Goal: Task Accomplishment & Management: Manage account settings

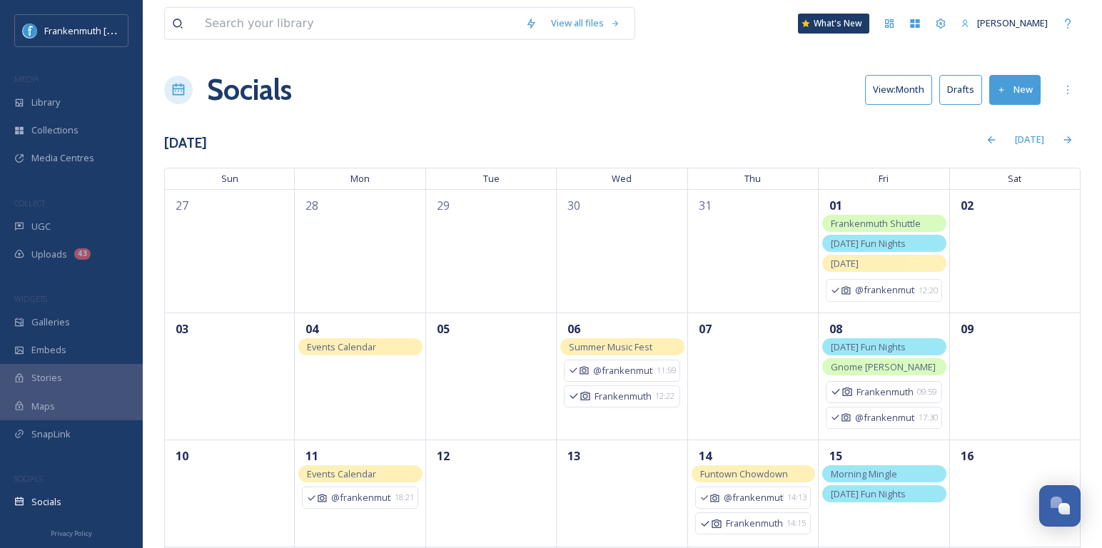
scroll to position [348, 0]
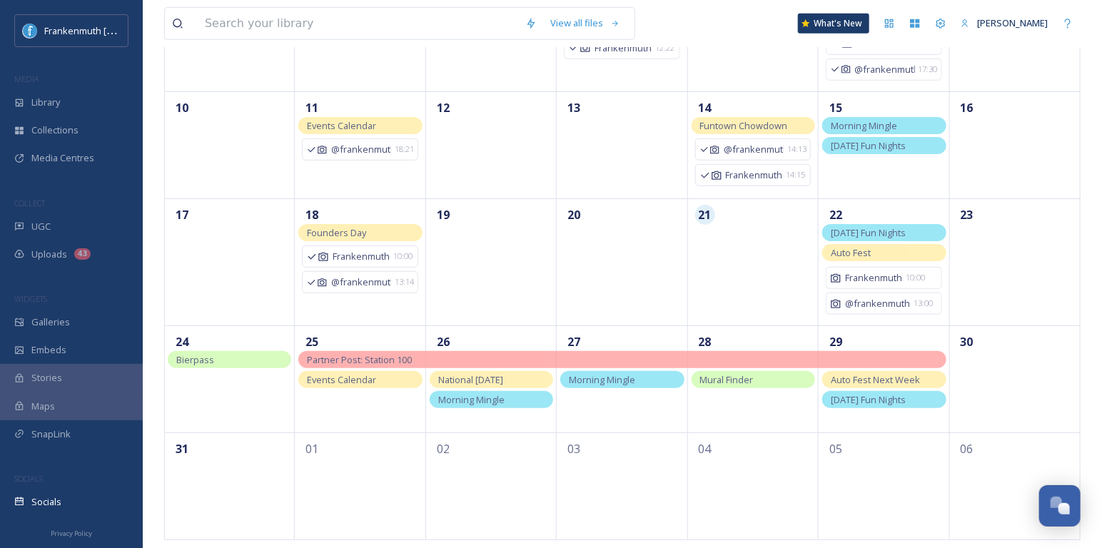
click at [79, 216] on div "UGC" at bounding box center [71, 227] width 143 height 28
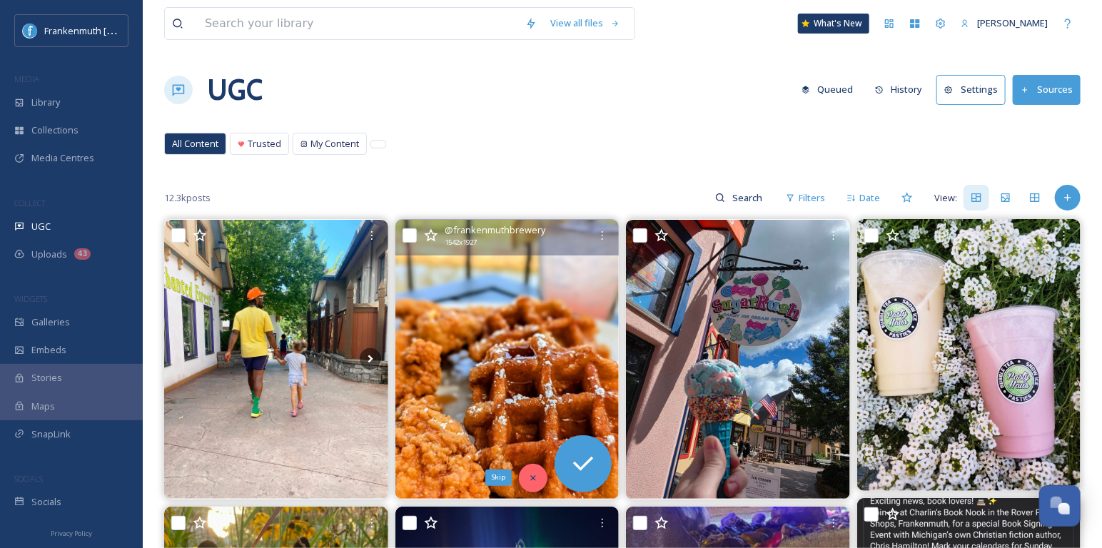
click at [532, 479] on icon at bounding box center [533, 478] width 10 height 10
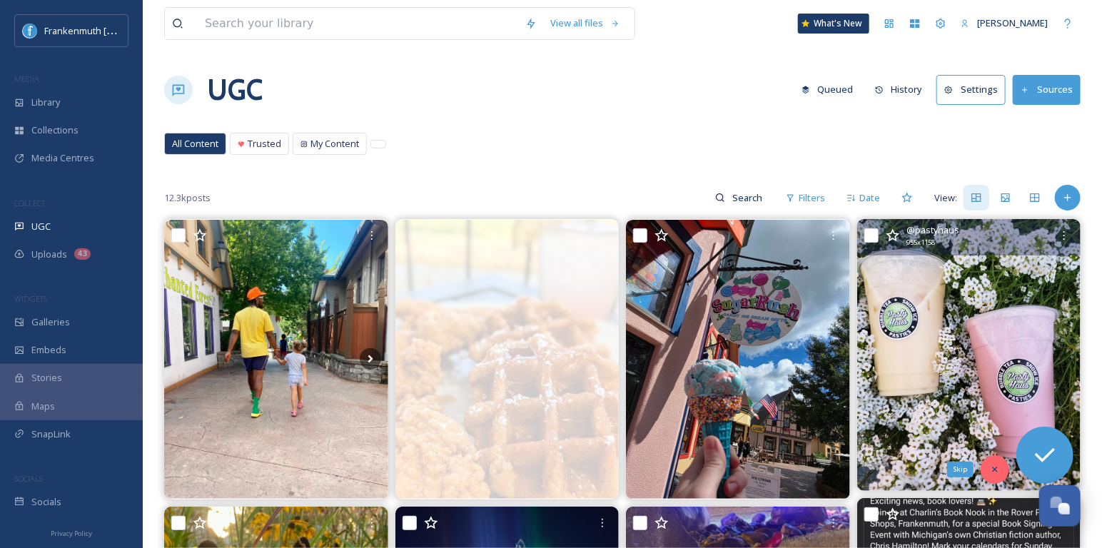
click at [994, 467] on icon at bounding box center [994, 469] width 5 height 5
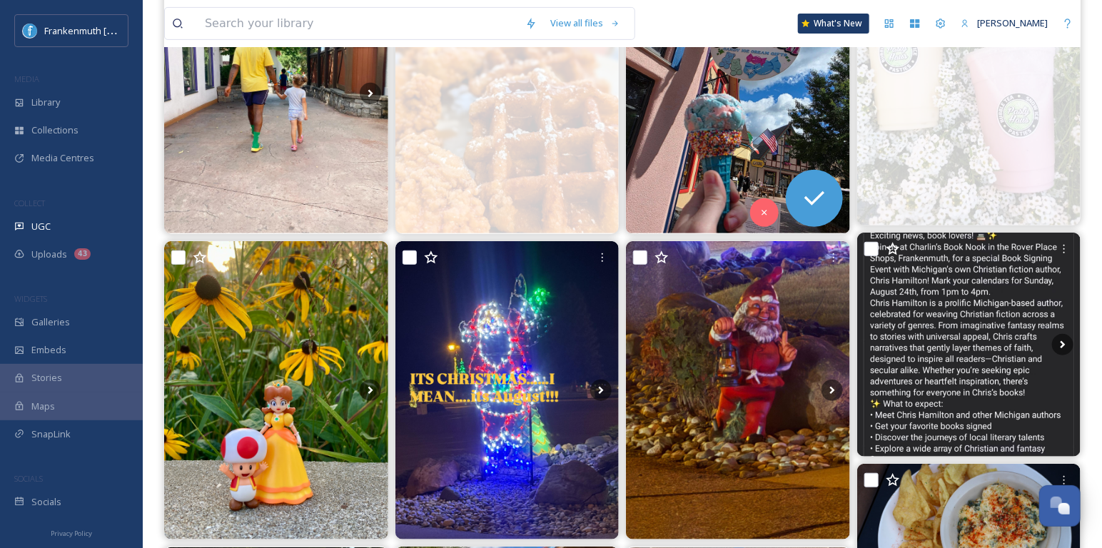
scroll to position [267, 0]
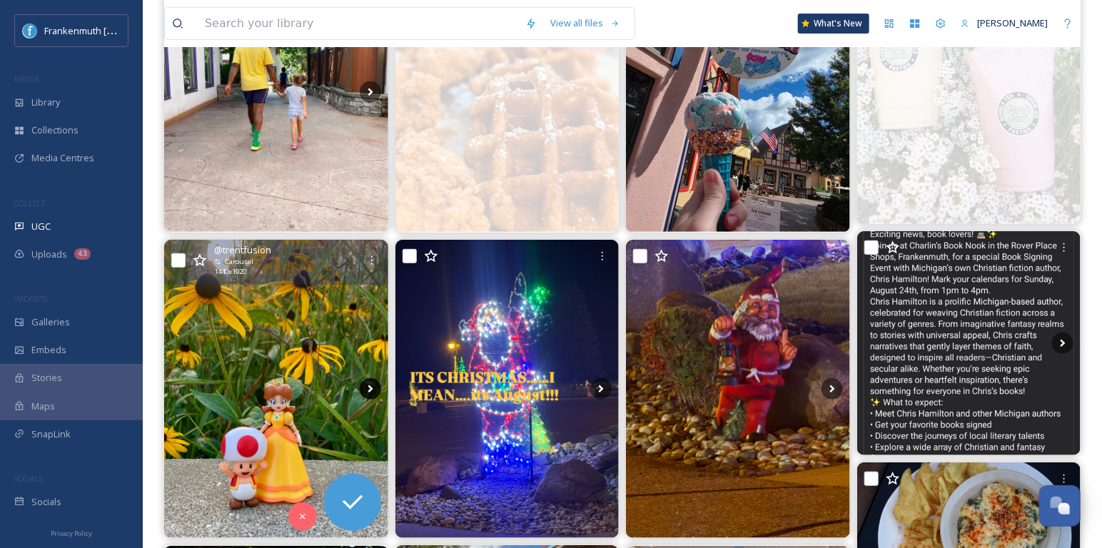
click at [363, 387] on icon at bounding box center [370, 388] width 21 height 21
click at [369, 390] on icon at bounding box center [370, 389] width 5 height 8
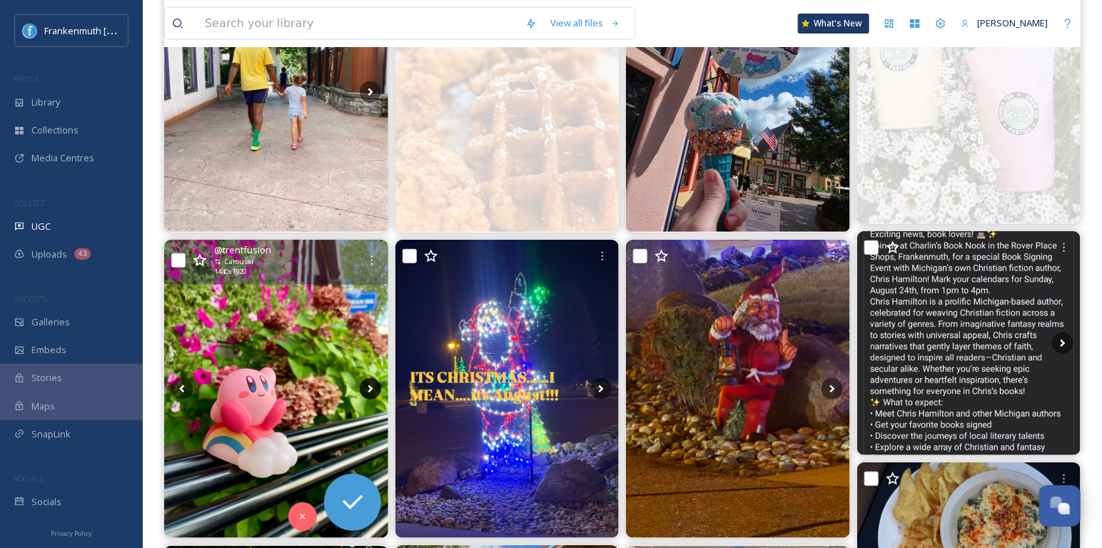
click at [369, 390] on icon at bounding box center [370, 389] width 5 height 8
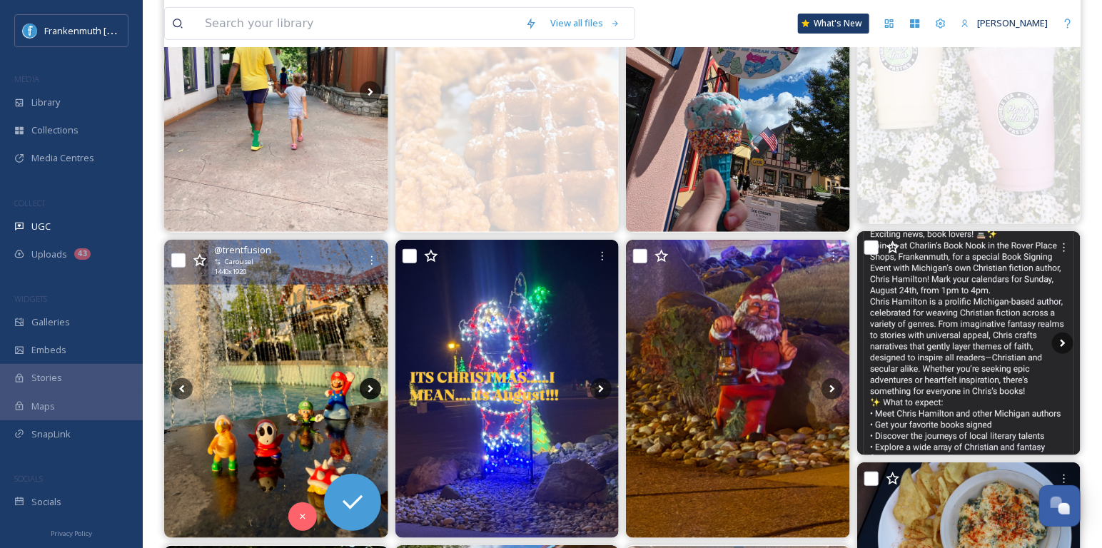
click at [369, 390] on icon at bounding box center [370, 389] width 5 height 8
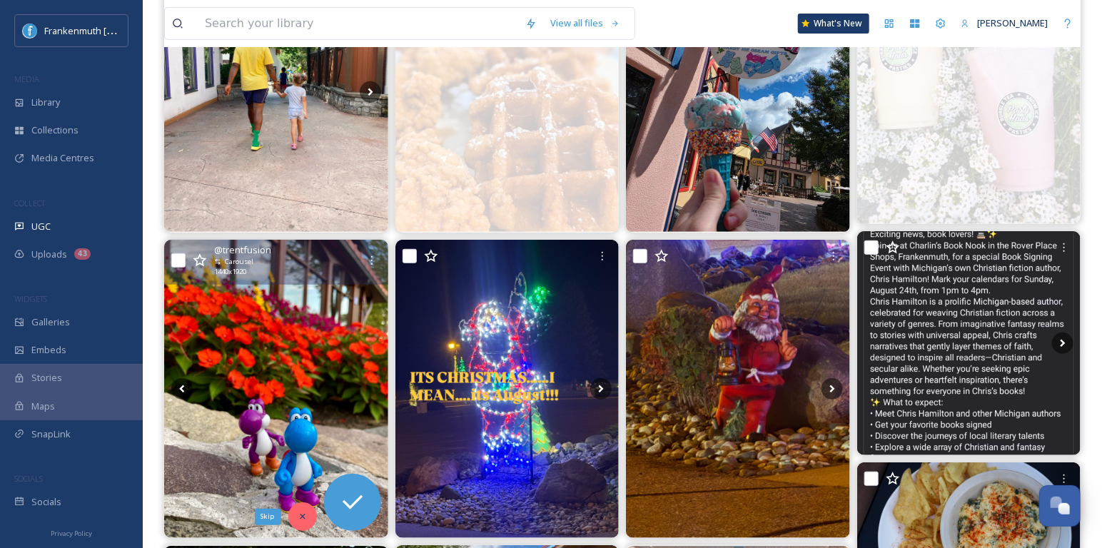
click at [304, 502] on div "Skip" at bounding box center [302, 516] width 29 height 29
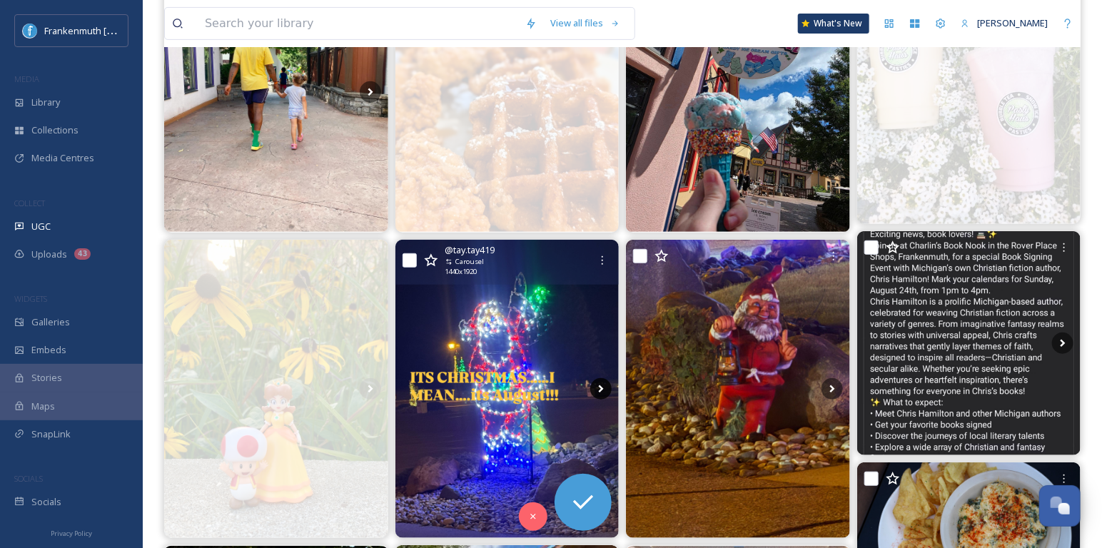
click at [599, 388] on icon at bounding box center [600, 388] width 21 height 21
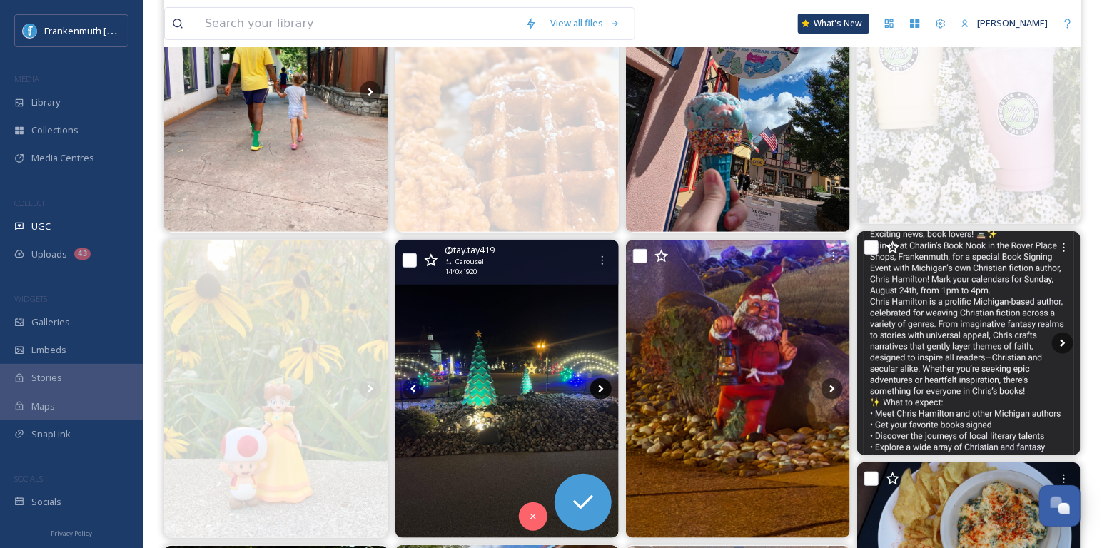
click at [599, 388] on icon at bounding box center [600, 388] width 21 height 21
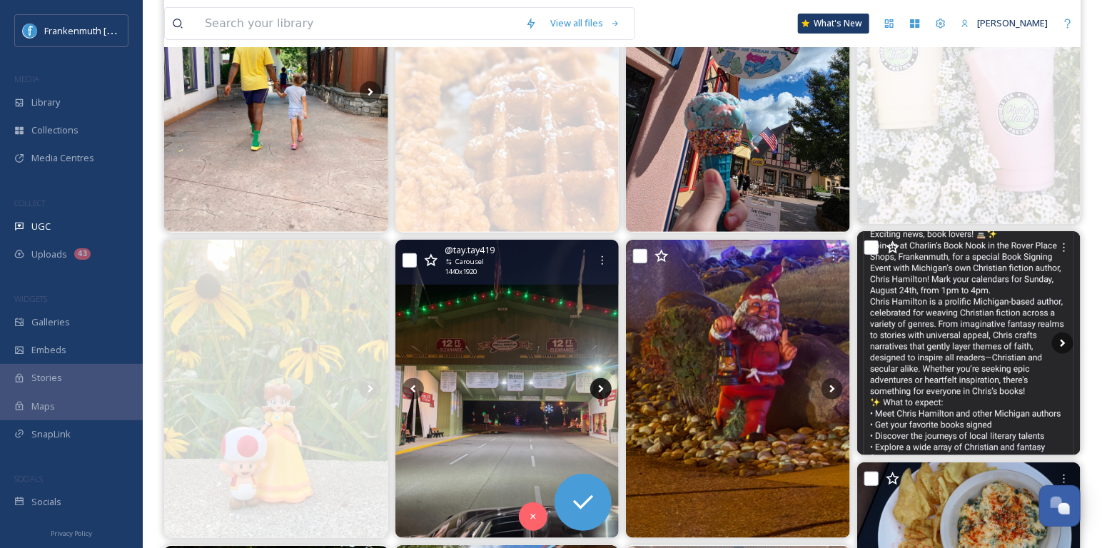
click at [599, 388] on icon at bounding box center [600, 388] width 21 height 21
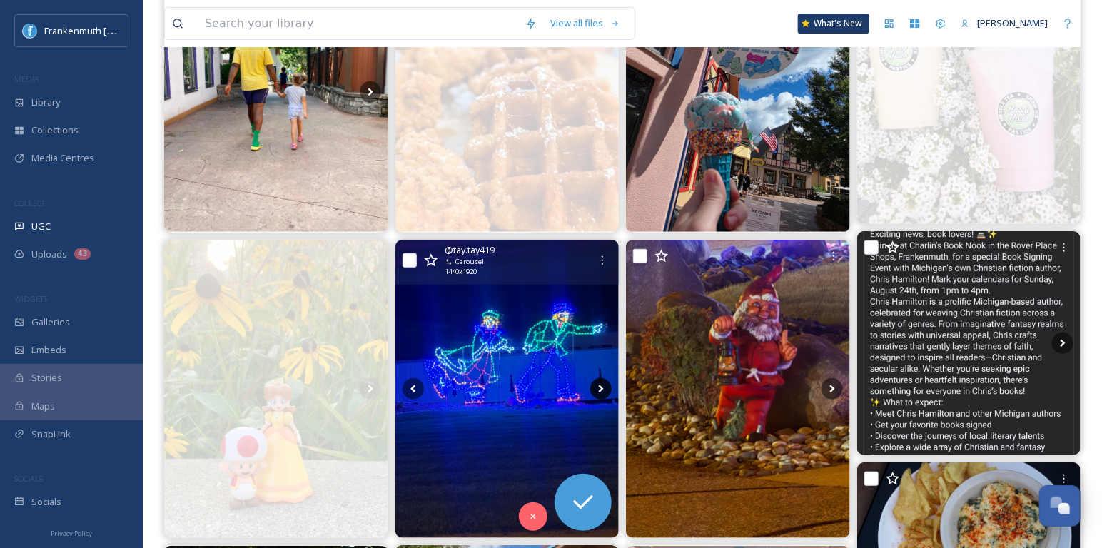
click at [599, 388] on icon at bounding box center [600, 388] width 21 height 21
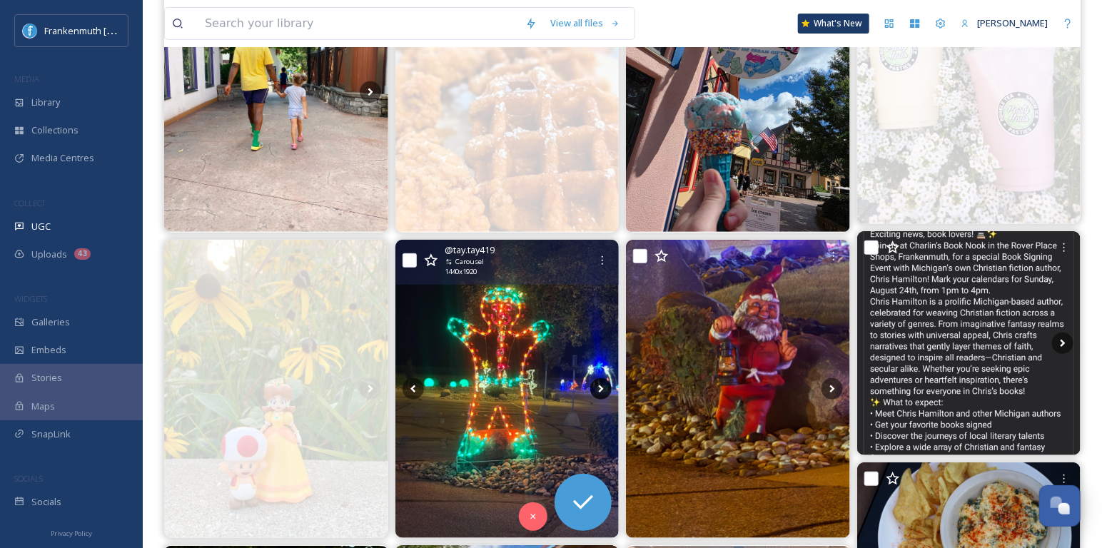
click at [599, 388] on icon at bounding box center [600, 388] width 21 height 21
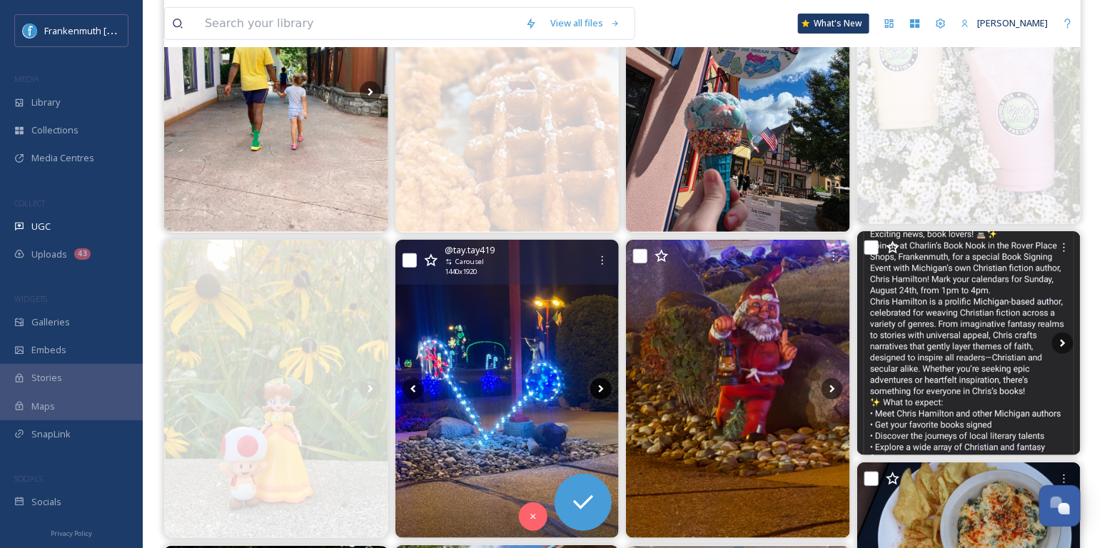
click at [599, 388] on icon at bounding box center [600, 388] width 21 height 21
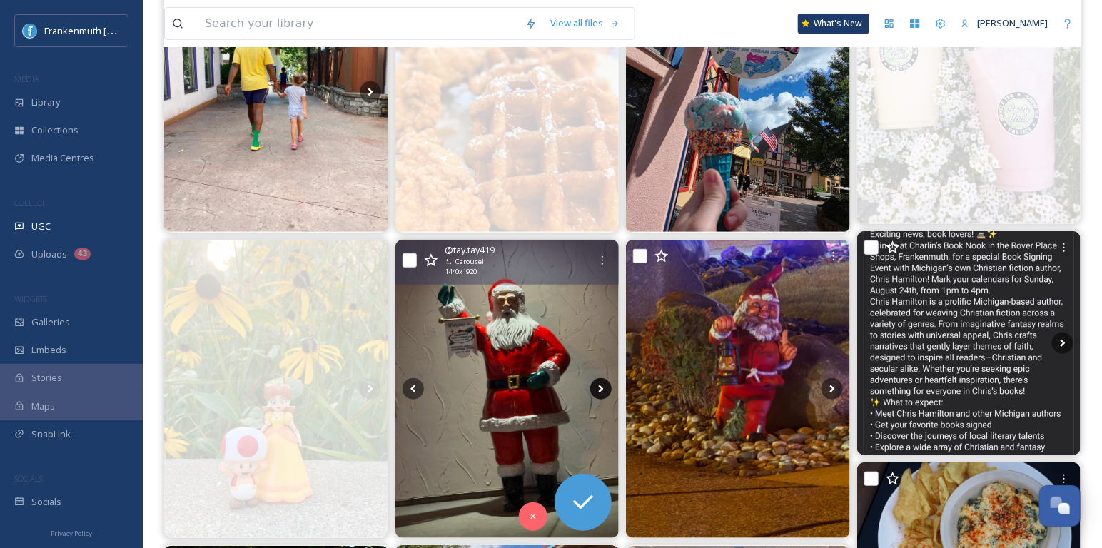
click at [599, 388] on icon at bounding box center [600, 388] width 21 height 21
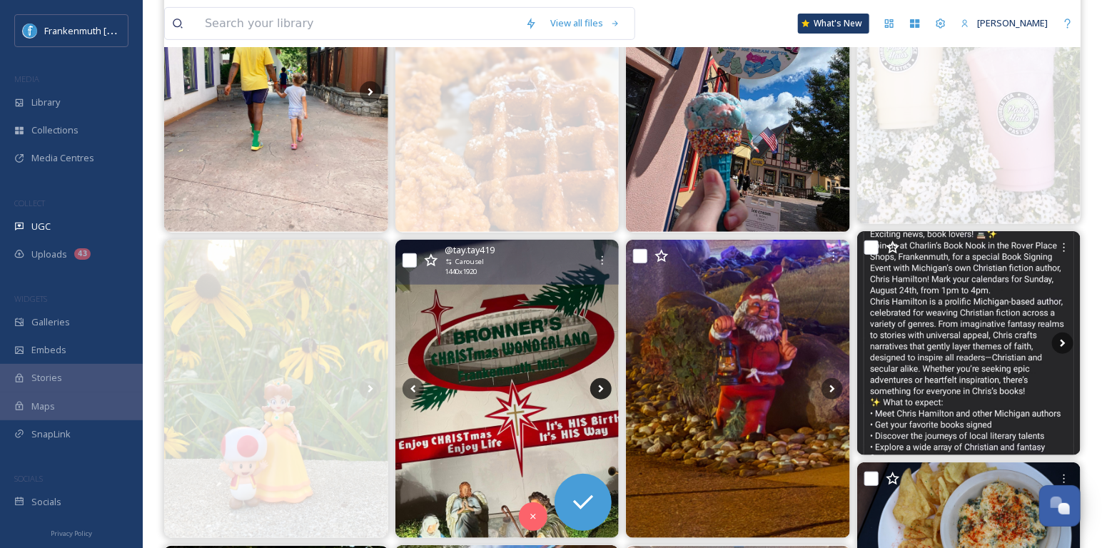
click at [599, 388] on icon at bounding box center [600, 388] width 21 height 21
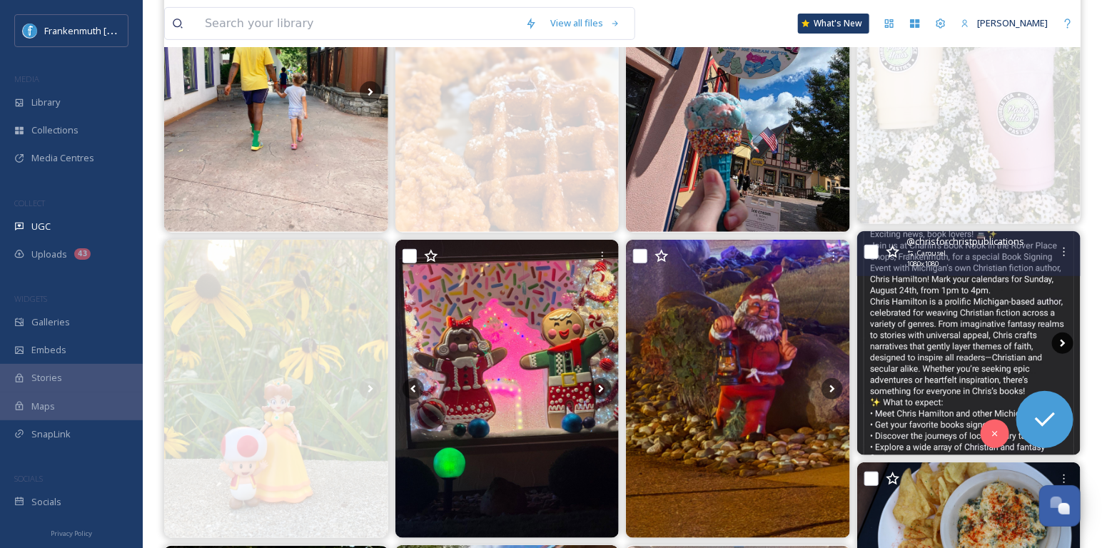
click at [1058, 339] on icon at bounding box center [1062, 343] width 21 height 21
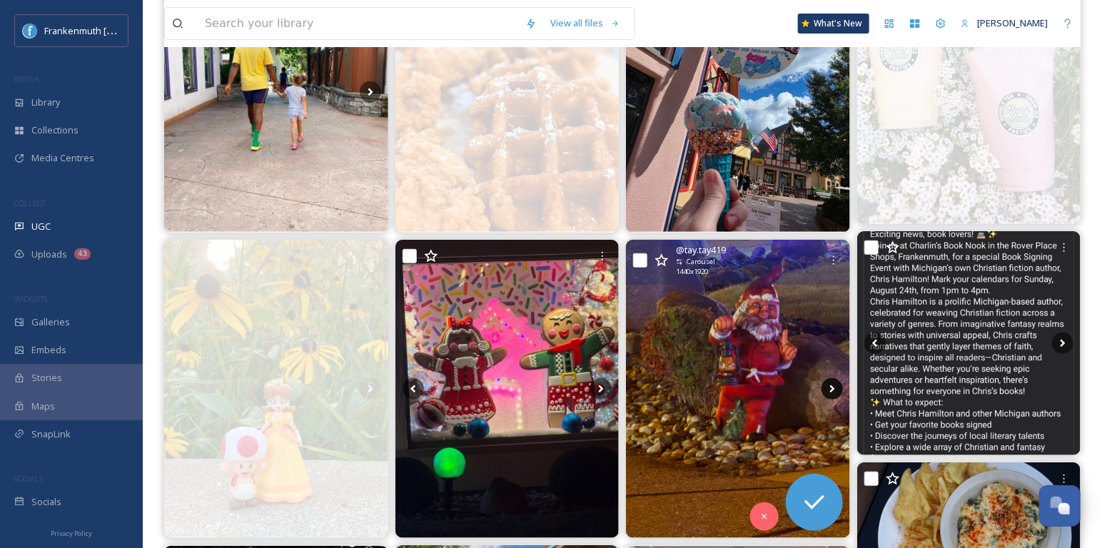
click at [826, 389] on icon at bounding box center [831, 388] width 21 height 21
click at [828, 384] on icon at bounding box center [831, 388] width 21 height 21
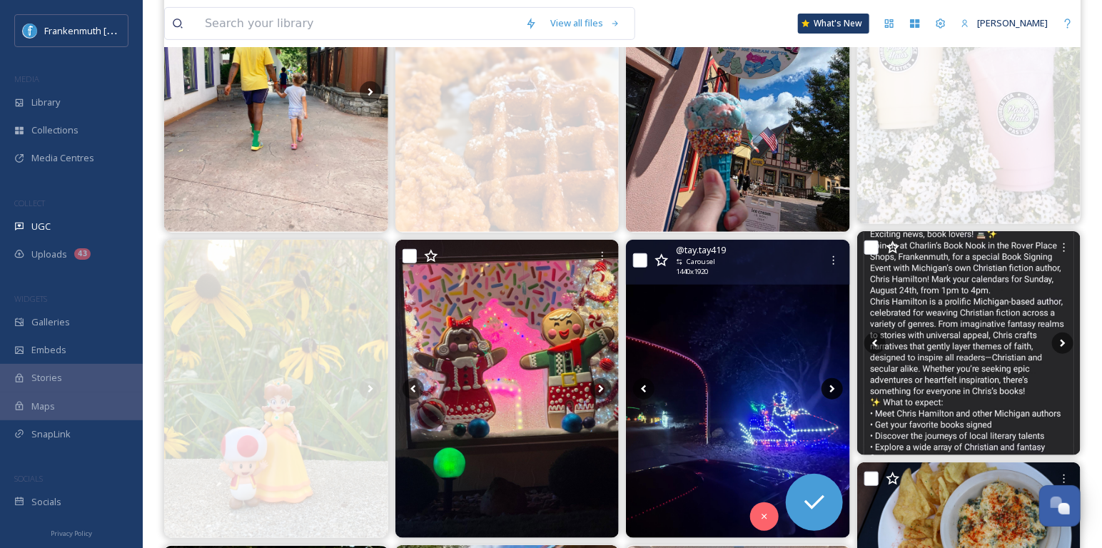
click at [828, 384] on icon at bounding box center [831, 388] width 21 height 21
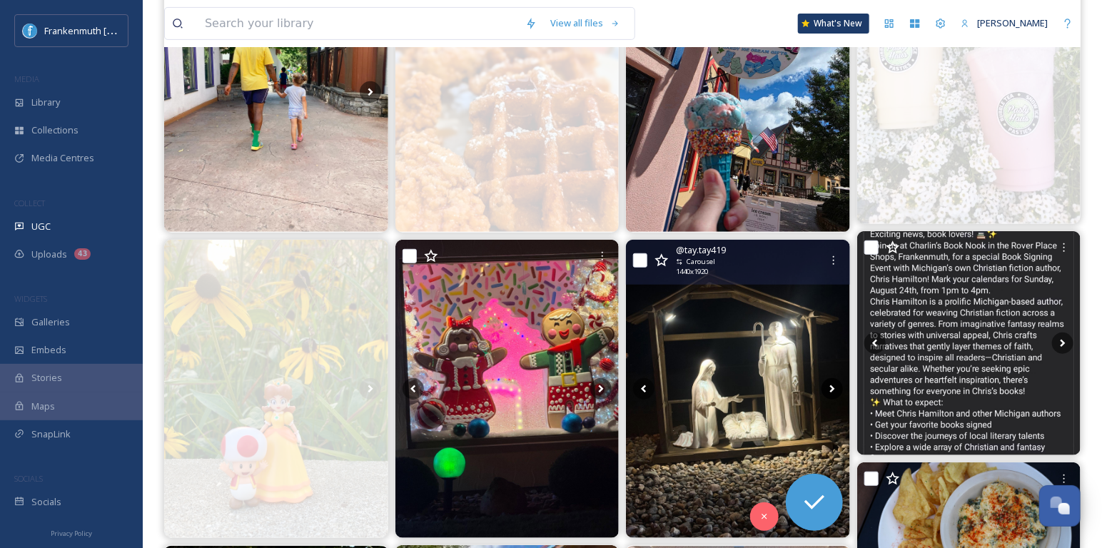
click at [828, 384] on icon at bounding box center [831, 388] width 21 height 21
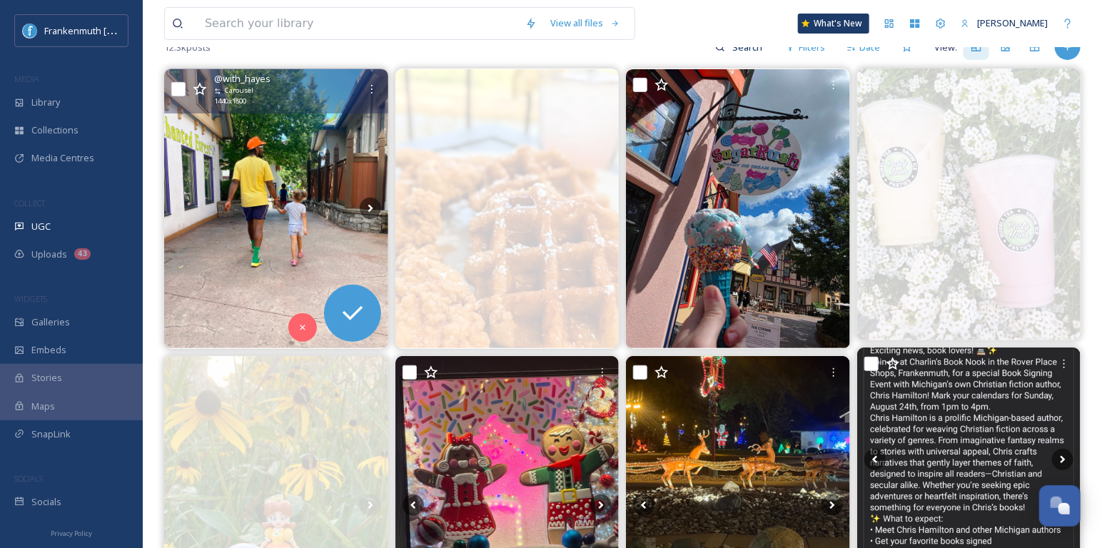
scroll to position [146, 0]
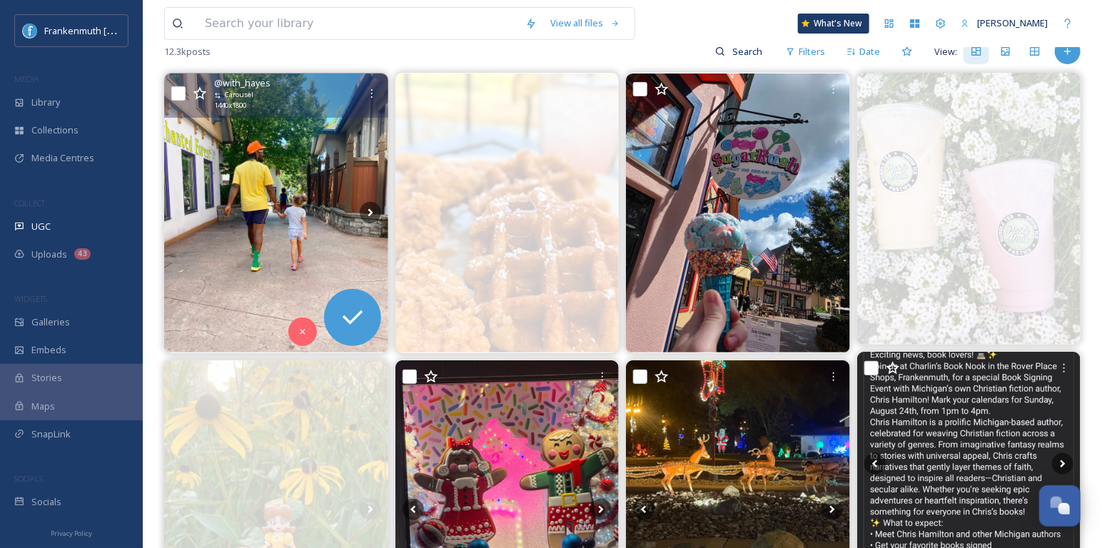
click at [260, 146] on img at bounding box center [276, 214] width 224 height 280
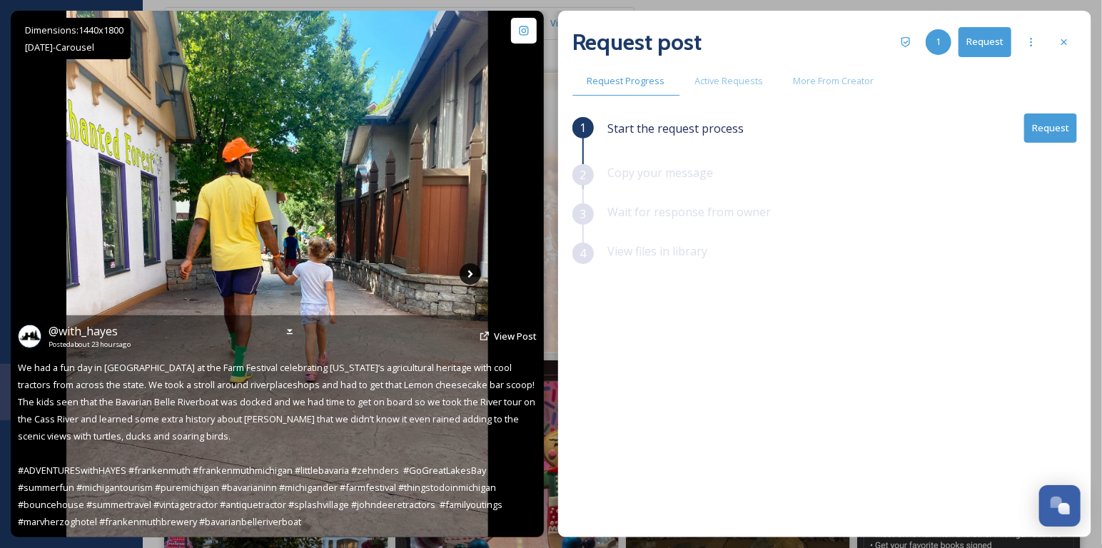
click at [472, 280] on icon at bounding box center [470, 273] width 21 height 21
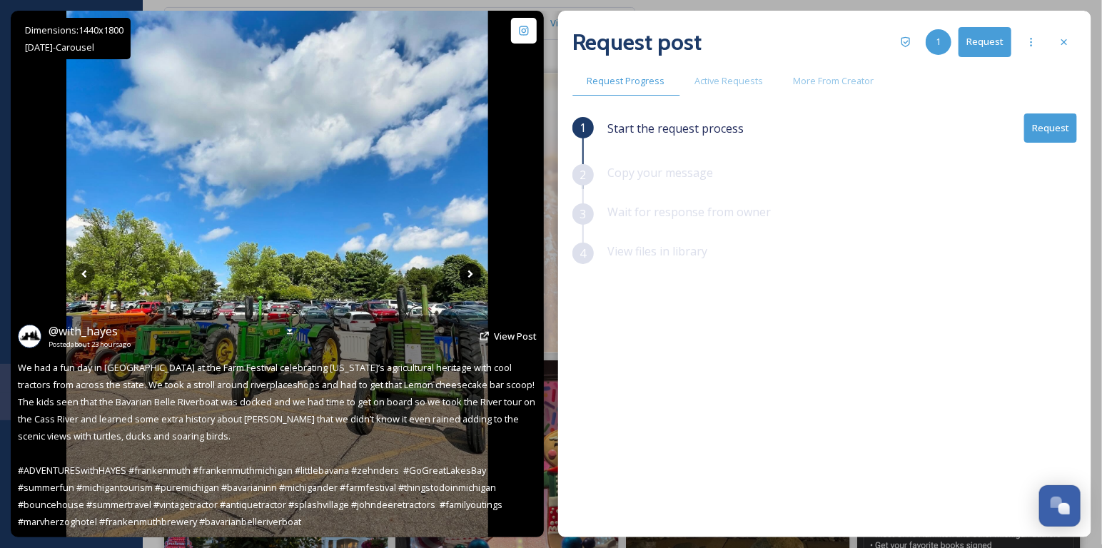
click at [472, 279] on icon at bounding box center [470, 273] width 21 height 21
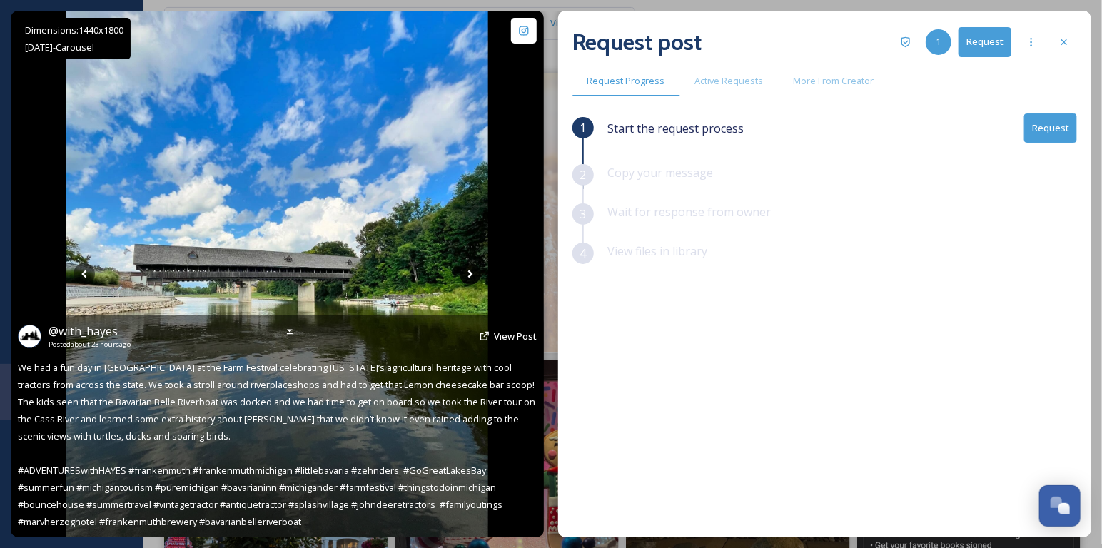
click at [472, 277] on icon at bounding box center [470, 273] width 21 height 21
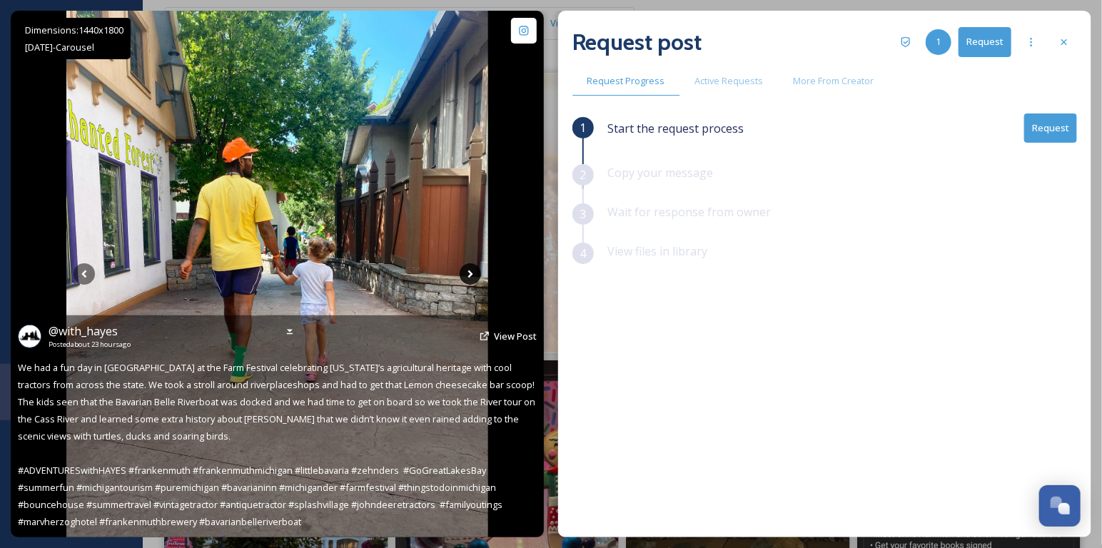
click at [472, 277] on icon at bounding box center [470, 273] width 21 height 21
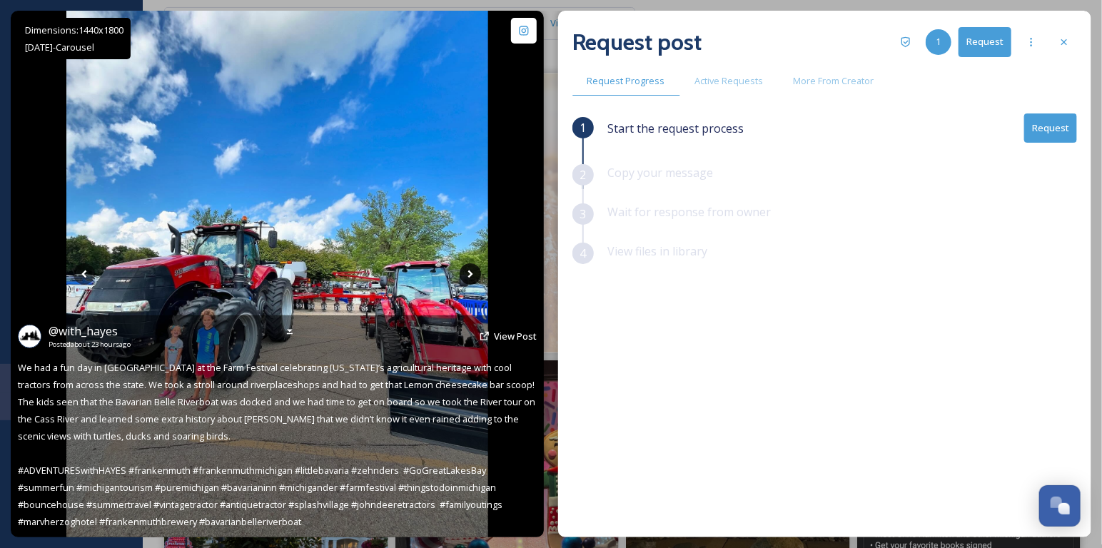
click at [472, 277] on icon at bounding box center [470, 273] width 21 height 21
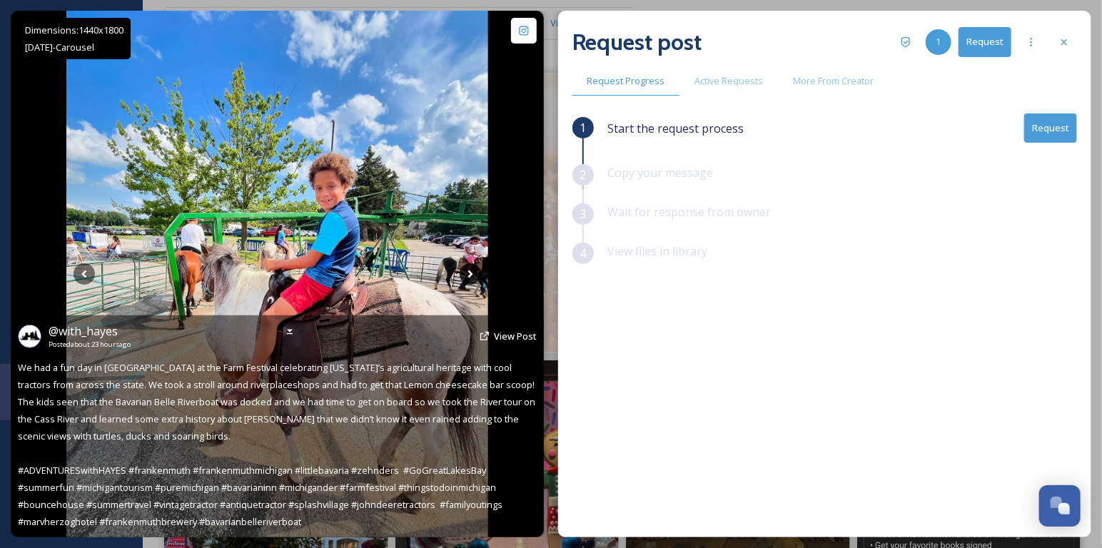
click at [472, 277] on icon at bounding box center [470, 273] width 21 height 21
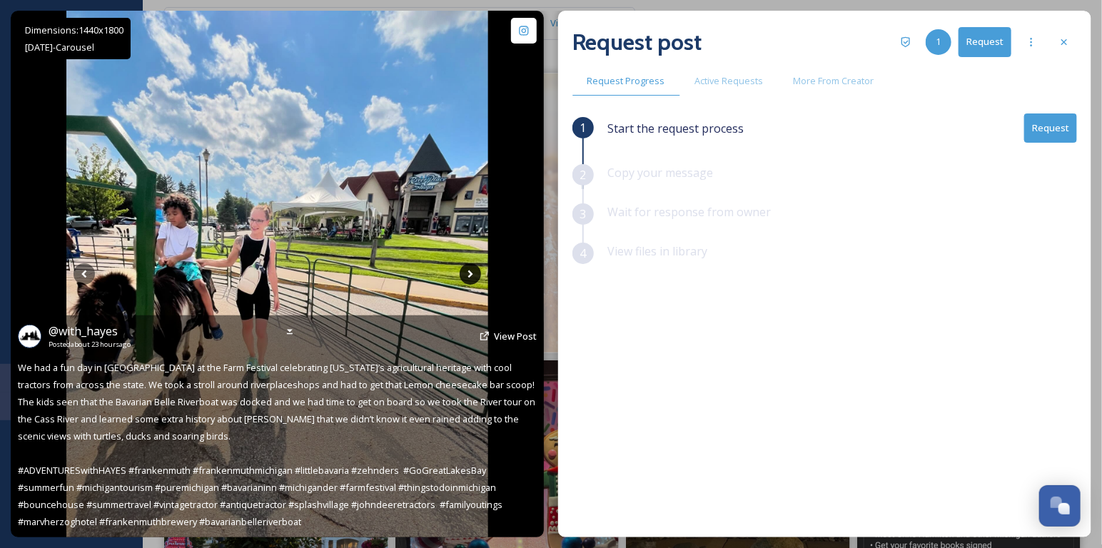
click at [472, 277] on icon at bounding box center [470, 273] width 21 height 21
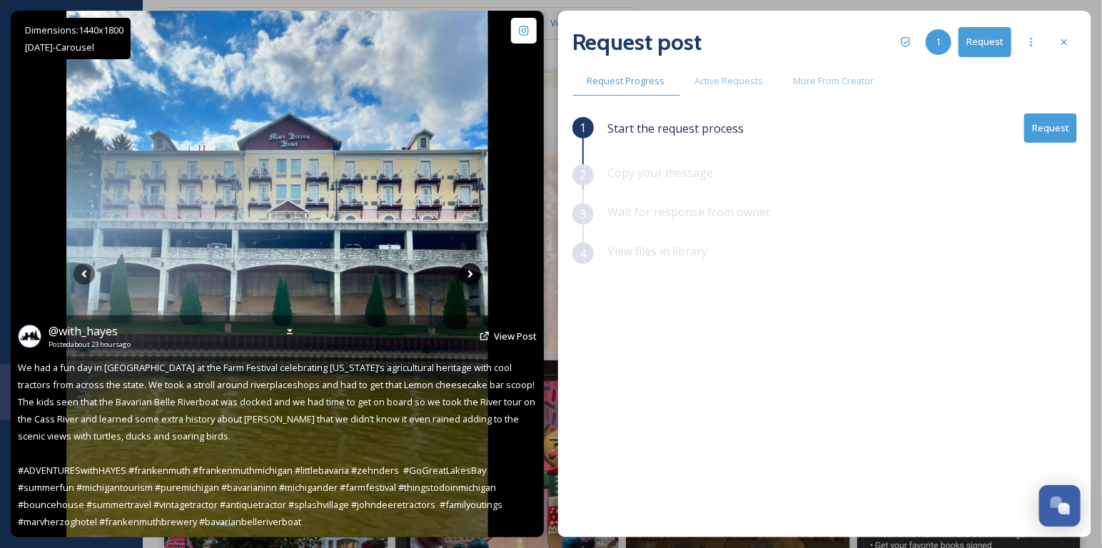
click at [472, 277] on icon at bounding box center [470, 273] width 21 height 21
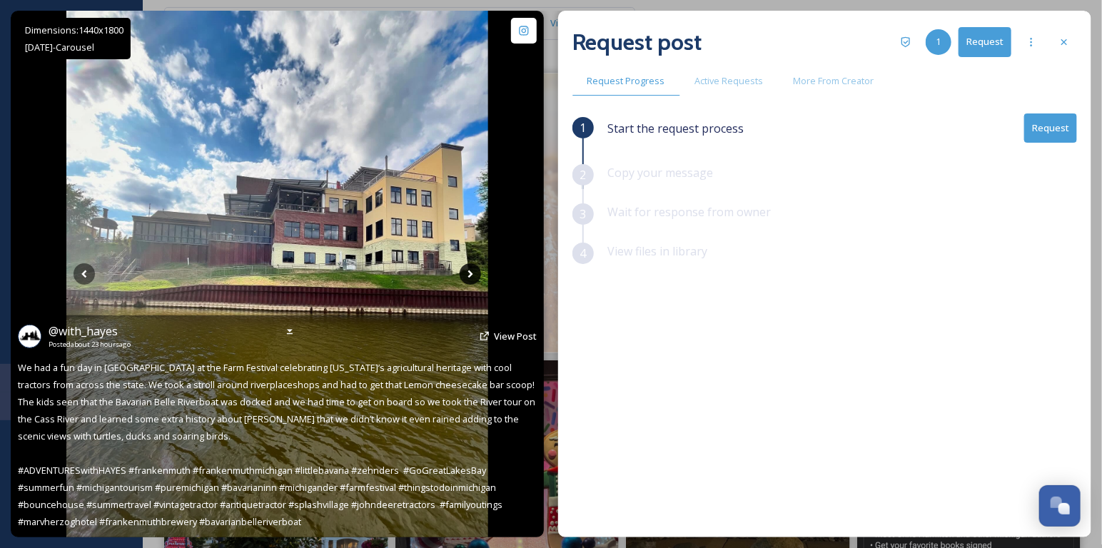
click at [472, 277] on icon at bounding box center [470, 273] width 21 height 21
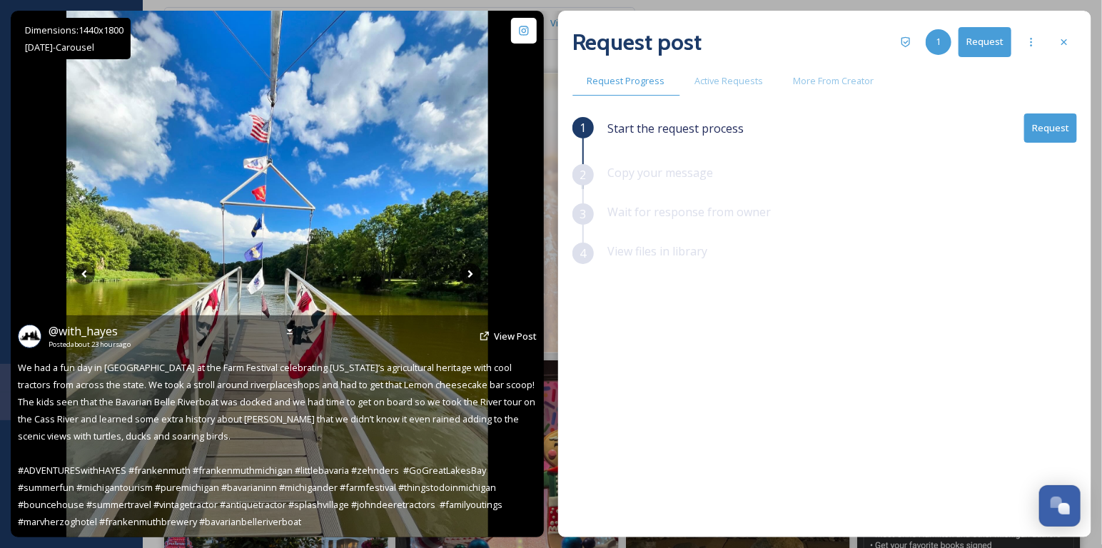
click at [472, 277] on icon at bounding box center [470, 273] width 21 height 21
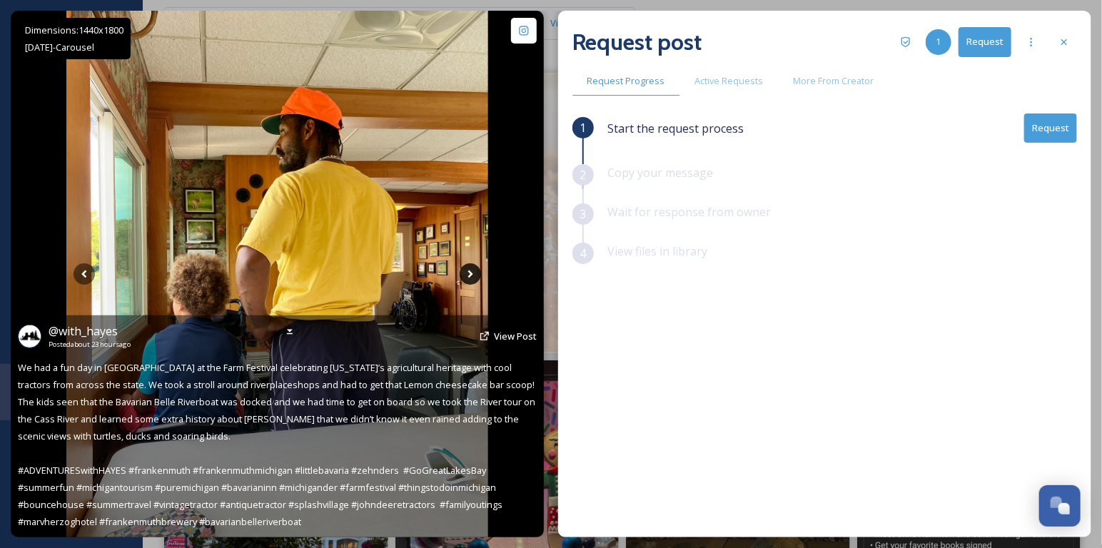
click at [472, 277] on icon at bounding box center [470, 273] width 21 height 21
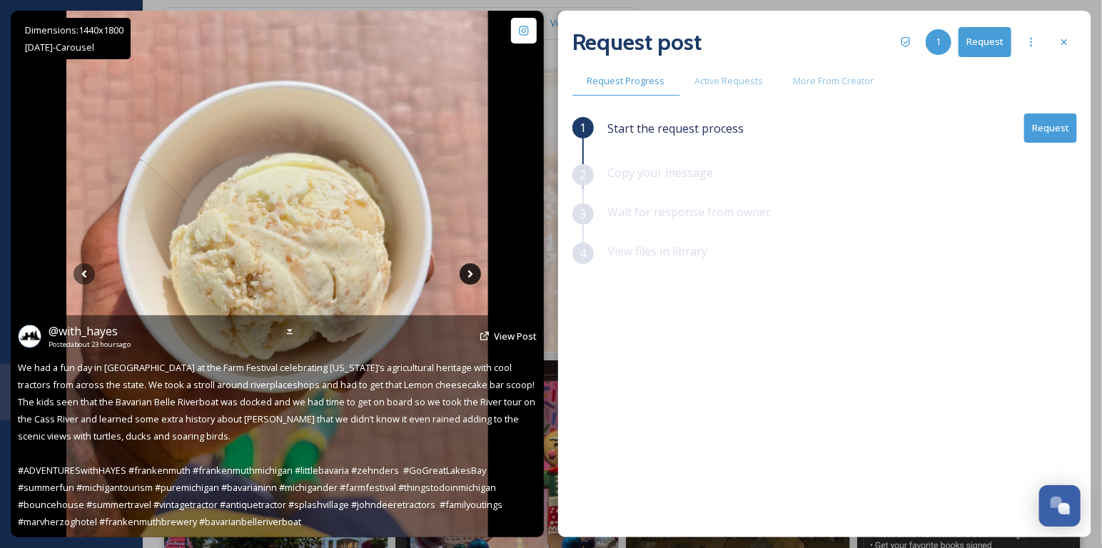
click at [472, 277] on icon at bounding box center [470, 273] width 21 height 21
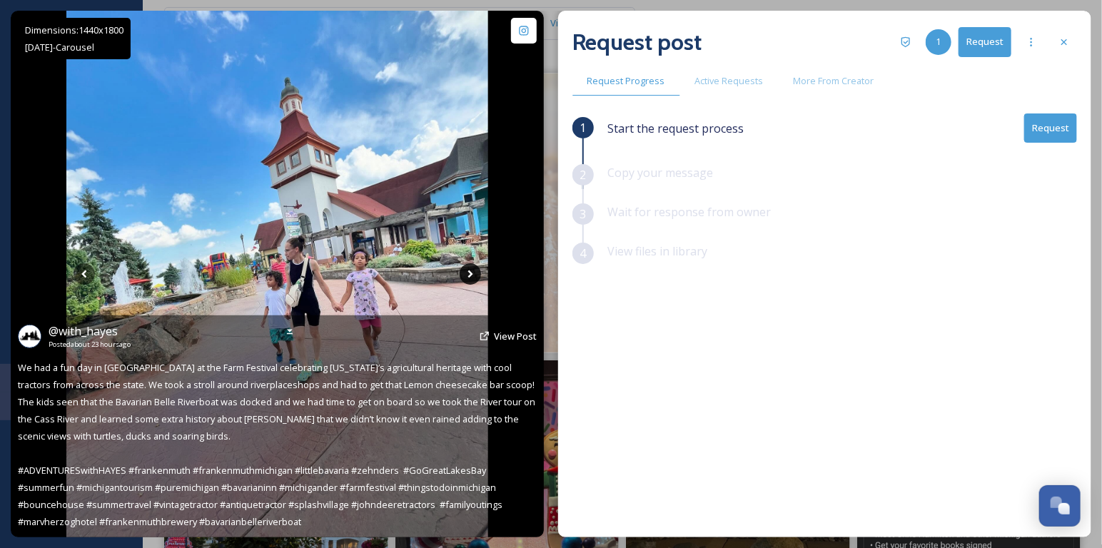
click at [472, 277] on icon at bounding box center [470, 273] width 21 height 21
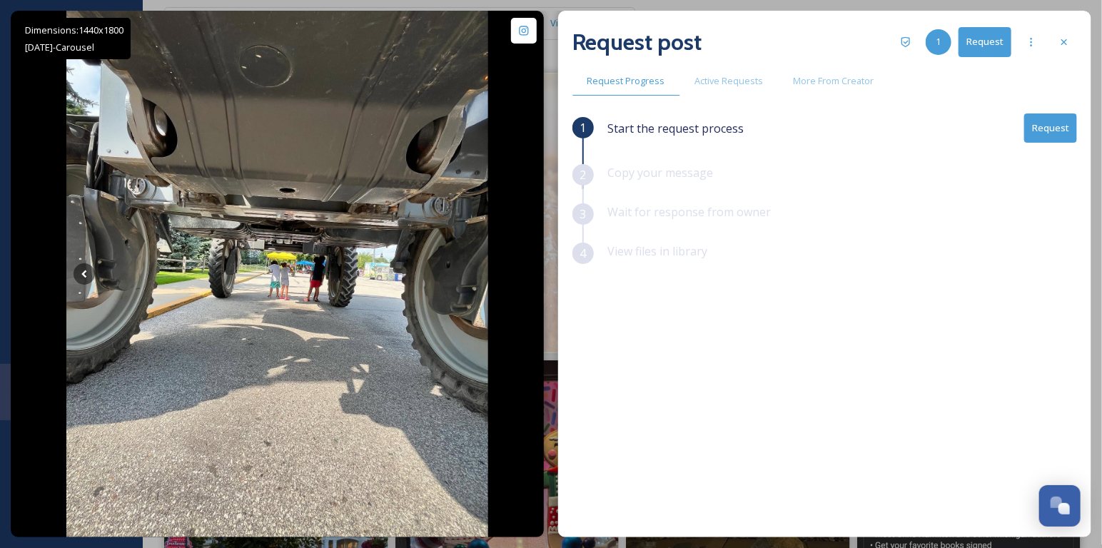
click at [1048, 134] on button "Request" at bounding box center [1050, 127] width 53 height 29
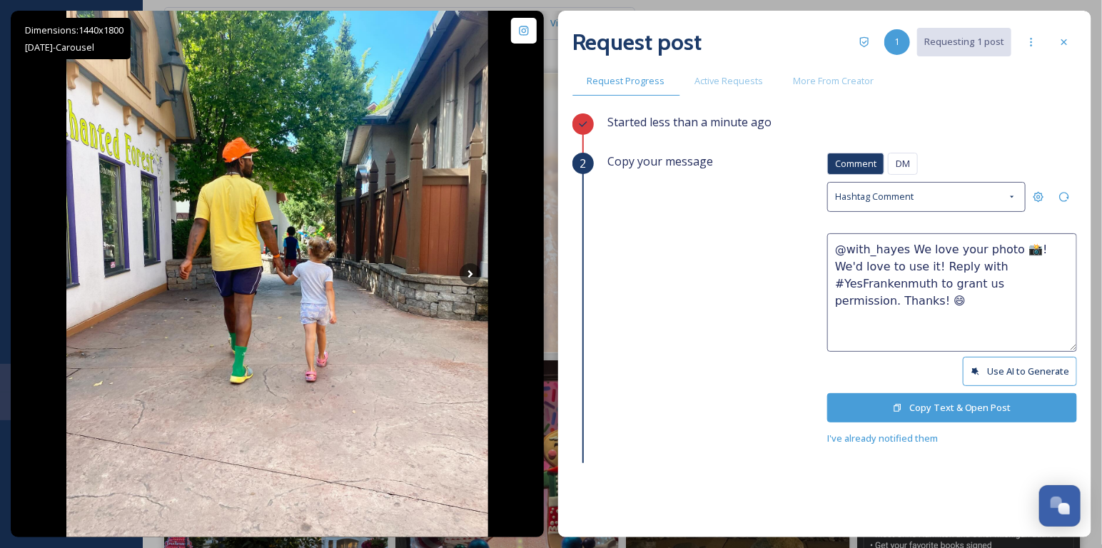
click at [1006, 249] on textarea "@with_hayes We love your photo 📸! We'd love to use it! Reply with #YesFrankenmu…" at bounding box center [952, 292] width 250 height 118
click at [901, 268] on textarea "@with_hayes We love your photos 📸! We'd love to use it! Reply with #YesFrankenm…" at bounding box center [952, 292] width 250 height 118
type textarea "@with_hayes We love your photos 📸! We'd love to use them! Reply with #YesFranke…"
click at [1005, 403] on button "Copy Text & Open Post" at bounding box center [952, 407] width 250 height 29
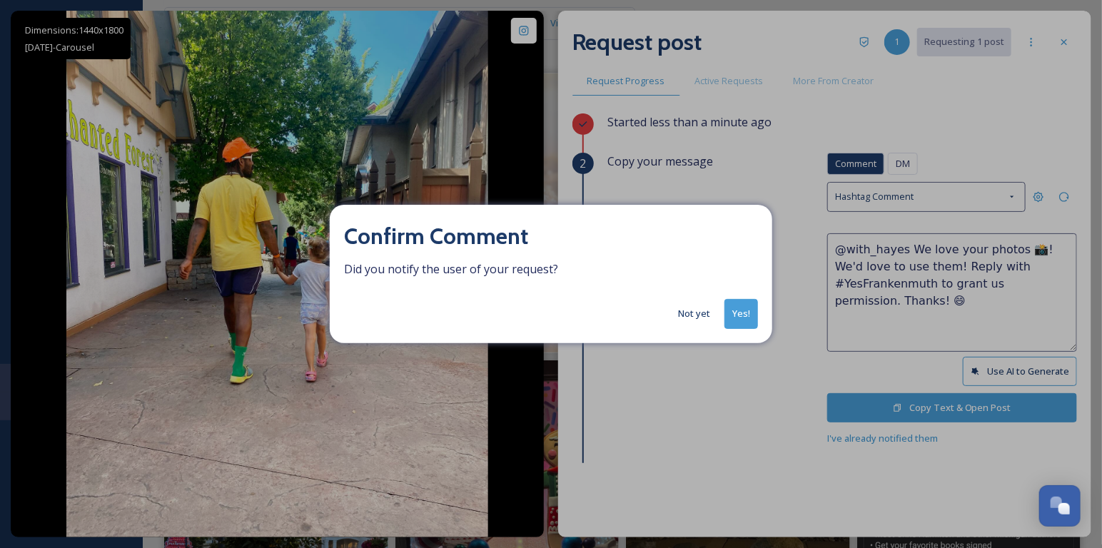
click at [739, 319] on button "Yes!" at bounding box center [741, 313] width 34 height 29
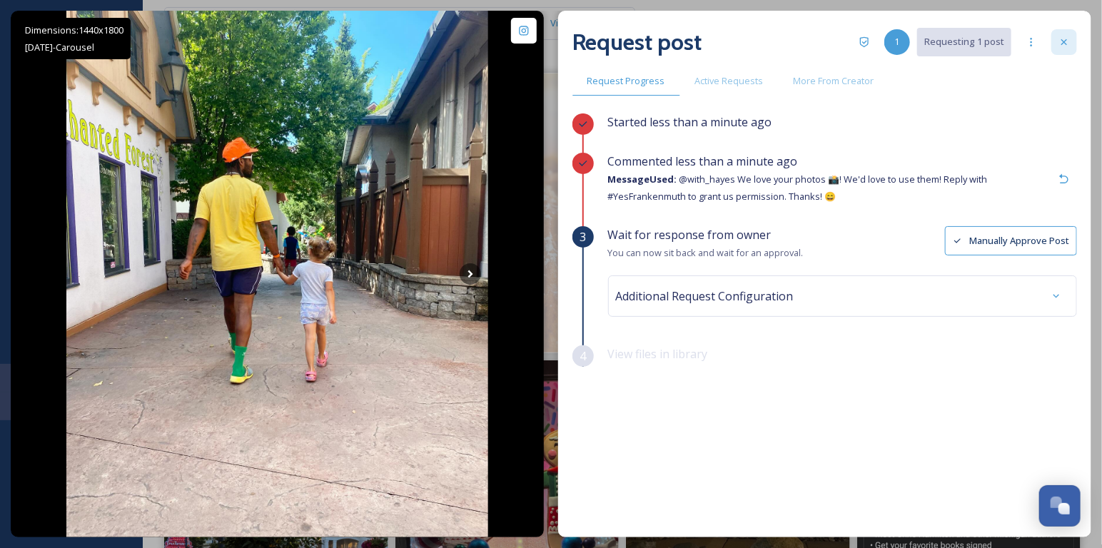
click at [1060, 43] on icon at bounding box center [1063, 41] width 11 height 11
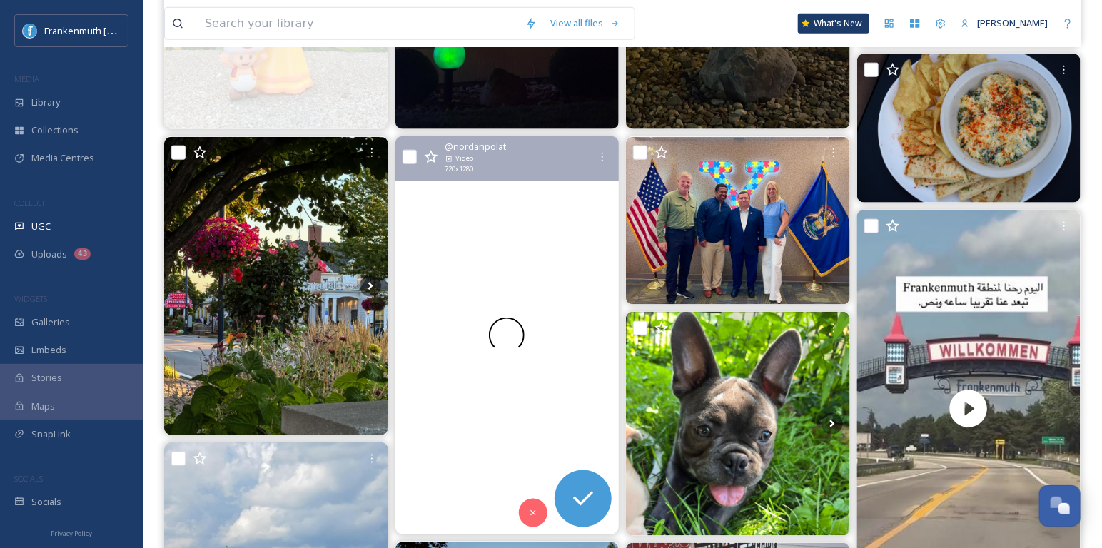
scroll to position [678, 0]
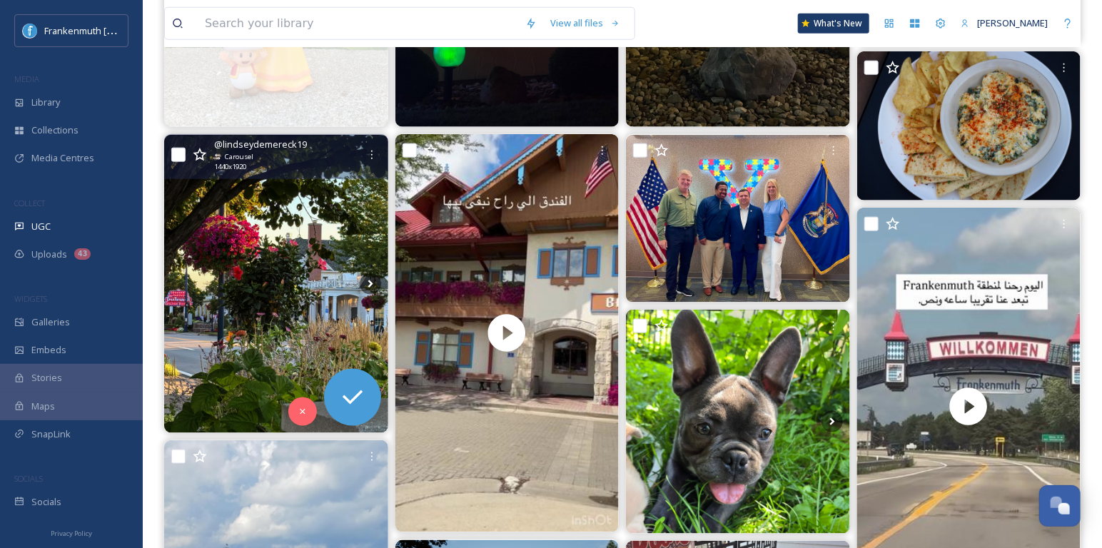
click at [325, 280] on img at bounding box center [276, 284] width 224 height 298
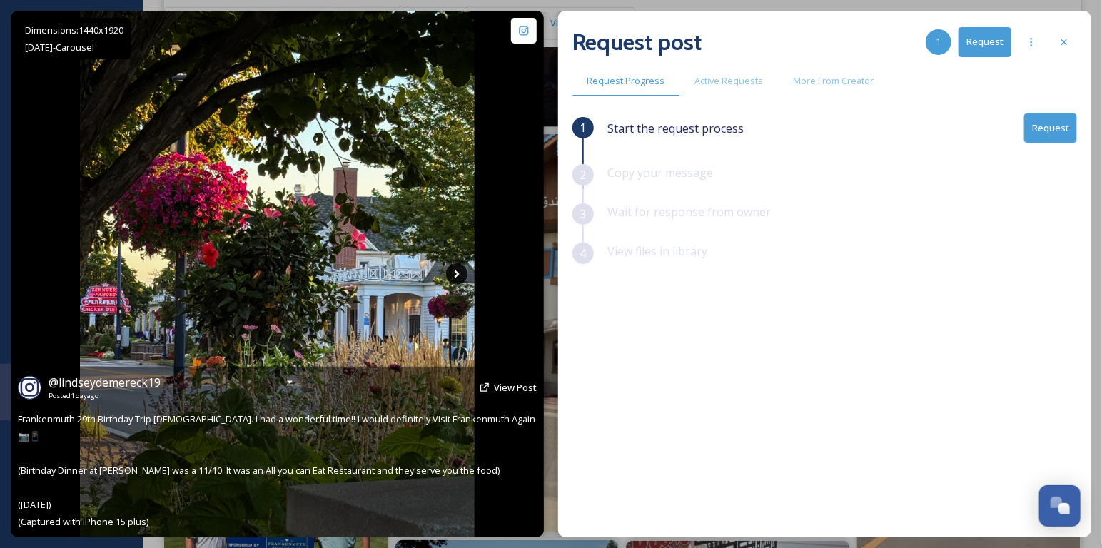
click at [460, 269] on icon at bounding box center [456, 273] width 21 height 21
click at [460, 270] on icon at bounding box center [456, 273] width 21 height 21
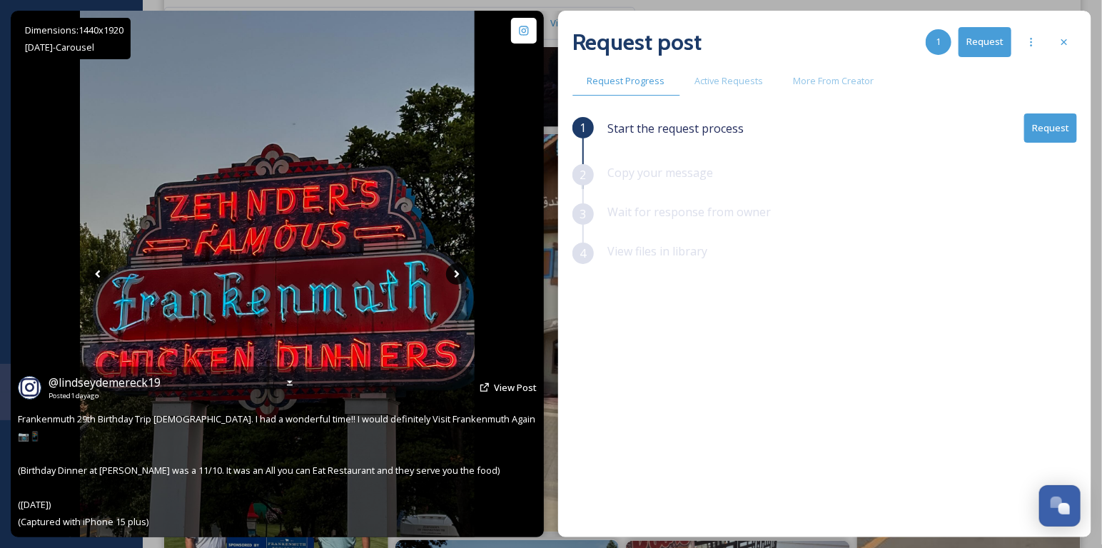
click at [460, 270] on icon at bounding box center [456, 273] width 21 height 21
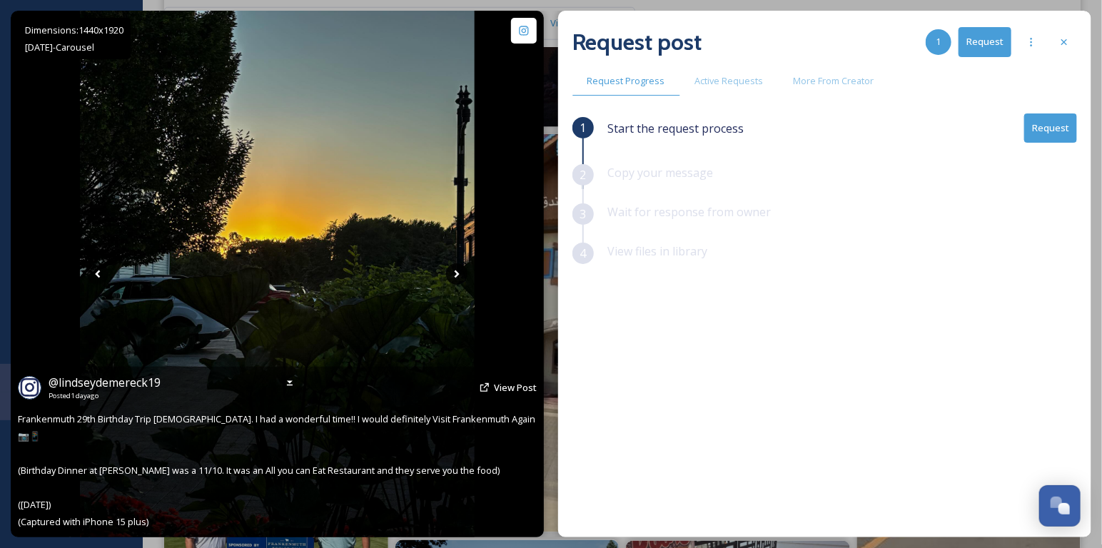
click at [460, 270] on icon at bounding box center [456, 273] width 21 height 21
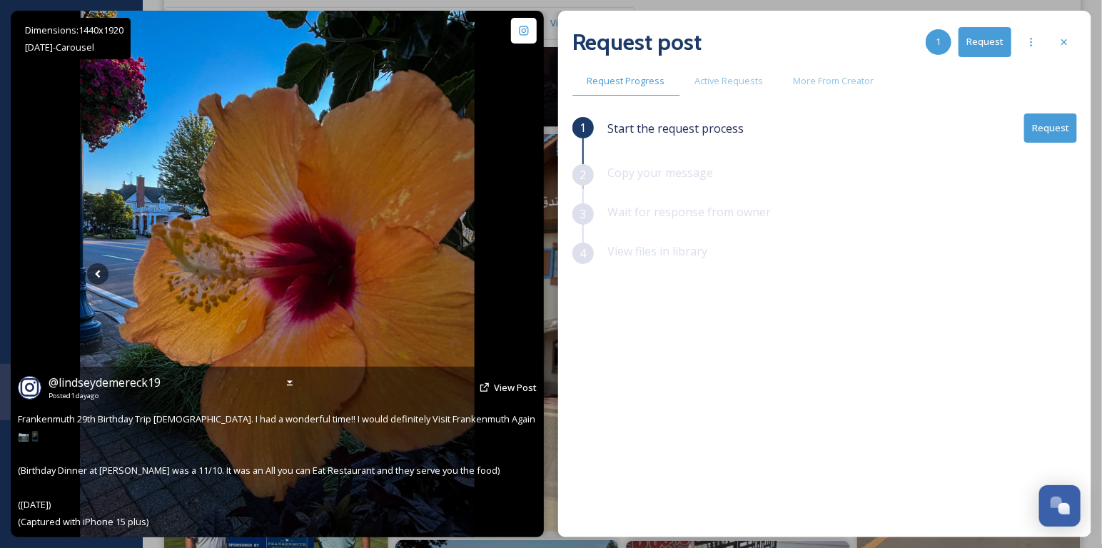
click at [460, 270] on icon at bounding box center [456, 273] width 21 height 21
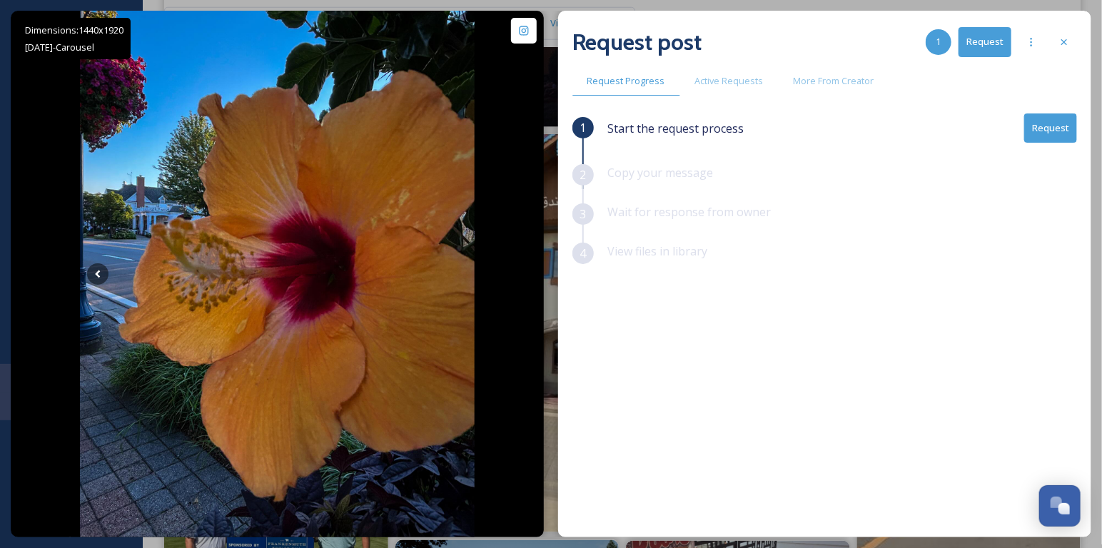
click at [1058, 136] on button "Request" at bounding box center [1050, 127] width 53 height 29
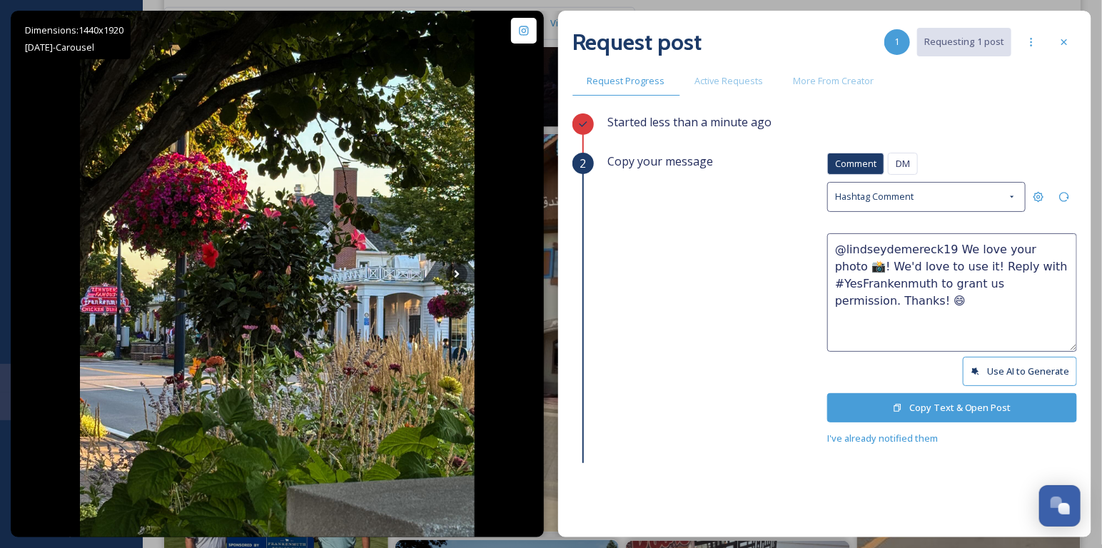
click at [1044, 248] on textarea "@lindseydemereck19 We love your photo 📸! We'd love to use it! Reply with #YesFr…" at bounding box center [952, 292] width 250 height 118
click at [948, 263] on textarea "@lindseydemereck19 We love your photos 📸! We'd love to use it! Reply with #YesF…" at bounding box center [952, 292] width 250 height 118
type textarea "@lindseydemereck19 We love your photos 📸! We'd love to use them! Reply with #Ye…"
click at [1033, 412] on button "Copy Text & Open Post" at bounding box center [952, 407] width 250 height 29
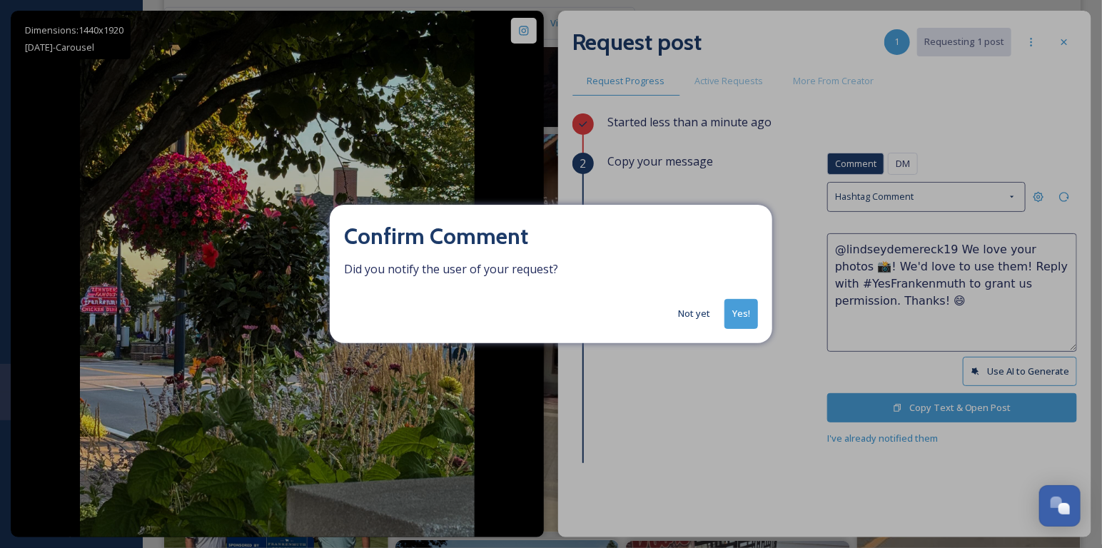
click at [699, 317] on button "Not yet" at bounding box center [694, 314] width 46 height 28
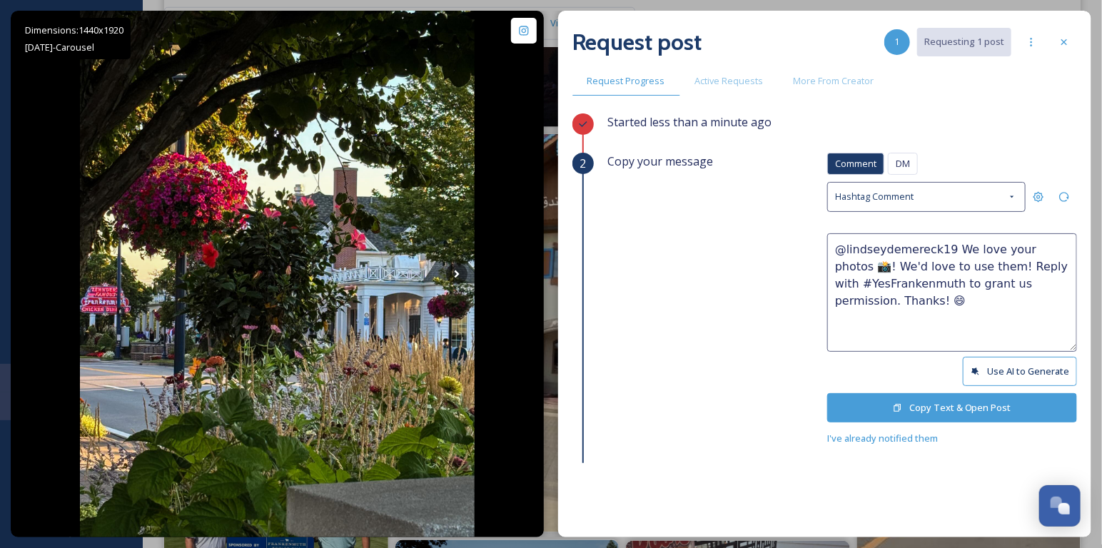
click at [1076, 29] on div "Request post 1 Requesting 1 post" at bounding box center [824, 42] width 505 height 34
click at [1073, 41] on div at bounding box center [1064, 42] width 26 height 26
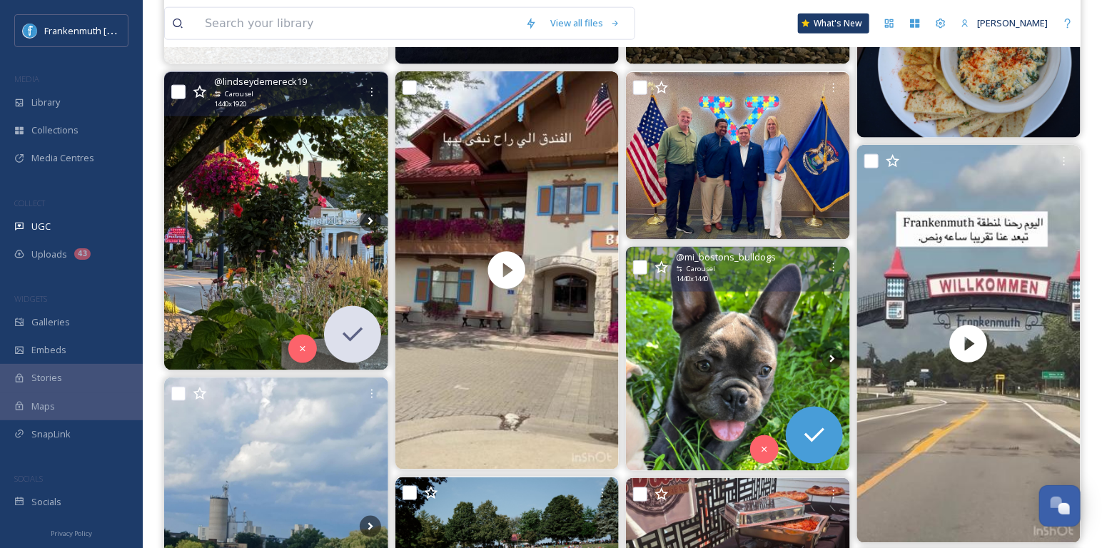
scroll to position [697, 0]
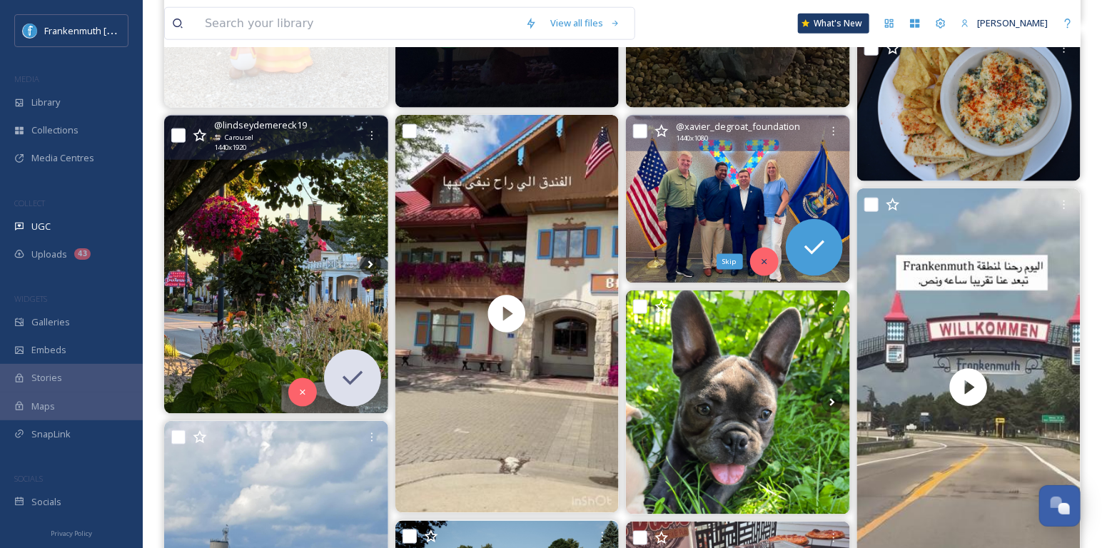
click at [764, 260] on icon at bounding box center [763, 261] width 5 height 5
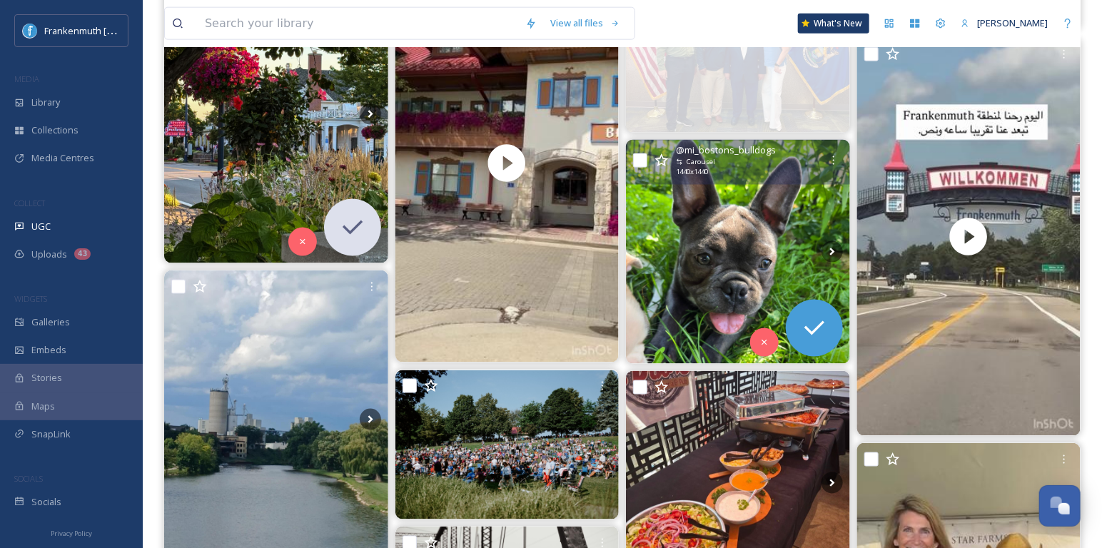
scroll to position [1015, 0]
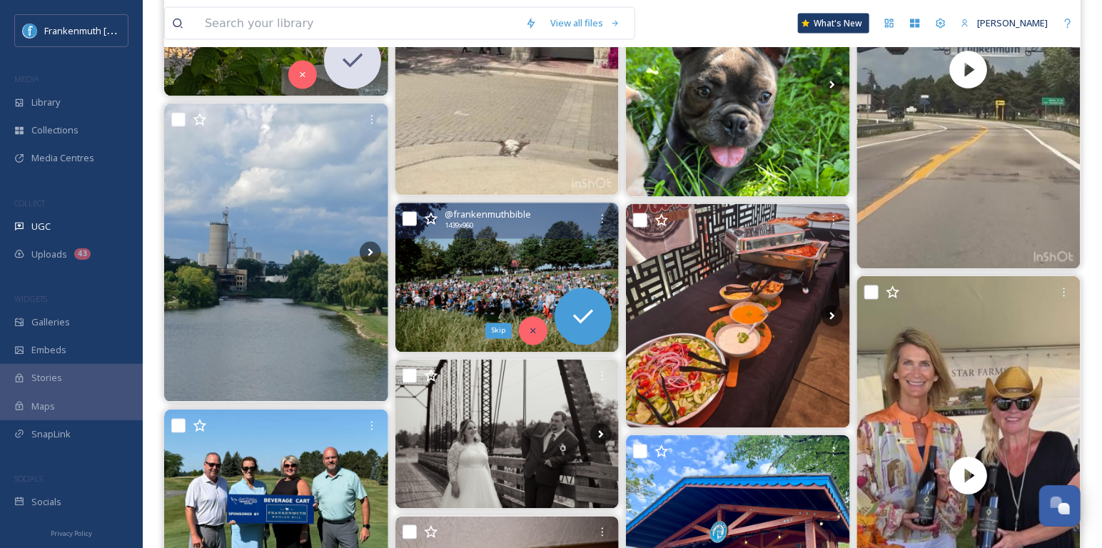
click at [524, 326] on div "Skip" at bounding box center [533, 331] width 29 height 29
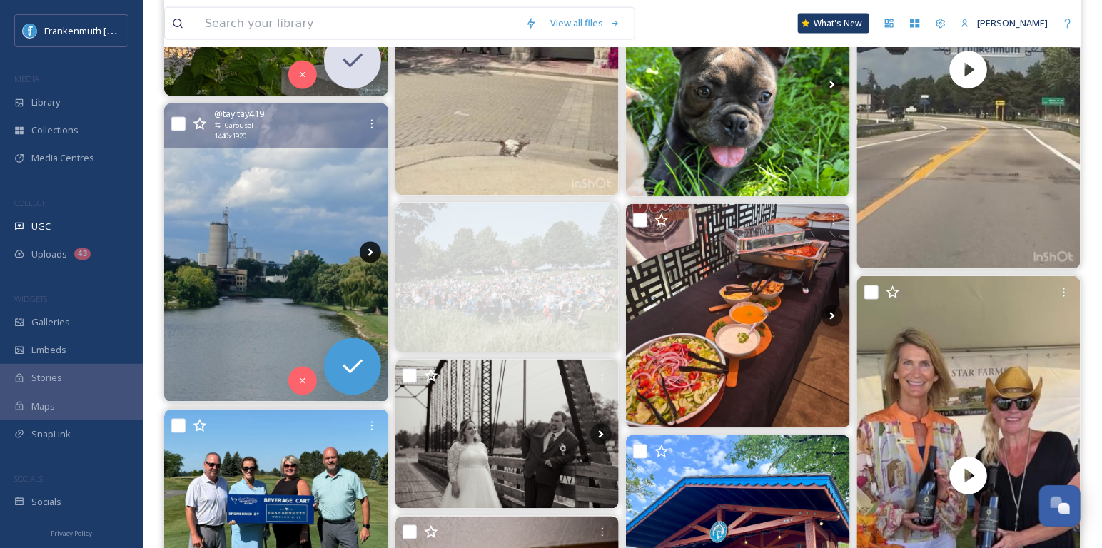
click at [373, 253] on icon at bounding box center [370, 252] width 21 height 21
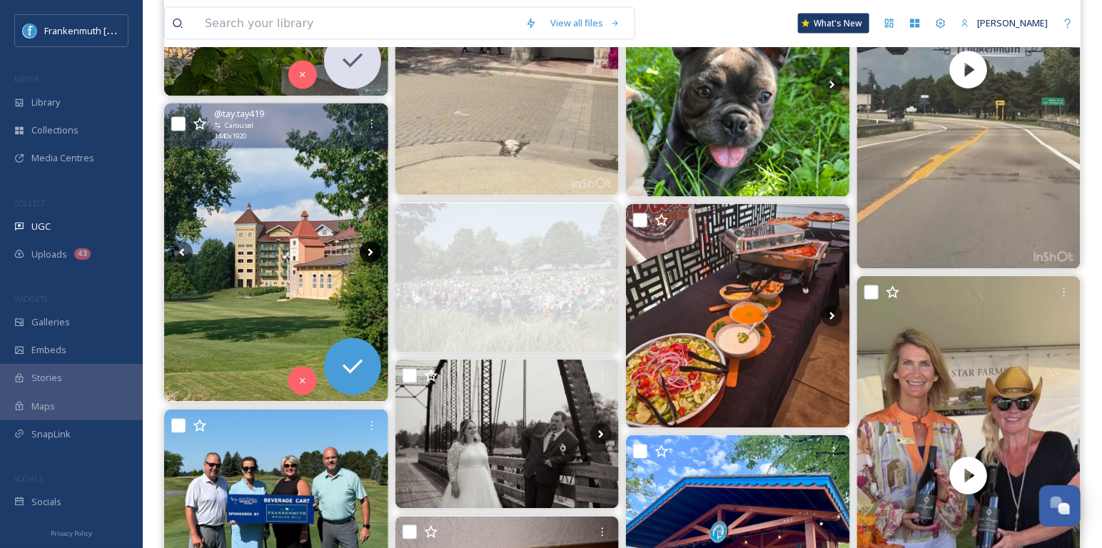
click at [373, 252] on icon at bounding box center [370, 252] width 21 height 21
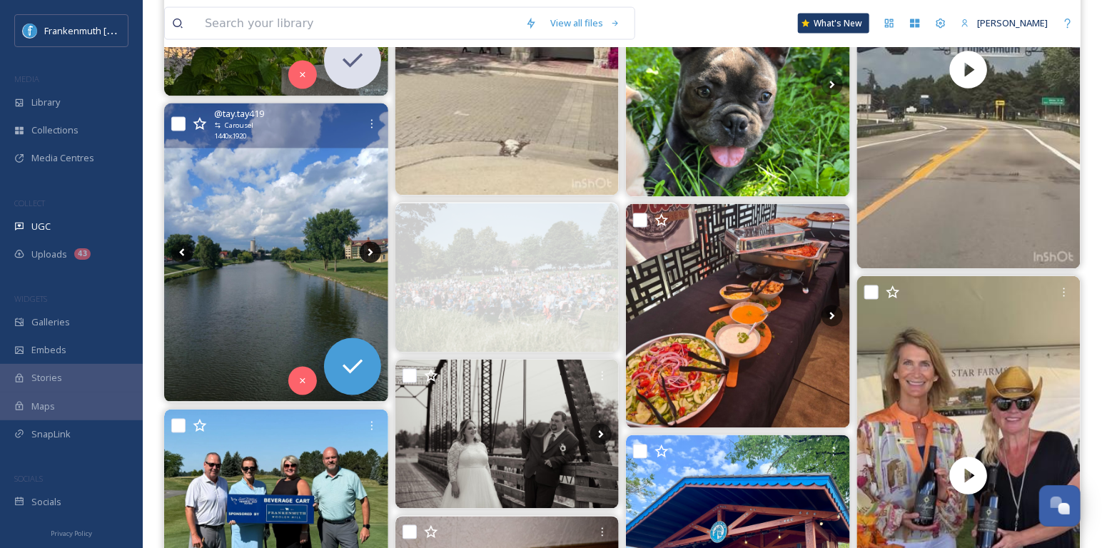
click at [373, 252] on icon at bounding box center [370, 252] width 21 height 21
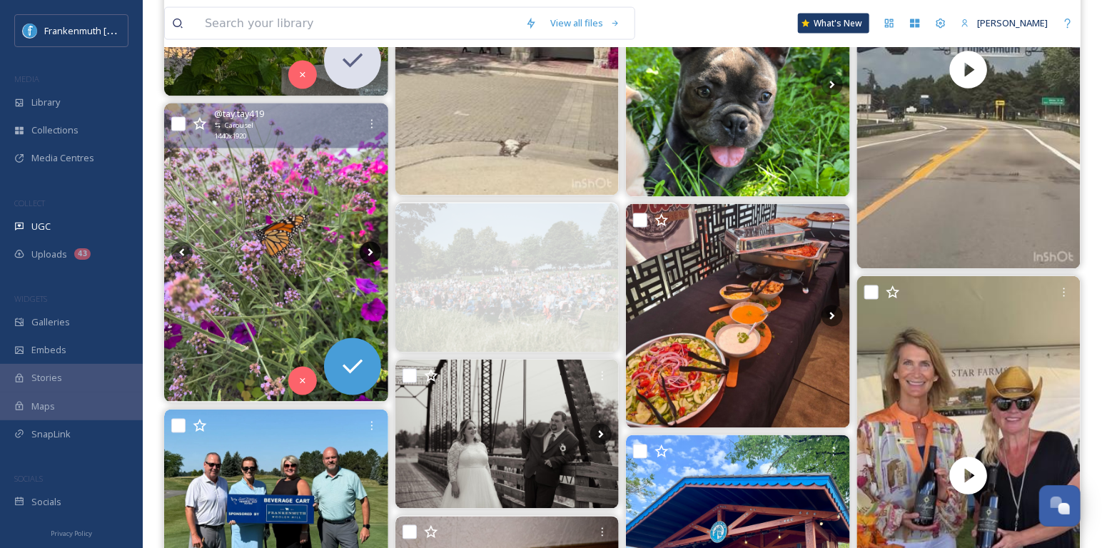
click at [373, 252] on icon at bounding box center [370, 252] width 21 height 21
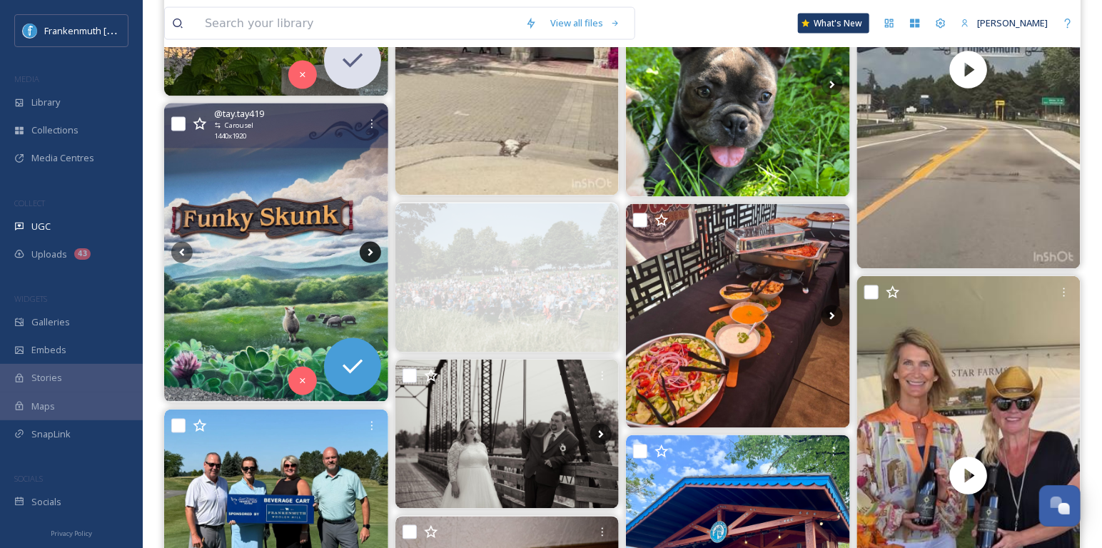
click at [373, 252] on icon at bounding box center [370, 252] width 21 height 21
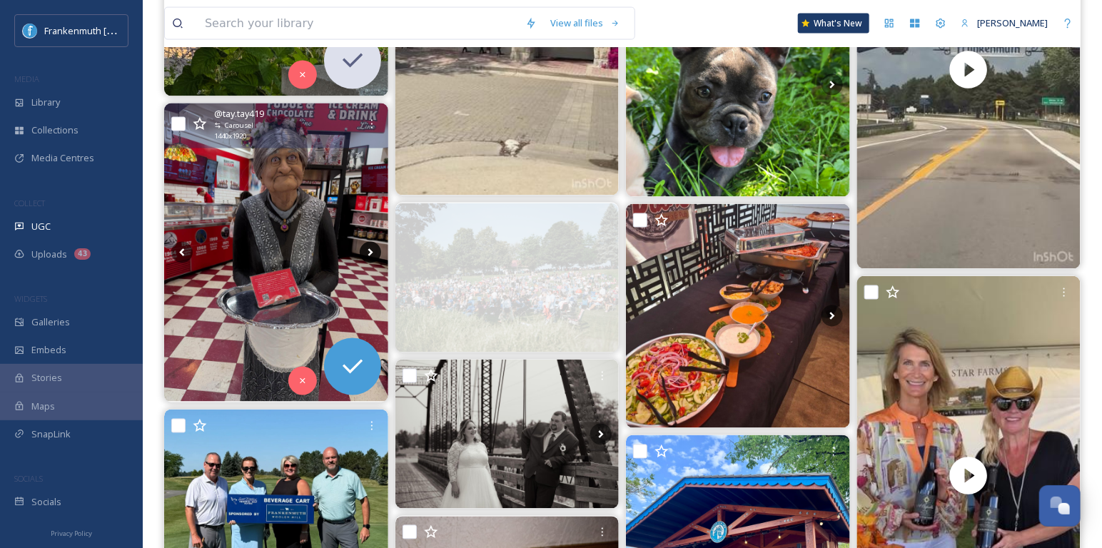
click at [373, 252] on icon at bounding box center [370, 252] width 21 height 21
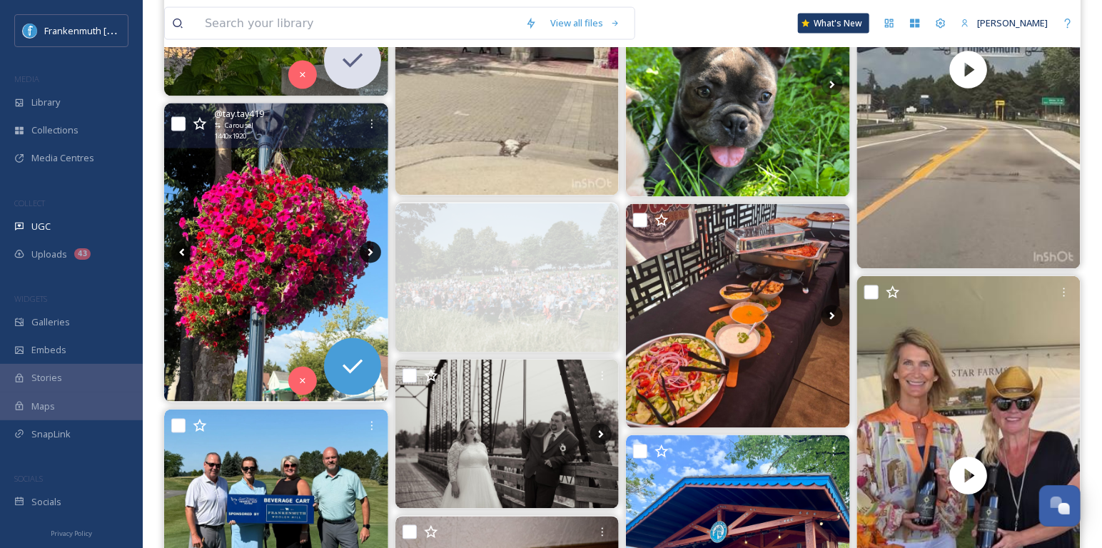
click at [373, 252] on icon at bounding box center [370, 252] width 21 height 21
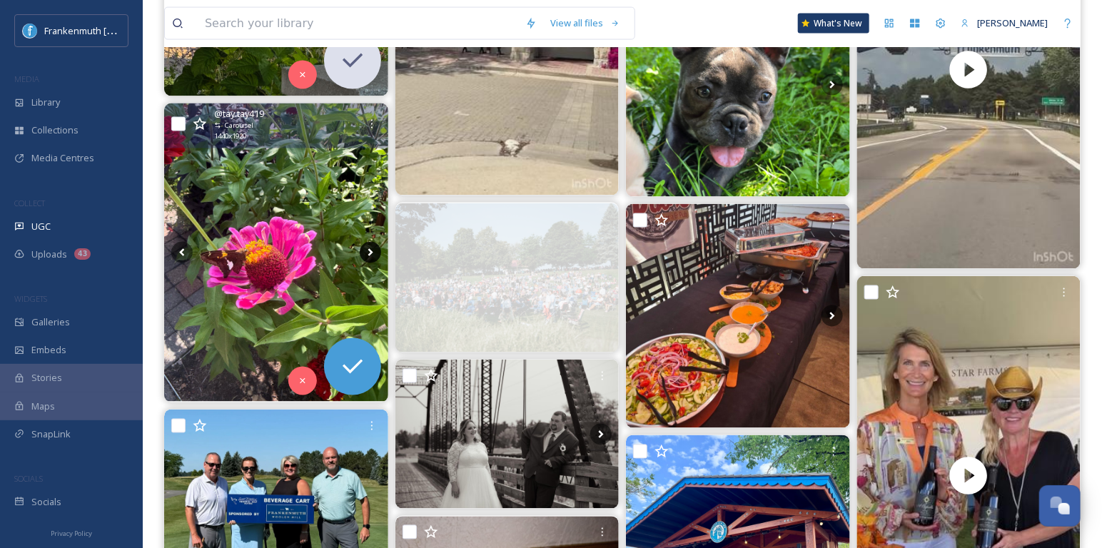
click at [373, 252] on icon at bounding box center [370, 252] width 21 height 21
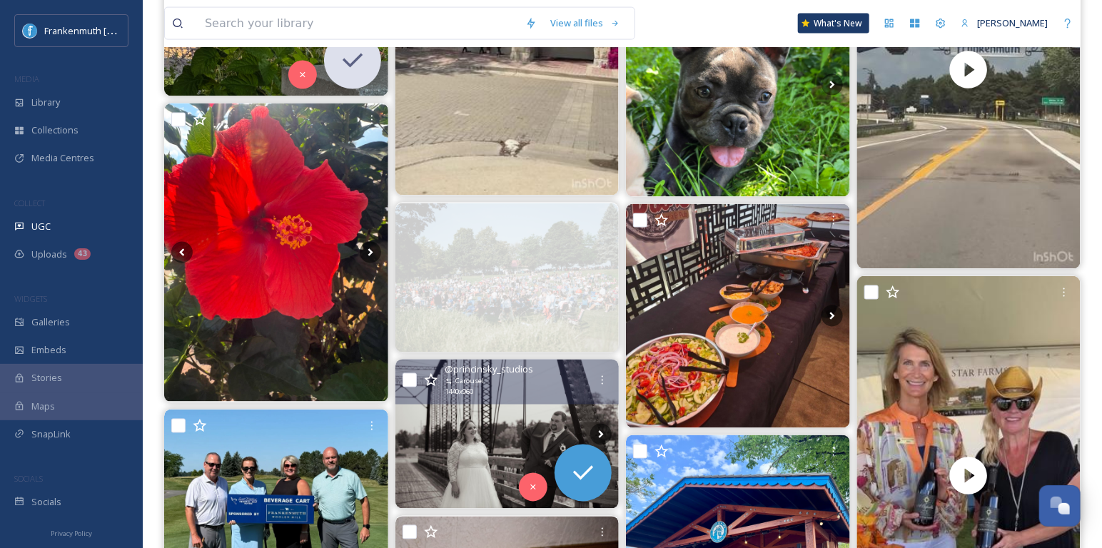
click at [507, 452] on img at bounding box center [507, 434] width 224 height 149
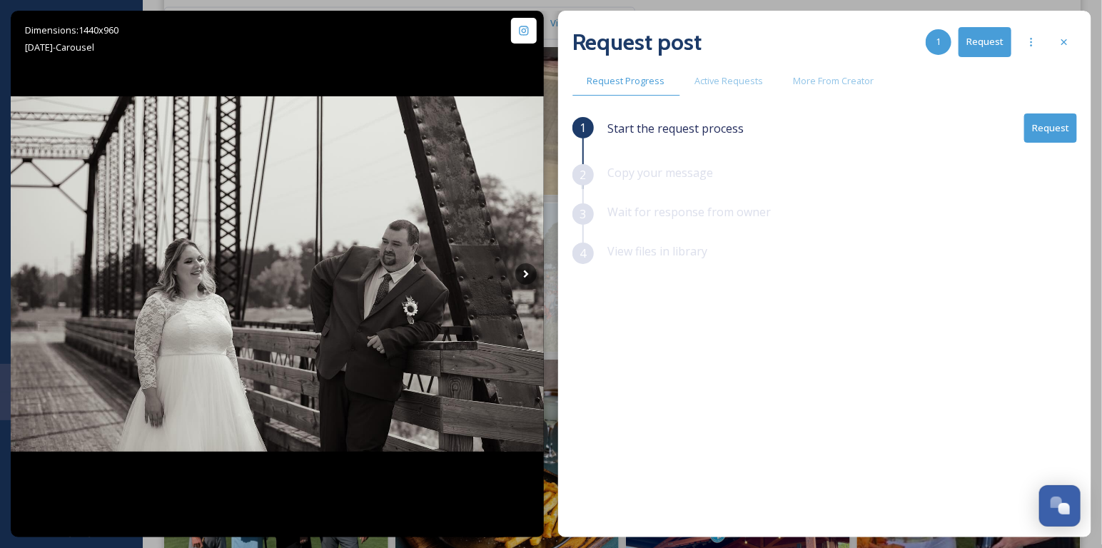
click at [1070, 55] on div "Request post 1 Request" at bounding box center [824, 42] width 505 height 34
click at [1070, 49] on div at bounding box center [1064, 42] width 26 height 26
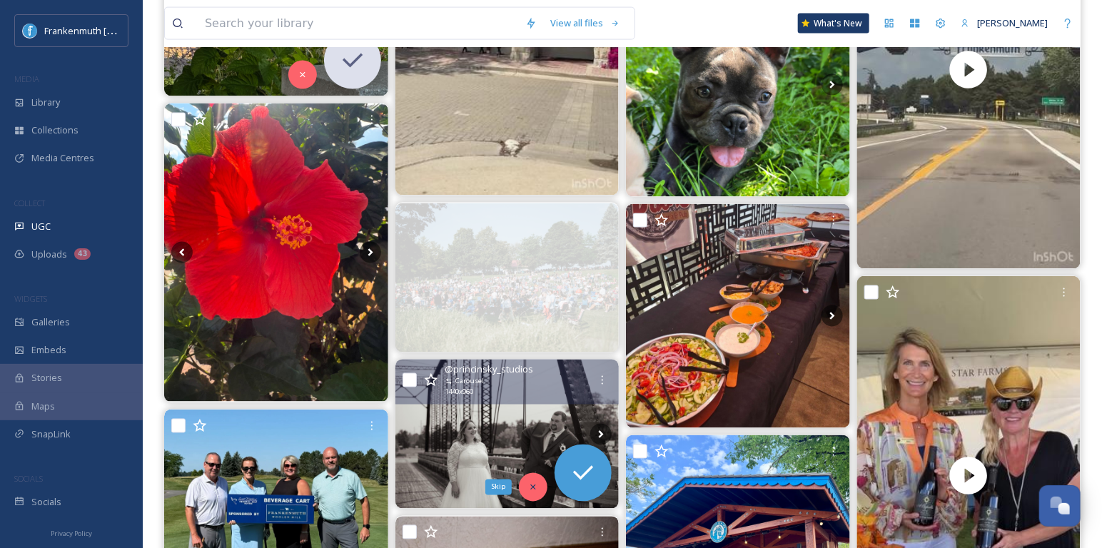
click at [528, 487] on icon at bounding box center [533, 487] width 10 height 10
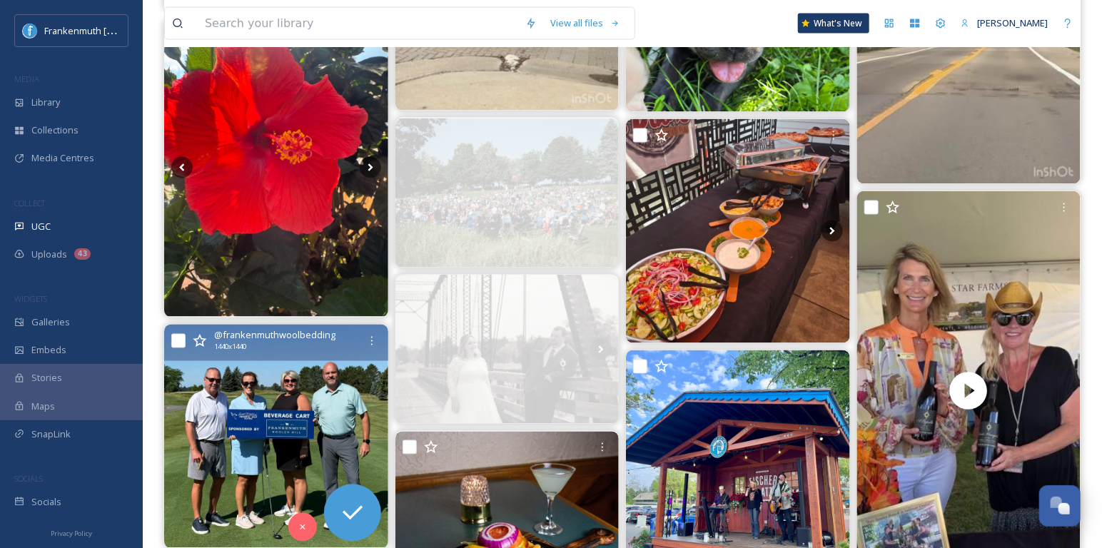
scroll to position [1135, 0]
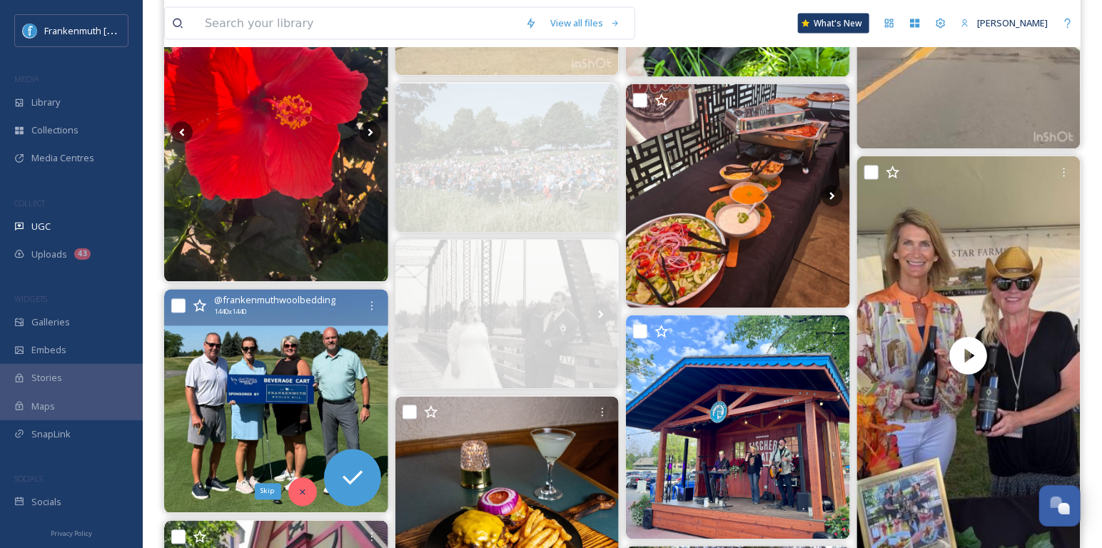
click at [306, 487] on icon at bounding box center [303, 492] width 10 height 10
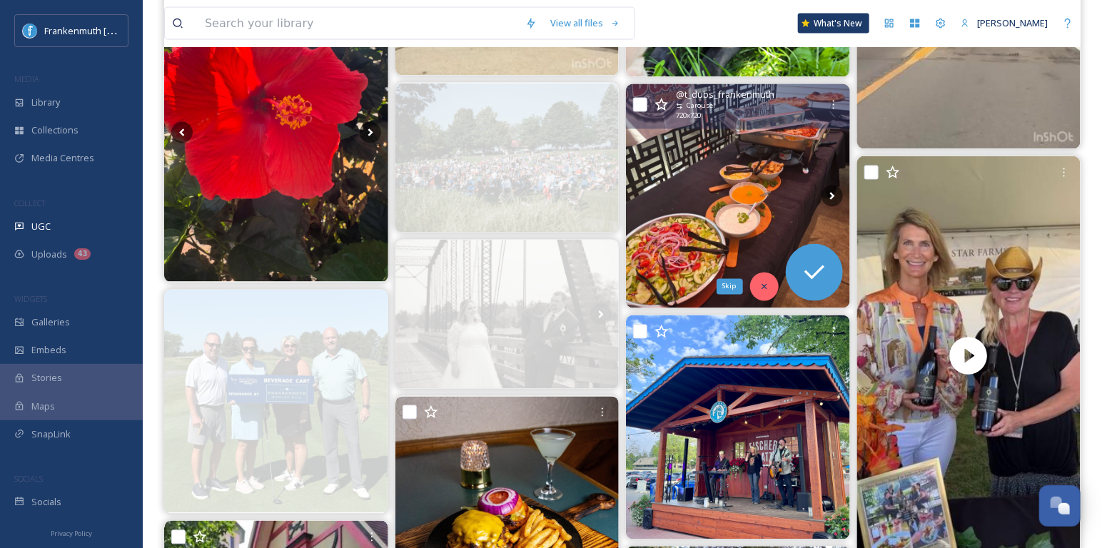
click at [764, 283] on icon at bounding box center [764, 287] width 10 height 10
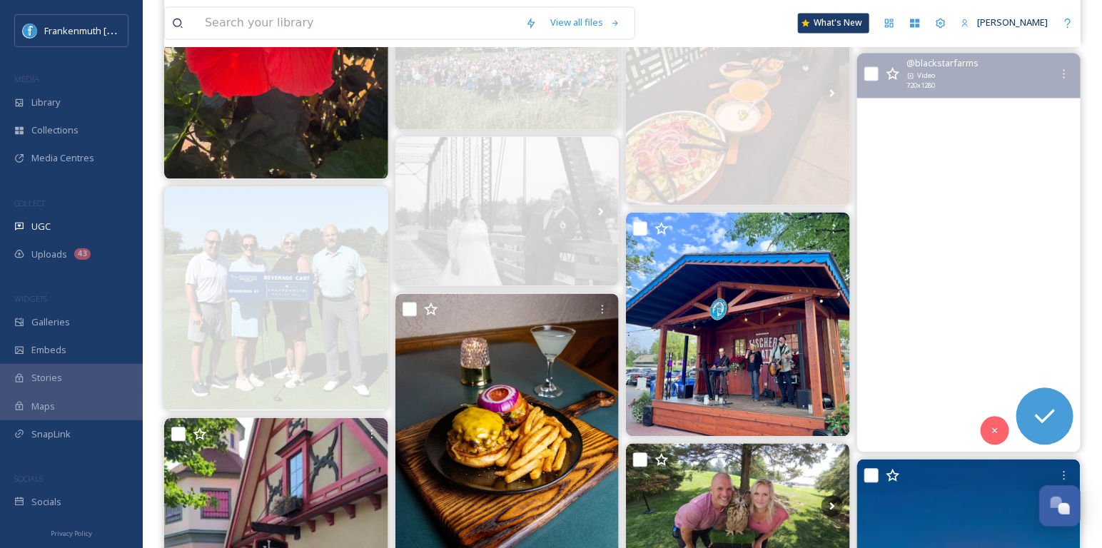
scroll to position [1260, 0]
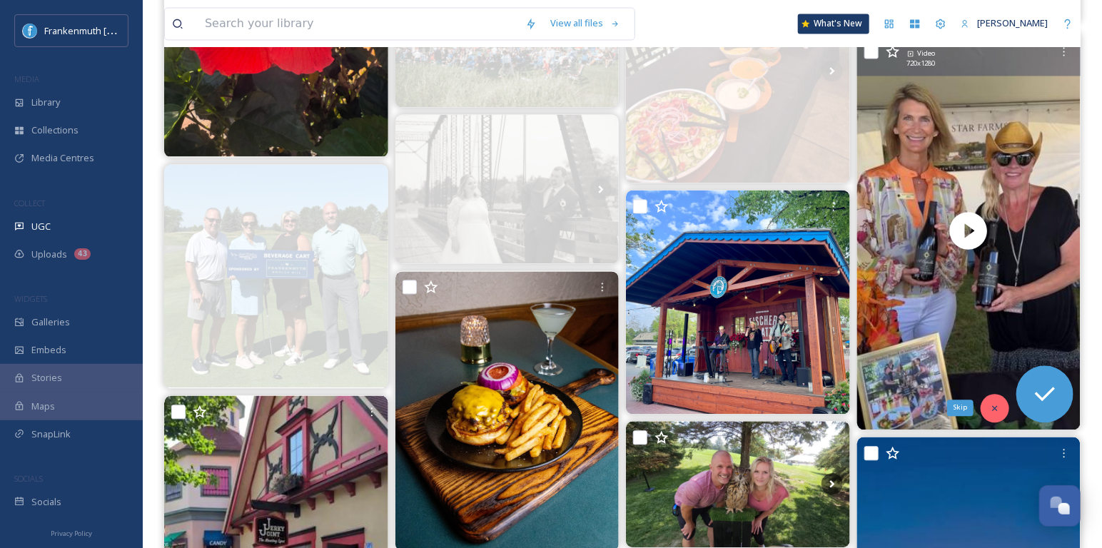
click at [996, 394] on div "Skip" at bounding box center [995, 408] width 29 height 29
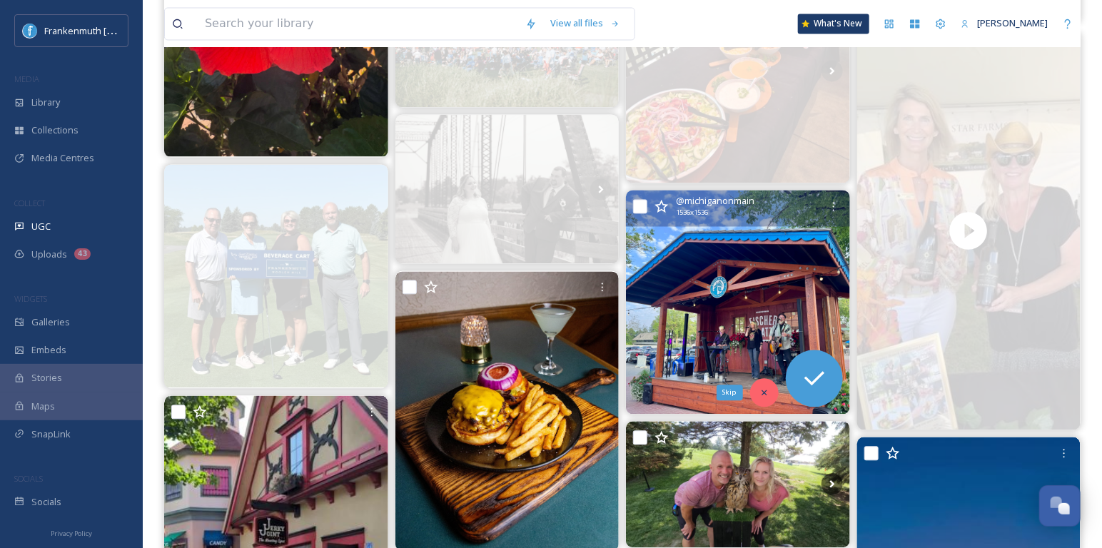
click at [771, 397] on div "Skip" at bounding box center [764, 392] width 29 height 29
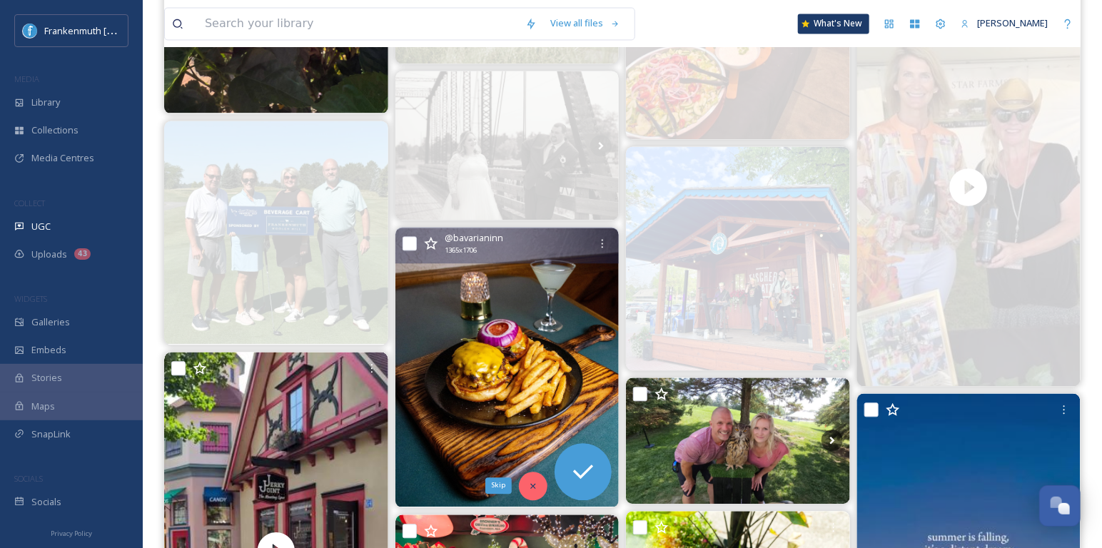
click at [532, 484] on icon at bounding box center [532, 485] width 5 height 5
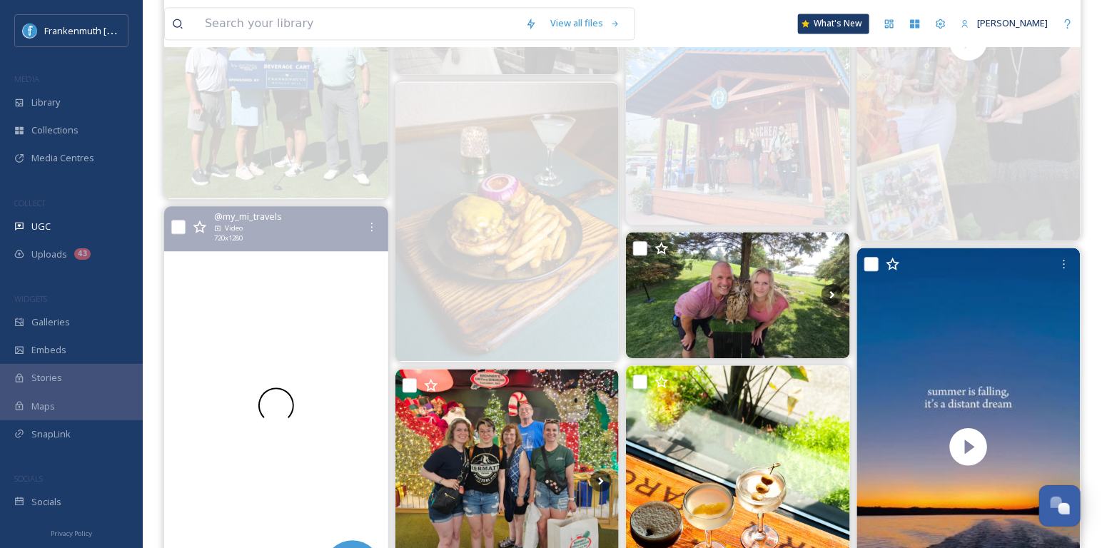
scroll to position [1486, 0]
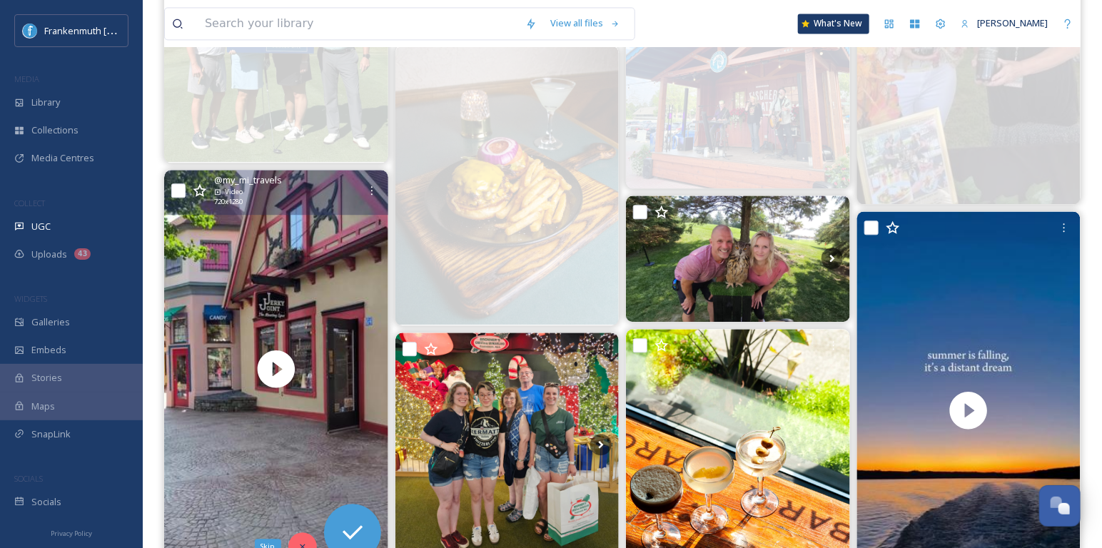
click at [305, 542] on icon at bounding box center [303, 547] width 10 height 10
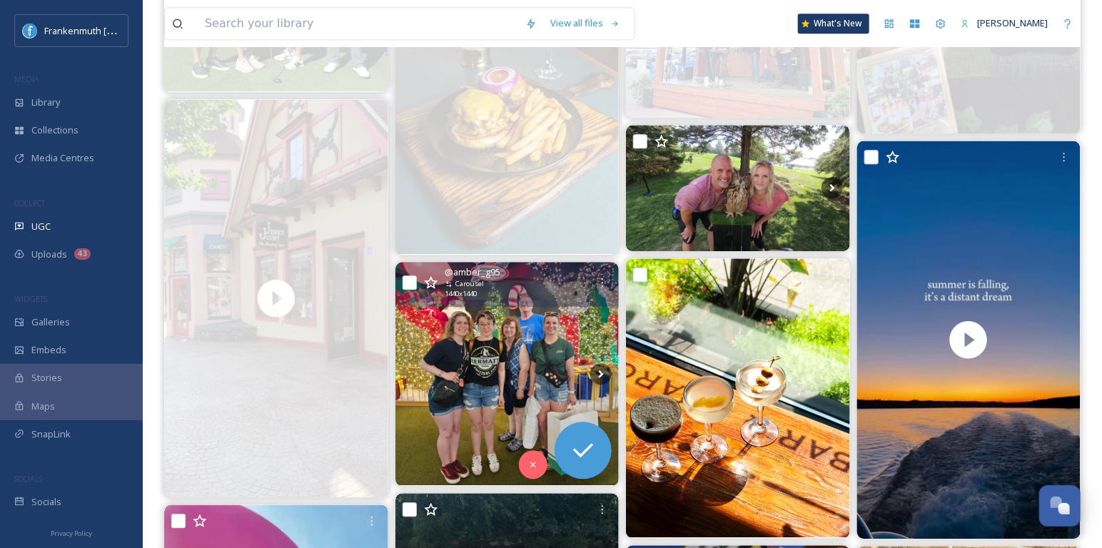
scroll to position [1561, 0]
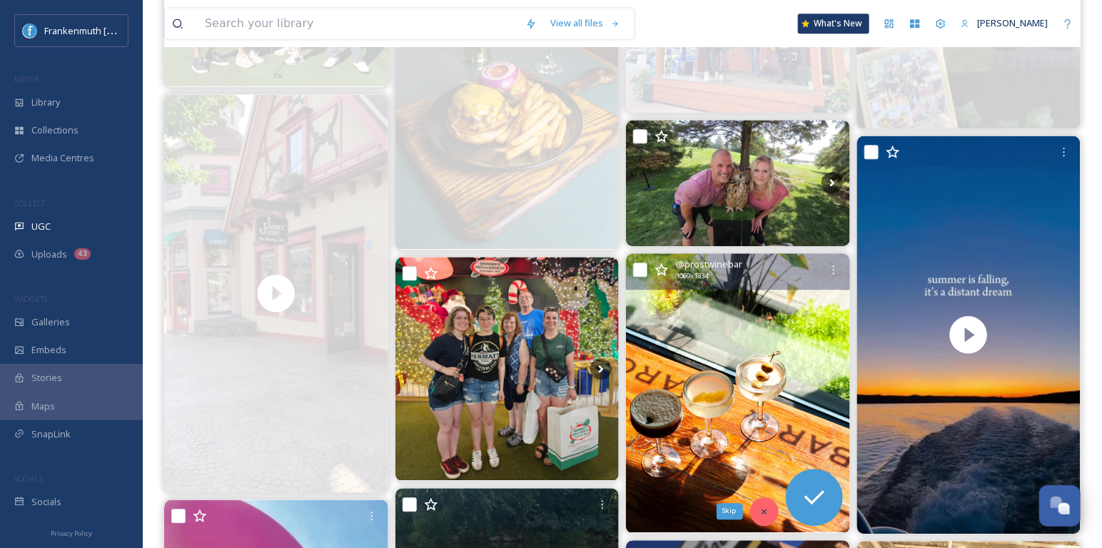
click at [755, 502] on div "Skip" at bounding box center [764, 511] width 29 height 29
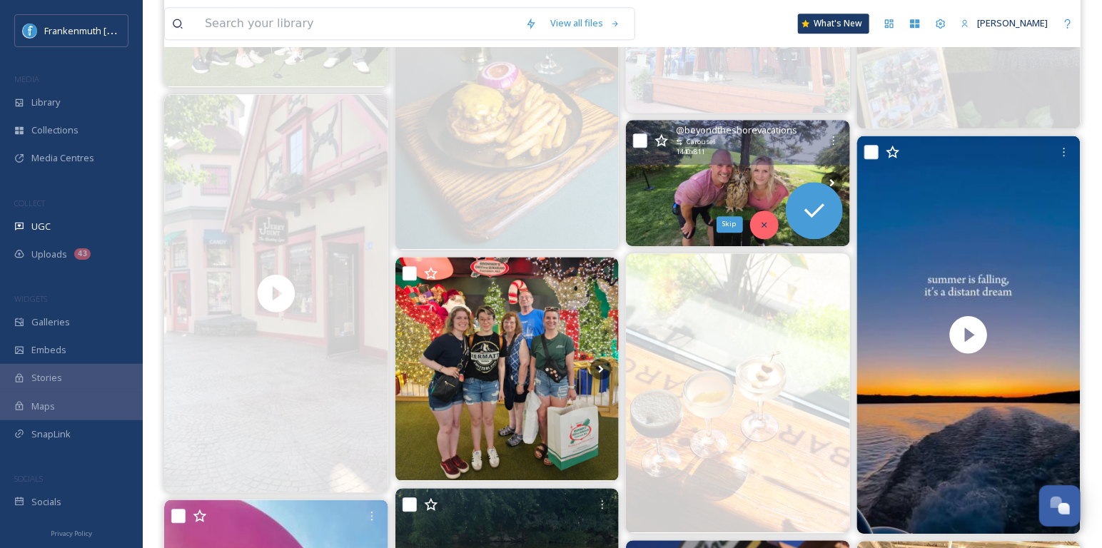
click at [760, 225] on icon at bounding box center [764, 225] width 10 height 10
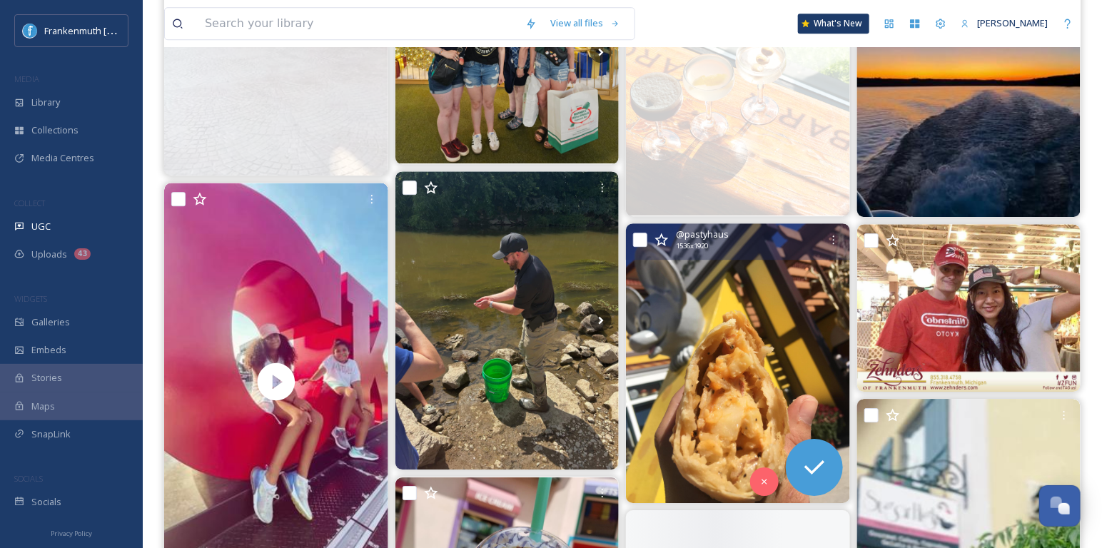
scroll to position [1898, 0]
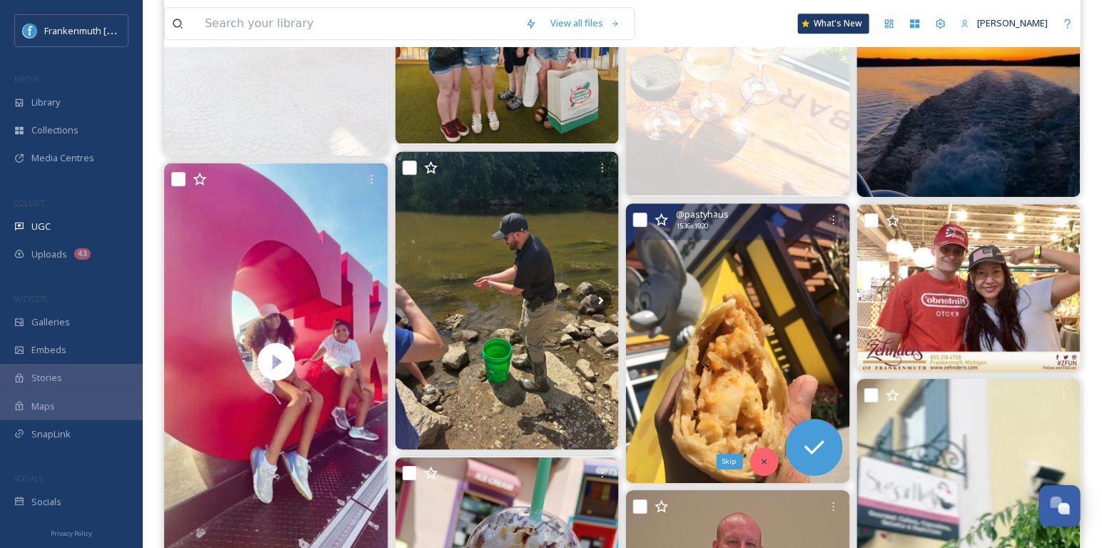
click at [763, 462] on icon at bounding box center [764, 462] width 10 height 10
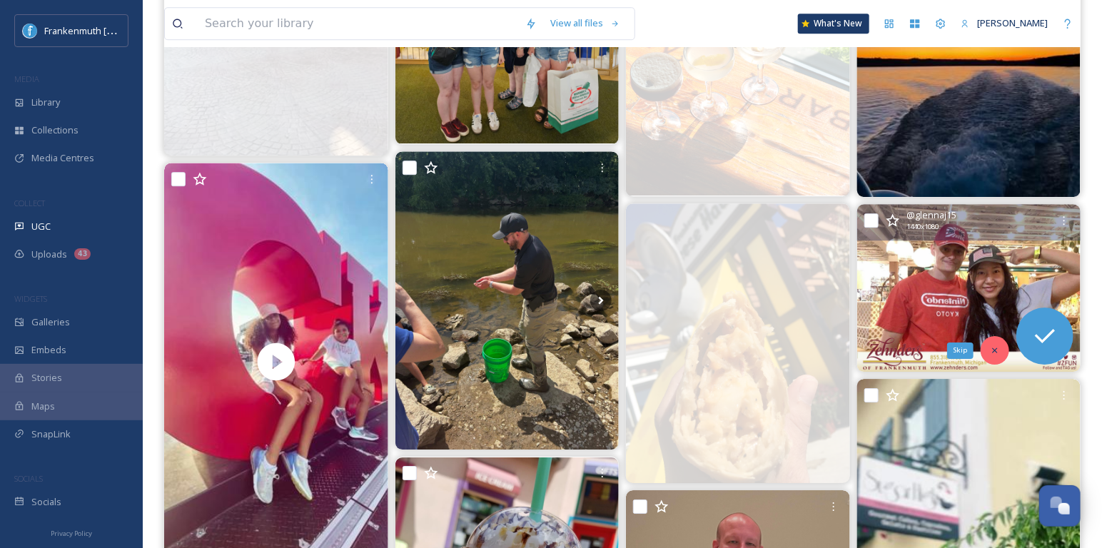
click at [989, 348] on div "Skip" at bounding box center [995, 350] width 29 height 29
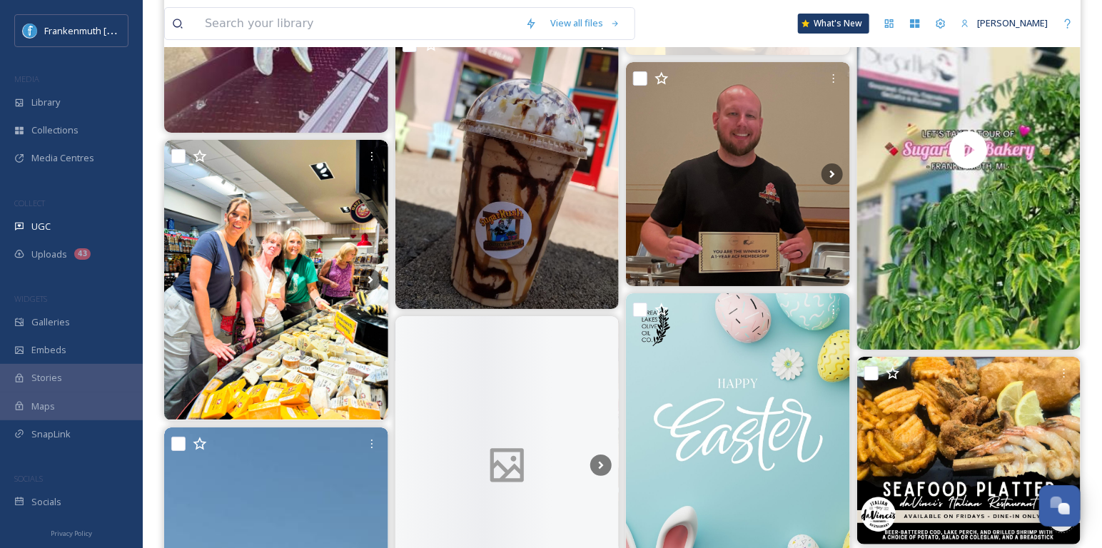
scroll to position [2328, 0]
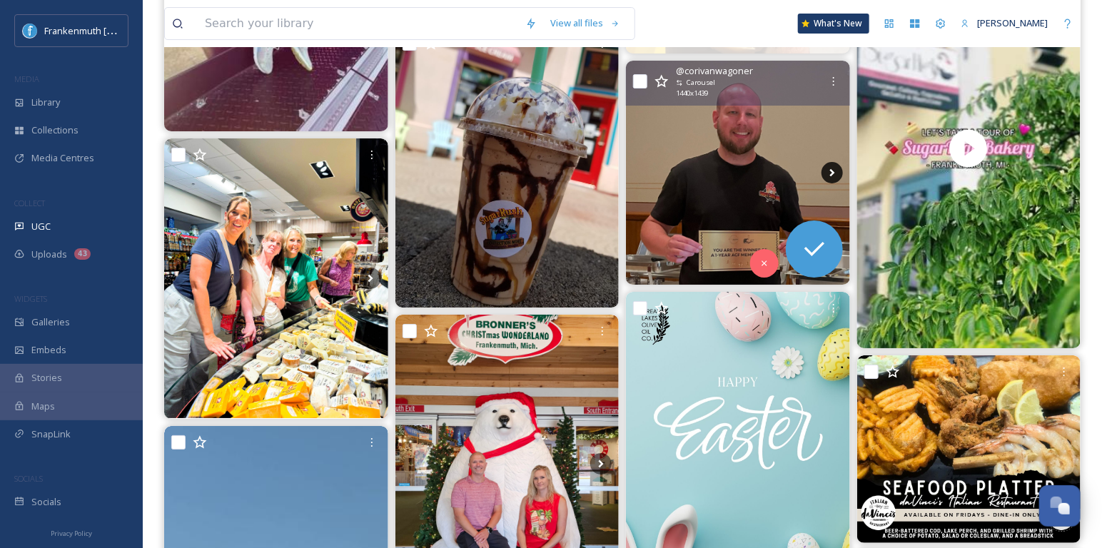
click at [832, 163] on icon at bounding box center [831, 172] width 21 height 21
click at [830, 167] on icon at bounding box center [831, 172] width 21 height 21
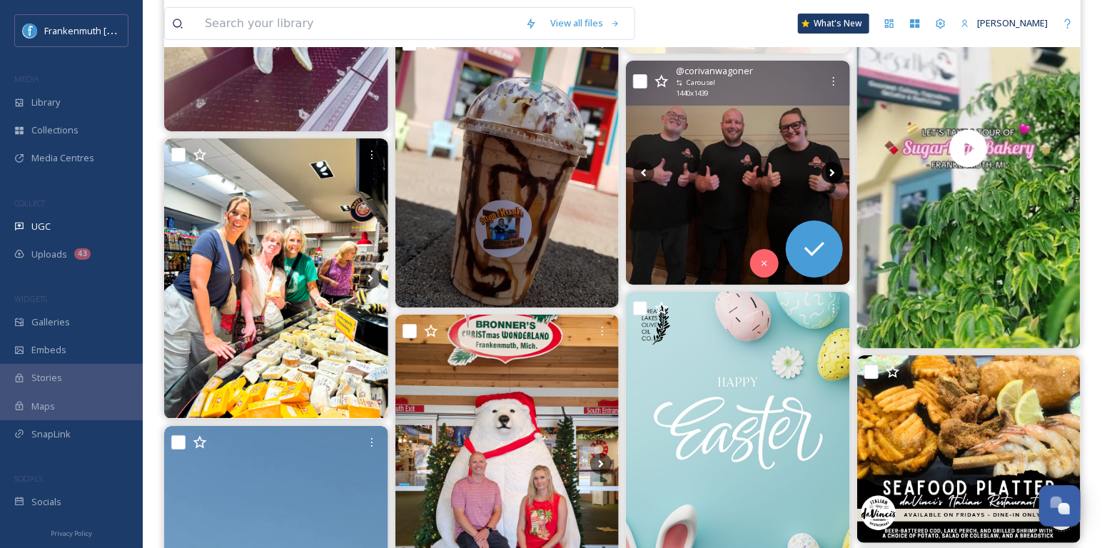
click at [830, 167] on icon at bounding box center [831, 172] width 21 height 21
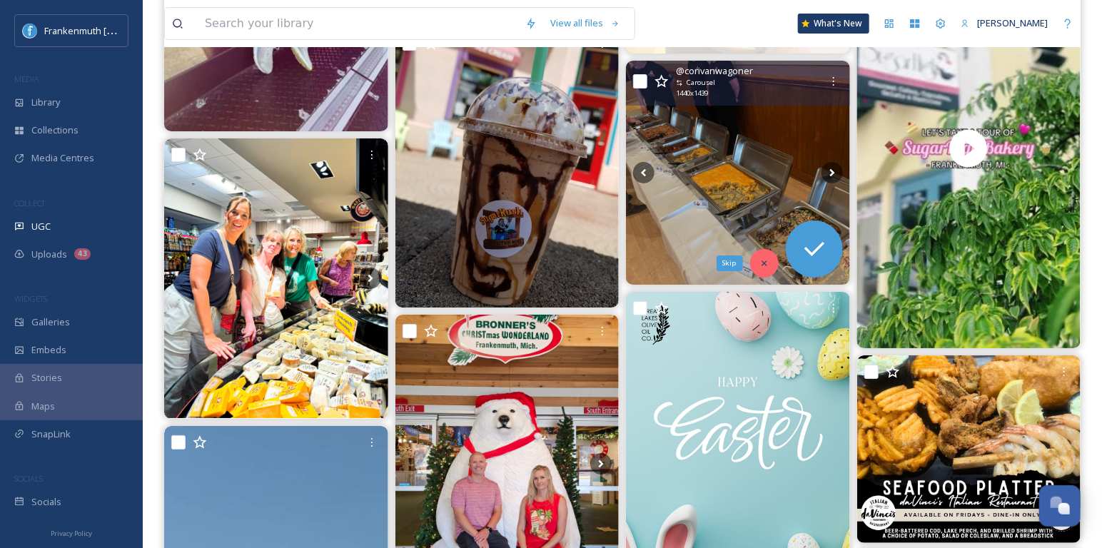
click at [765, 256] on div "Skip" at bounding box center [764, 263] width 29 height 29
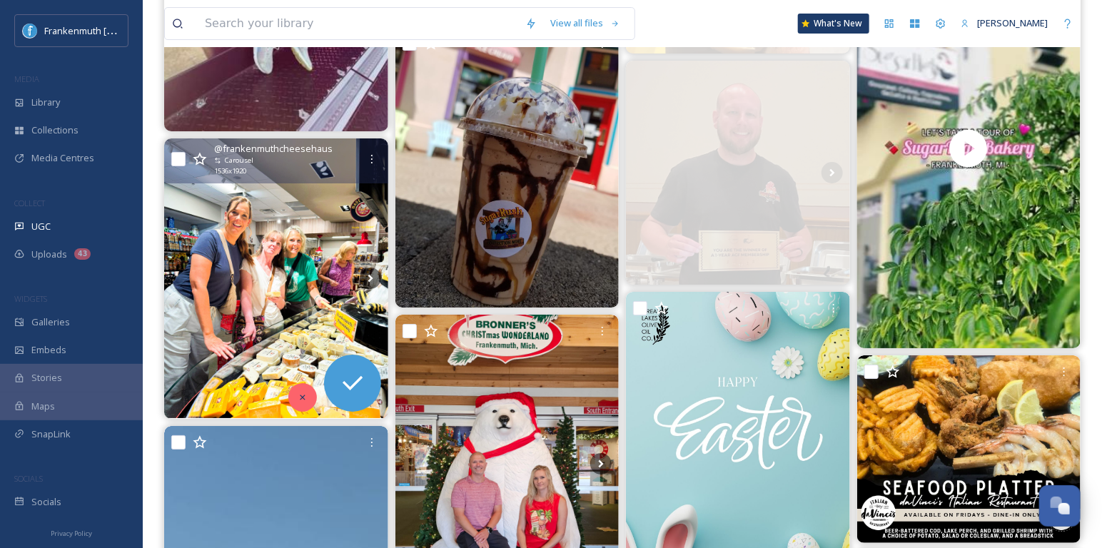
click at [294, 400] on div at bounding box center [302, 397] width 29 height 29
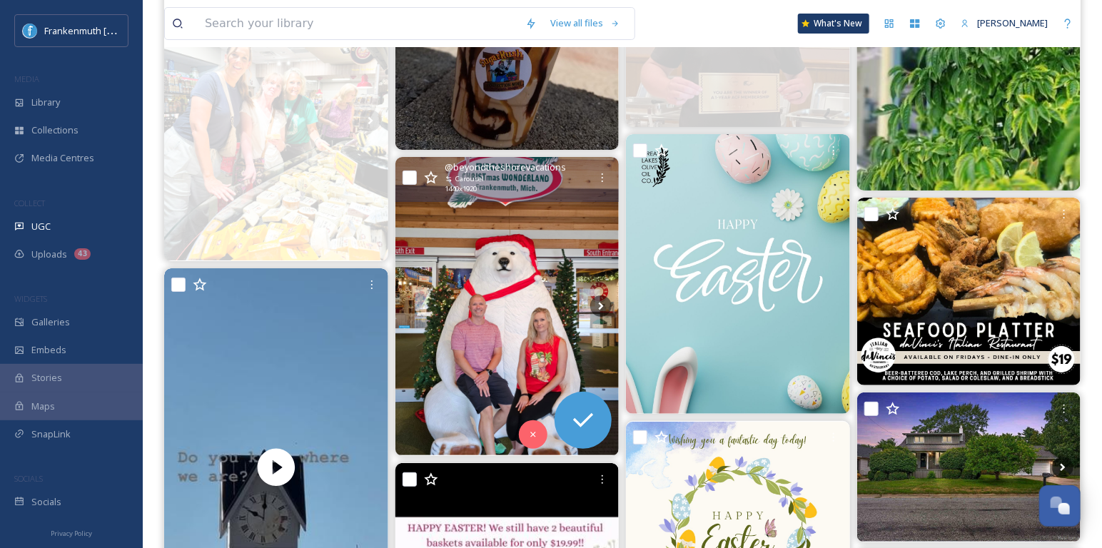
scroll to position [2487, 0]
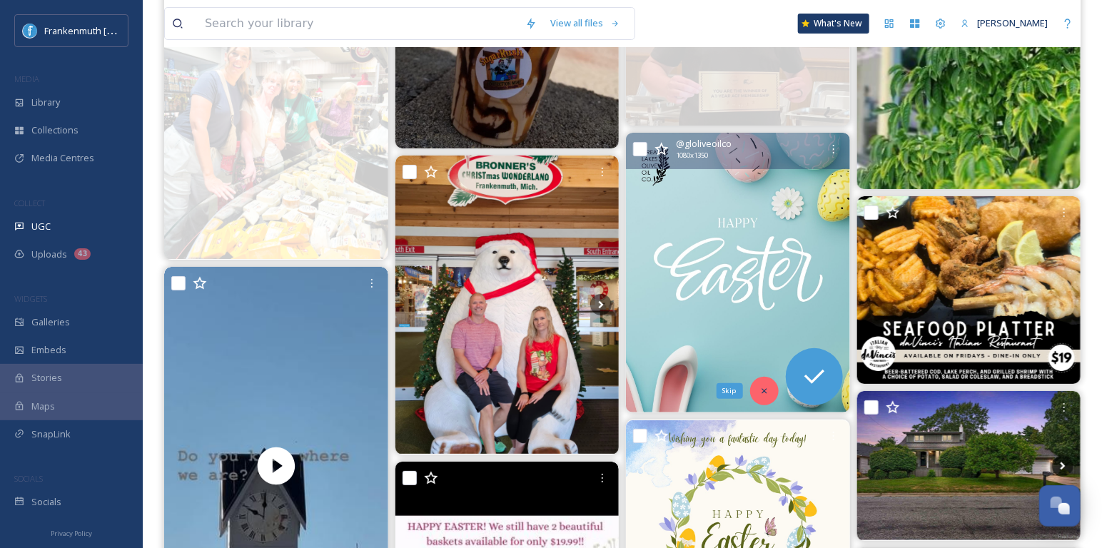
click at [764, 386] on icon at bounding box center [764, 391] width 10 height 10
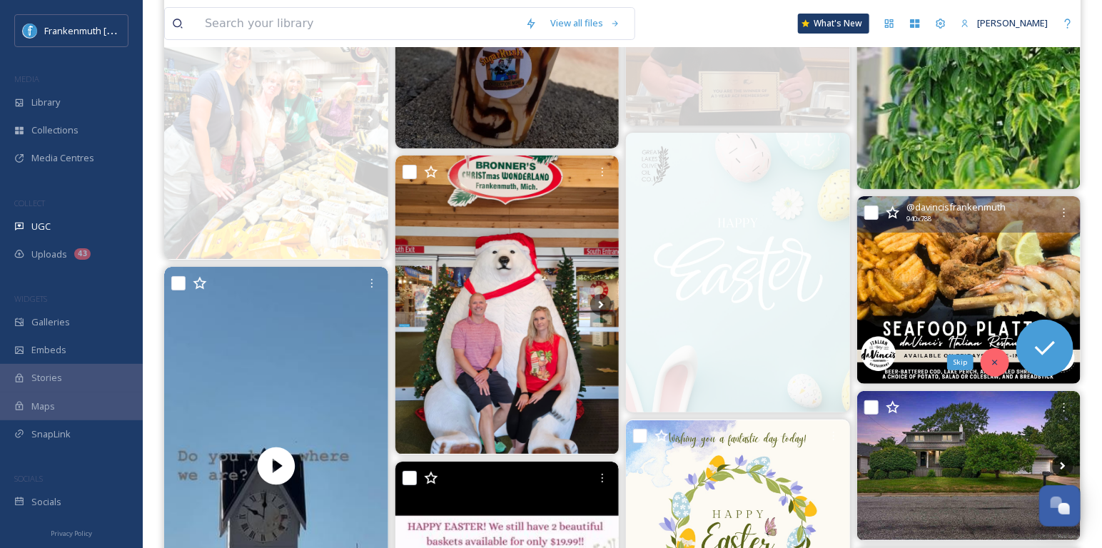
click at [987, 372] on div "Skip" at bounding box center [995, 362] width 29 height 29
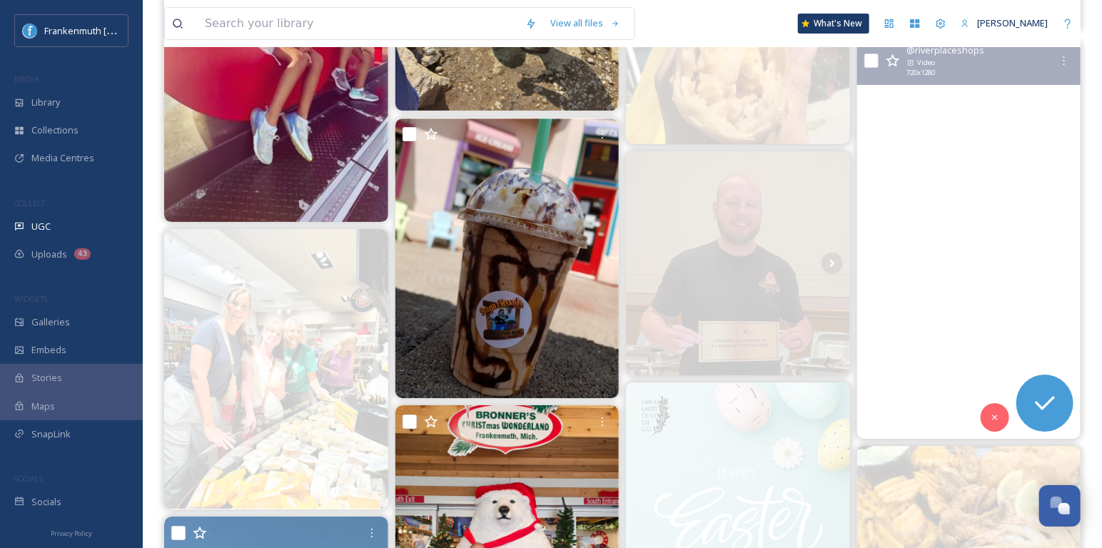
scroll to position [2237, 0]
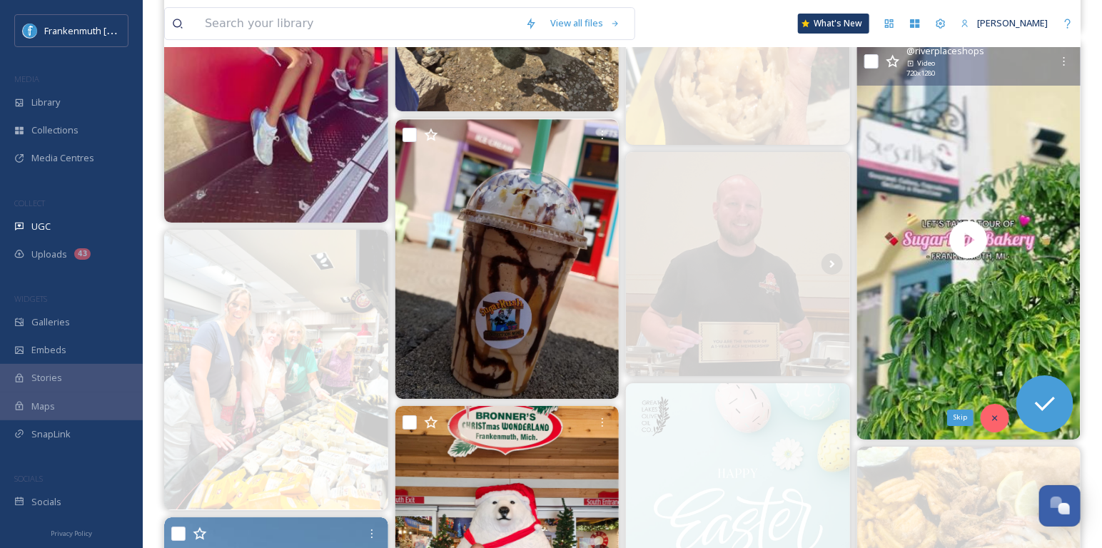
click at [995, 417] on icon at bounding box center [995, 418] width 10 height 10
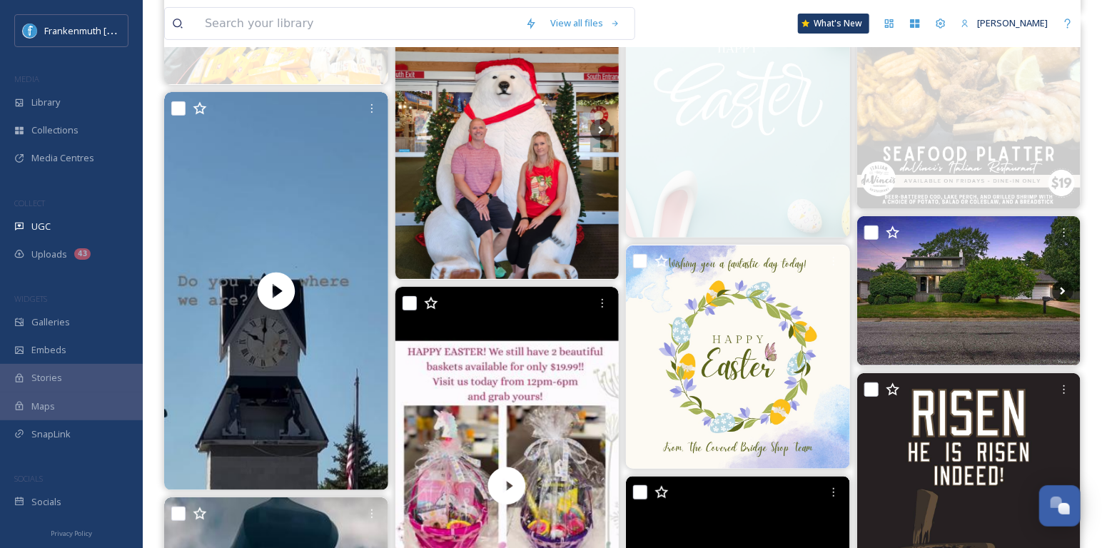
scroll to position [2666, 0]
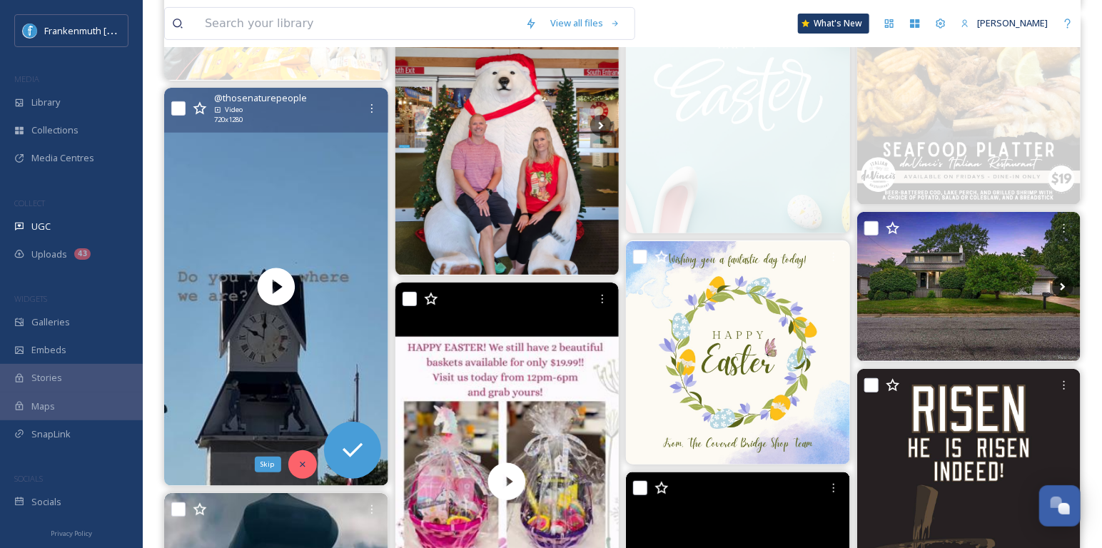
click at [300, 465] on icon at bounding box center [303, 465] width 10 height 10
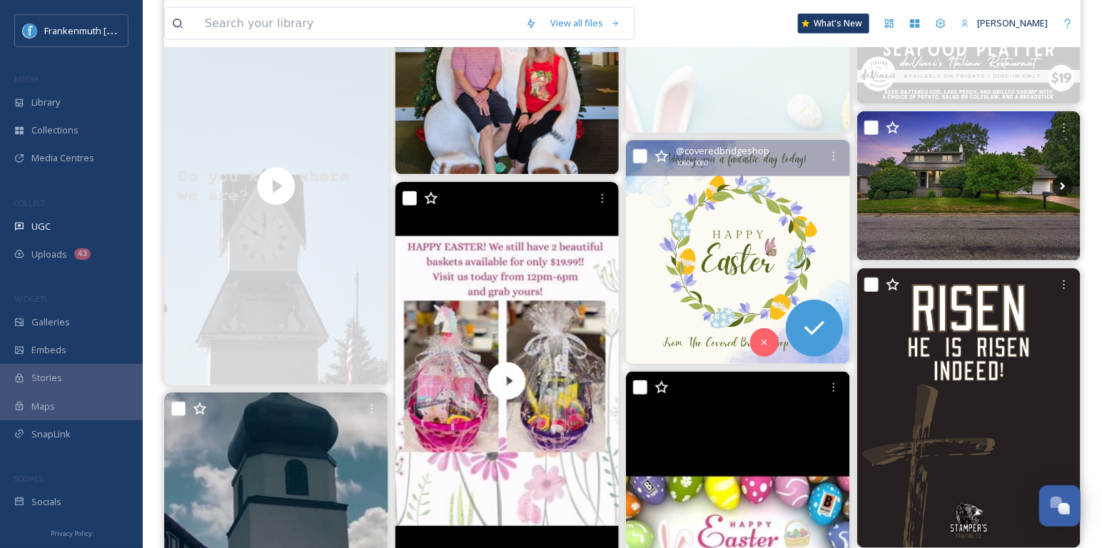
scroll to position [2784, 0]
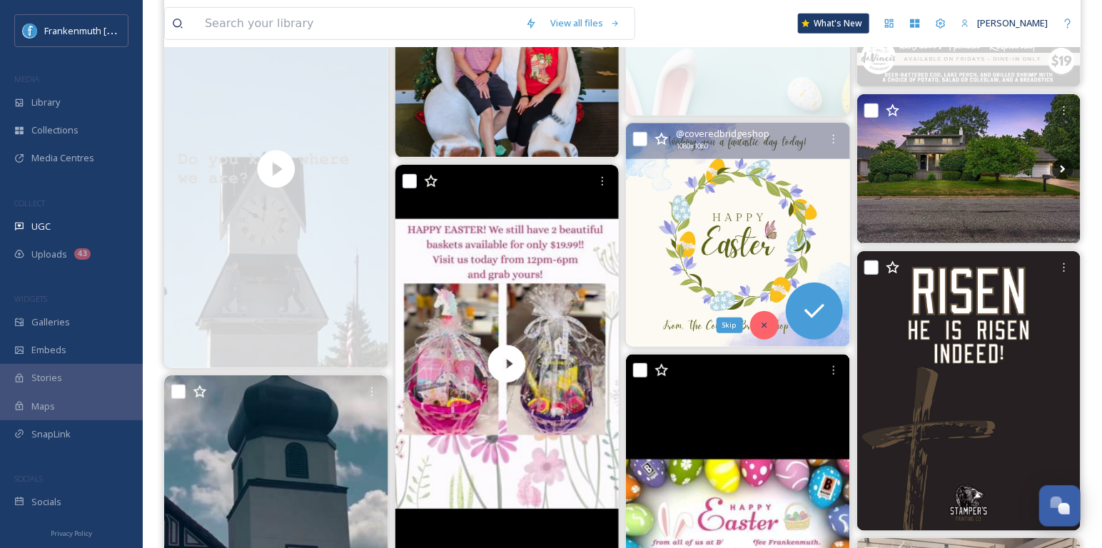
click at [757, 333] on div "Skip" at bounding box center [764, 325] width 29 height 29
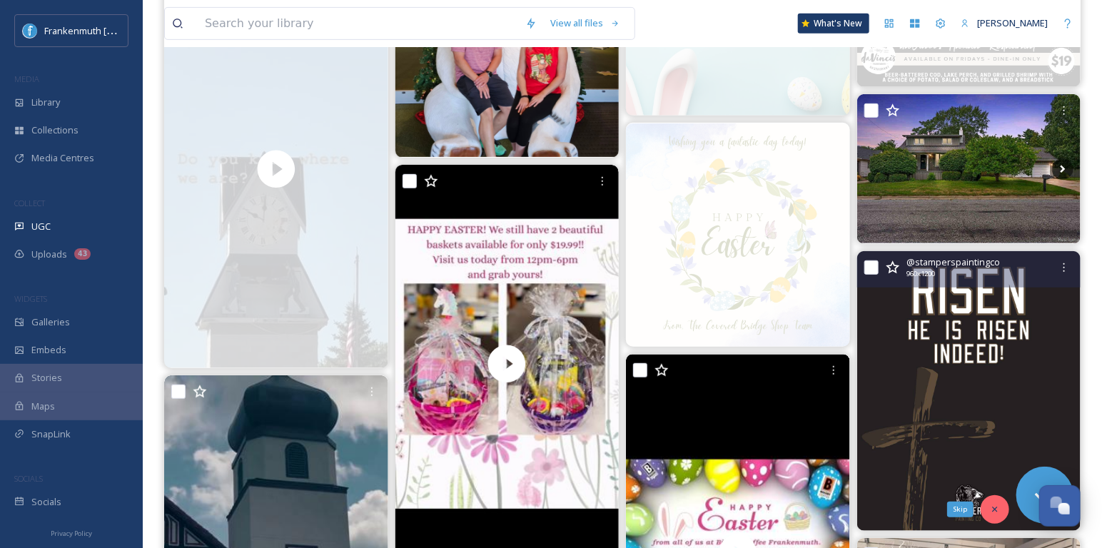
click at [996, 514] on div "Skip" at bounding box center [995, 509] width 29 height 29
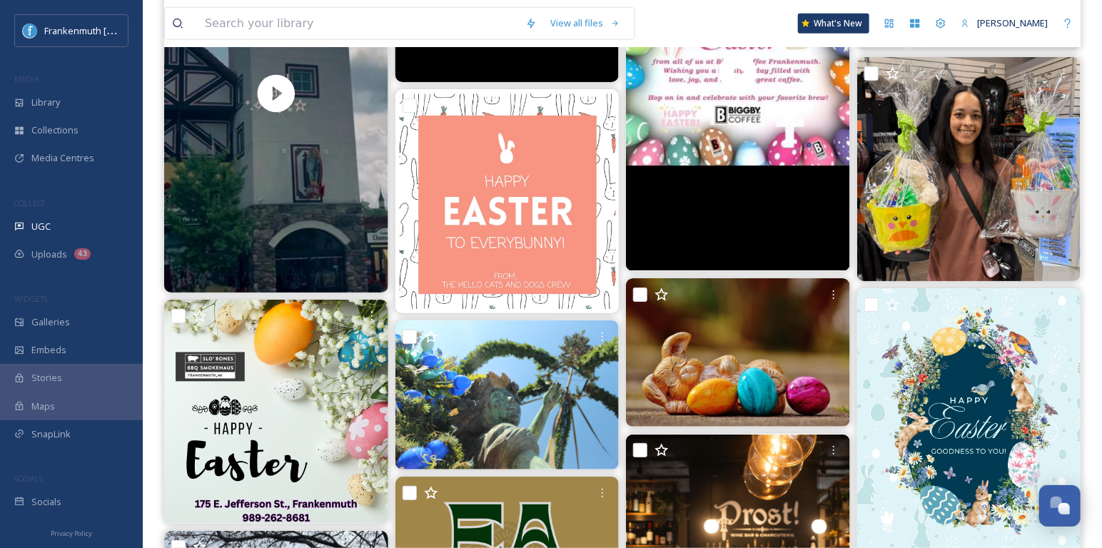
scroll to position [3281, 0]
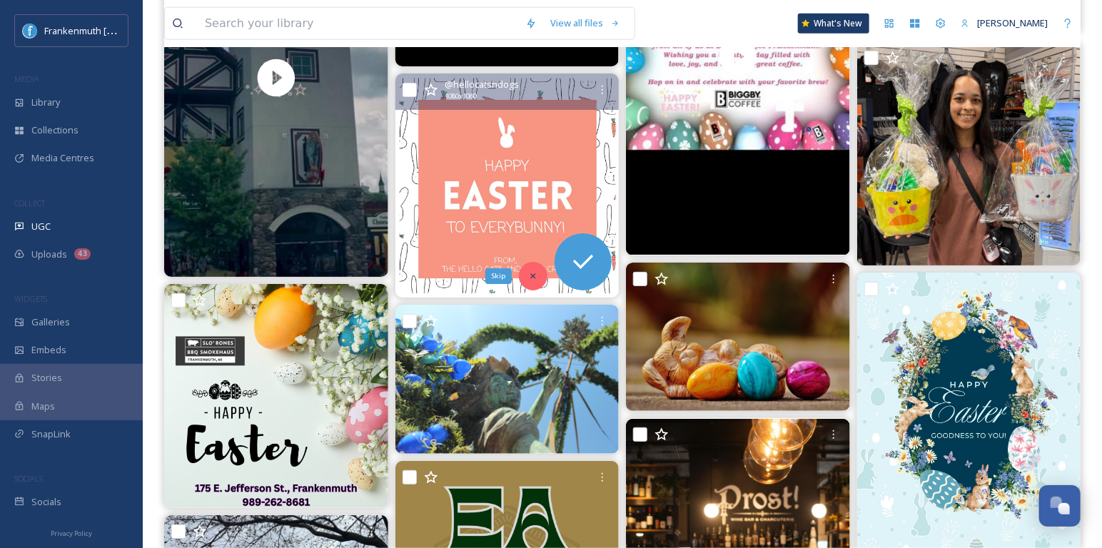
click at [530, 280] on div "Skip" at bounding box center [533, 276] width 29 height 29
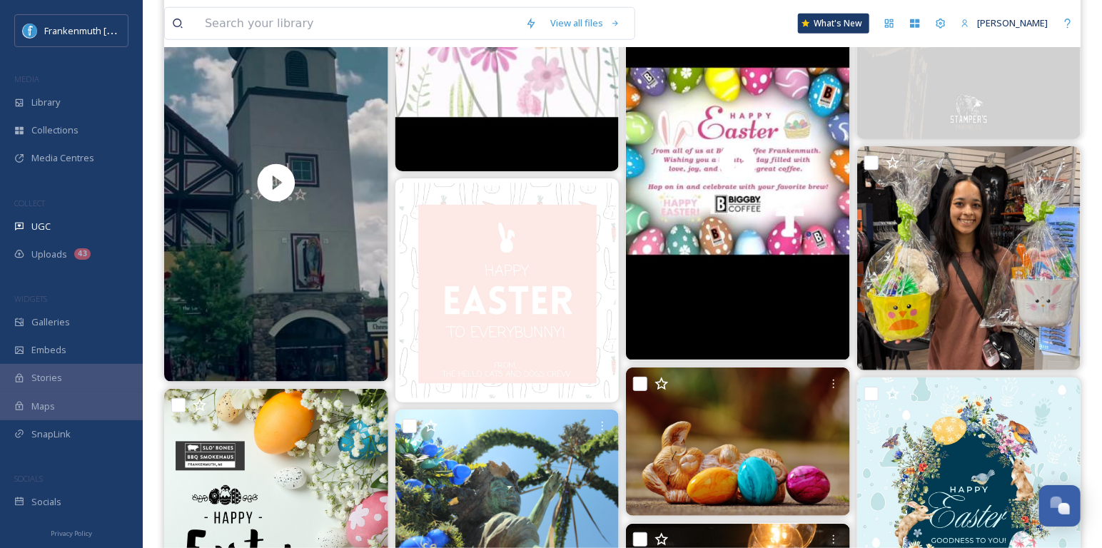
scroll to position [3174, 0]
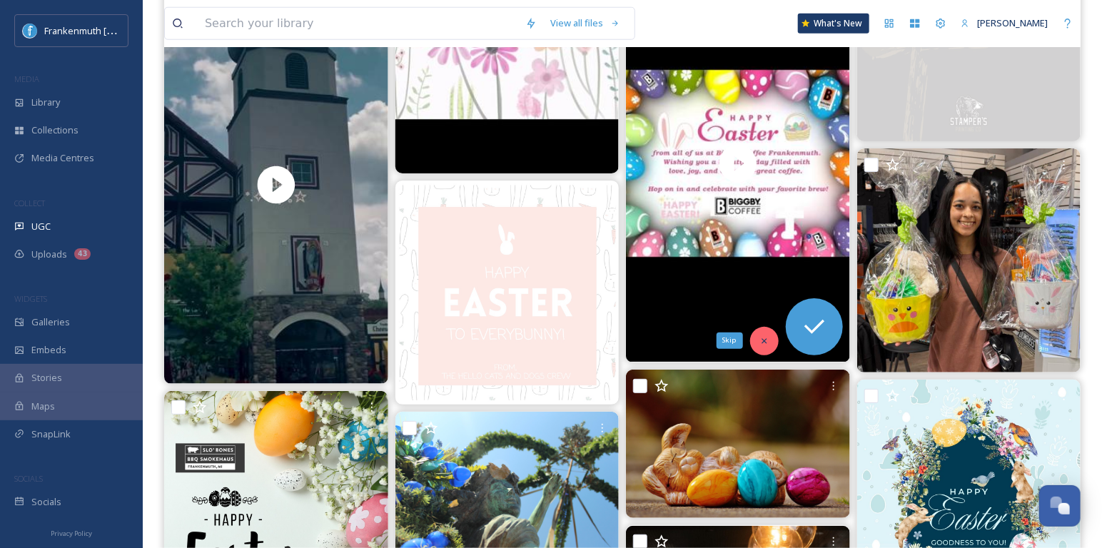
click at [761, 340] on icon at bounding box center [764, 341] width 10 height 10
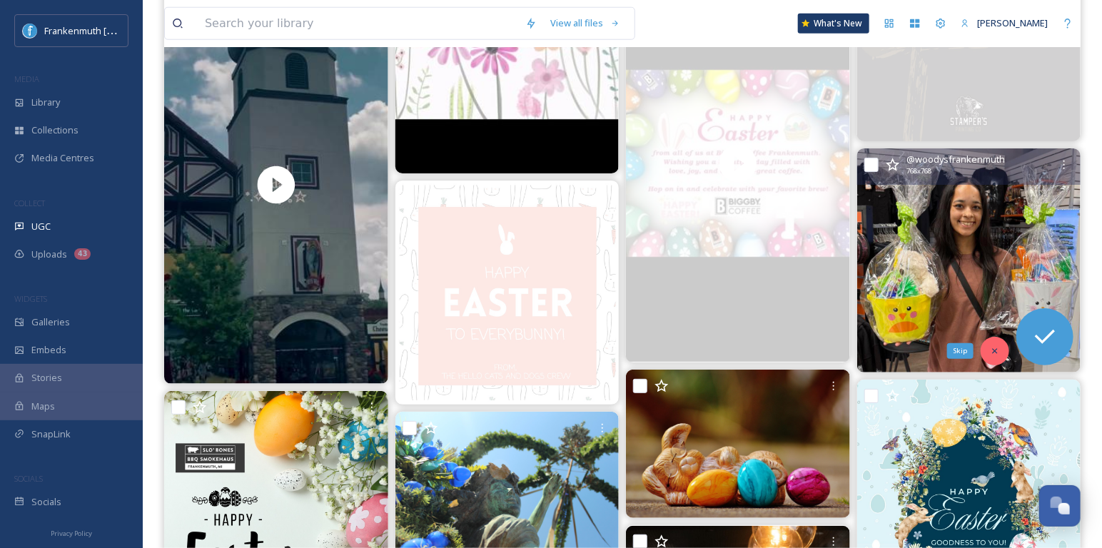
click at [999, 346] on icon at bounding box center [995, 351] width 10 height 10
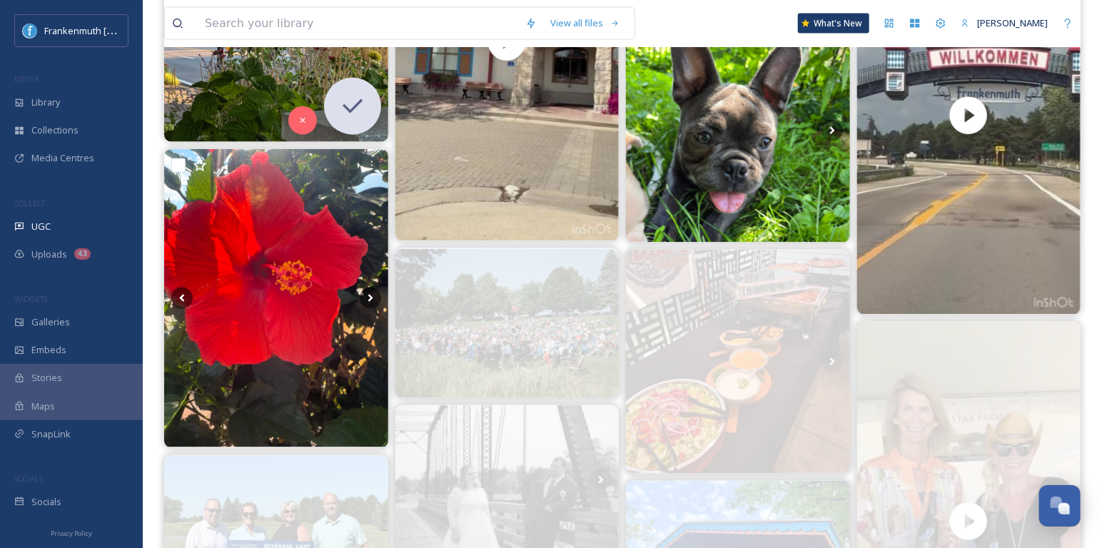
scroll to position [402, 0]
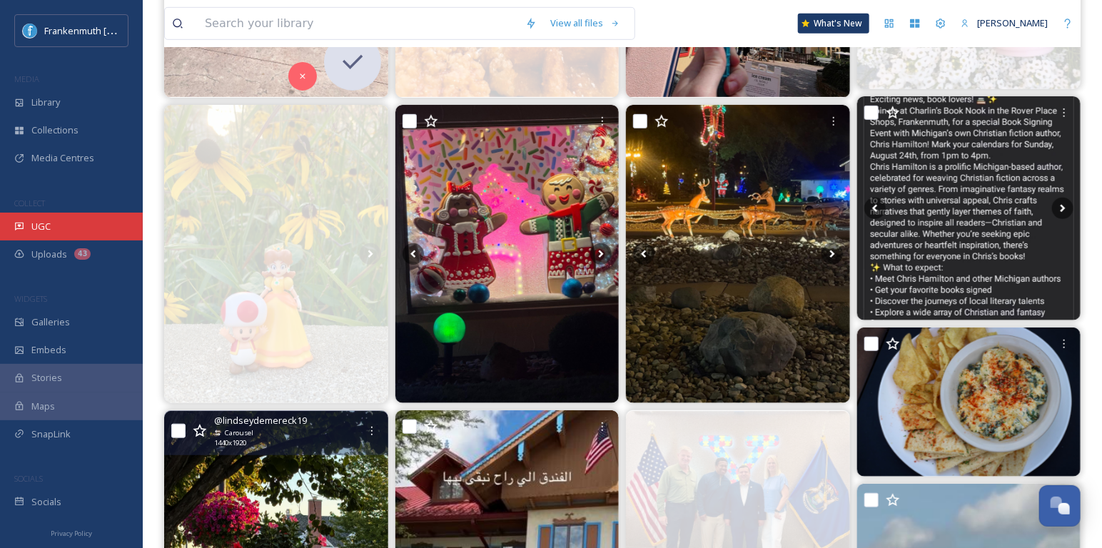
click at [58, 215] on div "UGC" at bounding box center [71, 227] width 143 height 28
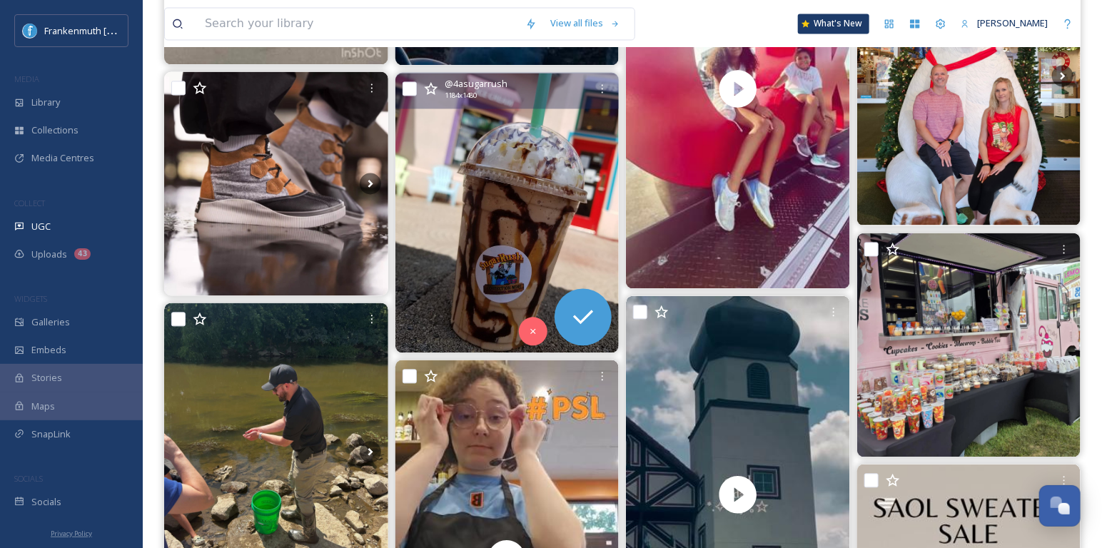
scroll to position [1250, 0]
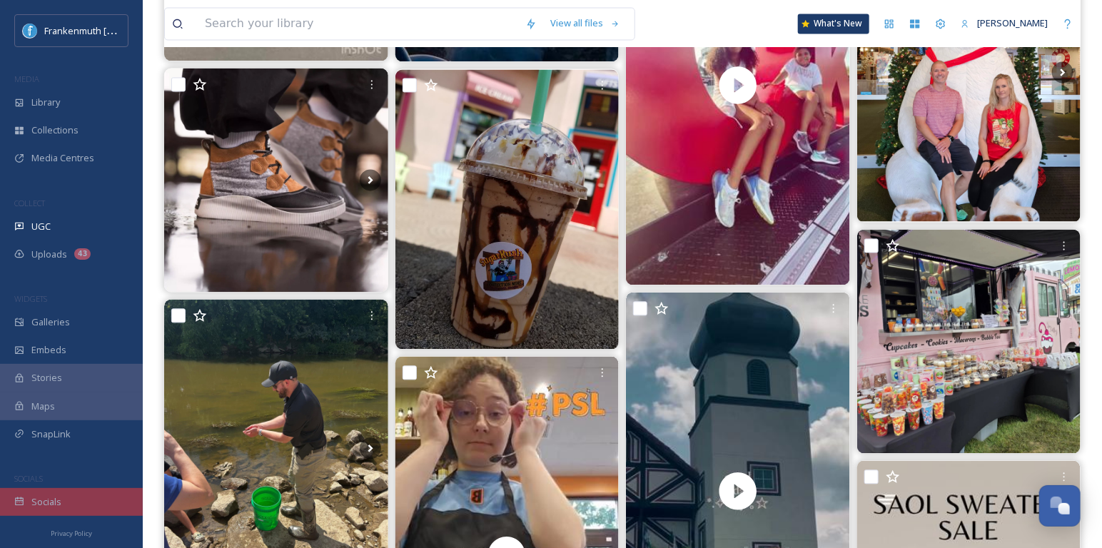
click at [89, 514] on div "Socials" at bounding box center [71, 502] width 143 height 28
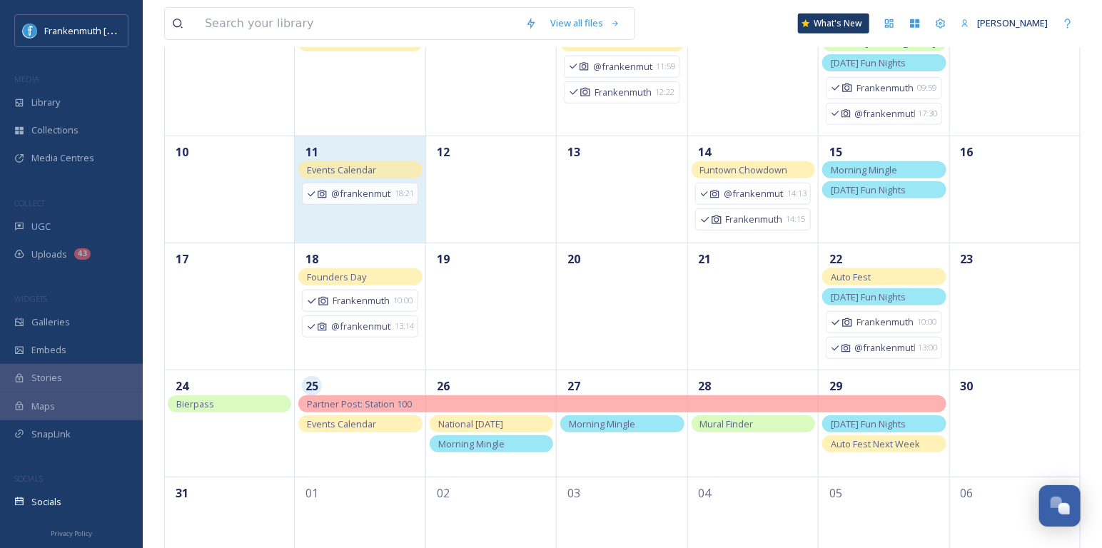
scroll to position [348, 0]
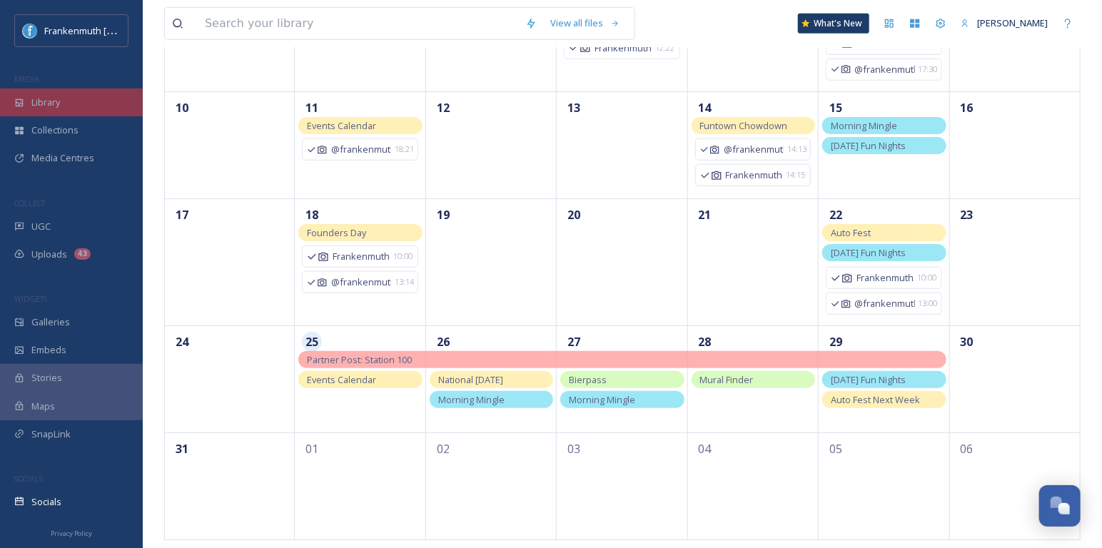
click at [60, 111] on div "Library" at bounding box center [71, 102] width 143 height 28
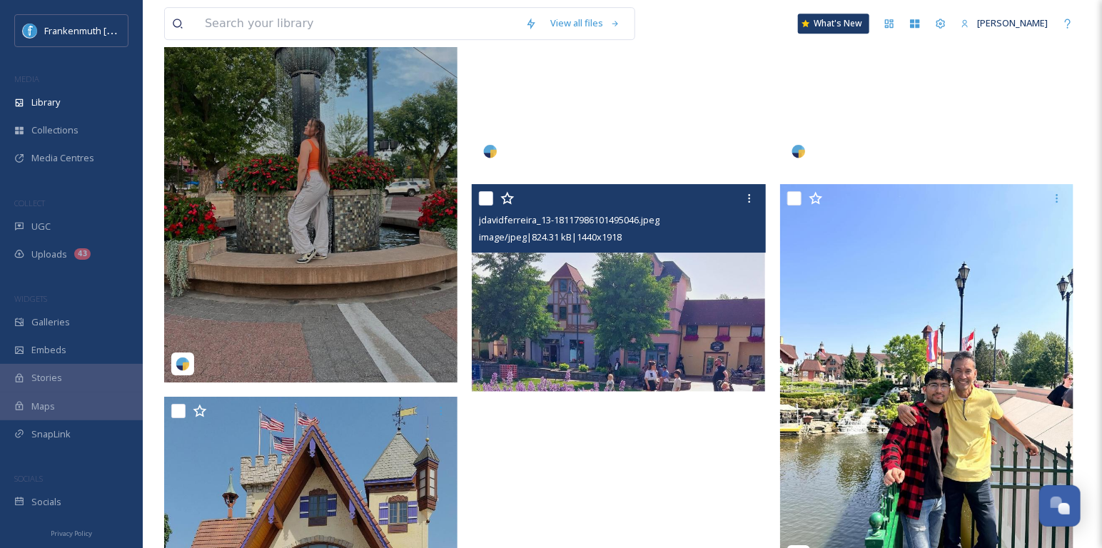
scroll to position [2174, 0]
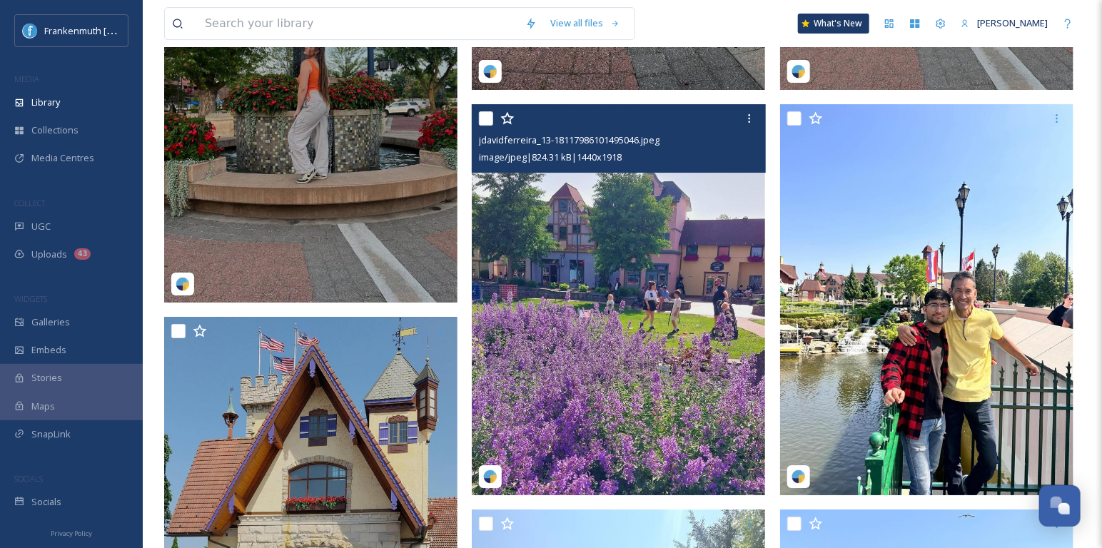
click at [699, 380] on img at bounding box center [618, 299] width 293 height 390
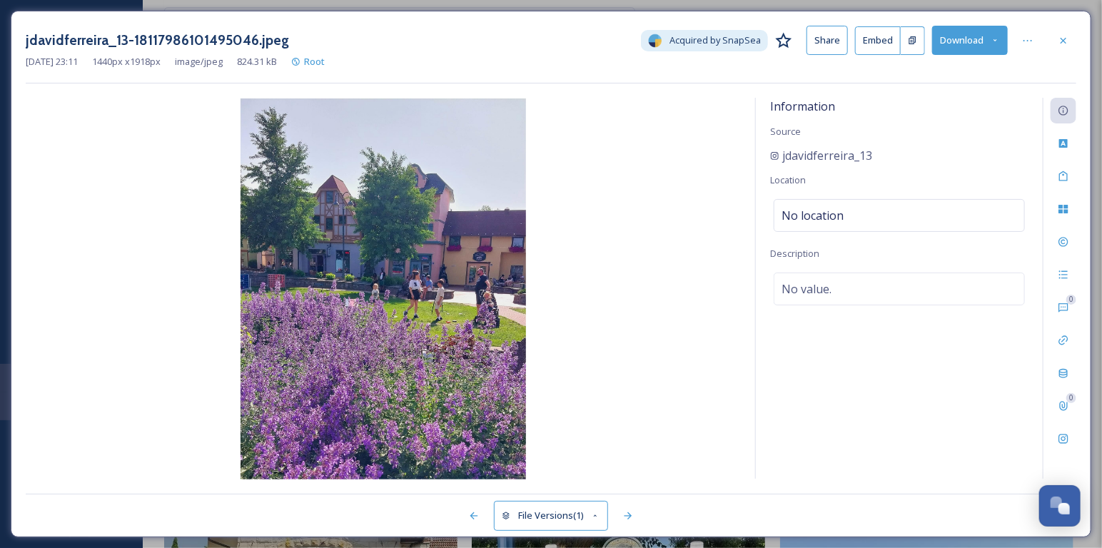
click at [969, 50] on button "Download" at bounding box center [970, 40] width 76 height 29
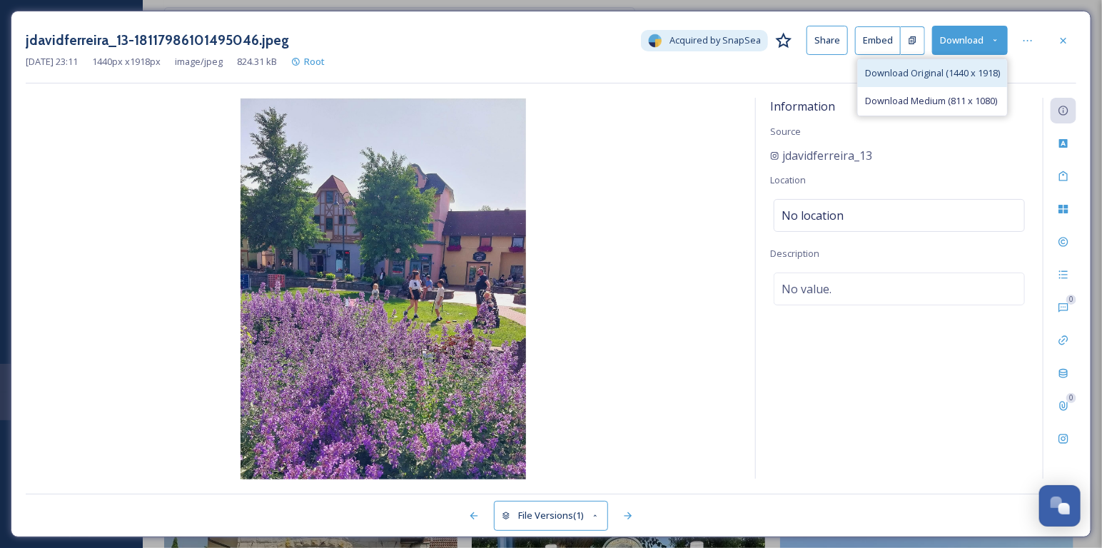
click at [952, 70] on span "Download Original (1440 x 1918)" at bounding box center [932, 73] width 135 height 14
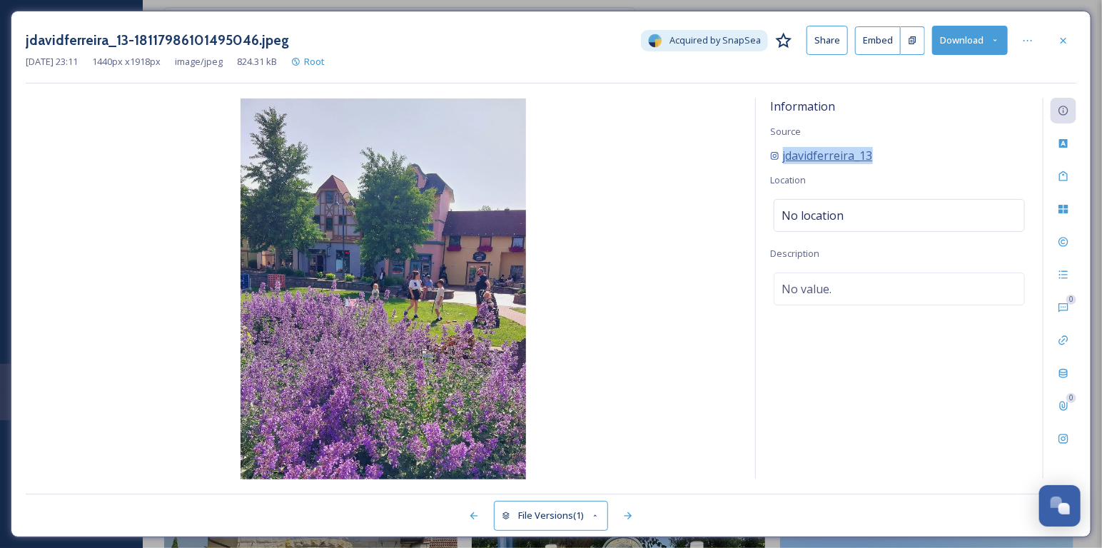
drag, startPoint x: 893, startPoint y: 147, endPoint x: 782, endPoint y: 158, distance: 111.9
click at [782, 158] on div "jdavidferreira_13" at bounding box center [899, 155] width 258 height 17
copy span "jdavidferreira_13"
click at [1071, 35] on div at bounding box center [1063, 41] width 26 height 26
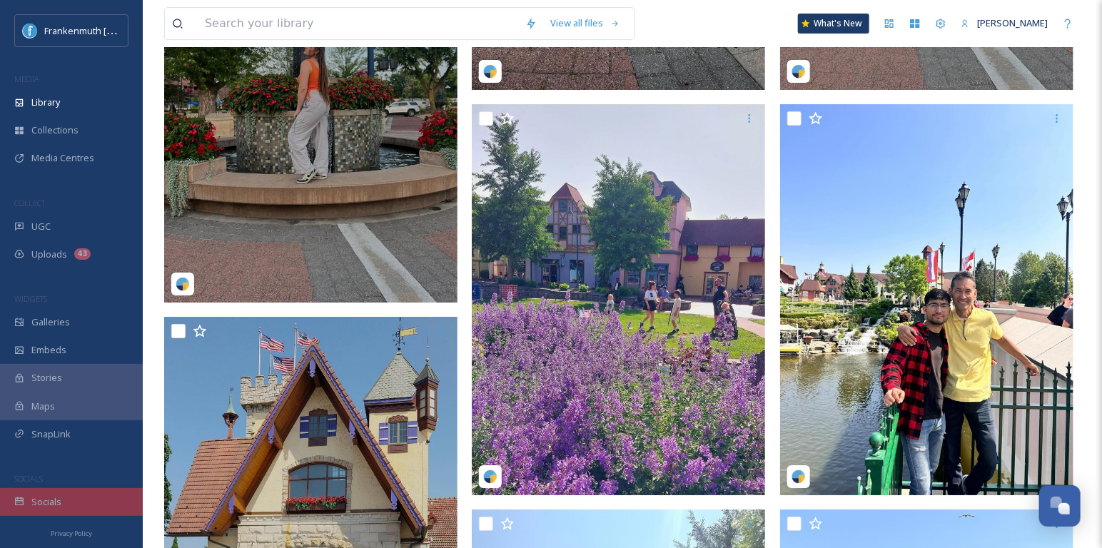
click at [28, 503] on div "Socials" at bounding box center [71, 502] width 143 height 28
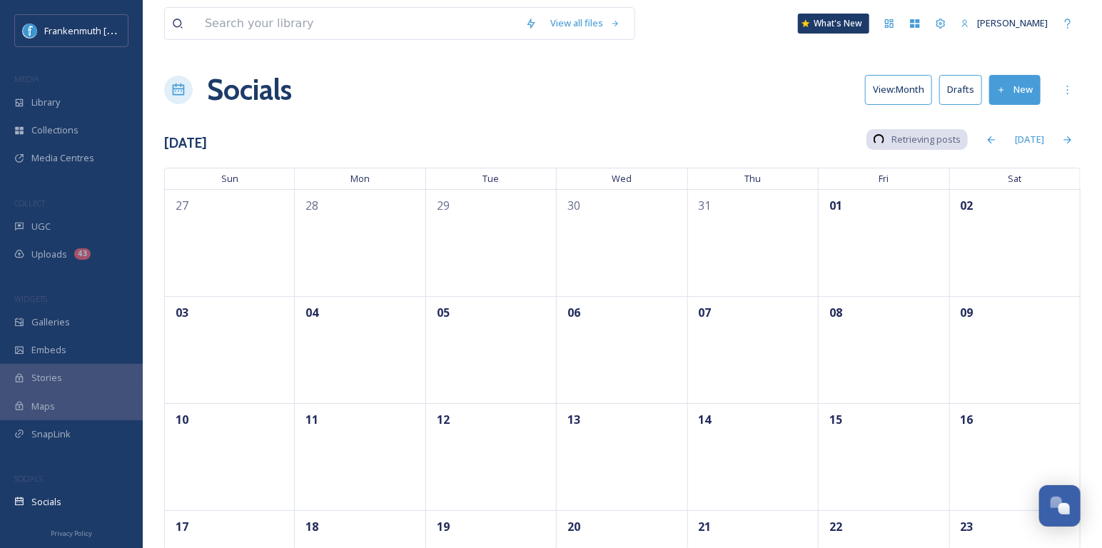
click at [1010, 97] on button "New" at bounding box center [1014, 89] width 51 height 29
click at [1007, 119] on div "Post" at bounding box center [1012, 123] width 55 height 28
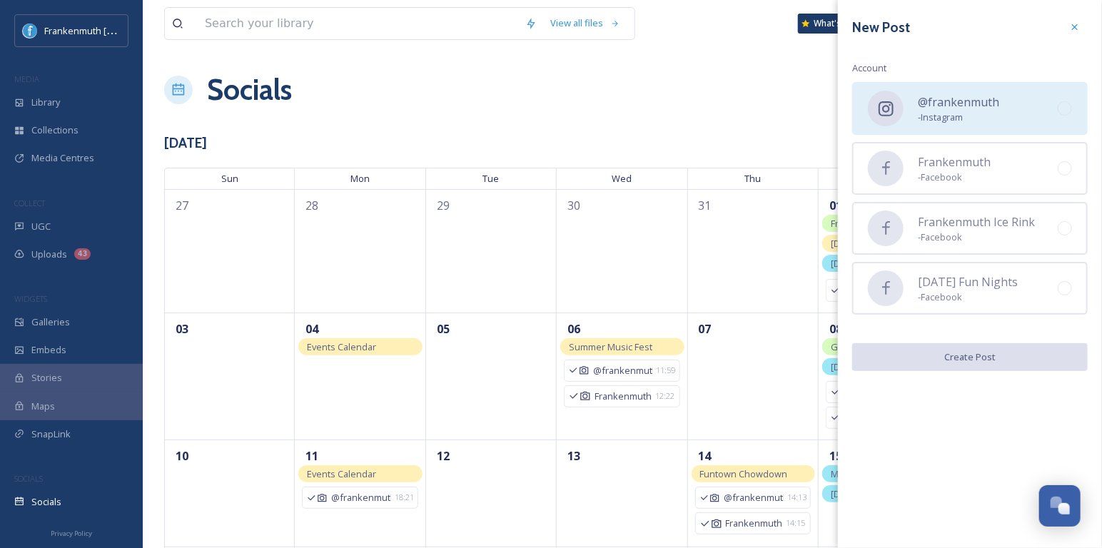
click at [971, 108] on span "@frankenmuth" at bounding box center [958, 101] width 81 height 17
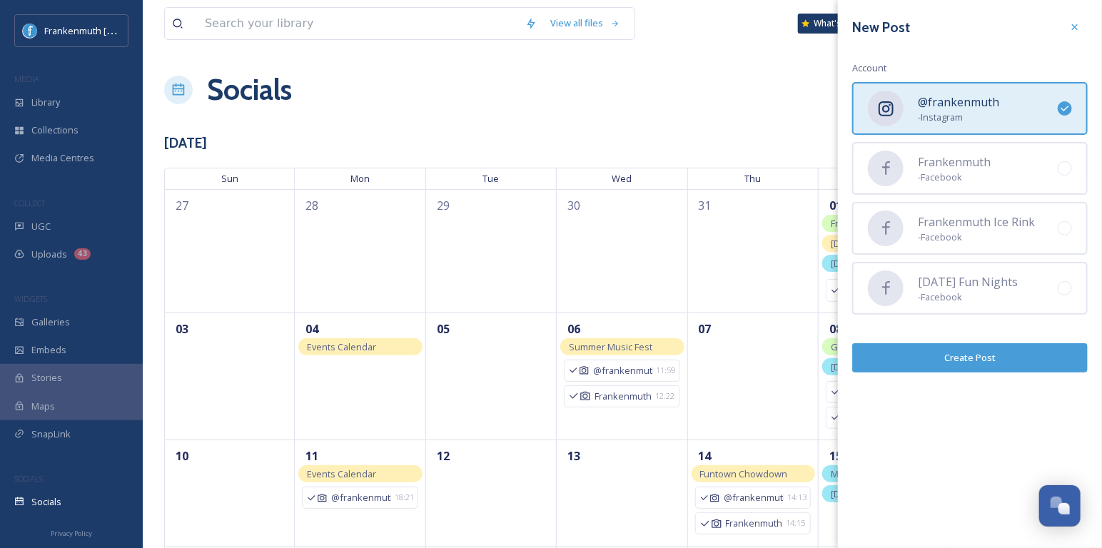
click at [981, 351] on button "Create Post" at bounding box center [970, 357] width 236 height 29
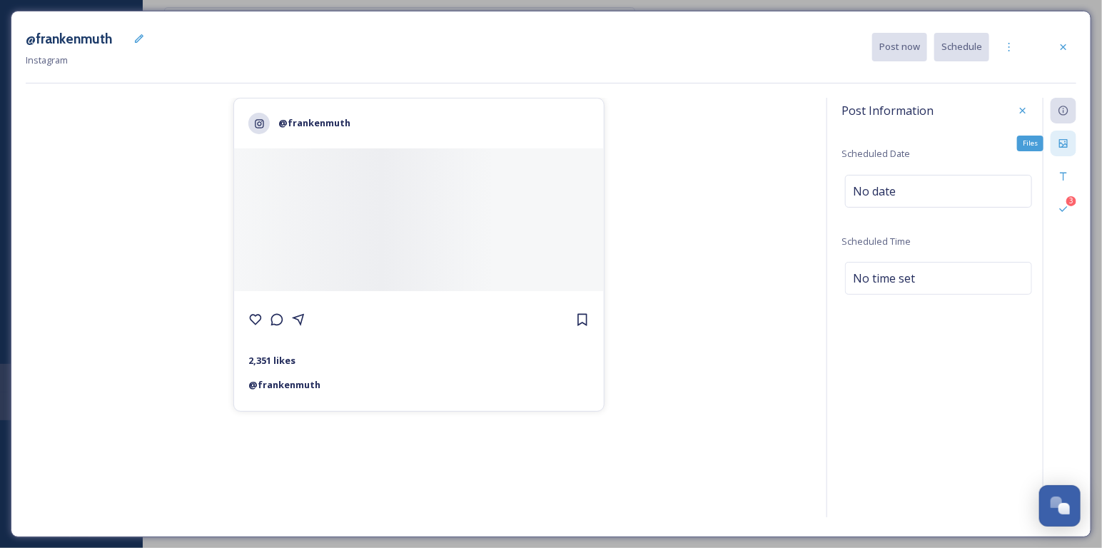
click at [1060, 148] on icon at bounding box center [1063, 143] width 11 height 11
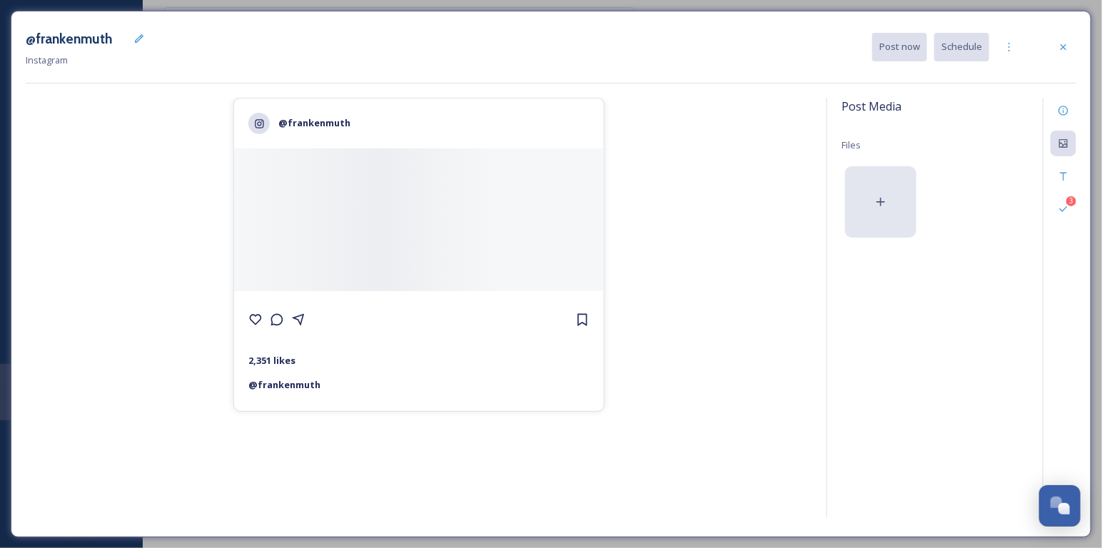
click at [878, 183] on div at bounding box center [880, 201] width 71 height 71
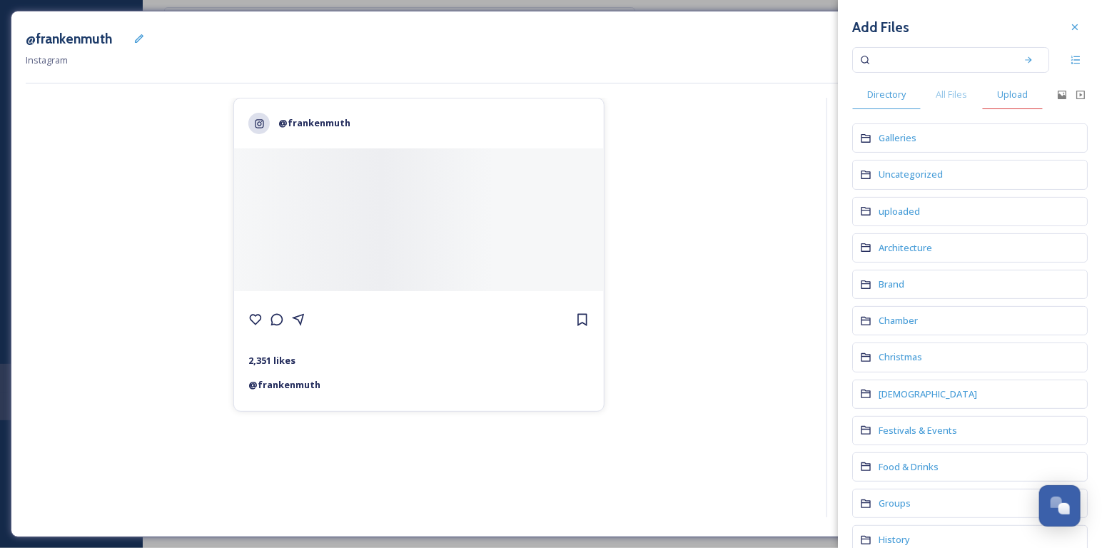
click at [1011, 81] on div "Upload" at bounding box center [1012, 94] width 61 height 29
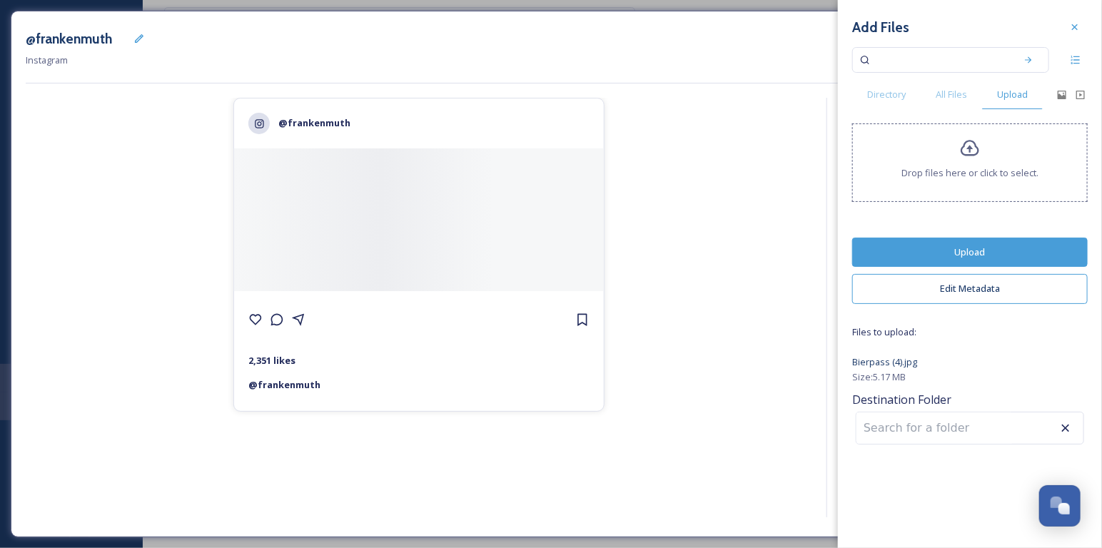
click at [1004, 258] on button "Upload" at bounding box center [970, 252] width 236 height 29
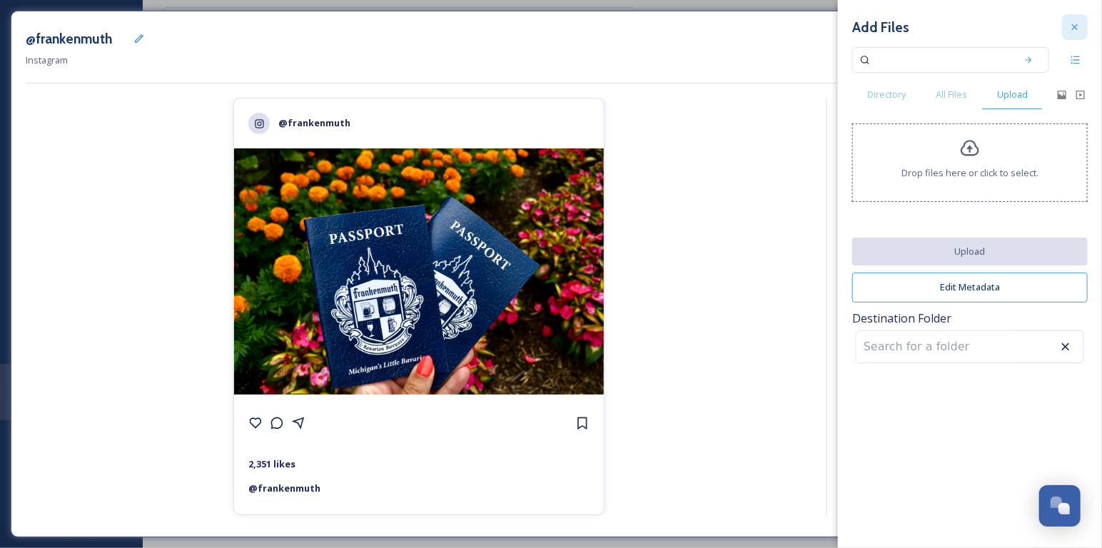
click at [1068, 24] on div at bounding box center [1075, 27] width 26 height 26
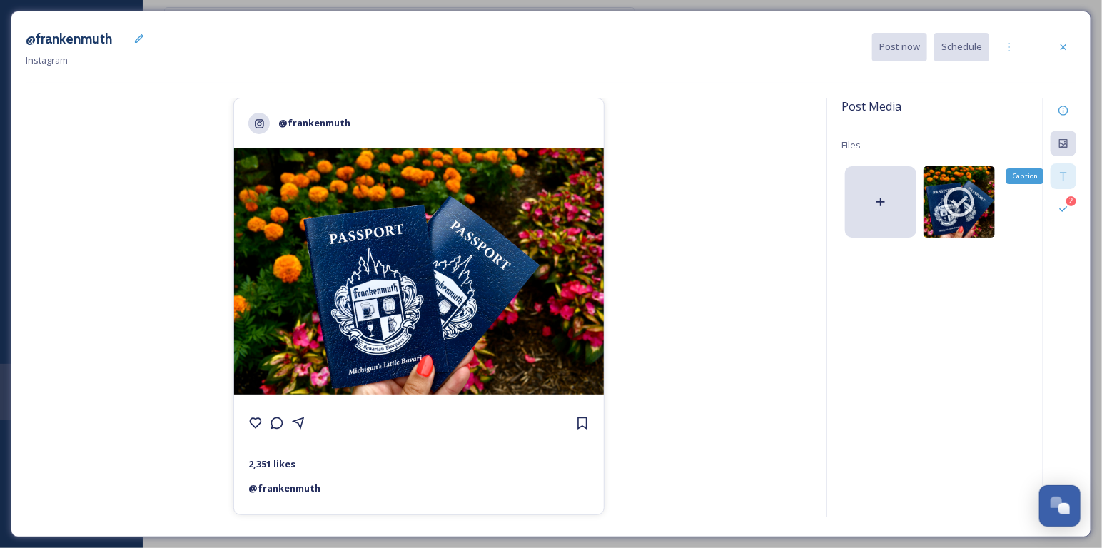
click at [1063, 176] on icon at bounding box center [1063, 177] width 6 height 8
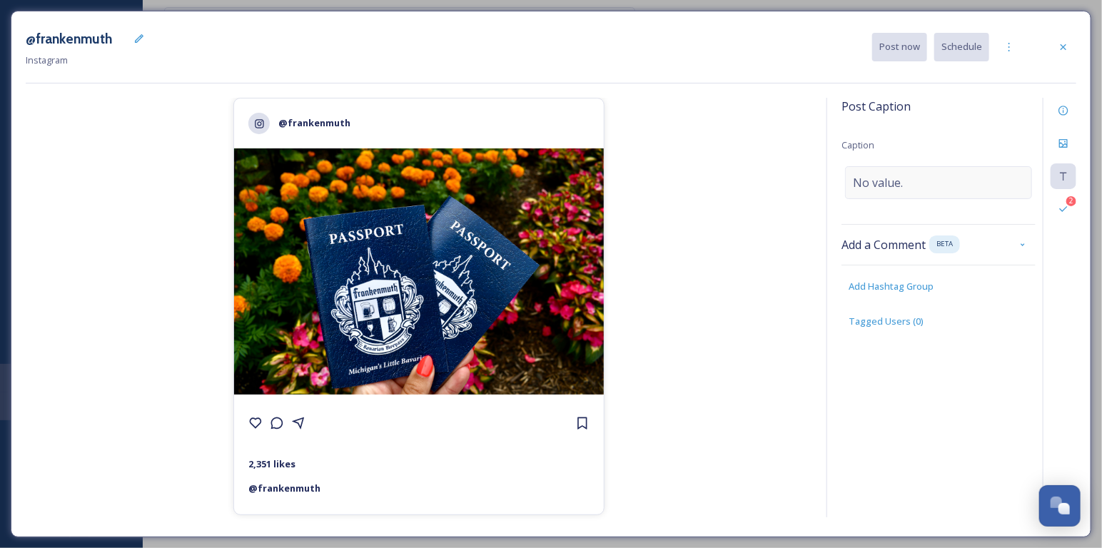
click at [930, 173] on div "No value." at bounding box center [938, 182] width 187 height 33
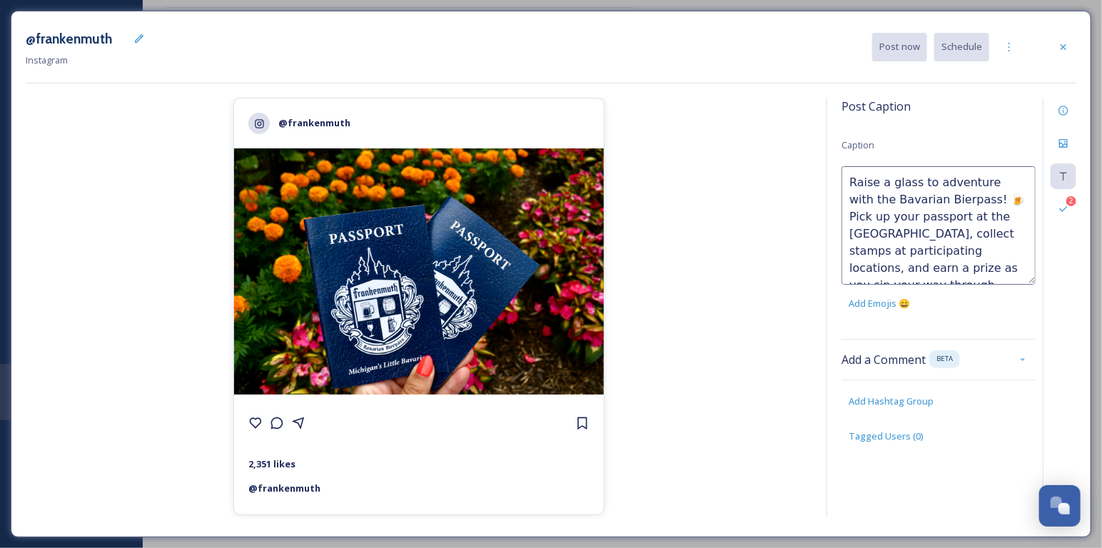
scroll to position [8, 0]
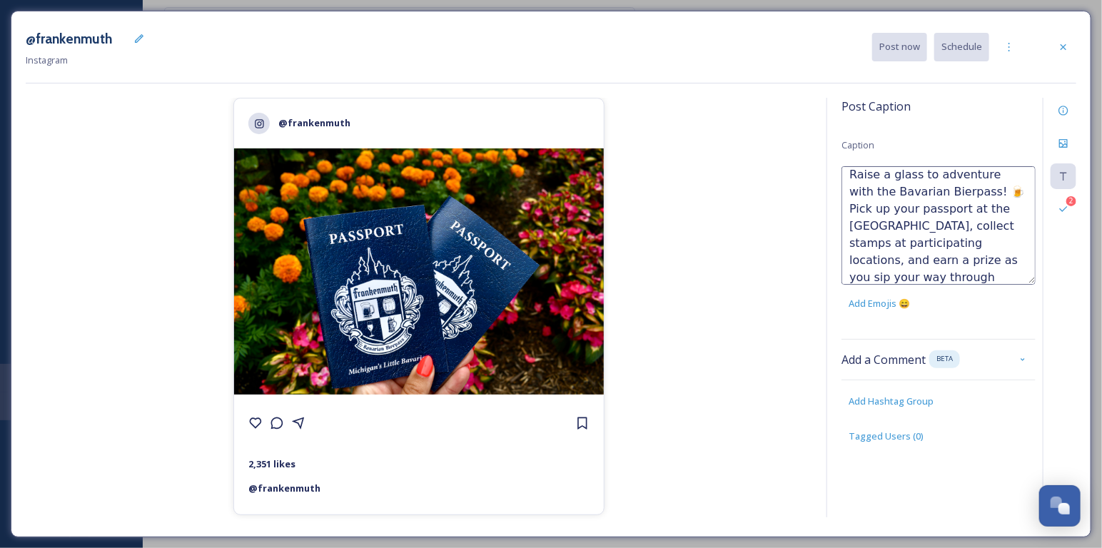
click at [986, 189] on textarea "Raise a glass to adventure with the Bavarian Bierpass! 🍺 Pick up your passport …" at bounding box center [938, 225] width 194 height 118
click at [1001, 190] on textarea "Raise a glass to adventure with the Bavarian Bierpass! 🍺 Pick up your passport …" at bounding box center [938, 225] width 194 height 118
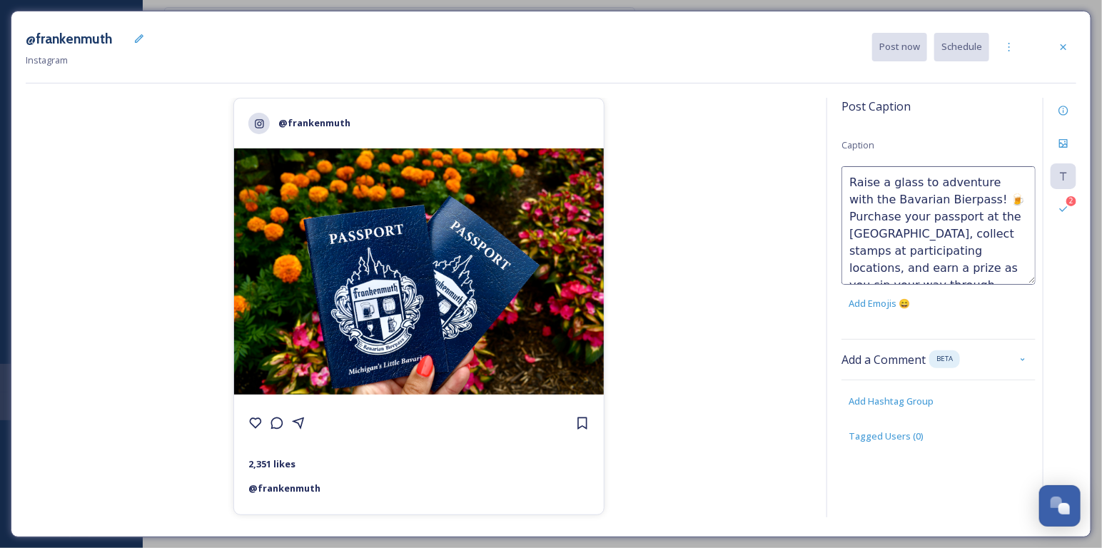
scroll to position [16, 0]
click at [921, 268] on textarea "Raise a glass to adventure with the Bavarian Bierpass! 🍺 Purchase your passport…" at bounding box center [938, 225] width 194 height 118
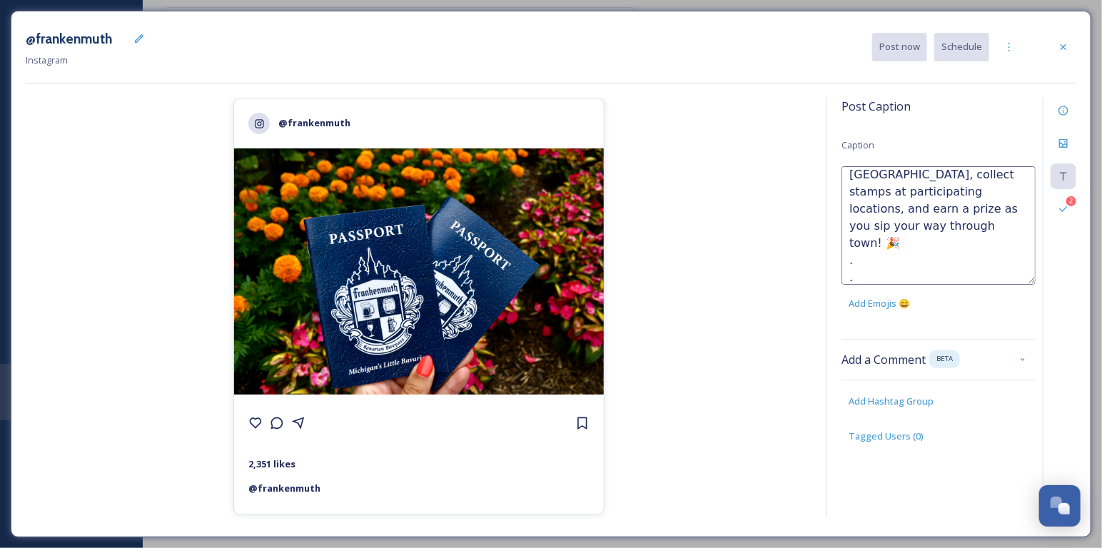
scroll to position [76, 0]
type textarea "Raise a glass to adventure with the Bavarian Bierpass! 🍺 Purchase your passport…"
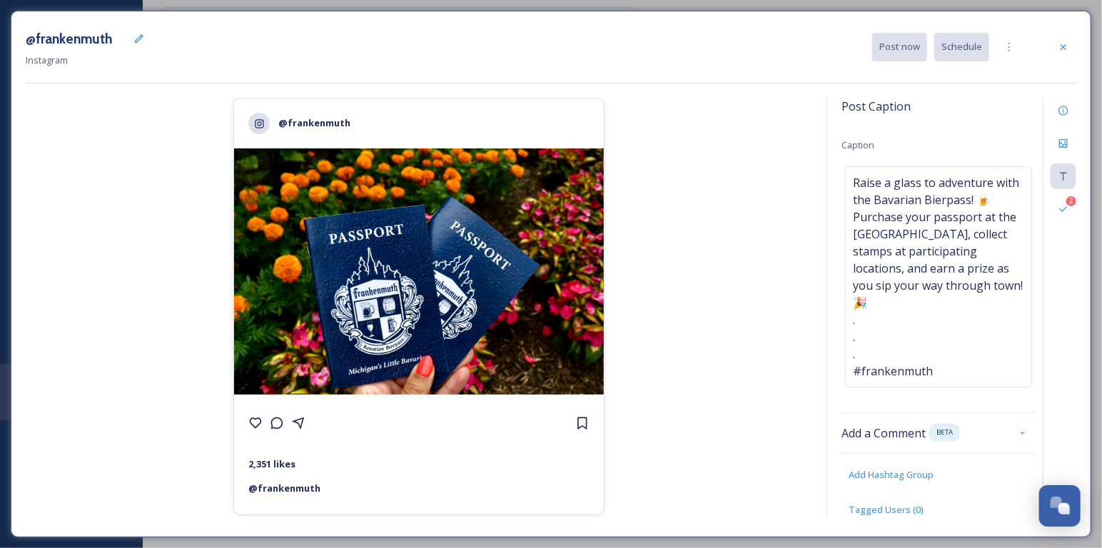
click at [805, 251] on div "@frankenmuth 2,351 likes @ [PERSON_NAME]" at bounding box center [419, 310] width 786 height 425
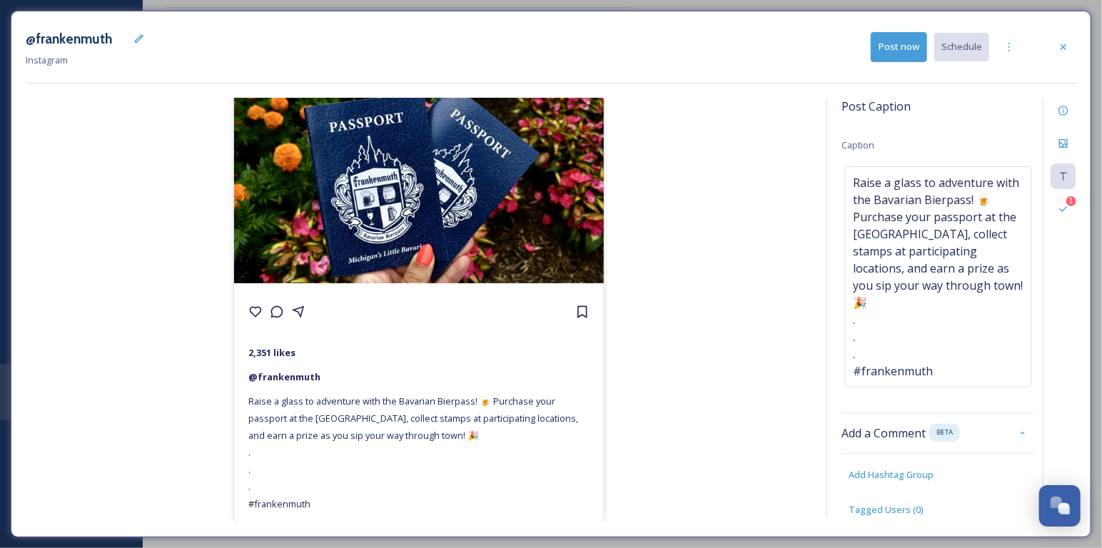
scroll to position [0, 0]
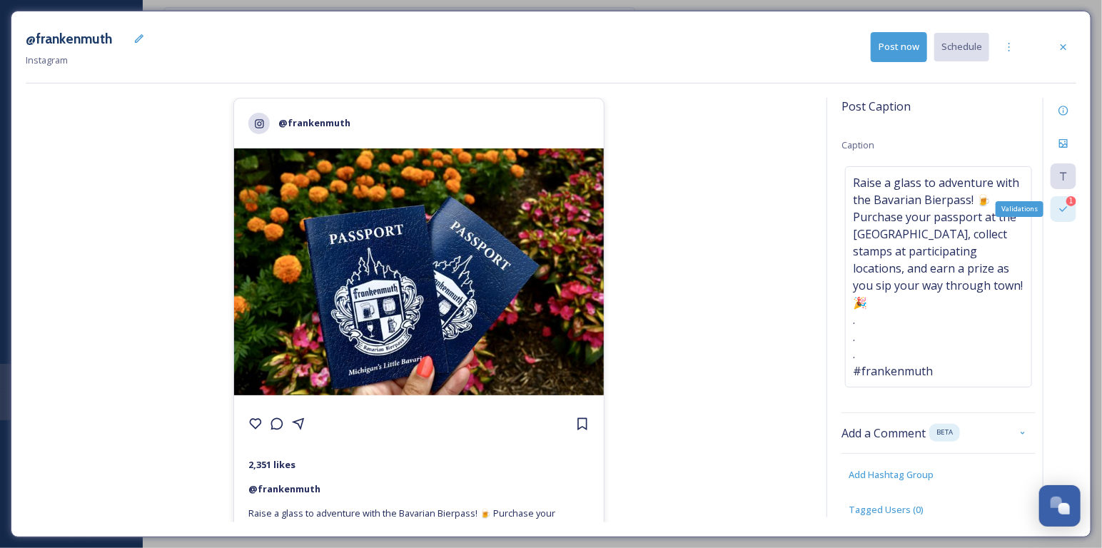
click at [1073, 200] on div "1" at bounding box center [1071, 201] width 10 height 10
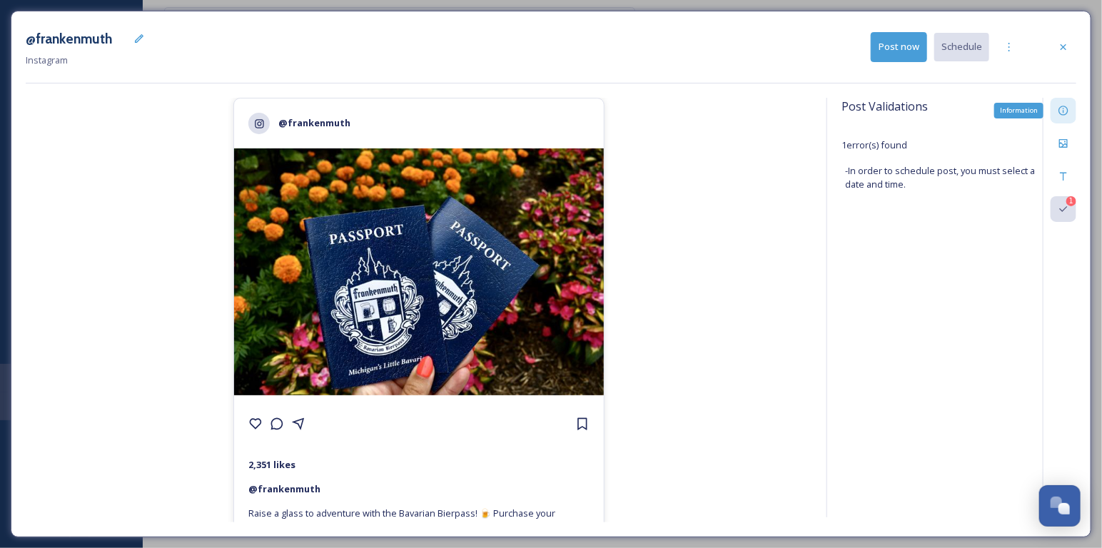
click at [1065, 111] on icon at bounding box center [1063, 110] width 11 height 11
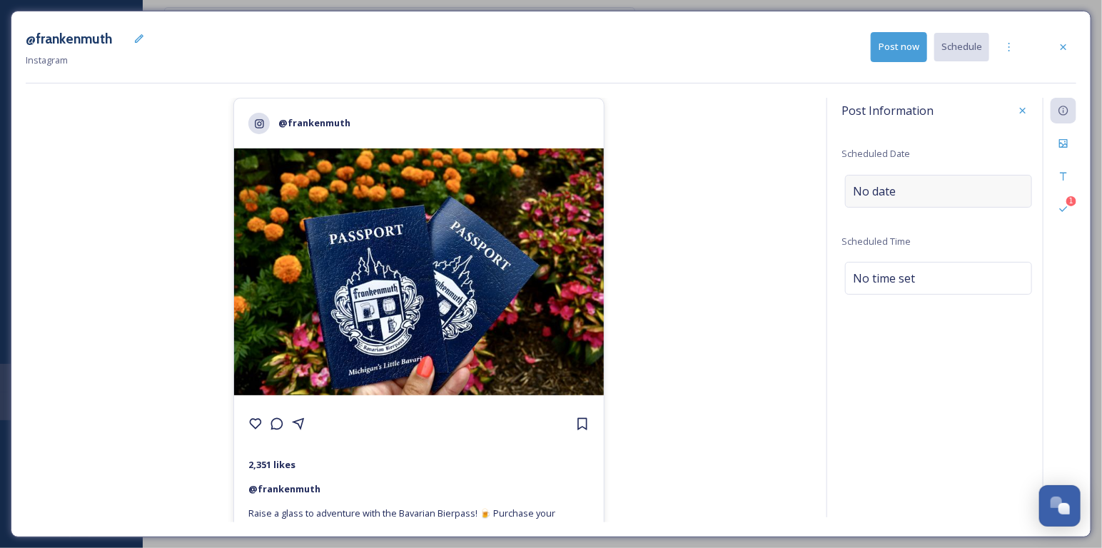
click at [933, 187] on div "No date" at bounding box center [938, 191] width 187 height 33
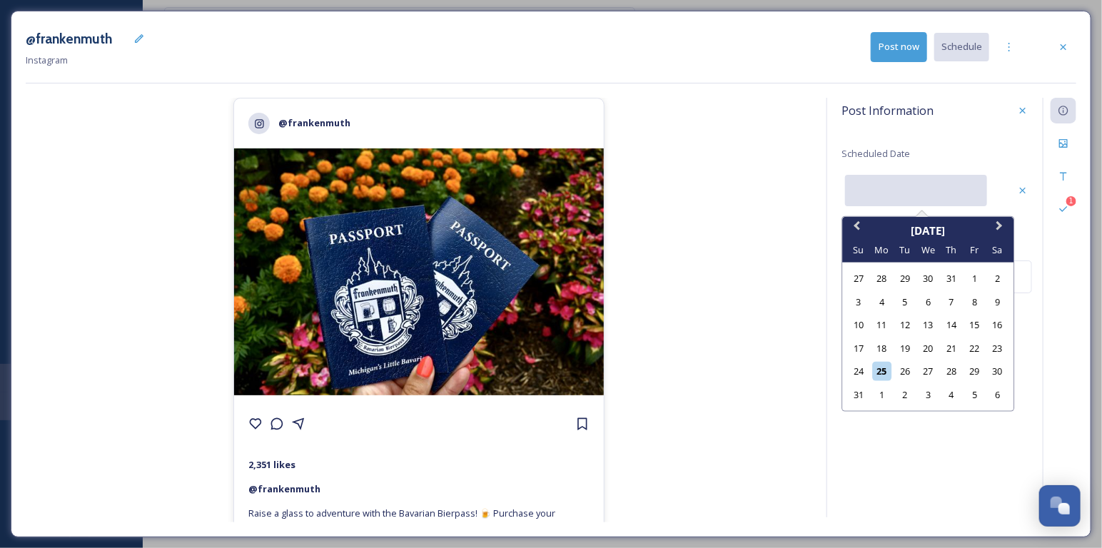
click at [933, 187] on input "text" at bounding box center [916, 190] width 142 height 31
click at [886, 367] on div "25" at bounding box center [881, 371] width 19 height 19
type input "08/25/2025"
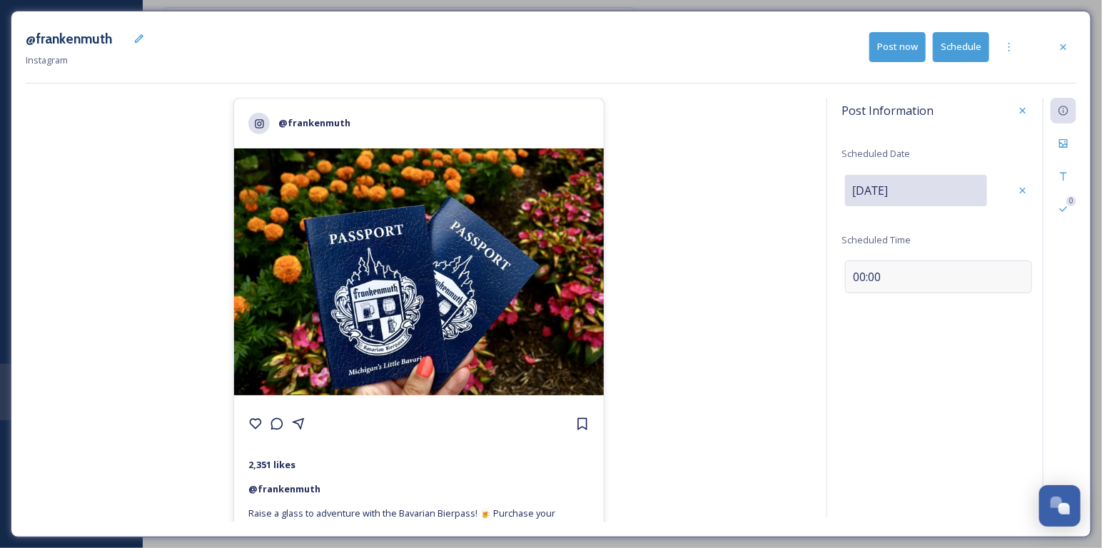
click at [859, 271] on span "00:00" at bounding box center [867, 276] width 28 height 17
click at [856, 275] on input "13:01" at bounding box center [889, 275] width 96 height 34
type input "18:00"
click at [1028, 273] on icon at bounding box center [1022, 275] width 11 height 11
click at [942, 403] on div "Post Information Scheduled Date [DATE] Scheduled Time 18:00 0" at bounding box center [951, 308] width 250 height 420
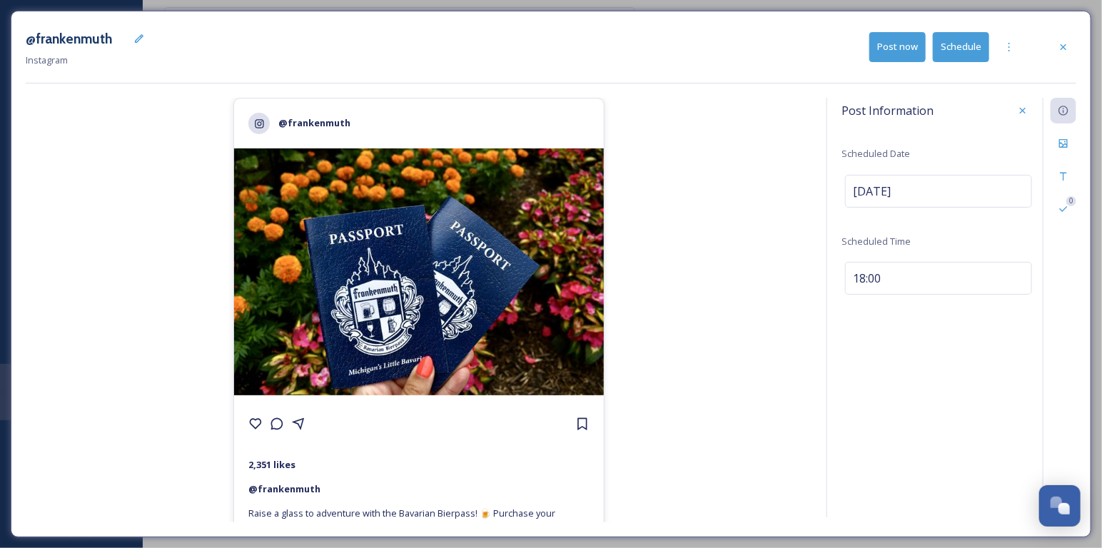
click at [968, 53] on button "Schedule" at bounding box center [961, 46] width 56 height 29
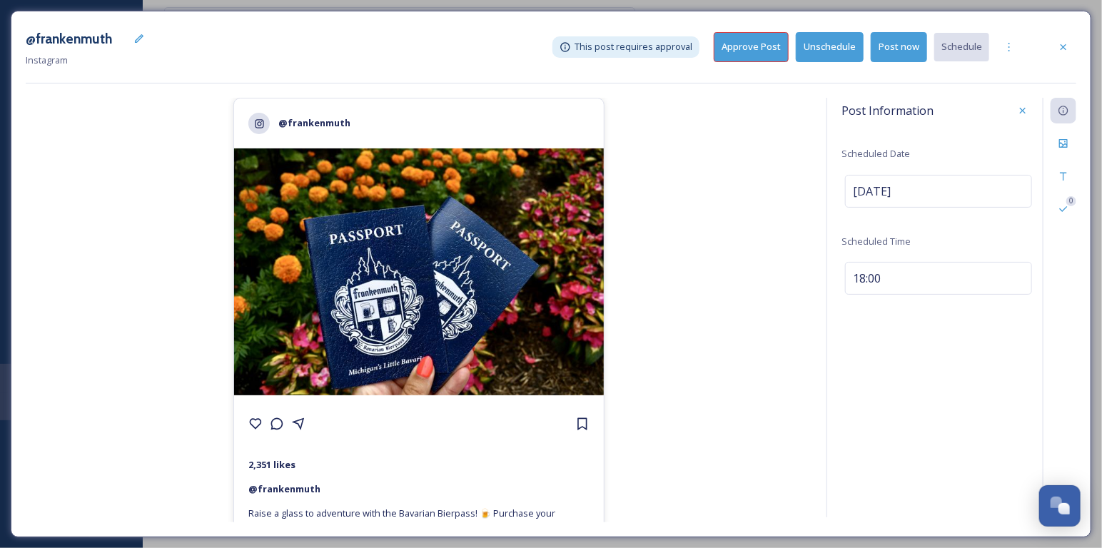
click at [773, 45] on button "Approve Post" at bounding box center [751, 46] width 75 height 29
click at [1069, 47] on icon at bounding box center [1063, 46] width 11 height 11
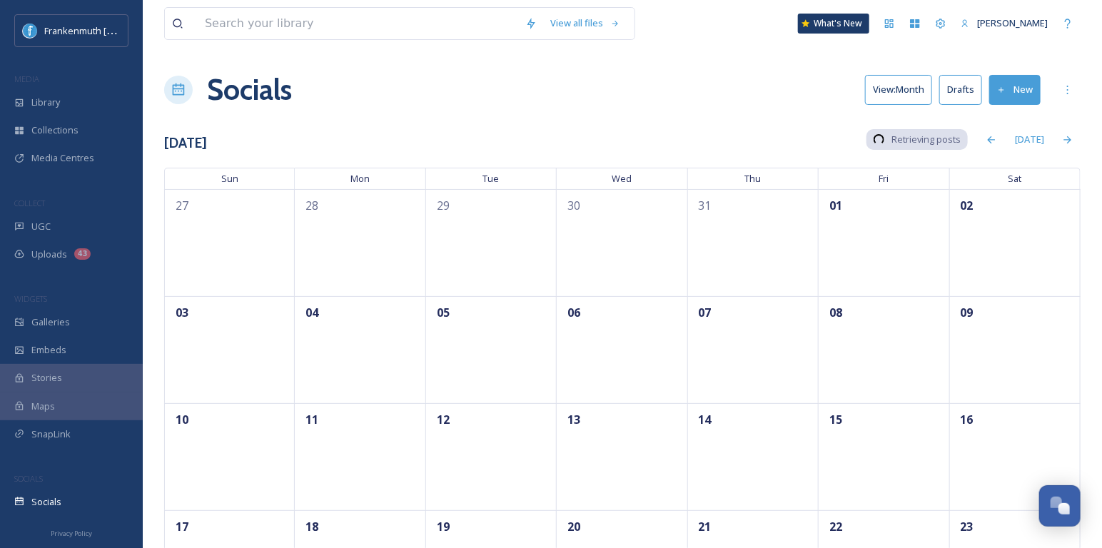
click at [771, 91] on div "Socials View: Month Drafts New" at bounding box center [622, 90] width 916 height 43
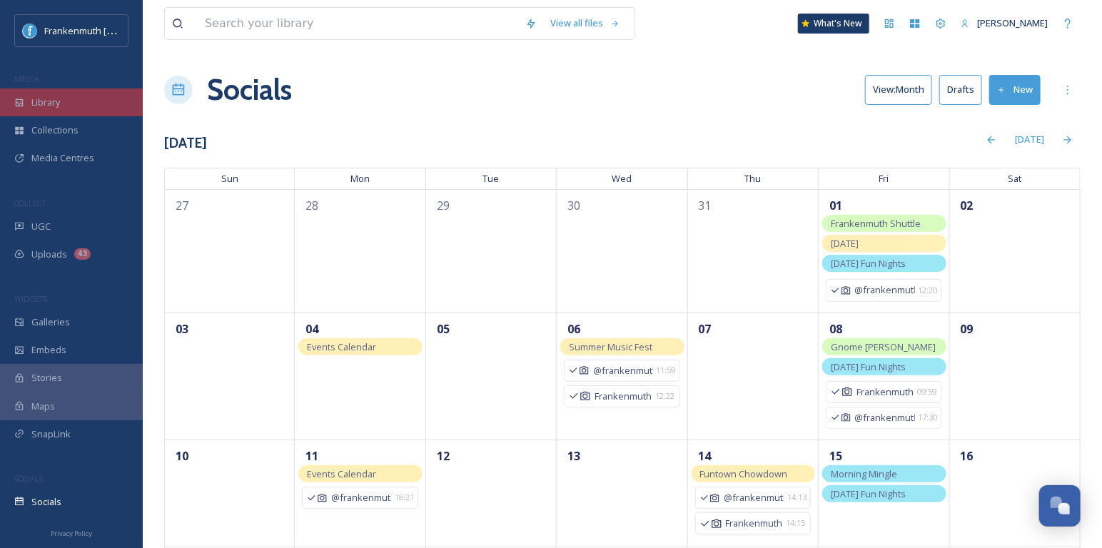
click at [75, 110] on div "Library" at bounding box center [71, 102] width 143 height 28
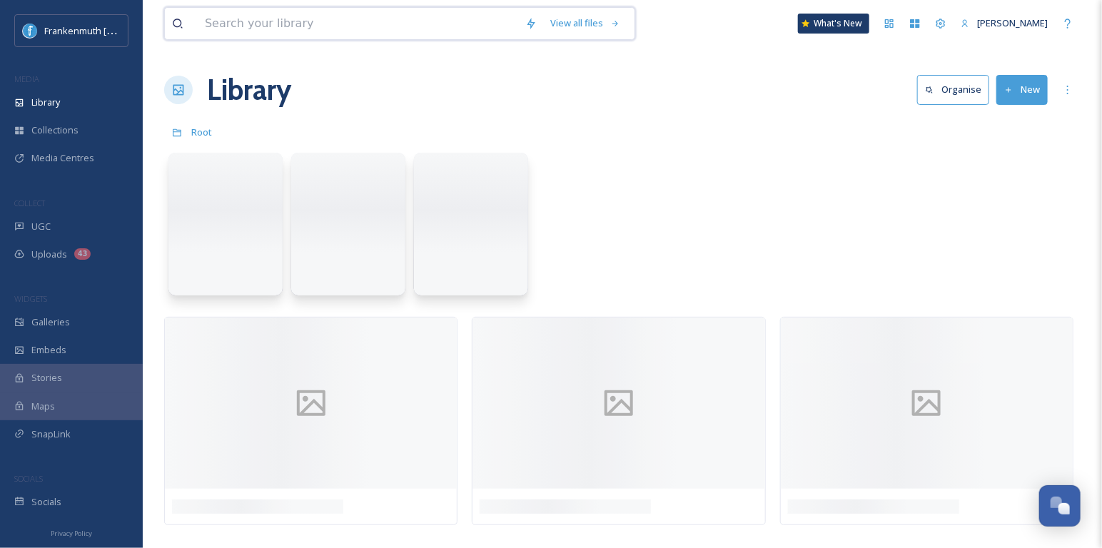
click at [328, 27] on input at bounding box center [358, 23] width 320 height 31
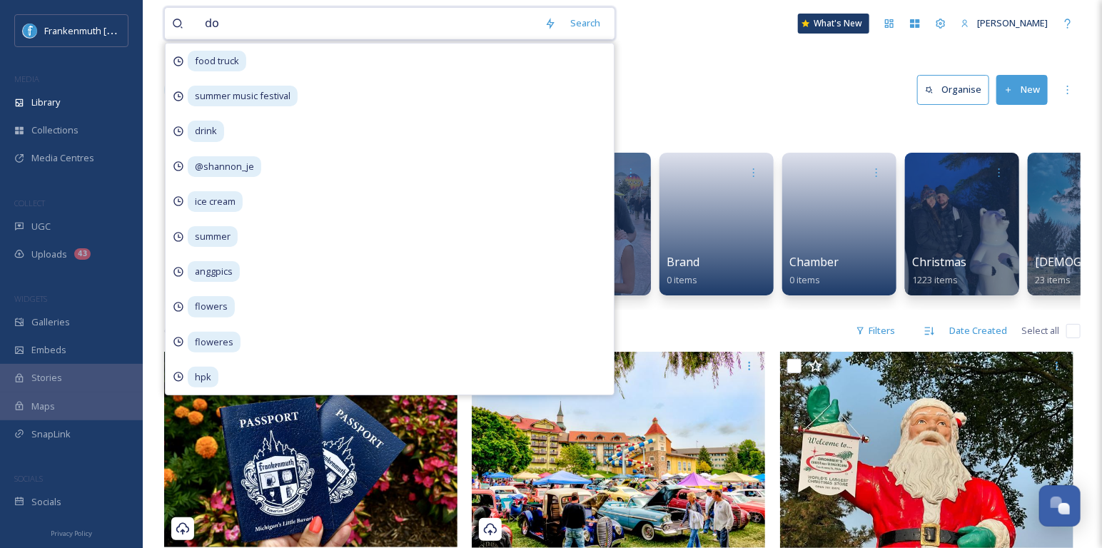
type input "dog"
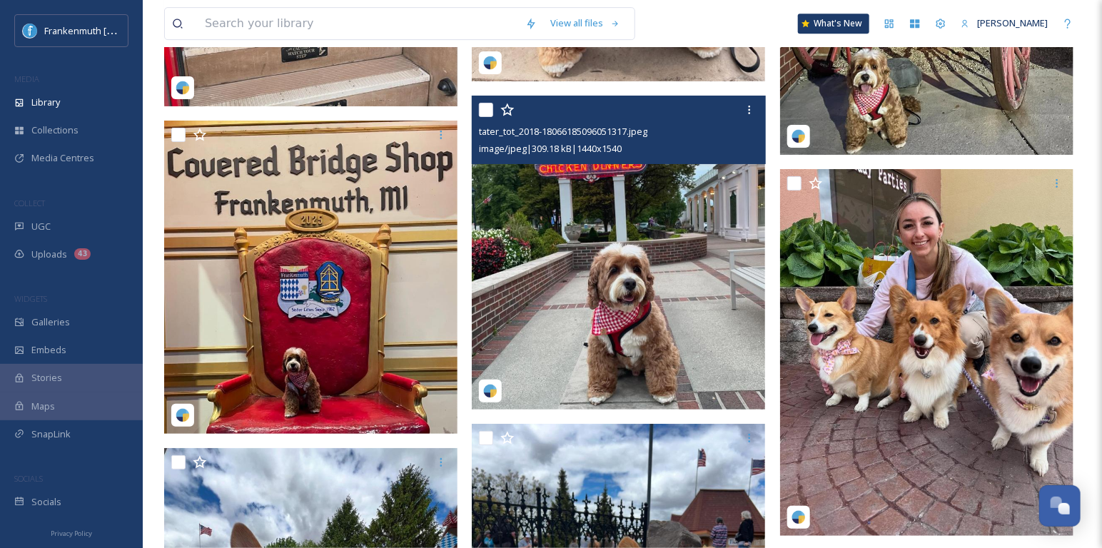
scroll to position [4607, 0]
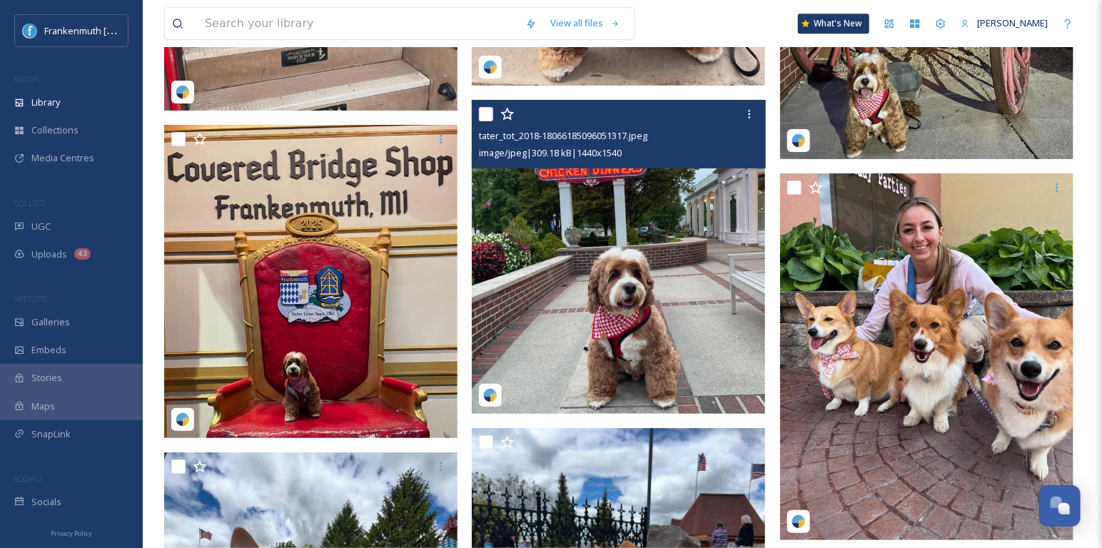
click at [659, 333] on img at bounding box center [618, 257] width 293 height 314
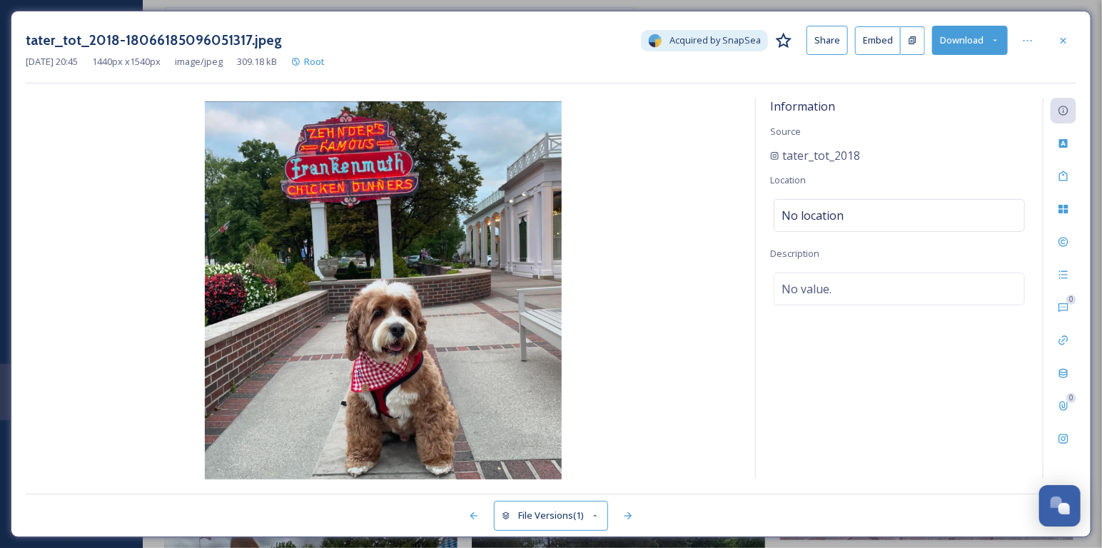
click at [965, 45] on button "Download" at bounding box center [970, 40] width 76 height 29
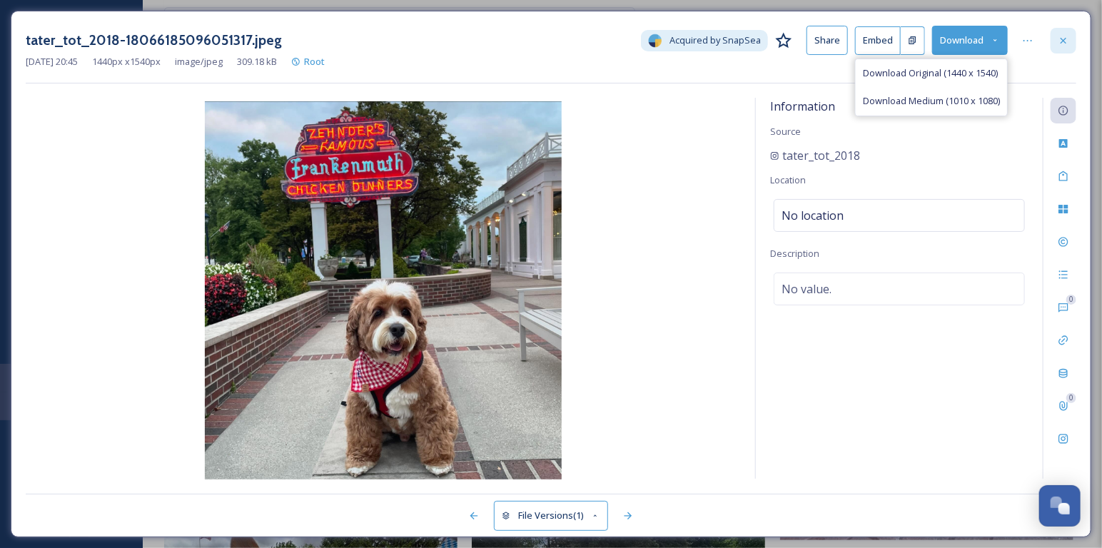
click at [1058, 41] on icon at bounding box center [1063, 40] width 11 height 11
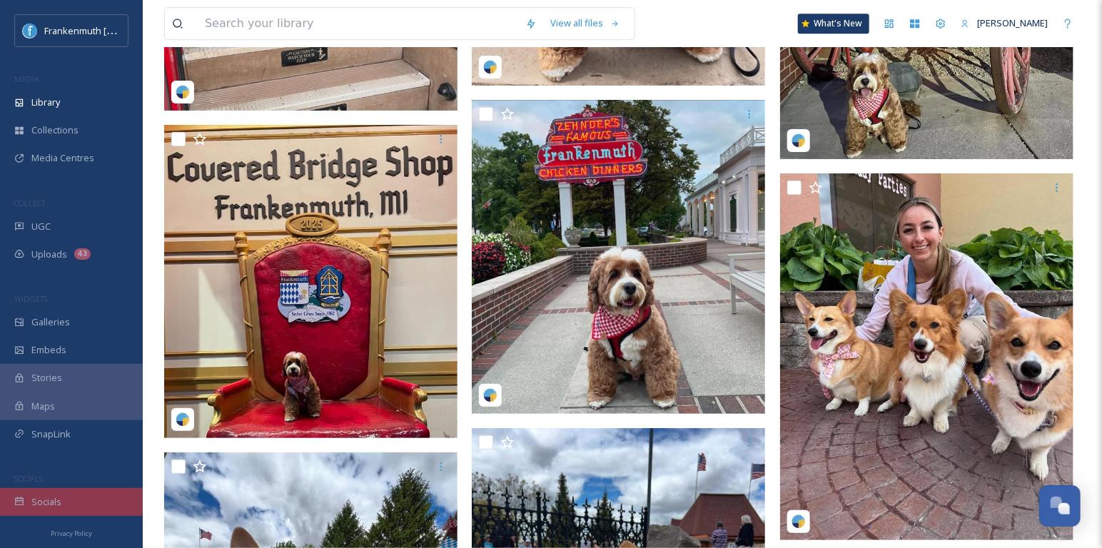
click at [70, 501] on div "Socials" at bounding box center [71, 502] width 143 height 28
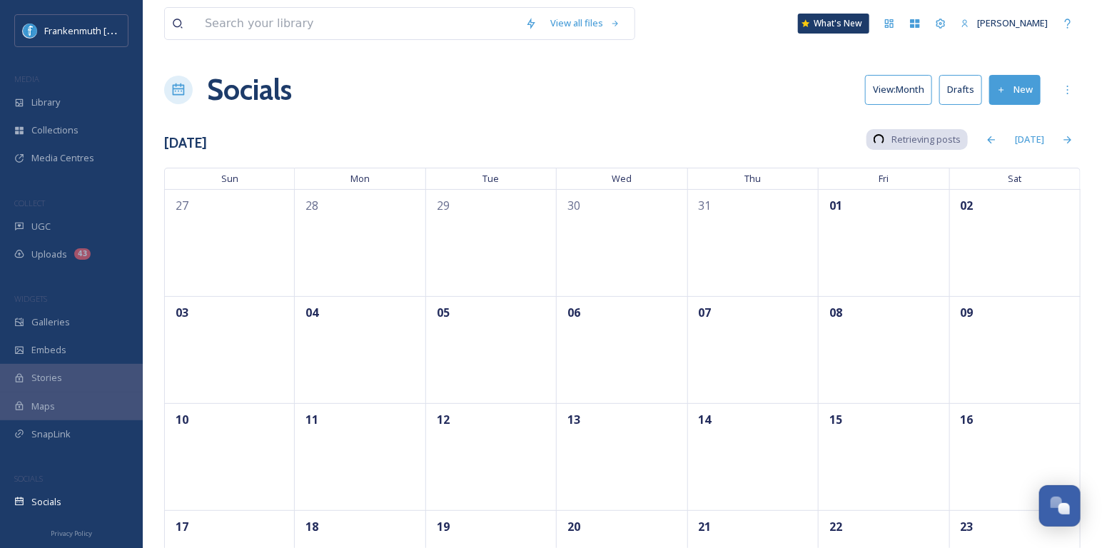
click at [1006, 88] on button "New" at bounding box center [1014, 89] width 51 height 29
click at [1002, 113] on div "Post" at bounding box center [1012, 123] width 55 height 28
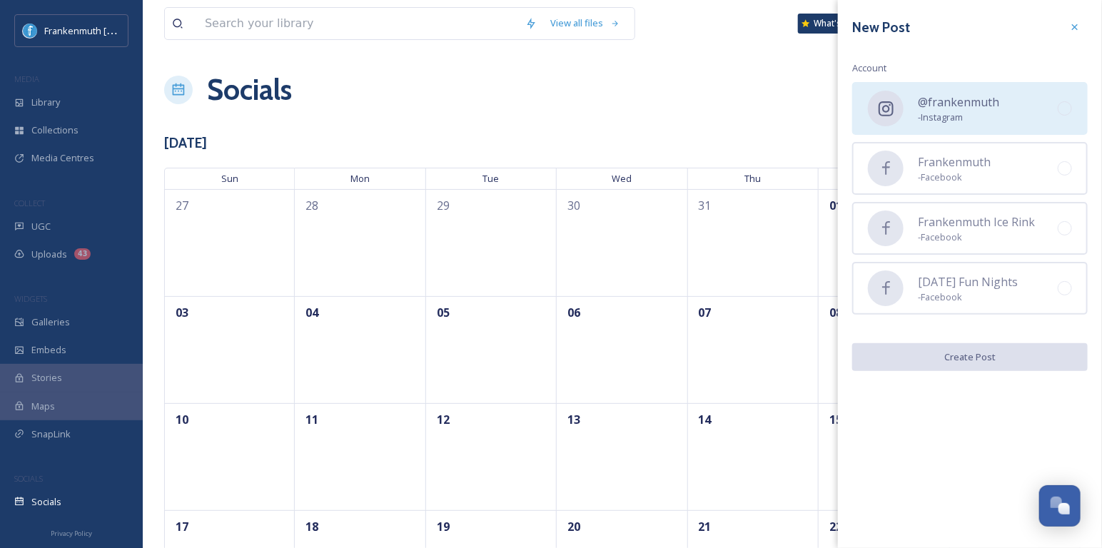
click at [988, 111] on span "- Instagram" at bounding box center [958, 118] width 81 height 14
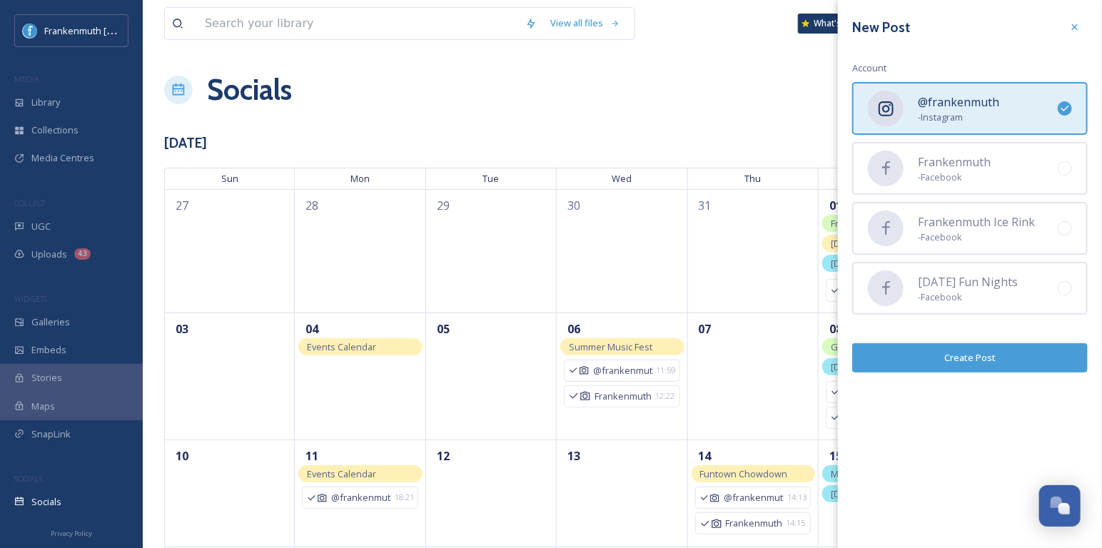
click at [968, 343] on button "Create Post" at bounding box center [970, 357] width 236 height 29
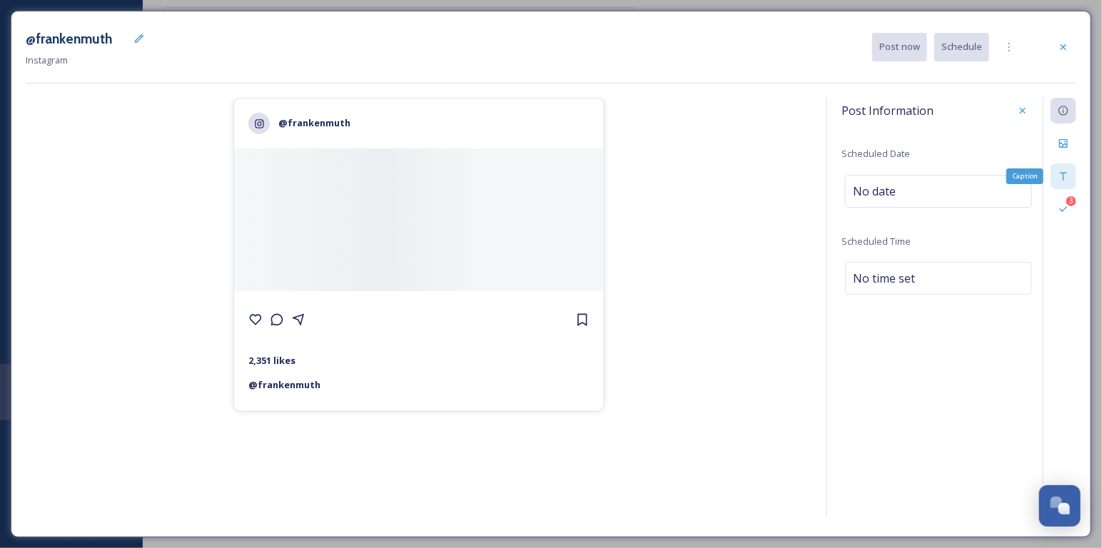
click at [1075, 176] on div "Caption" at bounding box center [1063, 176] width 26 height 26
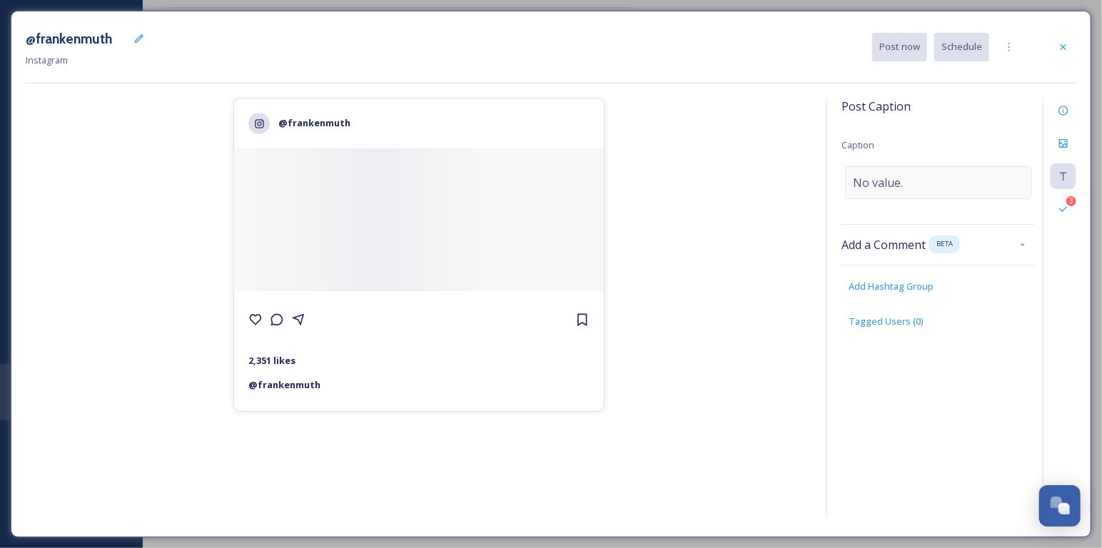
click at [887, 178] on span "No value." at bounding box center [878, 182] width 50 height 17
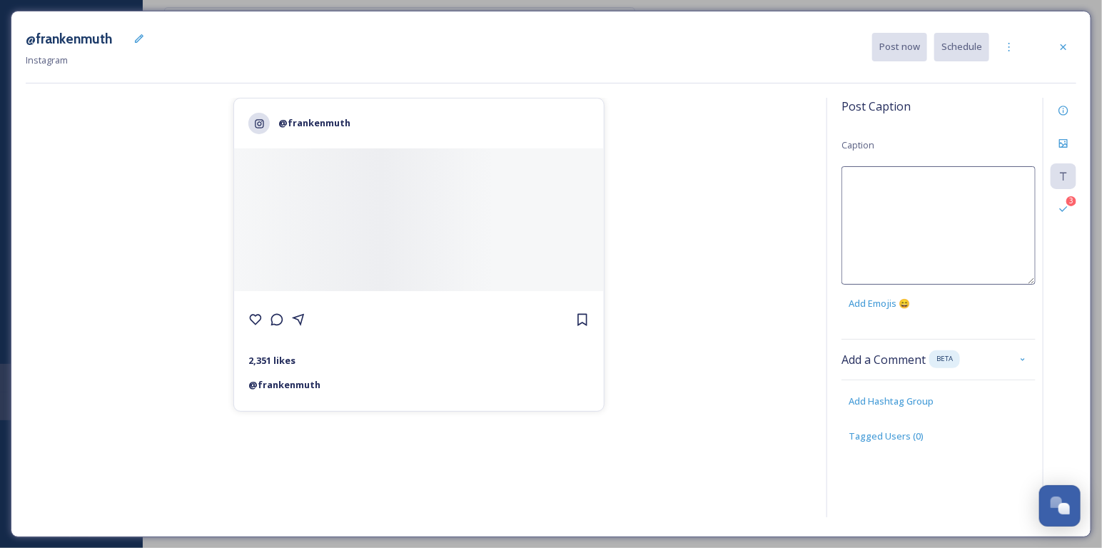
click at [887, 178] on textarea at bounding box center [938, 225] width 194 height 118
paste textarea "urns out, pups love [PERSON_NAME] just as much as people do. 🐾💙 Happy National …"
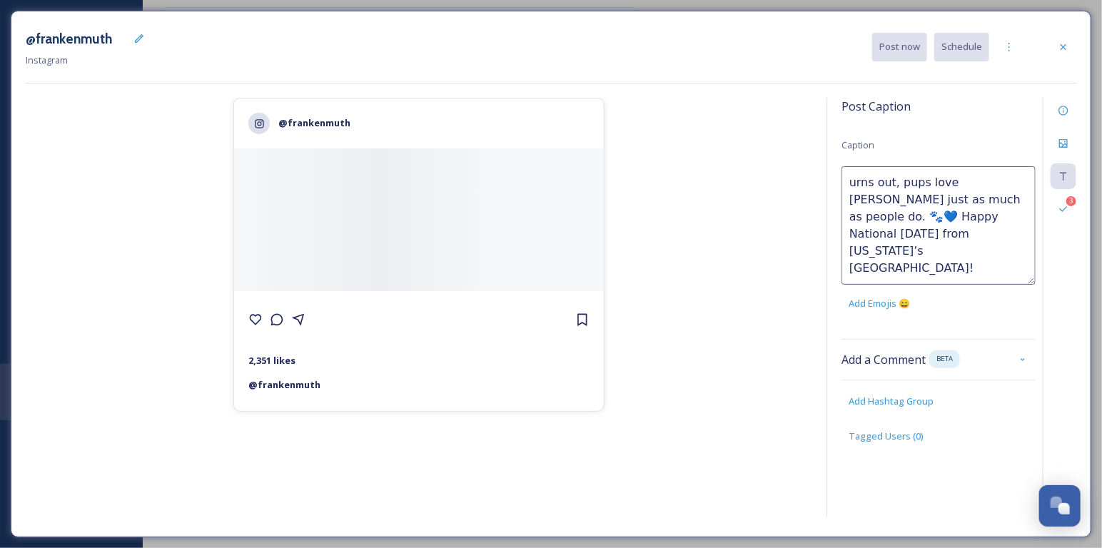
click at [848, 188] on textarea "urns out, pups love [PERSON_NAME] just as much as people do. 🐾💙 Happy National …" at bounding box center [938, 225] width 194 height 118
drag, startPoint x: 1003, startPoint y: 198, endPoint x: 1013, endPoint y: 198, distance: 10.0
click at [1013, 198] on textarea "Turns out, pups love [PERSON_NAME] just as much as people do. 🐾💙 Happy National…" at bounding box center [938, 225] width 194 height 118
click at [998, 233] on textarea "Turns out, pups love [PERSON_NAME] just as much as people do. 🐾 Happy National …" at bounding box center [938, 225] width 194 height 118
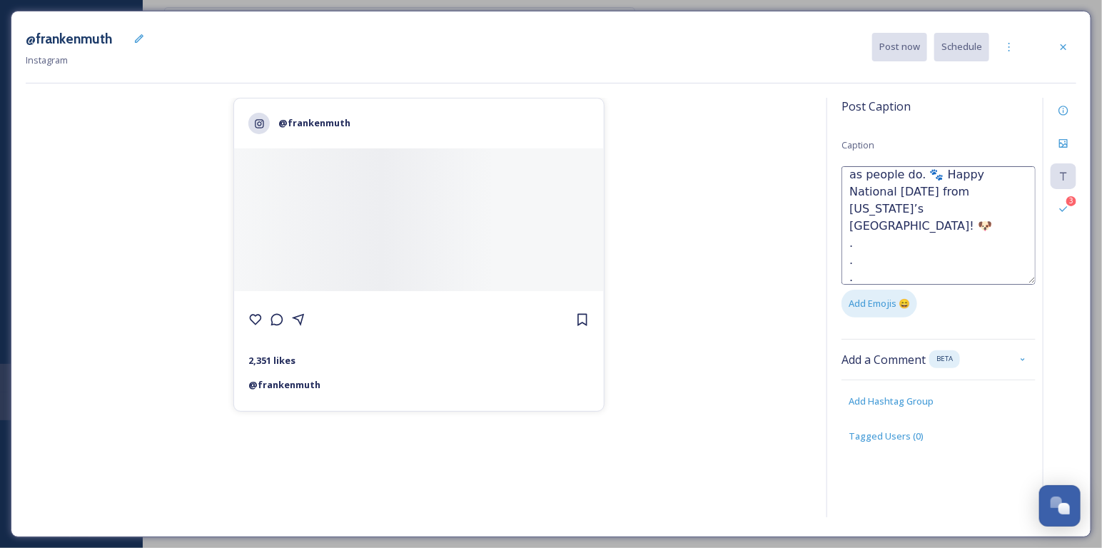
scroll to position [34, 0]
type textarea "Turns out, pups love [PERSON_NAME] just as much as people do. 🐾 Happy National …"
click at [725, 278] on div "@frankenmuth 2,351 likes @ [PERSON_NAME]" at bounding box center [419, 310] width 786 height 425
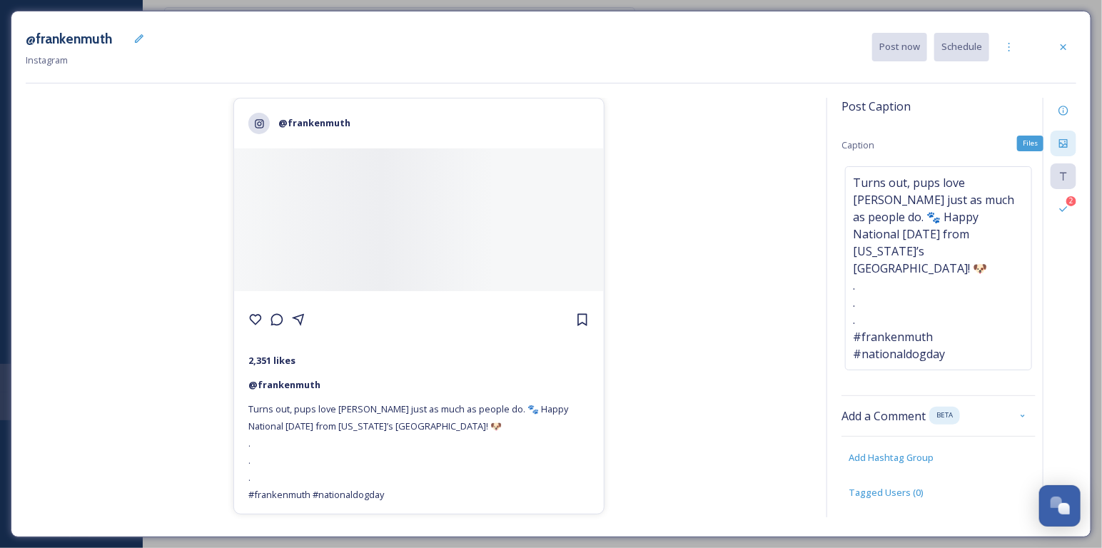
click at [1055, 147] on div "Files" at bounding box center [1063, 144] width 26 height 26
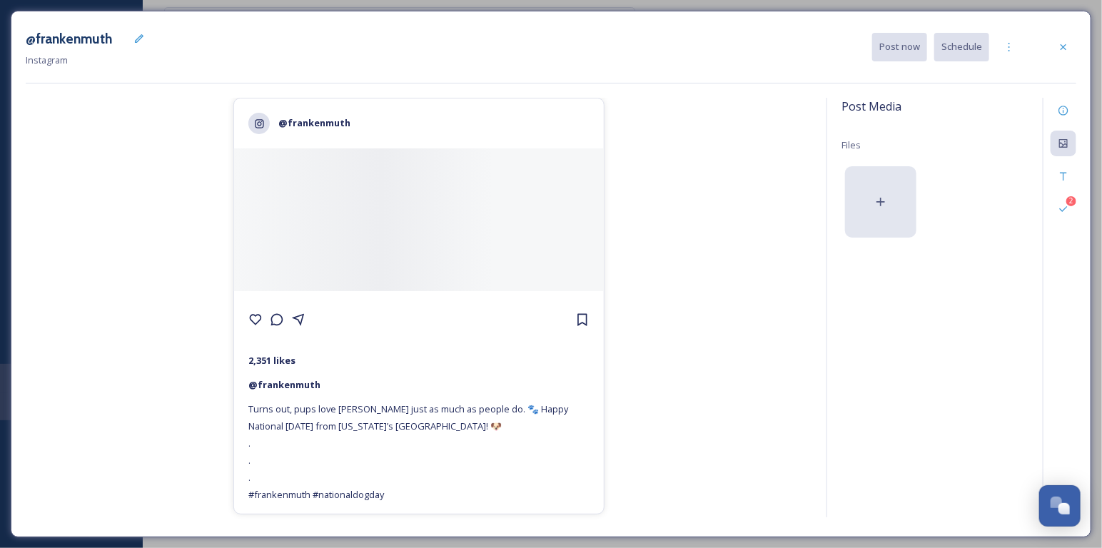
click at [886, 195] on icon at bounding box center [881, 202] width 14 height 14
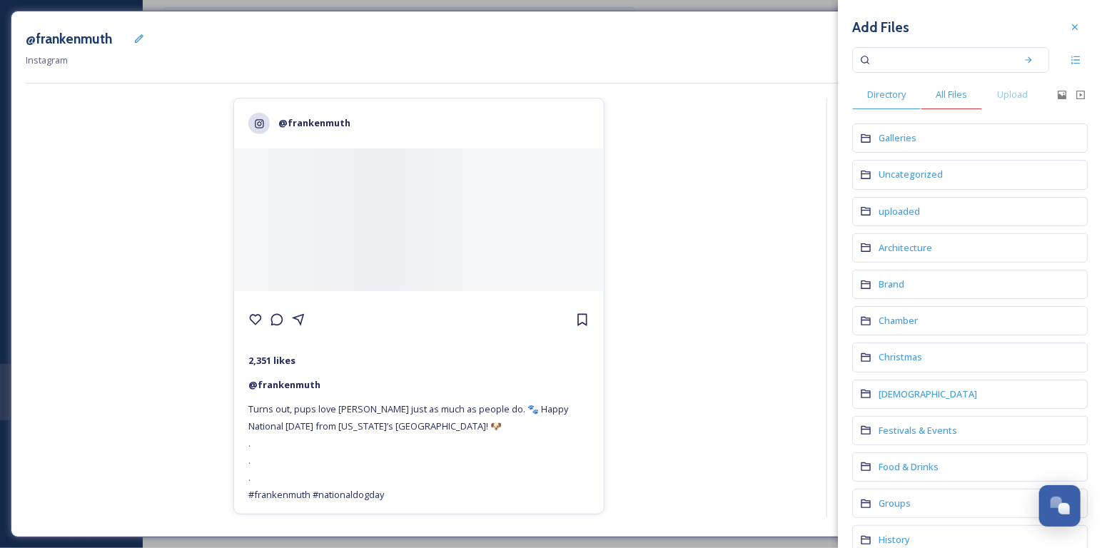
click at [953, 94] on span "All Files" at bounding box center [951, 95] width 31 height 14
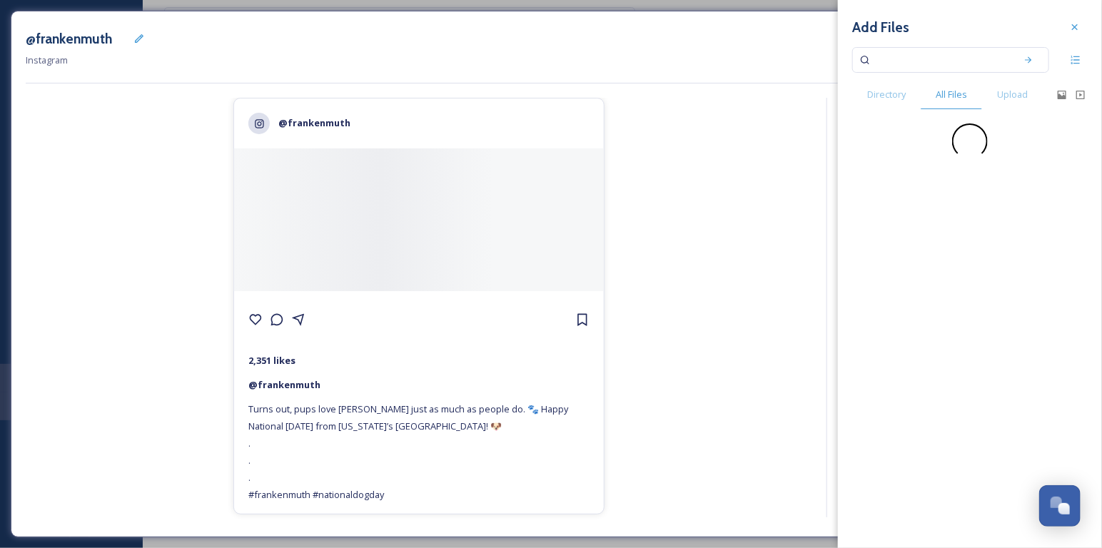
click at [942, 64] on input at bounding box center [941, 59] width 135 height 31
type input "dog"
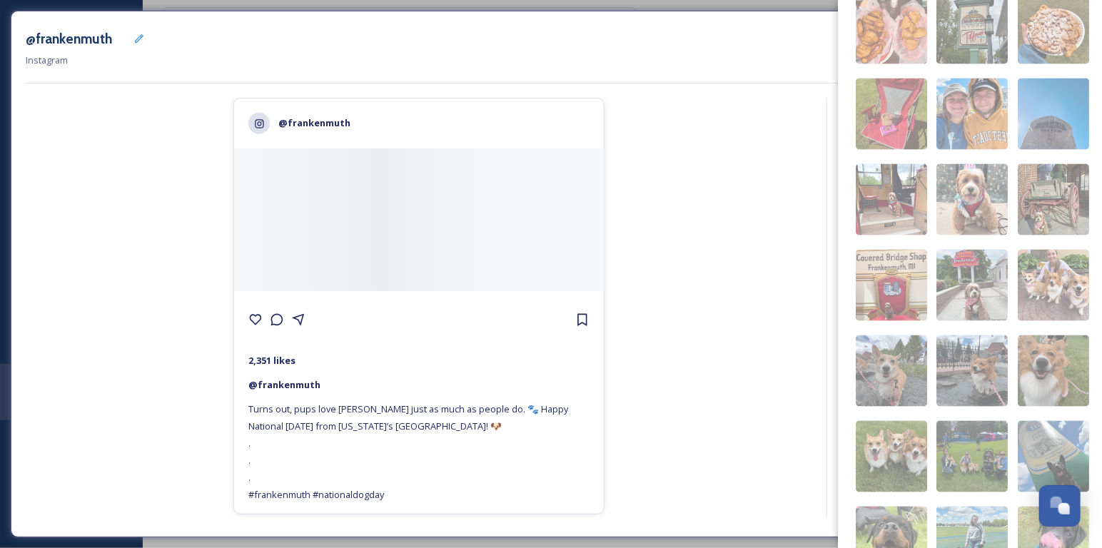
scroll to position [1002, 0]
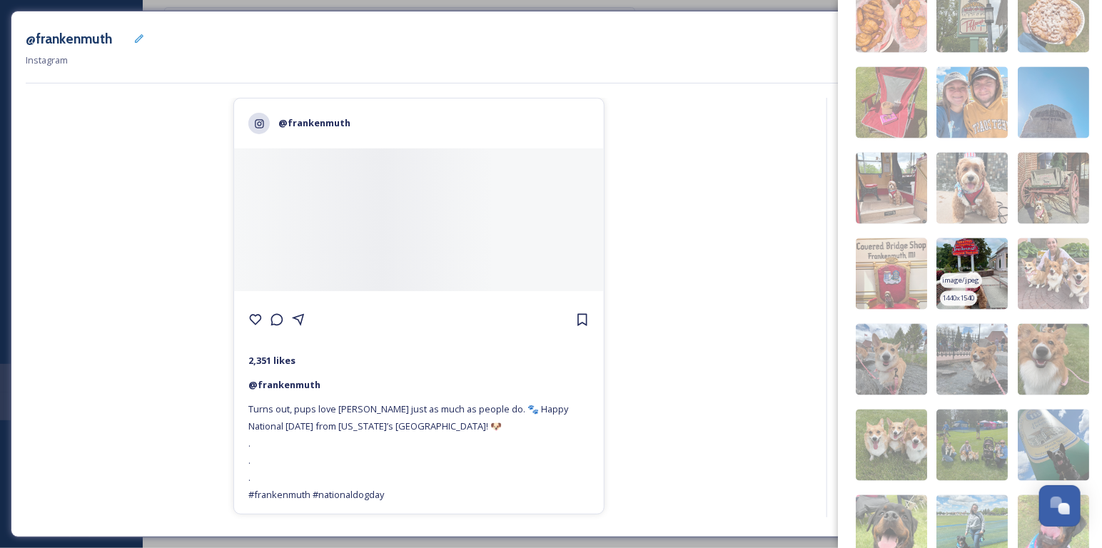
click at [968, 243] on img at bounding box center [971, 273] width 71 height 71
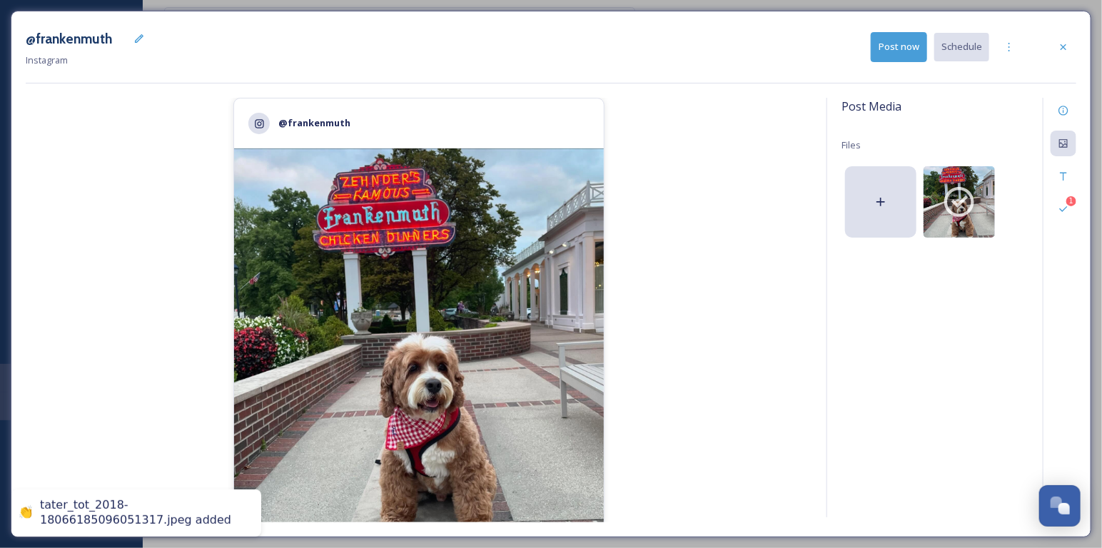
click at [766, 260] on div "@frankenmuth 2,351 likes @ [PERSON_NAME] Turns out, pups love [PERSON_NAME] jus…" at bounding box center [419, 310] width 786 height 425
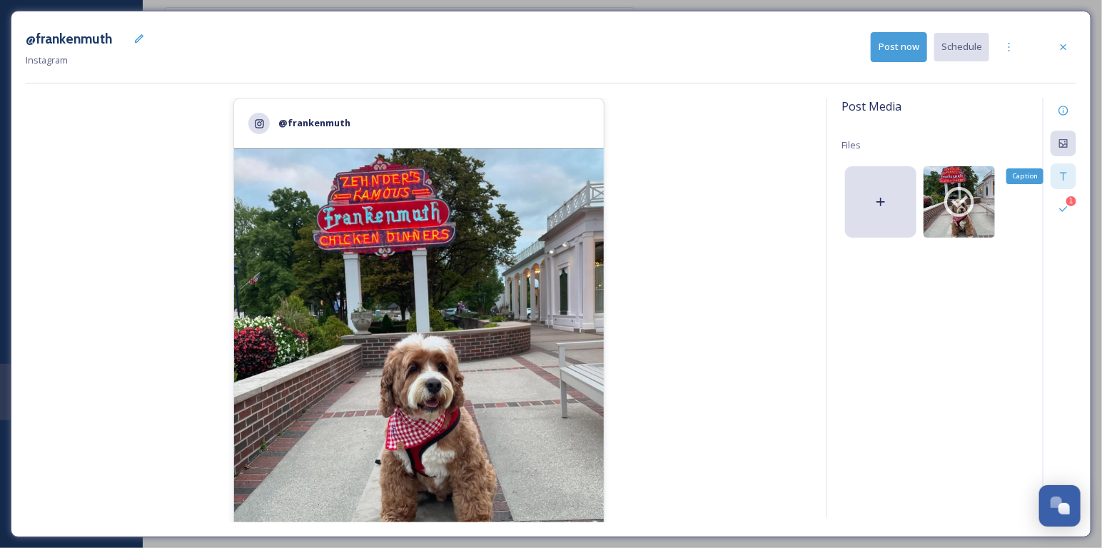
click at [1062, 183] on div "Caption" at bounding box center [1063, 176] width 26 height 26
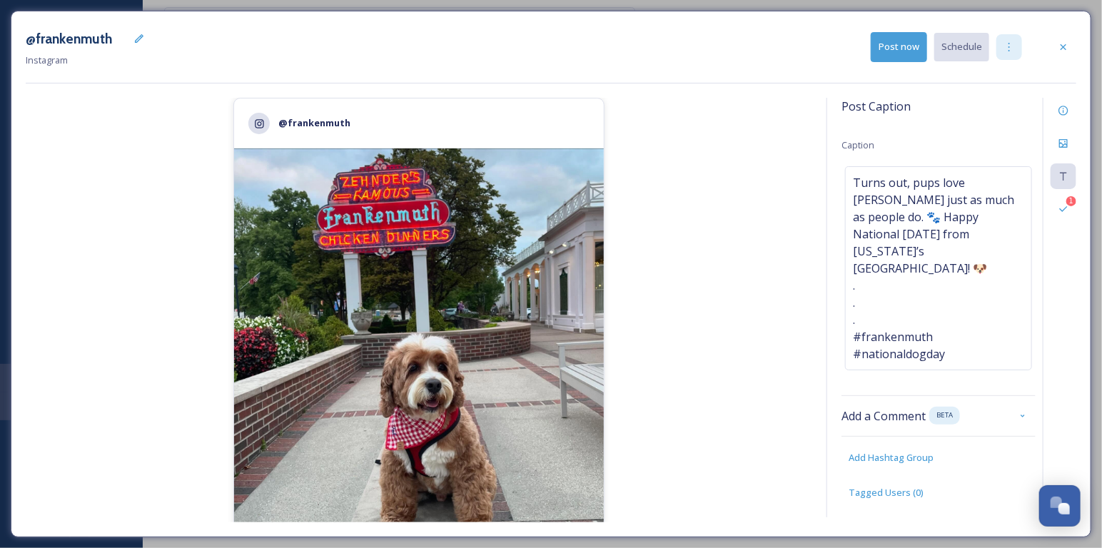
click at [1021, 46] on div at bounding box center [1009, 47] width 26 height 26
click at [1003, 78] on span "Duplicate Post" at bounding box center [983, 78] width 61 height 14
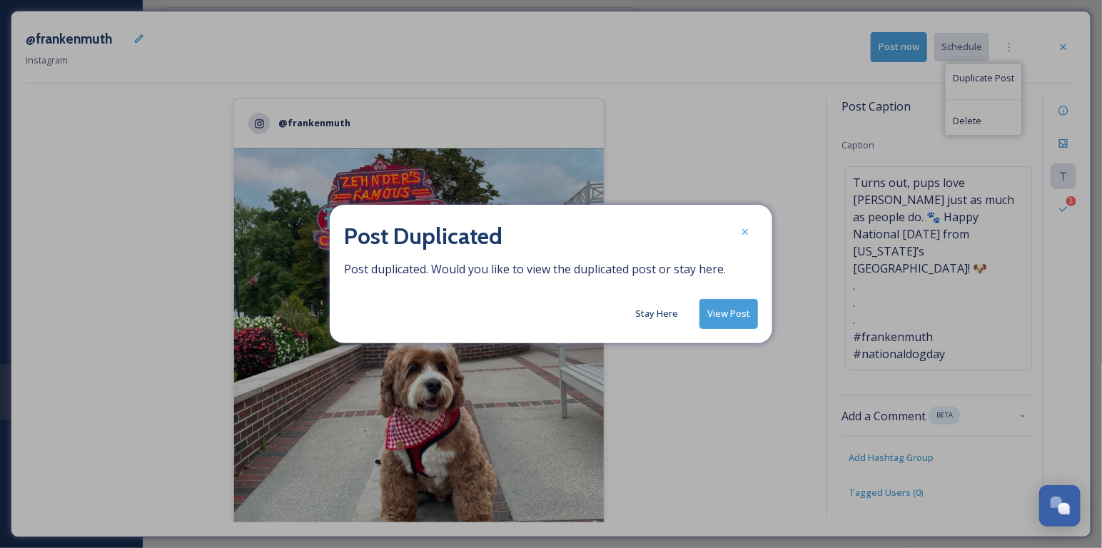
click at [740, 320] on button "View Post" at bounding box center [728, 313] width 59 height 29
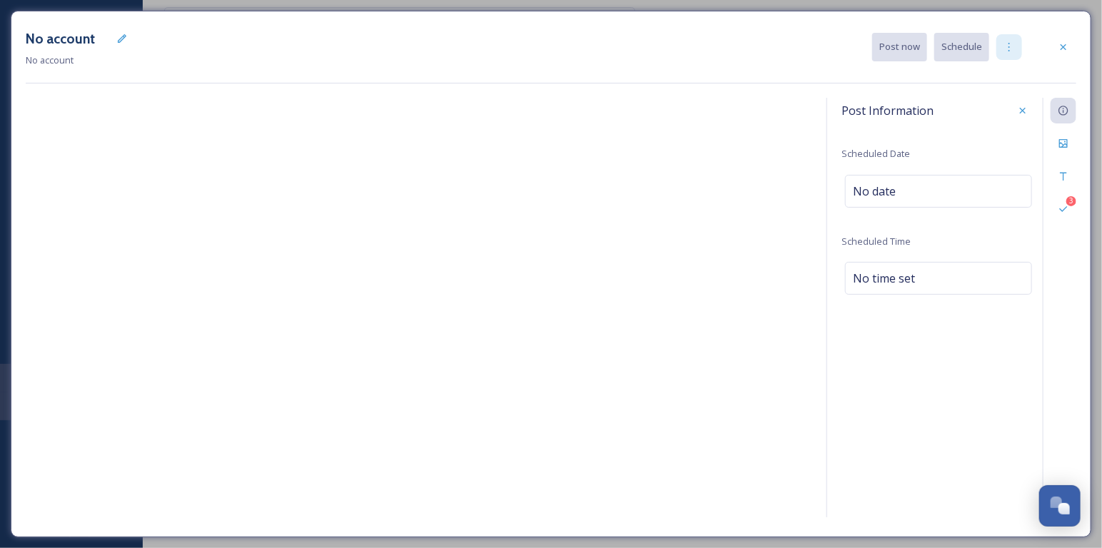
click at [1001, 52] on div at bounding box center [1009, 47] width 26 height 26
click at [669, 47] on div "No account No account Post now Schedule" at bounding box center [551, 47] width 1050 height 43
click at [116, 39] on icon at bounding box center [121, 38] width 11 height 11
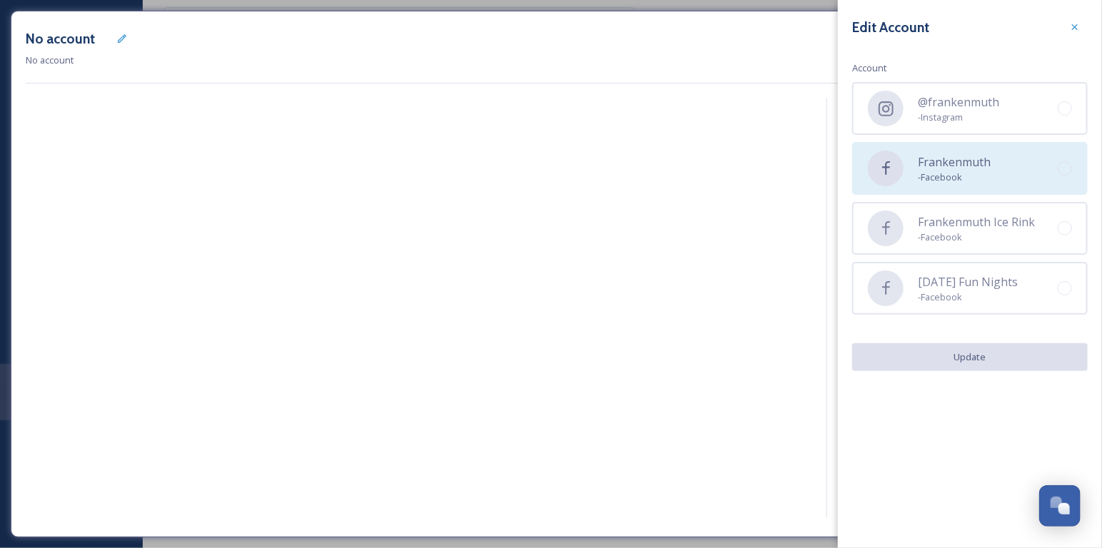
click at [859, 179] on div "Frankenmuth - Facebook" at bounding box center [970, 168] width 236 height 53
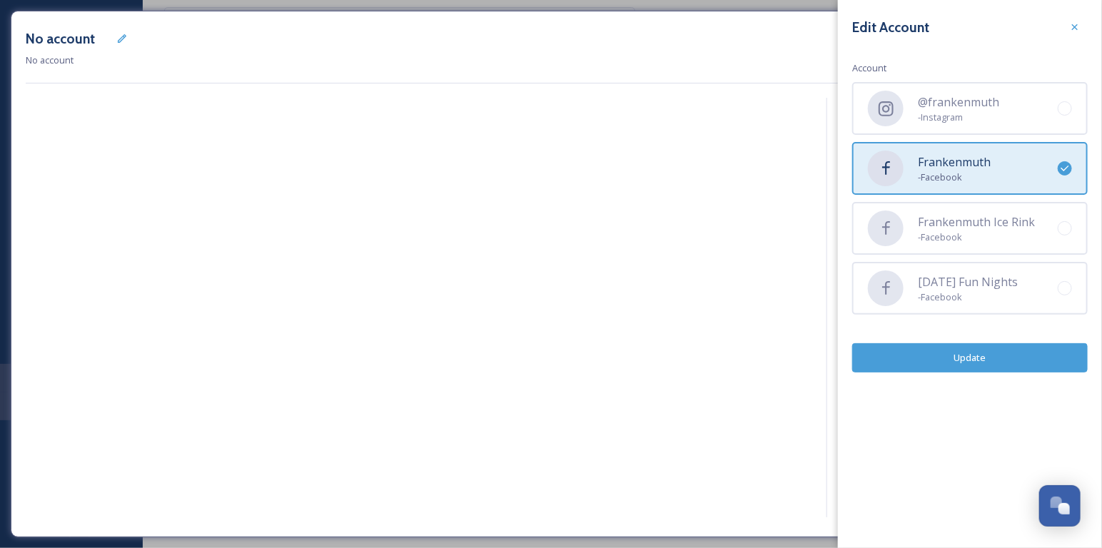
click at [986, 355] on button "Update" at bounding box center [970, 357] width 236 height 29
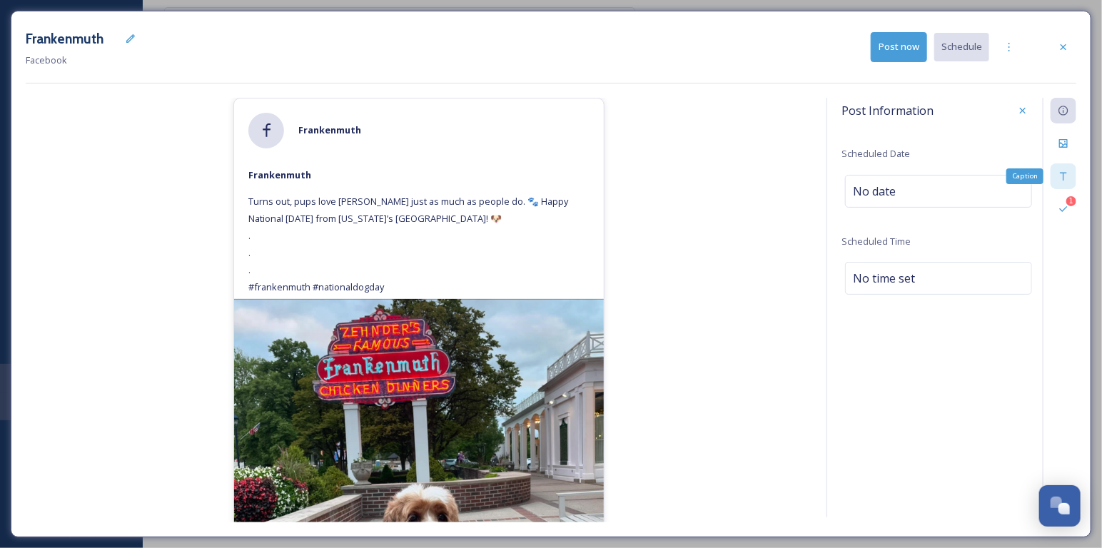
click at [1068, 169] on div "Caption" at bounding box center [1063, 176] width 26 height 26
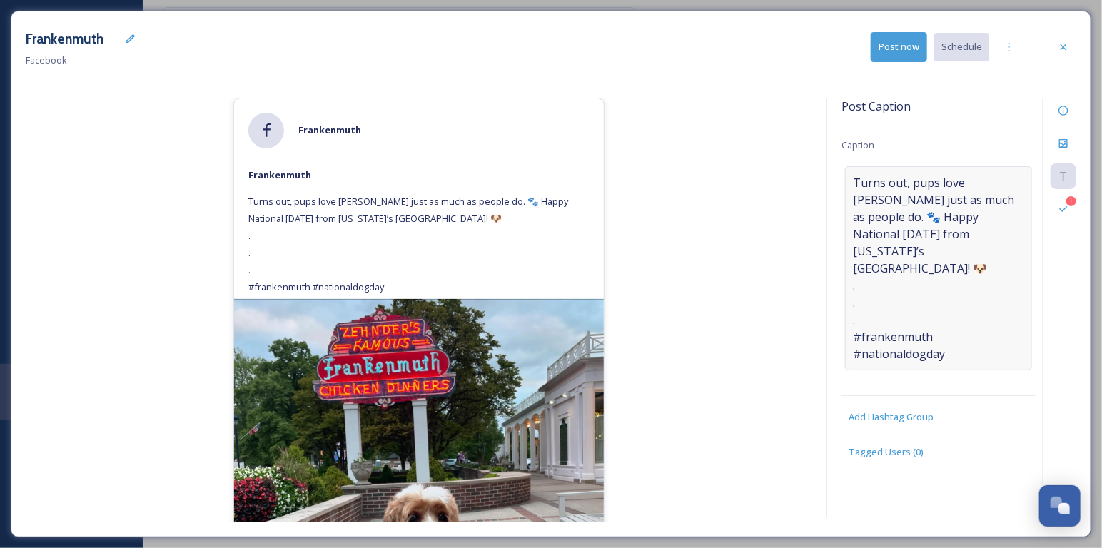
click at [866, 278] on span "Turns out, pups love [PERSON_NAME] just as much as people do. 🐾 Happy National …" at bounding box center [938, 268] width 171 height 188
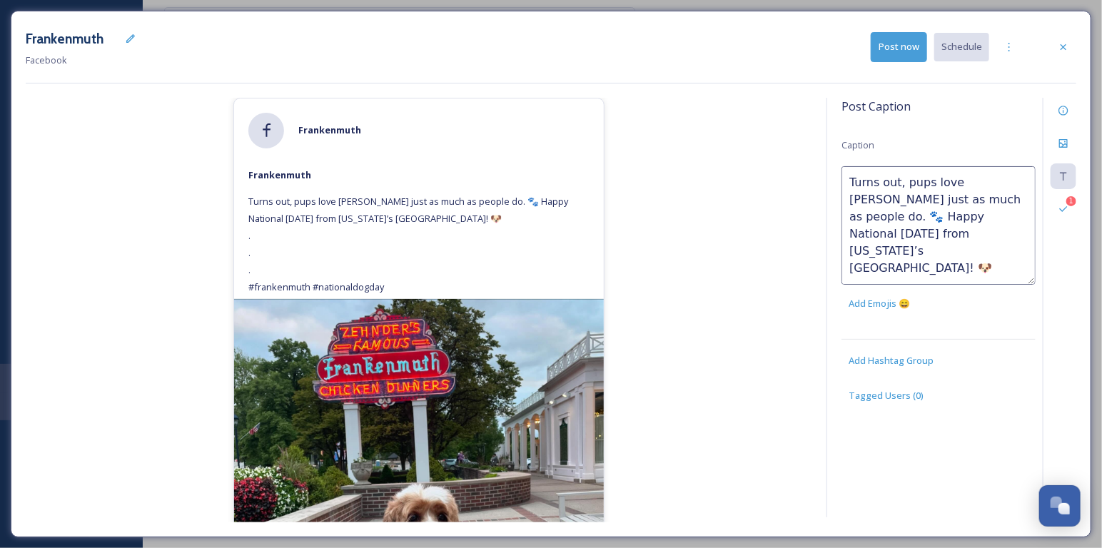
scroll to position [34, 0]
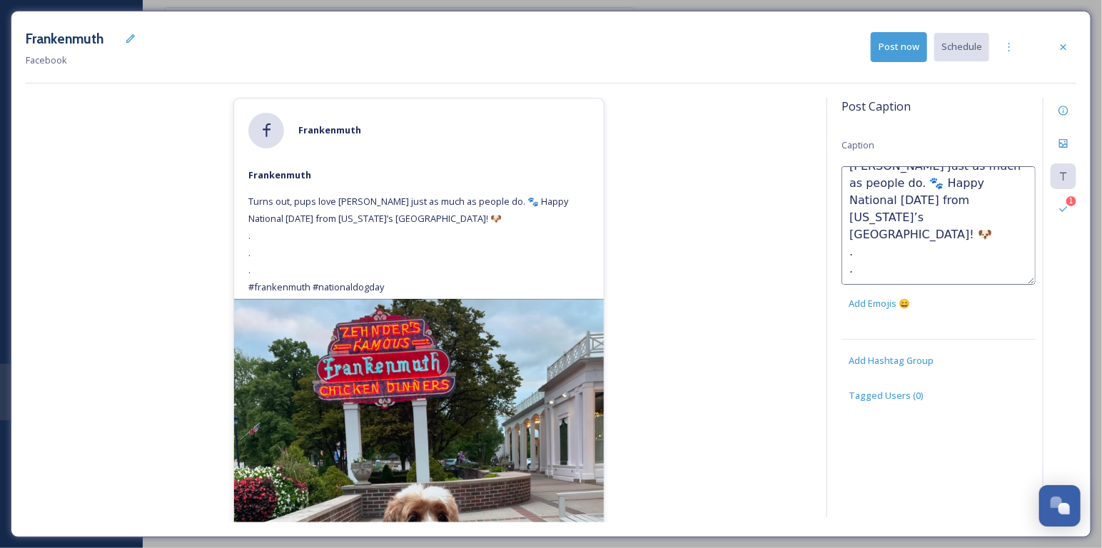
drag, startPoint x: 1018, startPoint y: 266, endPoint x: 849, endPoint y: 218, distance: 175.8
click at [849, 218] on textarea "Turns out, pups love [PERSON_NAME] just as much as people do. 🐾 Happy National …" at bounding box center [938, 225] width 194 height 118
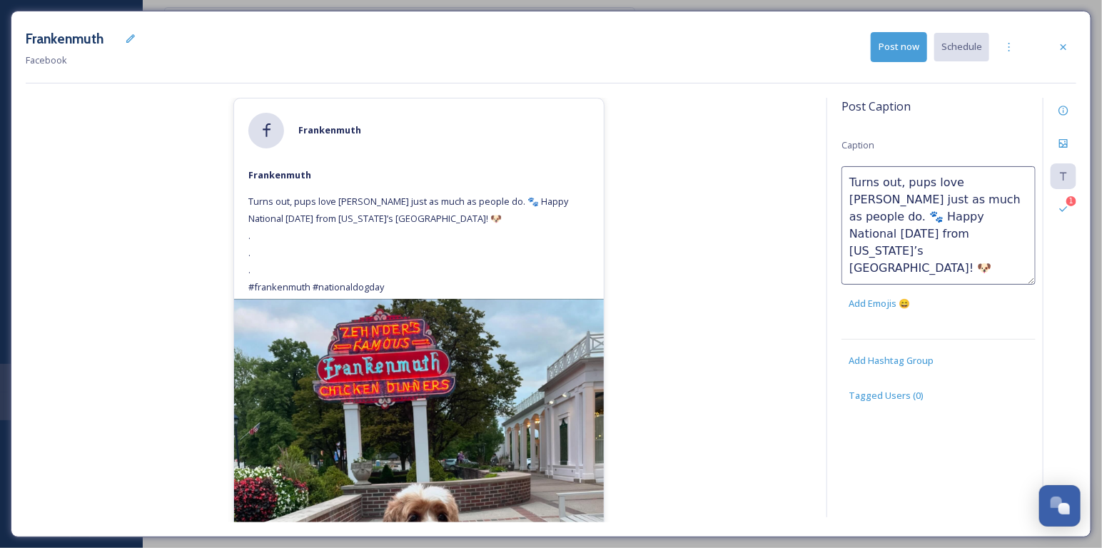
scroll to position [0, 0]
paste textarea "[URL][DOMAIN_NAME]"
type textarea "Turns out, pups love [PERSON_NAME] just as much as people do. 🐾 Happy National …"
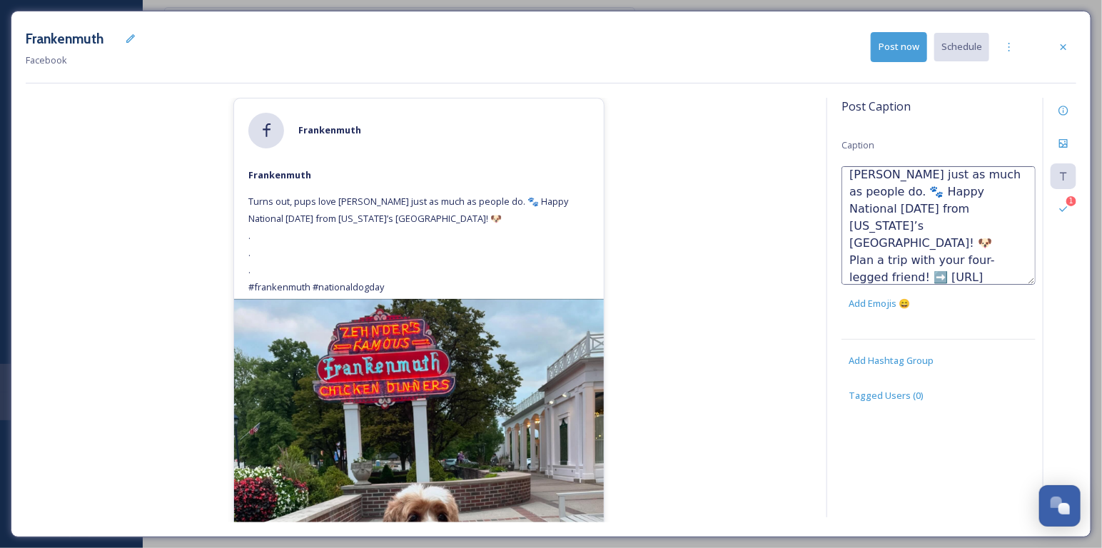
click at [717, 258] on div "[PERSON_NAME] Turns out, pups love [PERSON_NAME] just as much as people do. 🐾 H…" at bounding box center [419, 310] width 786 height 425
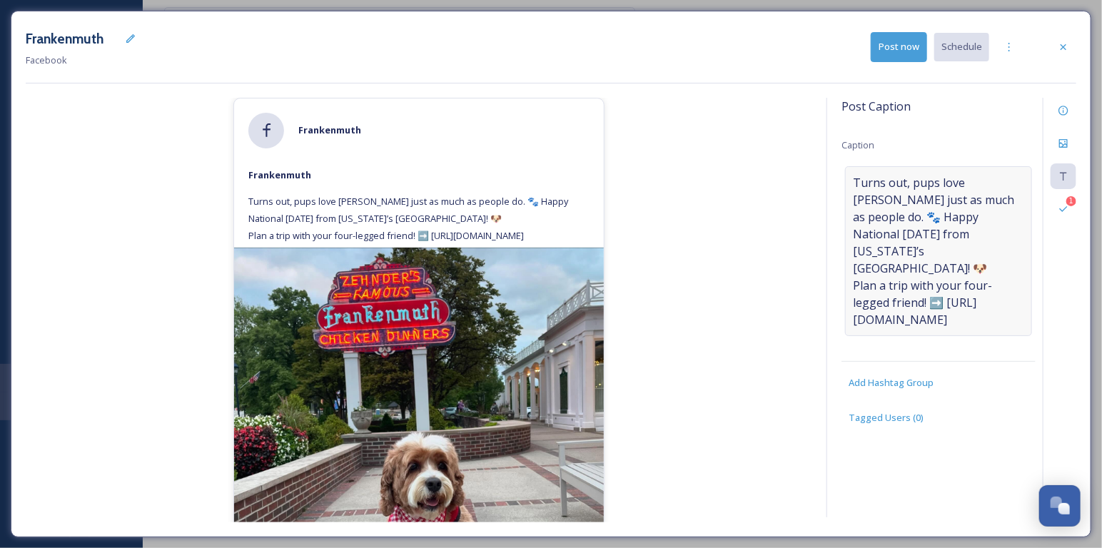
click at [947, 297] on span "Turns out, pups love [PERSON_NAME] just as much as people do. 🐾 Happy National …" at bounding box center [938, 251] width 171 height 154
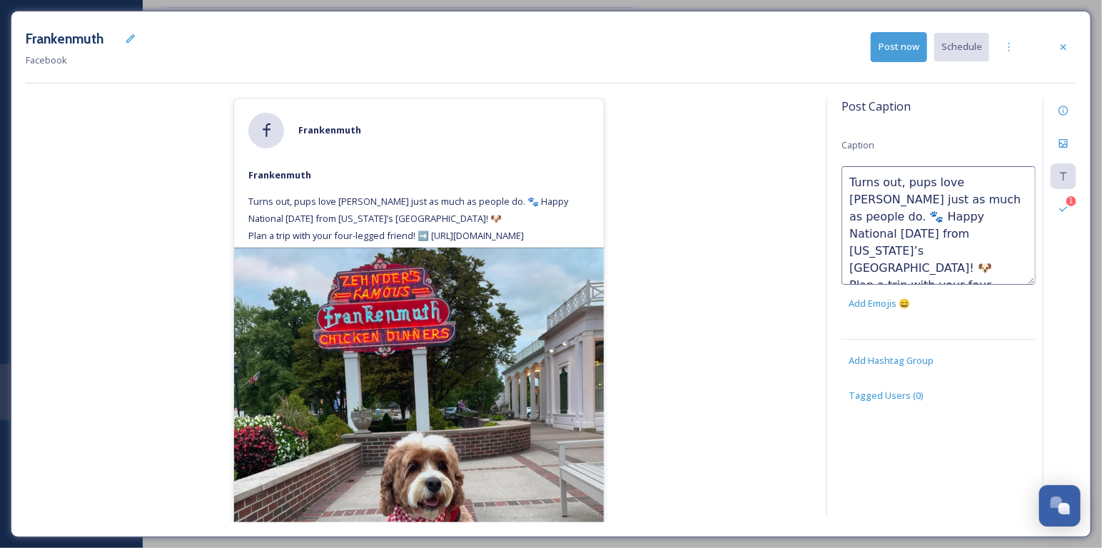
scroll to position [34, 0]
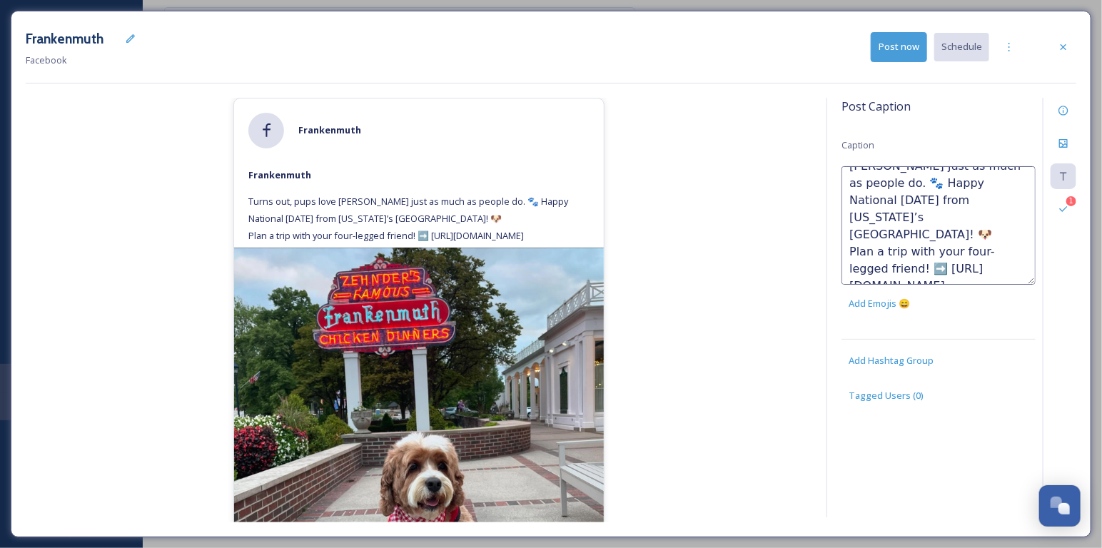
click at [849, 256] on textarea "Turns out, pups love [PERSON_NAME] just as much as people do. 🐾 Happy National …" at bounding box center [938, 225] width 194 height 118
type textarea "Turns out, pups love [PERSON_NAME] just as much as people do. 🐾 Happy National …"
click at [792, 346] on div "[PERSON_NAME] Turns out, pups love [PERSON_NAME] just as much as people do. 🐾 H…" at bounding box center [419, 310] width 786 height 425
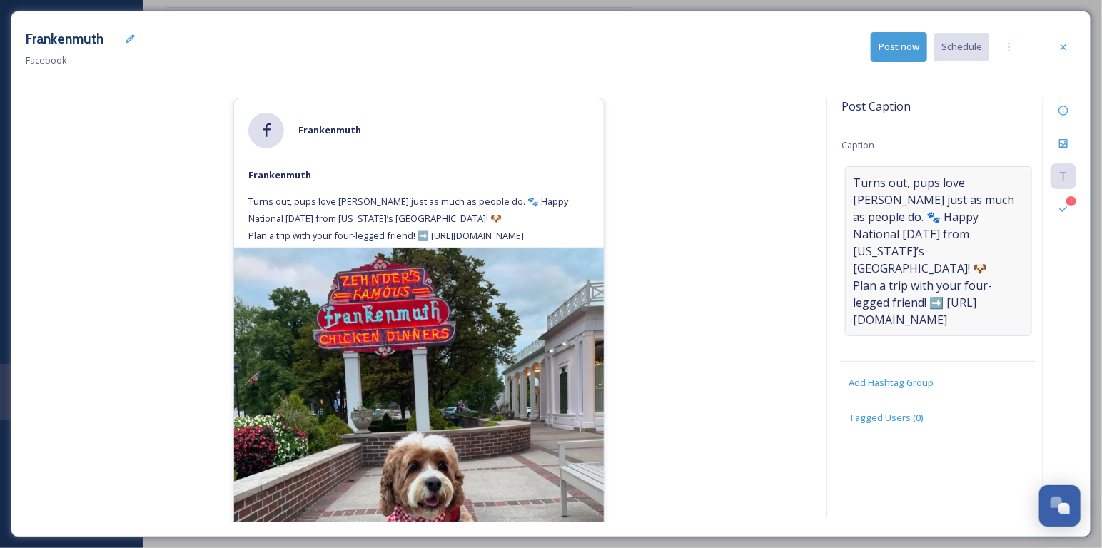
click at [920, 293] on span "Turns out, pups love [PERSON_NAME] just as much as people do. 🐾 Happy National …" at bounding box center [938, 251] width 171 height 154
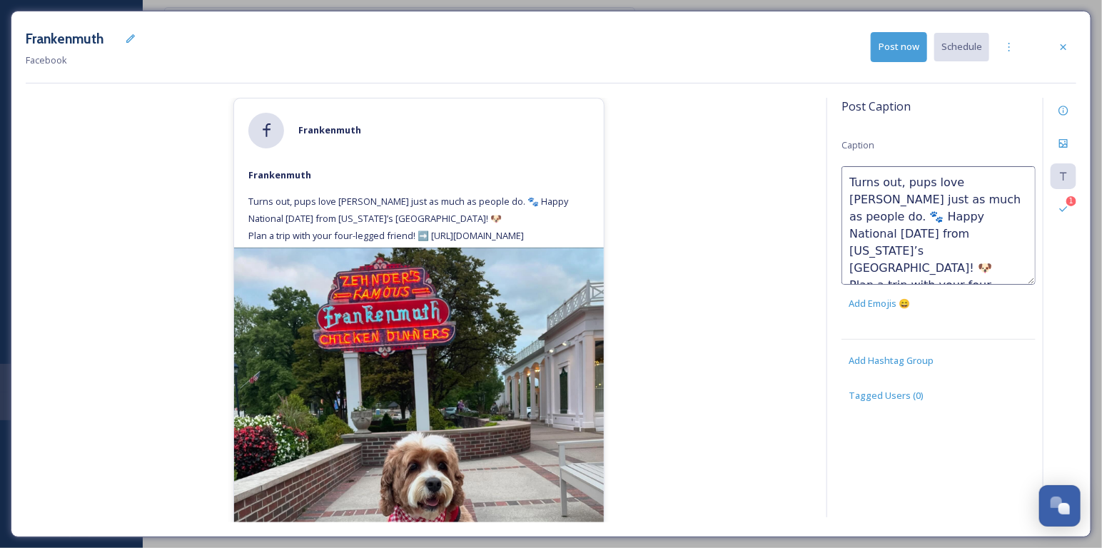
drag, startPoint x: 903, startPoint y: 268, endPoint x: 888, endPoint y: 267, distance: 15.1
click at [888, 267] on textarea "Turns out, pups love [PERSON_NAME] just as much as people do. 🐾 Happy National …" at bounding box center [938, 225] width 194 height 118
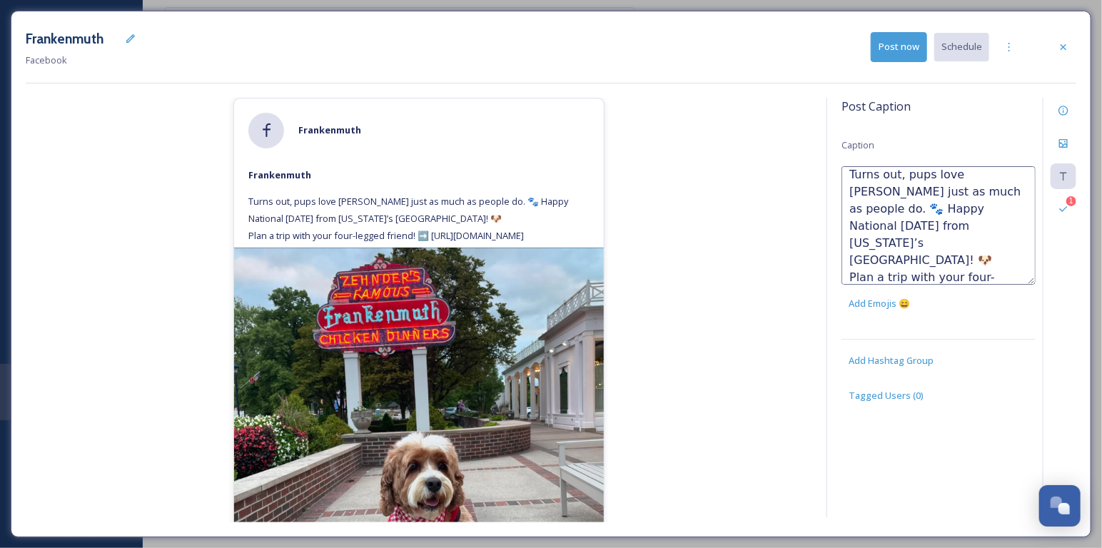
type textarea "Turns out, pups love [PERSON_NAME] just as much as people do. 🐾 Happy National …"
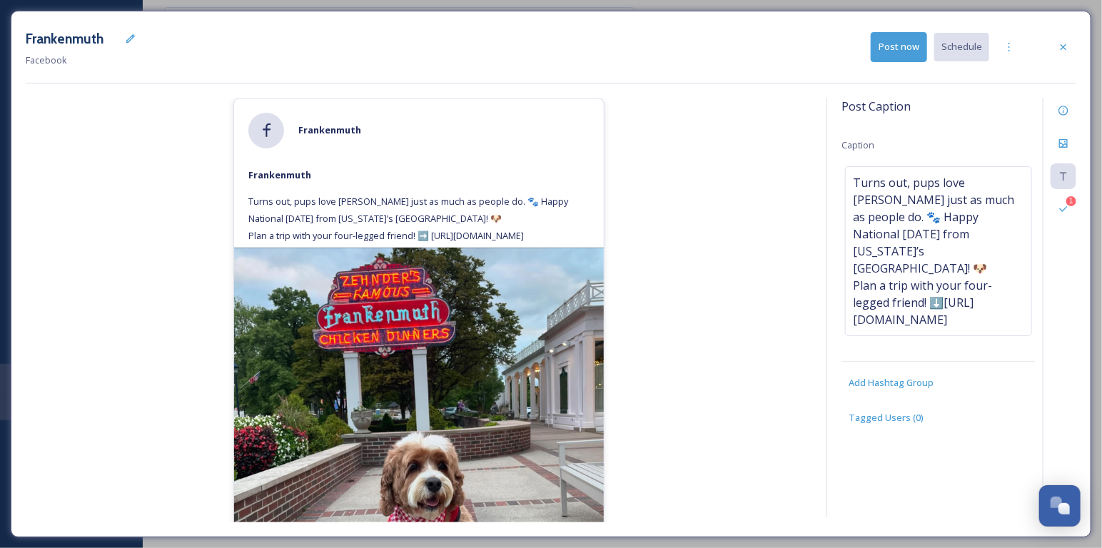
click at [656, 228] on div "[PERSON_NAME] Turns out, pups love [PERSON_NAME] just as much as people do. 🐾 H…" at bounding box center [419, 310] width 786 height 425
click at [969, 253] on span "Turns out, pups love [PERSON_NAME] just as much as people do. 🐾 Happy National …" at bounding box center [938, 251] width 171 height 154
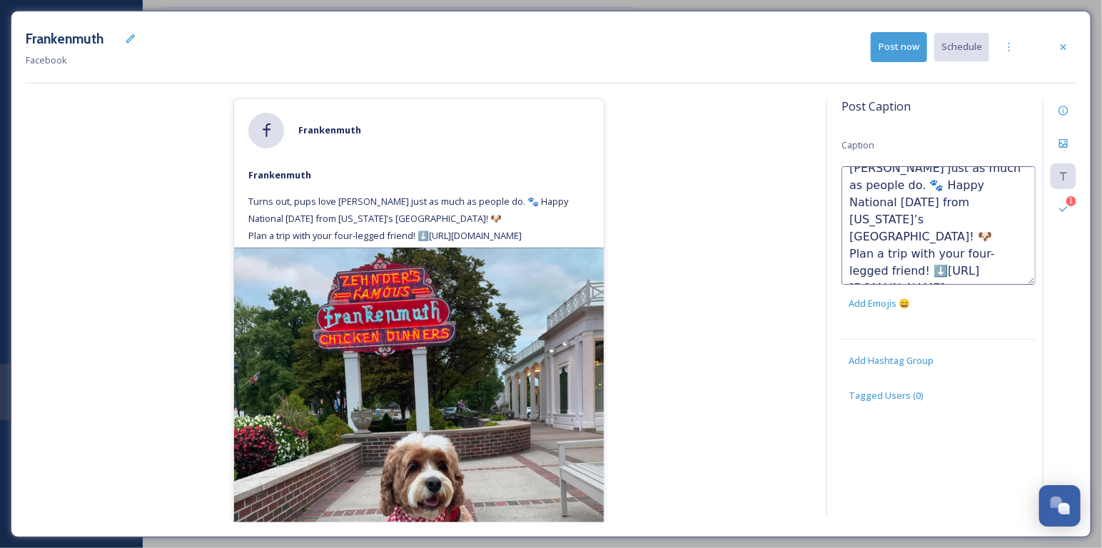
scroll to position [34, 0]
click at [861, 250] on textarea "Turns out, pups love [PERSON_NAME] just as much as people do. 🐾 Happy National …" at bounding box center [938, 225] width 194 height 118
type textarea "Turns out, pups love [PERSON_NAME] just as much as people do. 🐾 Happy National …"
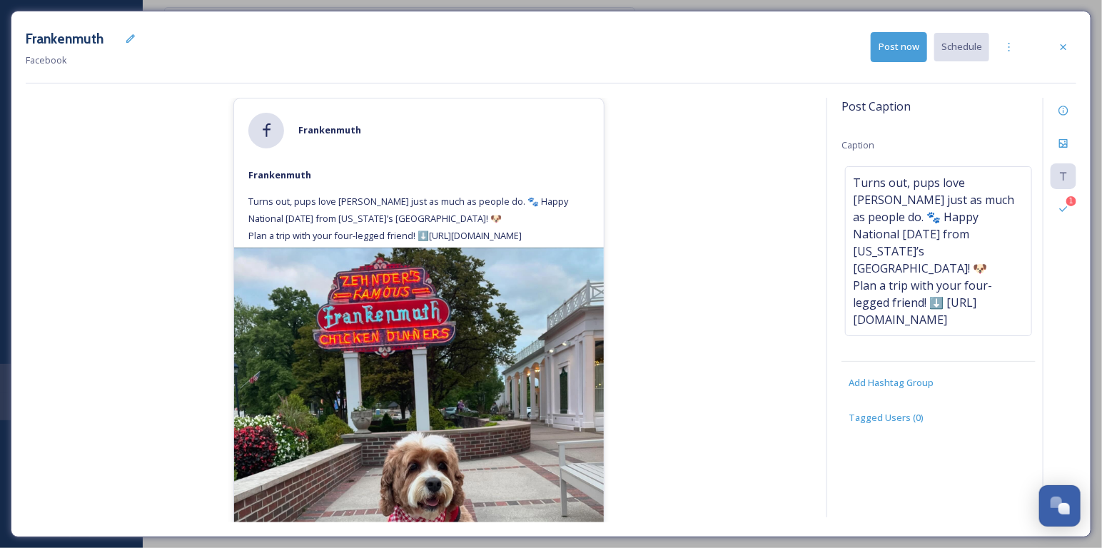
click at [745, 286] on div "[PERSON_NAME] Turns out, pups love [PERSON_NAME] just as much as people do. 🐾 H…" at bounding box center [419, 310] width 786 height 425
click at [936, 303] on span "Turns out, pups love [PERSON_NAME] just as much as people do. 🐾 Happy National …" at bounding box center [938, 251] width 171 height 154
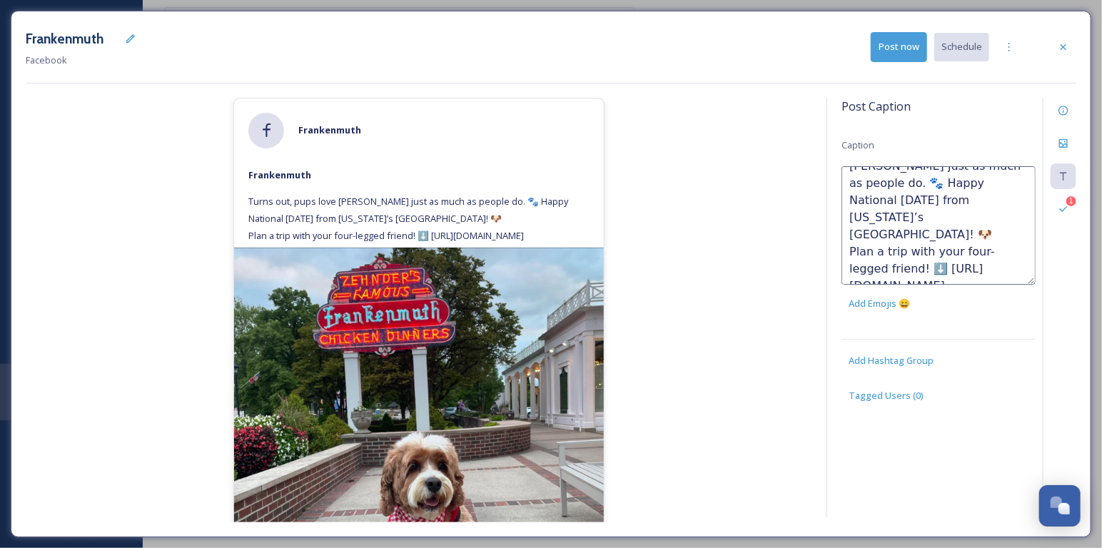
click at [1003, 272] on textarea "Turns out, pups love [PERSON_NAME] just as much as people do. 🐾 Happy National …" at bounding box center [938, 225] width 194 height 118
type textarea "Turns out, pups love [PERSON_NAME] just as much as people do. 🐾 Happy National …"
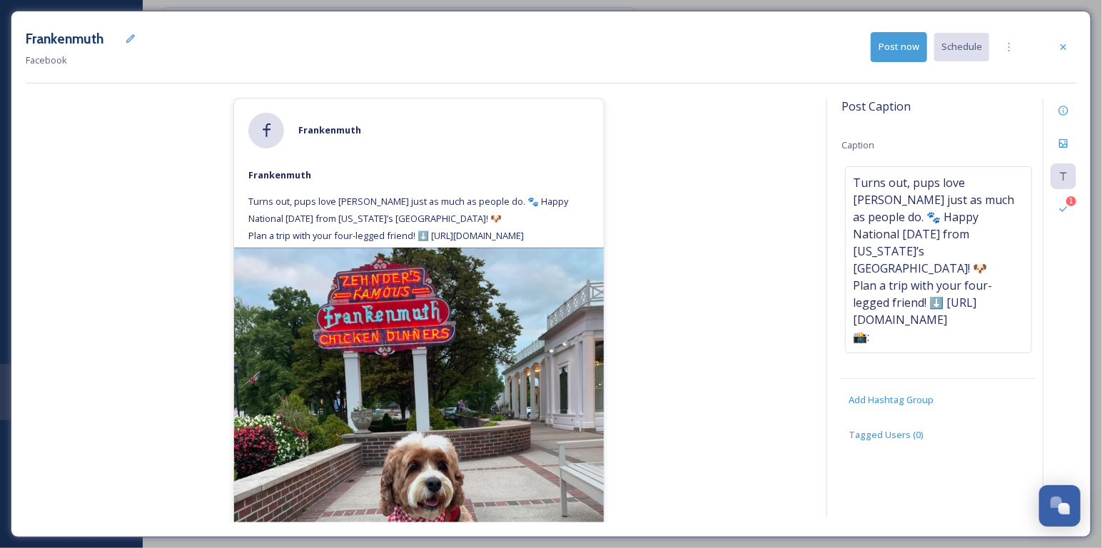
click at [769, 133] on div "[PERSON_NAME] Turns out, pups love [PERSON_NAME] just as much as people do. 🐾 H…" at bounding box center [419, 310] width 786 height 425
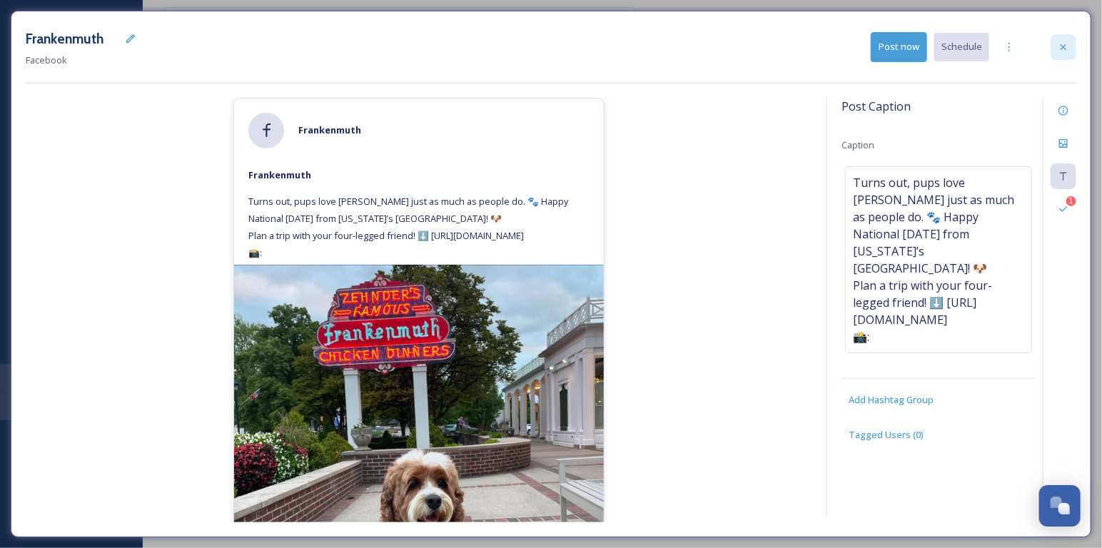
click at [1073, 44] on div at bounding box center [1063, 47] width 26 height 26
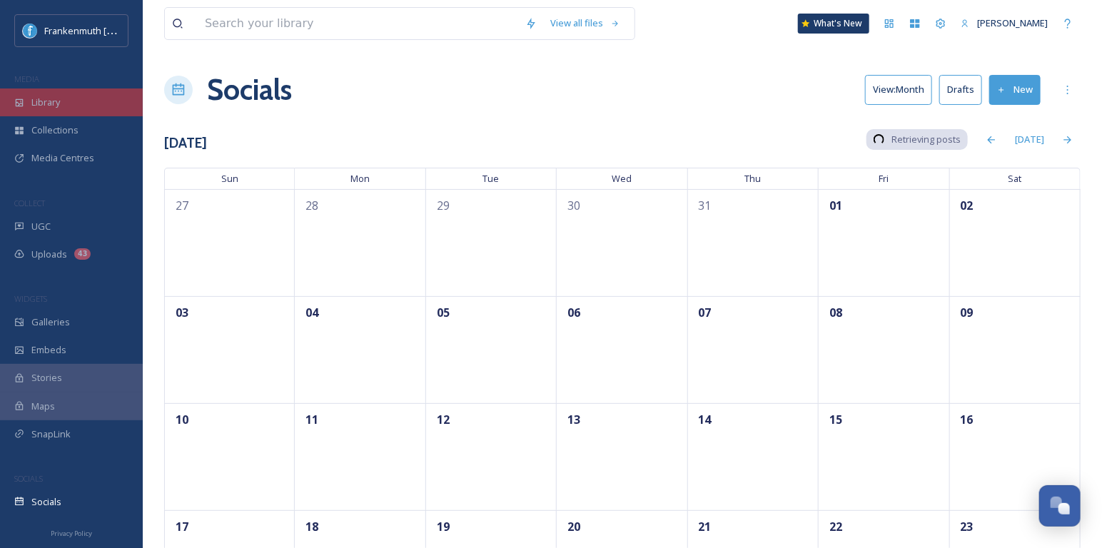
click at [91, 111] on div "Library" at bounding box center [71, 102] width 143 height 28
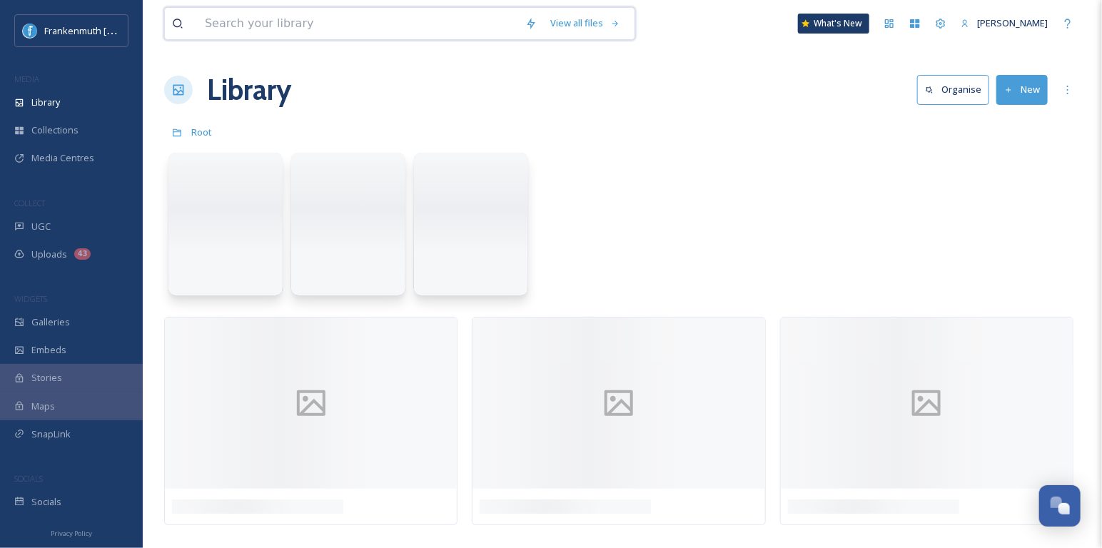
click at [328, 16] on input at bounding box center [358, 23] width 320 height 31
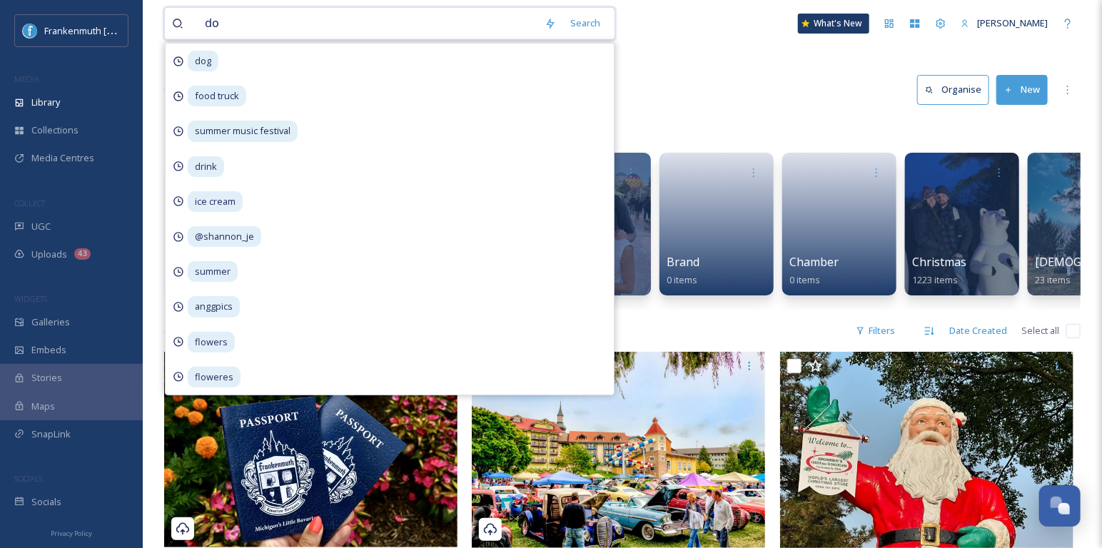
type input "dog"
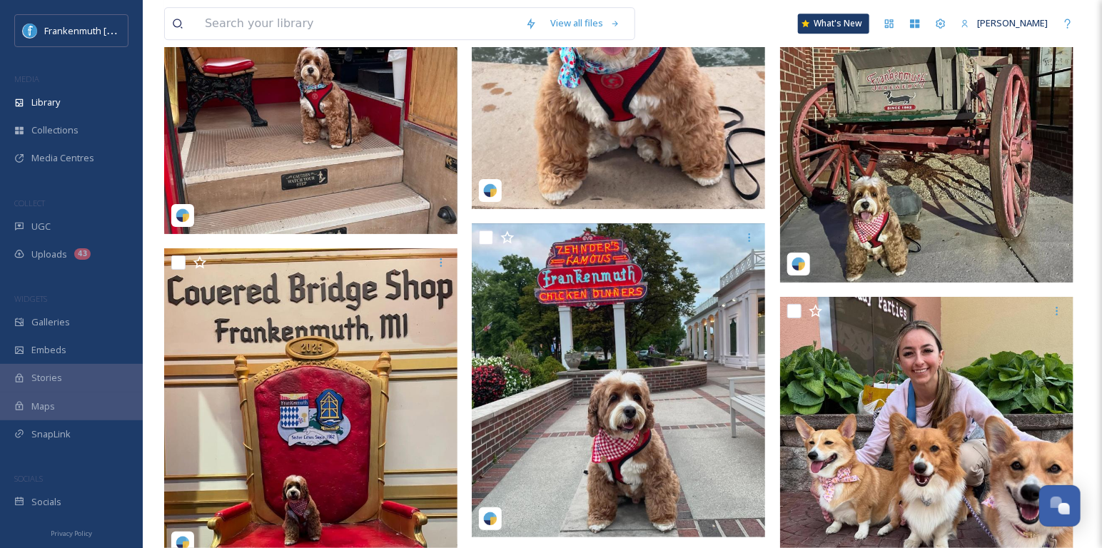
scroll to position [4647, 0]
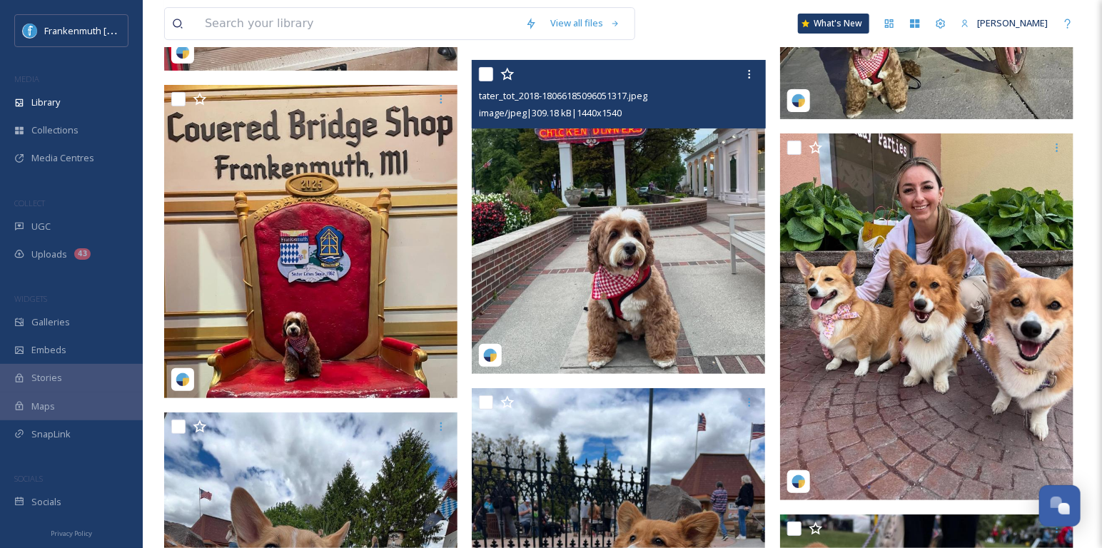
click at [562, 265] on img at bounding box center [618, 217] width 293 height 314
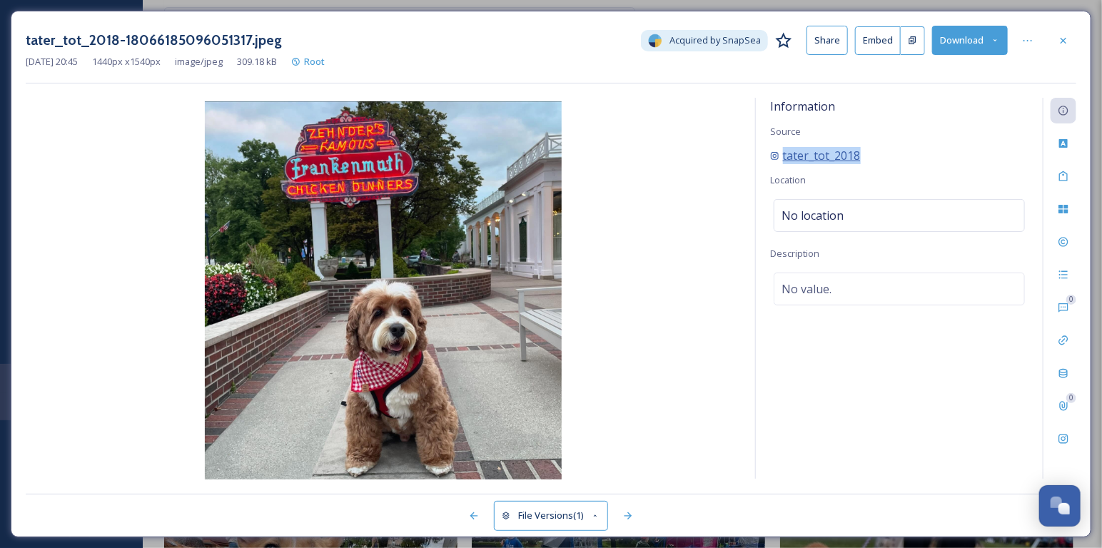
drag, startPoint x: 911, startPoint y: 156, endPoint x: 781, endPoint y: 151, distance: 130.0
click at [781, 151] on div "tater_tot_2018" at bounding box center [899, 155] width 258 height 17
copy span "tater_tot_2018"
click at [675, 359] on img at bounding box center [383, 291] width 715 height 381
click at [1065, 171] on icon at bounding box center [1063, 176] width 9 height 10
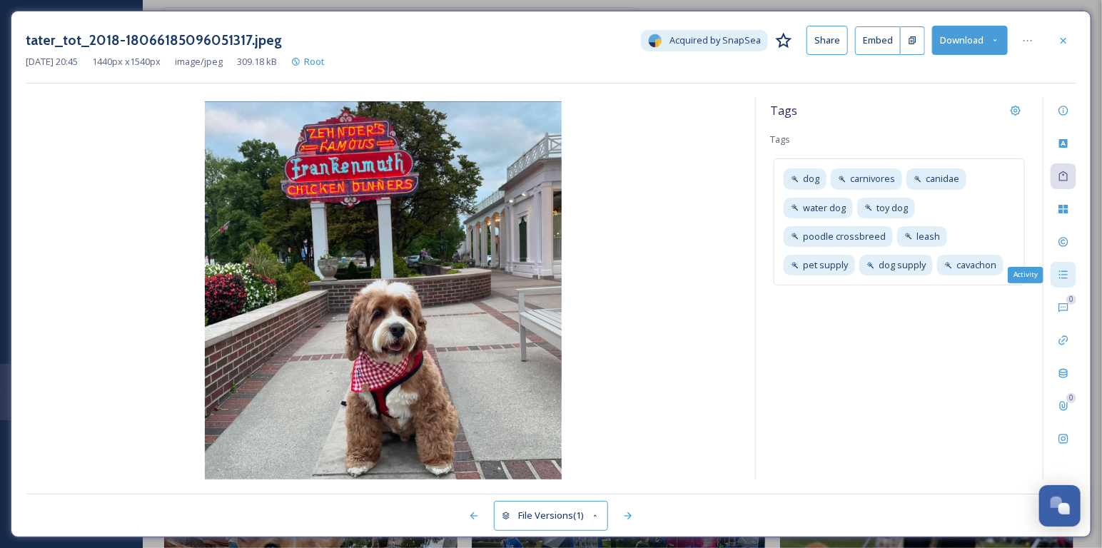
click at [1063, 270] on icon at bounding box center [1063, 274] width 11 height 11
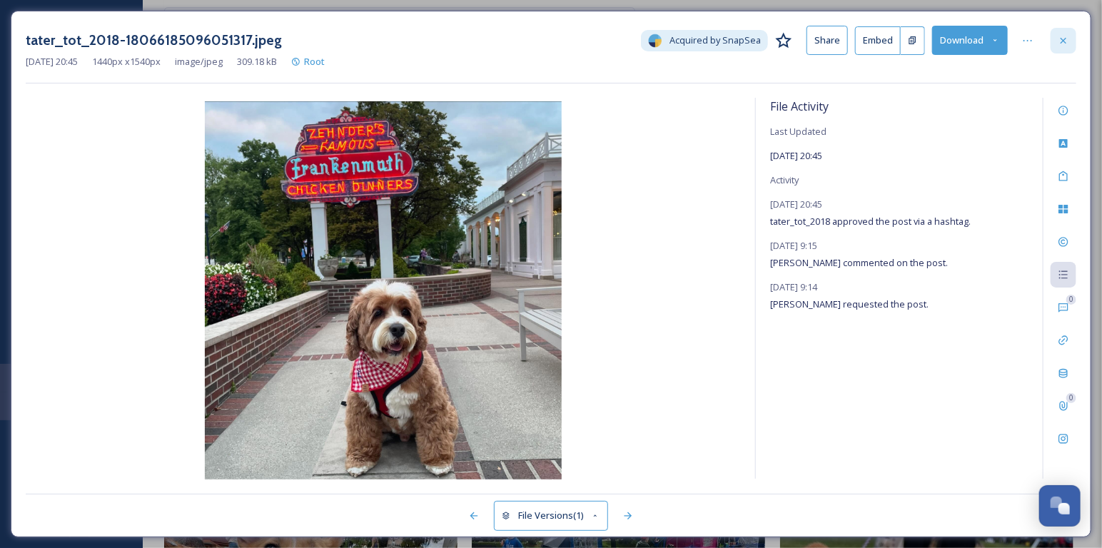
click at [1058, 33] on div at bounding box center [1063, 41] width 26 height 26
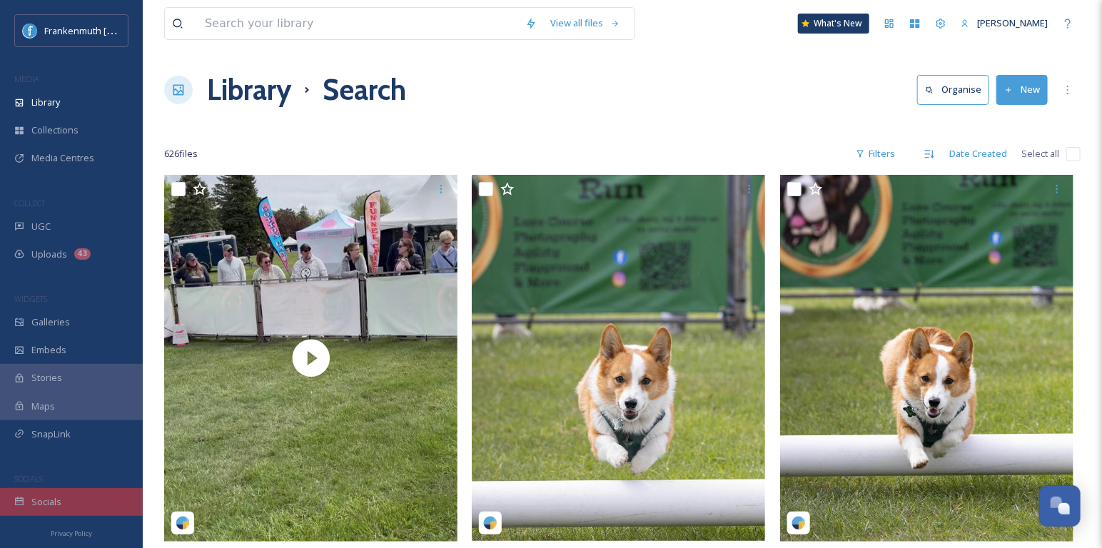
click at [95, 492] on div "Socials" at bounding box center [71, 502] width 143 height 28
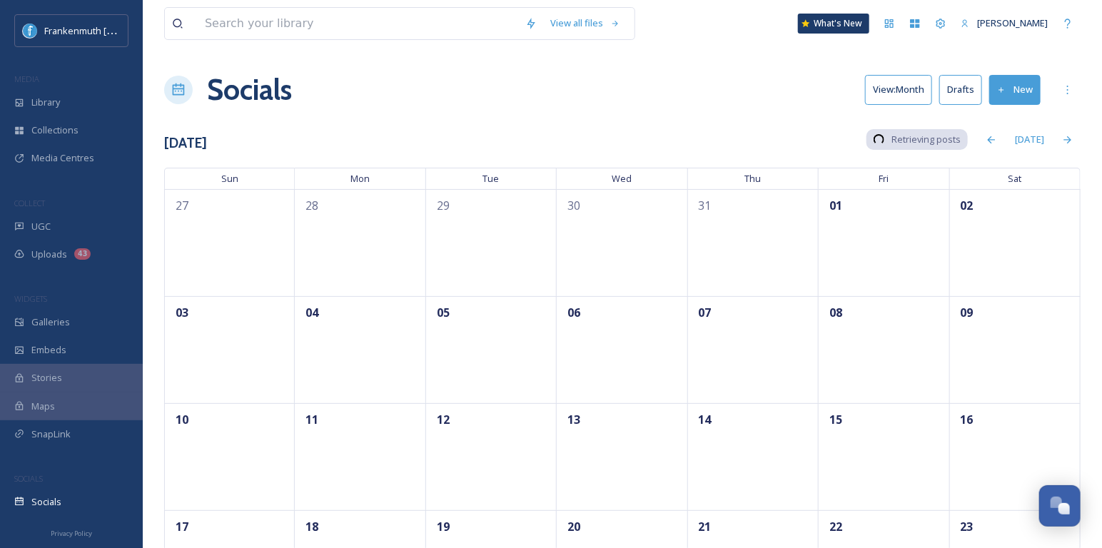
click at [952, 91] on button "Drafts" at bounding box center [960, 89] width 43 height 29
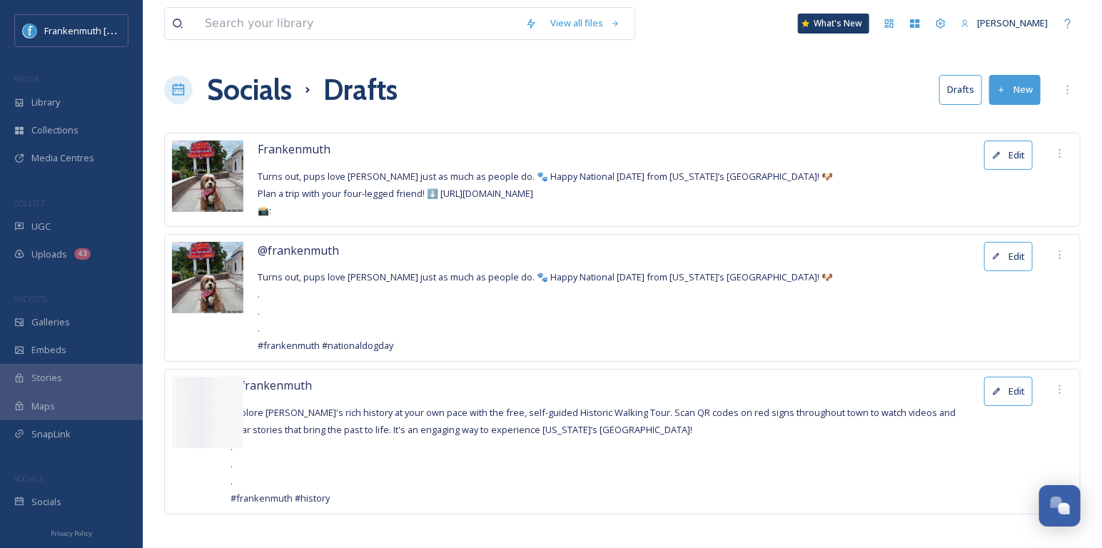
click at [996, 156] on icon at bounding box center [996, 155] width 7 height 7
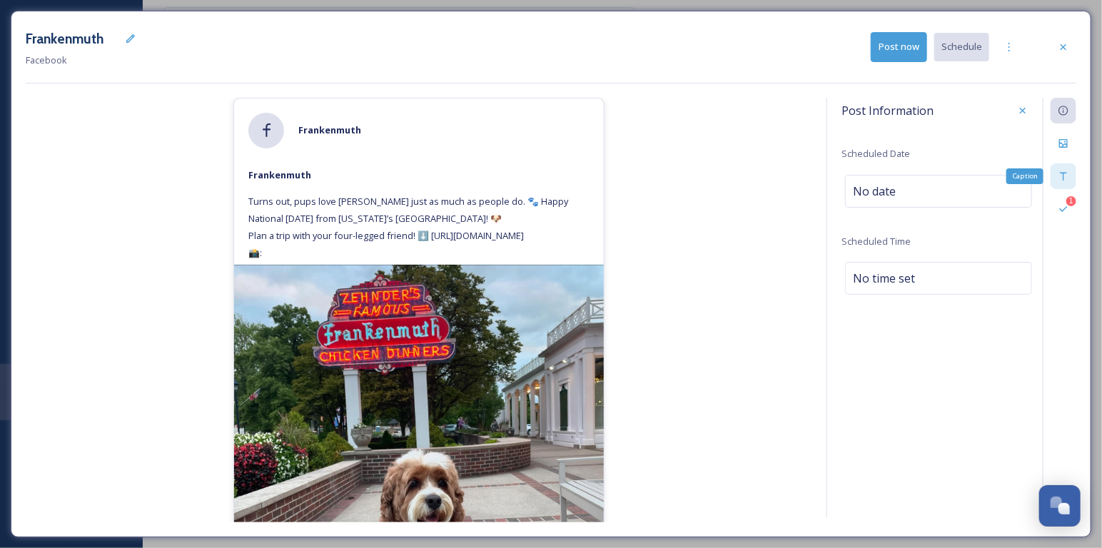
click at [1067, 171] on icon at bounding box center [1063, 176] width 11 height 11
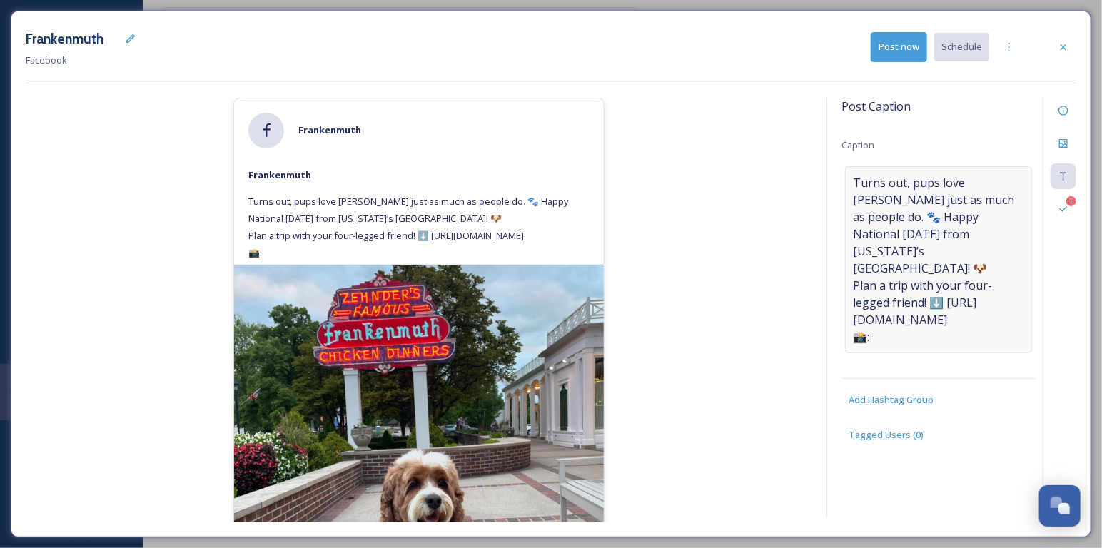
click at [936, 256] on span "Turns out, pups love [PERSON_NAME] just as much as people do. 🐾 Happy National …" at bounding box center [938, 259] width 171 height 171
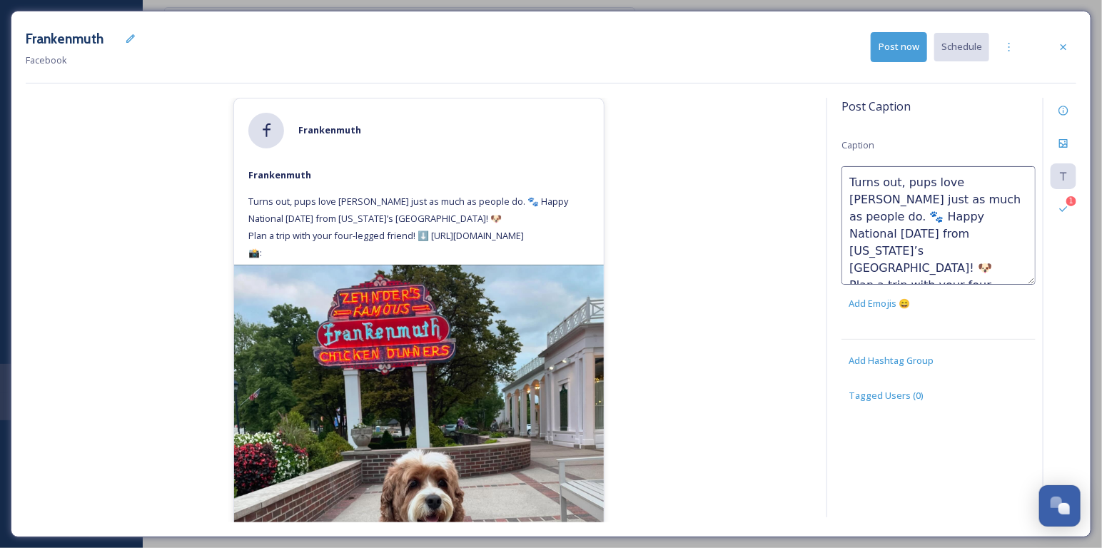
scroll to position [51, 0]
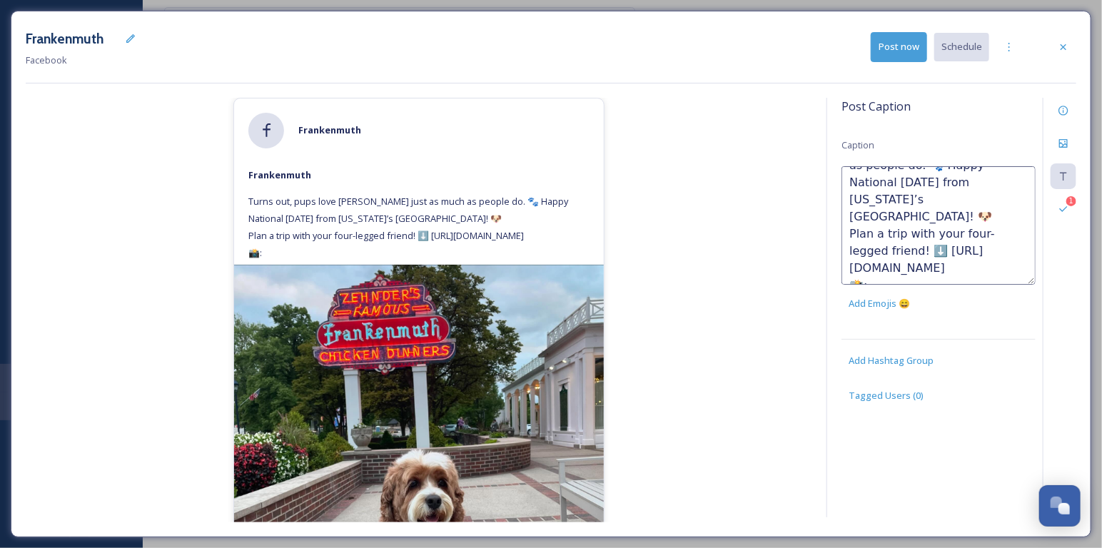
click at [898, 270] on textarea "Turns out, pups love [PERSON_NAME] just as much as people do. 🐾 Happy National …" at bounding box center [938, 225] width 194 height 118
paste textarea "tater_tot_2018"
type textarea "Turns out, pups love [PERSON_NAME] just as much as people do. 🐾 Happy National …"
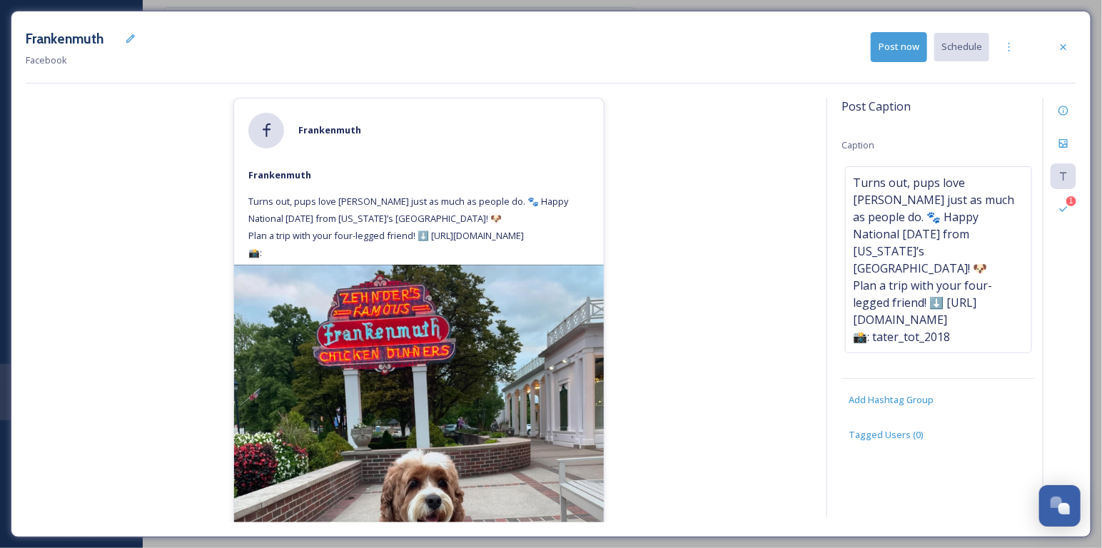
click at [781, 261] on div "[PERSON_NAME] Turns out, pups love [PERSON_NAME] just as much as people do. 🐾 H…" at bounding box center [419, 310] width 786 height 425
click at [1080, 37] on div "Frankenmuth Facebook Post now Schedule [PERSON_NAME] Turns out, pups love [PERS…" at bounding box center [551, 274] width 1080 height 527
click at [1067, 49] on icon at bounding box center [1063, 46] width 11 height 11
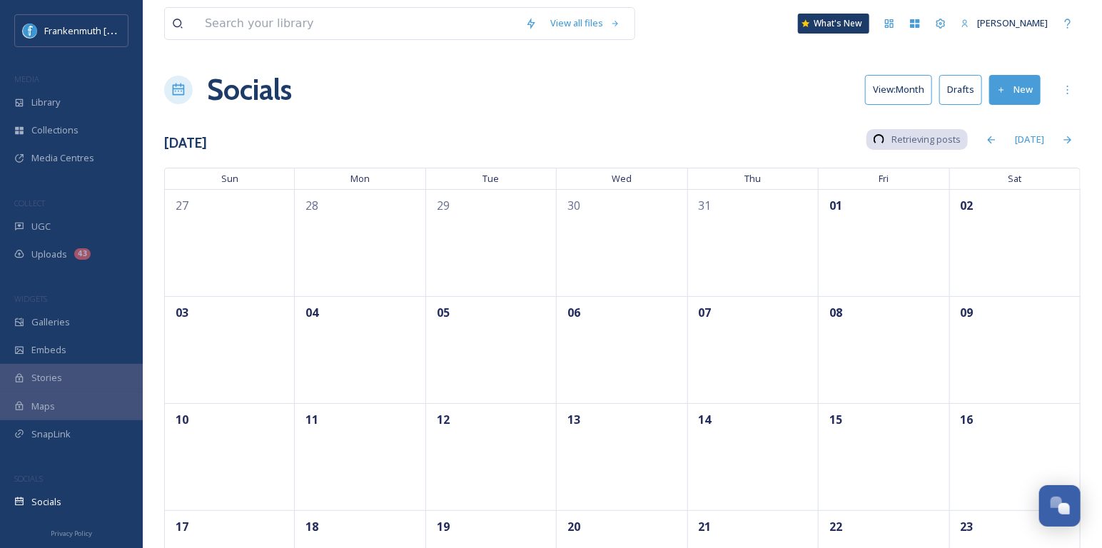
click at [950, 98] on button "Drafts" at bounding box center [960, 89] width 43 height 29
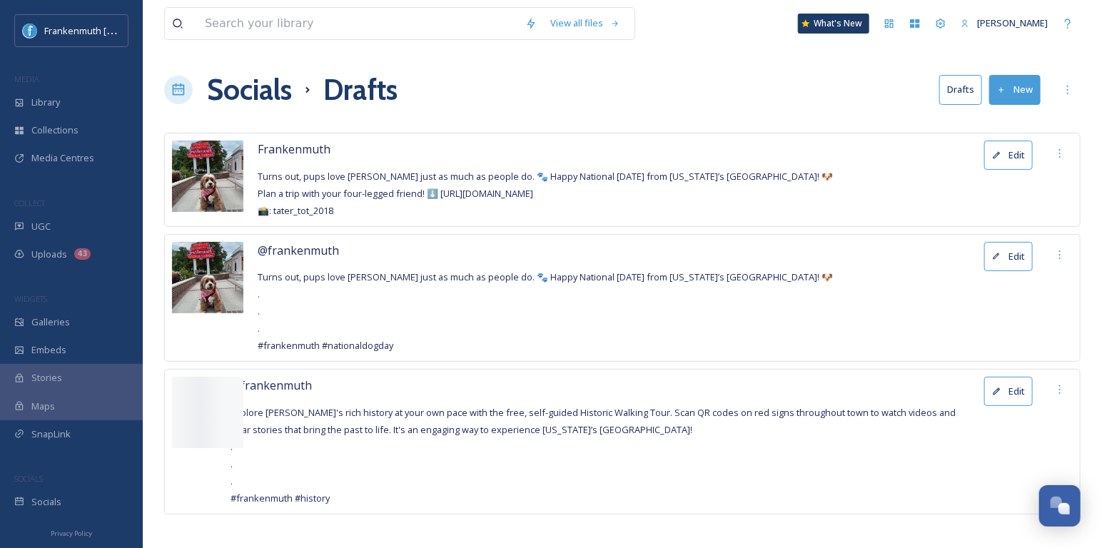
click at [996, 260] on button "Edit" at bounding box center [1008, 256] width 49 height 29
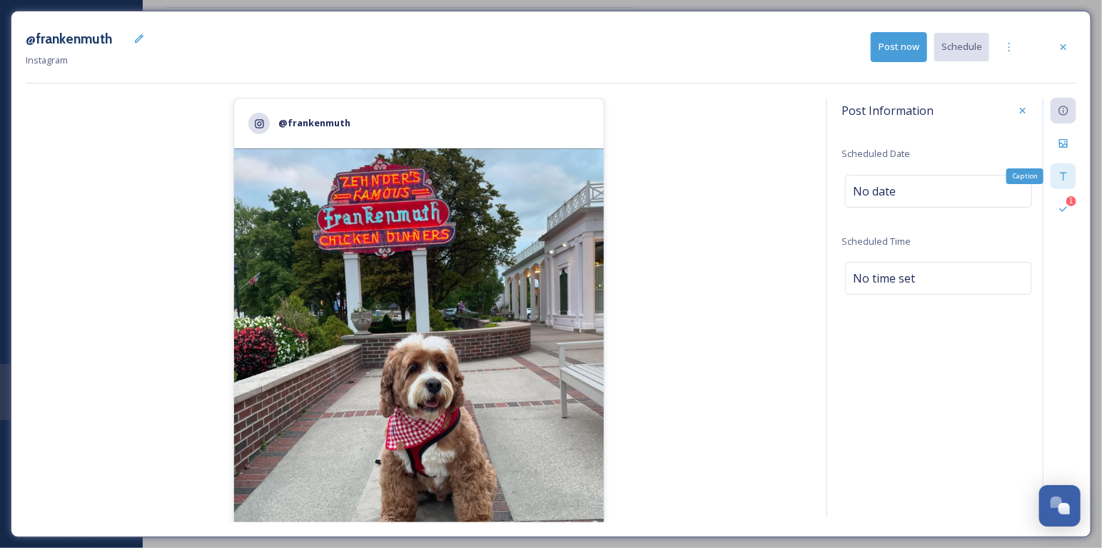
click at [1063, 171] on icon at bounding box center [1063, 176] width 11 height 11
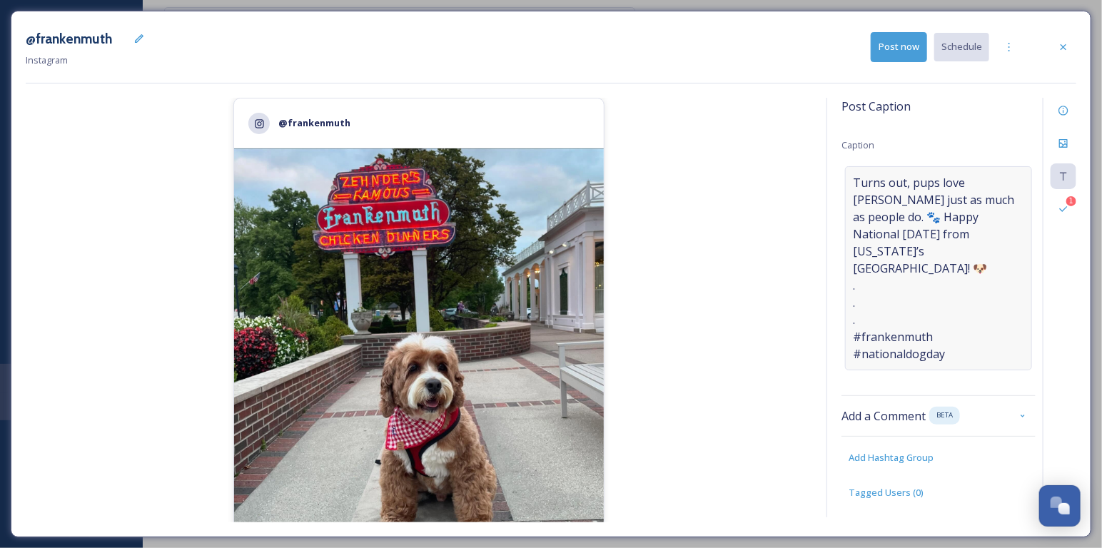
click at [937, 250] on span "Turns out, pups love [PERSON_NAME] just as much as people do. 🐾 Happy National …" at bounding box center [938, 268] width 171 height 188
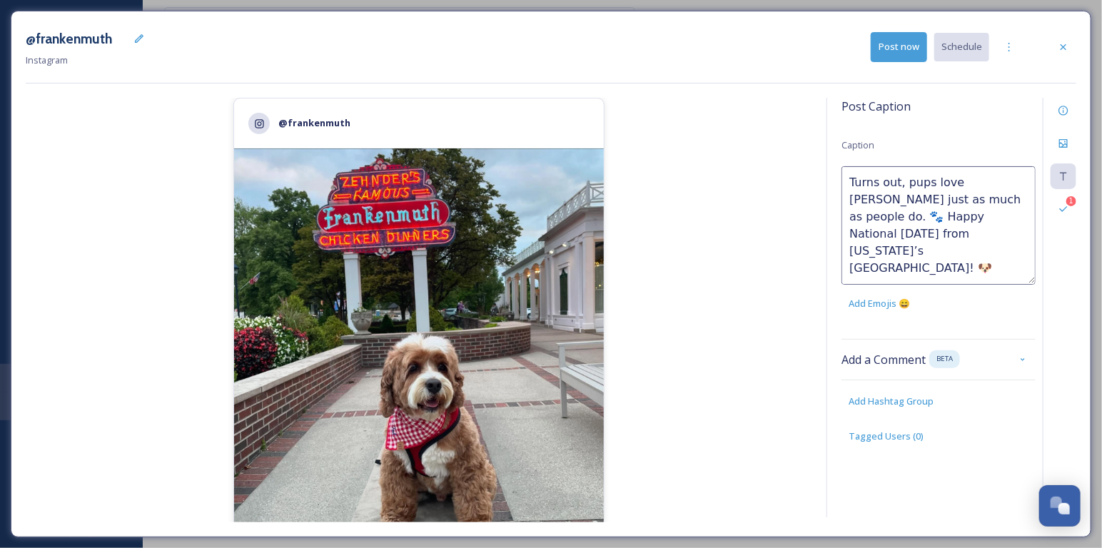
click at [1008, 231] on textarea "Turns out, pups love [PERSON_NAME] just as much as people do. 🐾 Happy National …" at bounding box center [938, 225] width 194 height 118
paste textarea "tater_tot_2018"
type textarea "Turns out, pups love [PERSON_NAME] just as much as people do. 🐾 Happy National …"
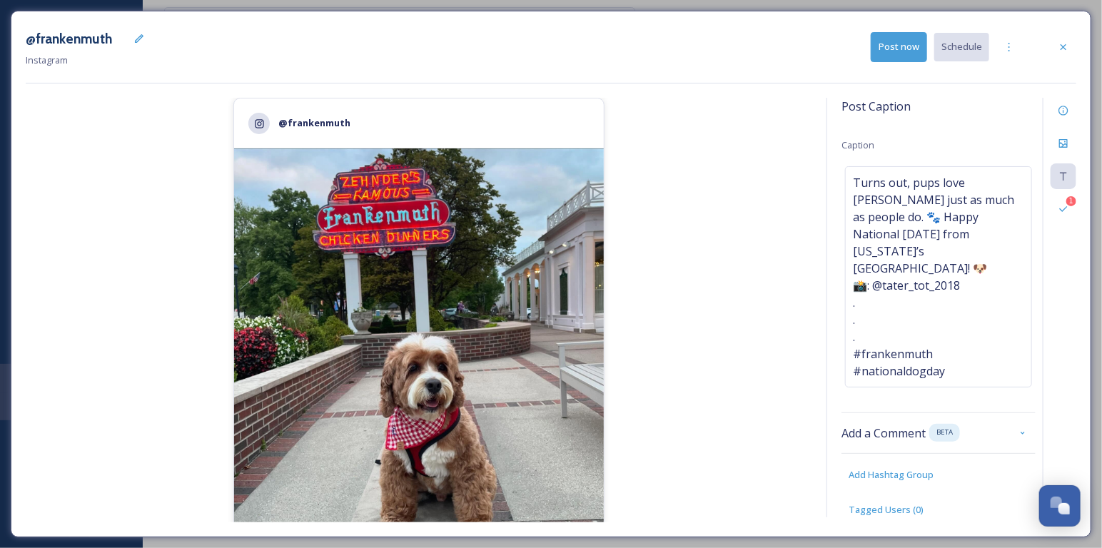
click at [672, 91] on div "@[PERSON_NAME] Instagram Post now Schedule @frankenmuth 2,351 likes @ frankenmu…" at bounding box center [551, 274] width 1080 height 527
click at [1063, 122] on div "Information" at bounding box center [1063, 111] width 26 height 26
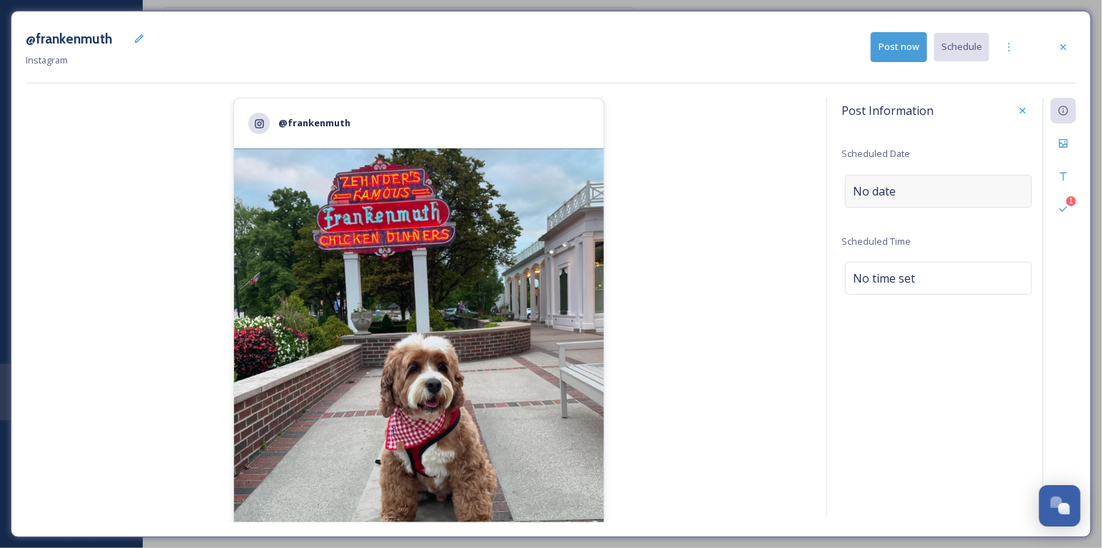
click at [894, 200] on div "No date" at bounding box center [938, 191] width 187 height 33
click at [886, 200] on input "text" at bounding box center [916, 190] width 142 height 31
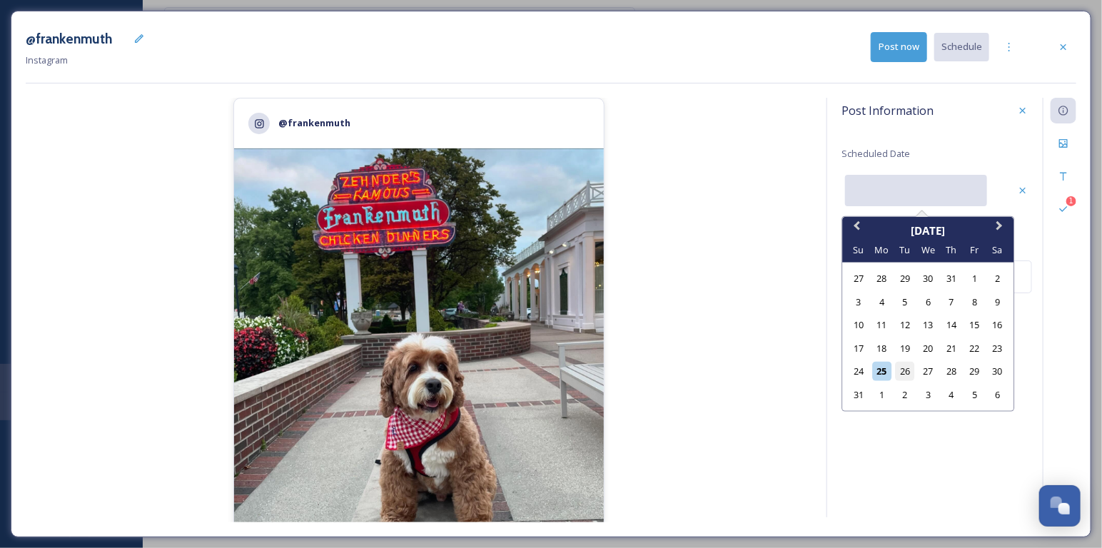
click at [903, 370] on div "26" at bounding box center [904, 371] width 19 height 19
type input "[DATE]"
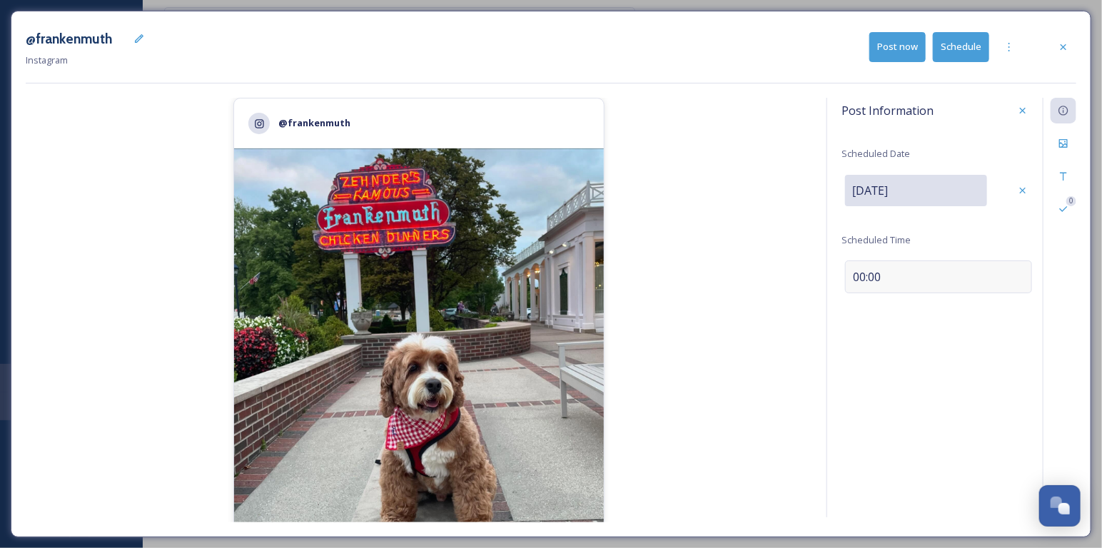
click at [860, 282] on span "00:00" at bounding box center [867, 276] width 28 height 17
click at [852, 275] on input "13:07" at bounding box center [889, 275] width 96 height 34
type input "16:00"
click at [1024, 276] on icon at bounding box center [1022, 275] width 11 height 11
click at [966, 47] on button "Schedule" at bounding box center [961, 46] width 56 height 29
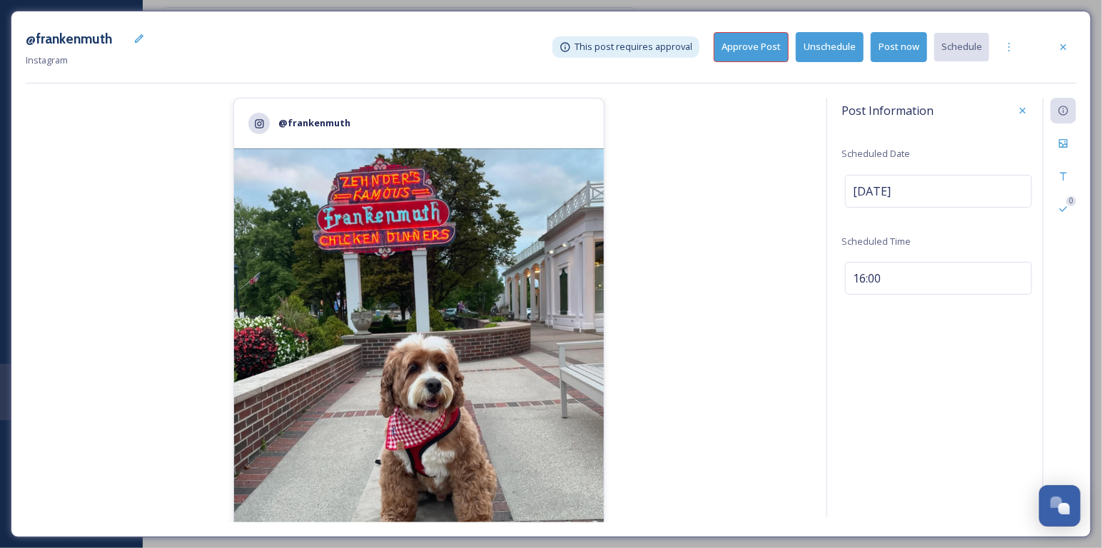
click at [772, 54] on button "Approve Post" at bounding box center [751, 46] width 75 height 29
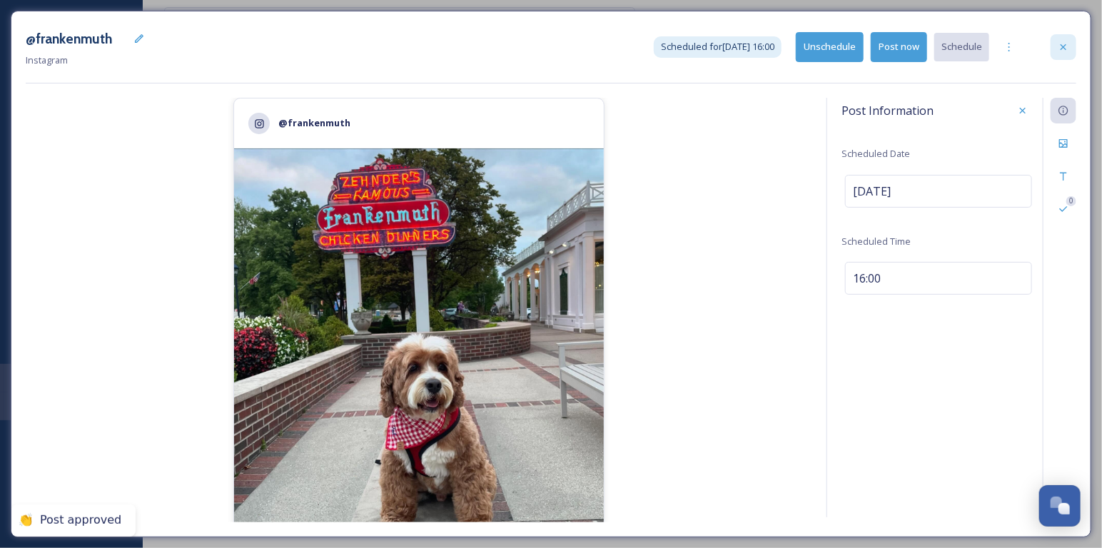
click at [1061, 56] on div at bounding box center [1063, 47] width 26 height 26
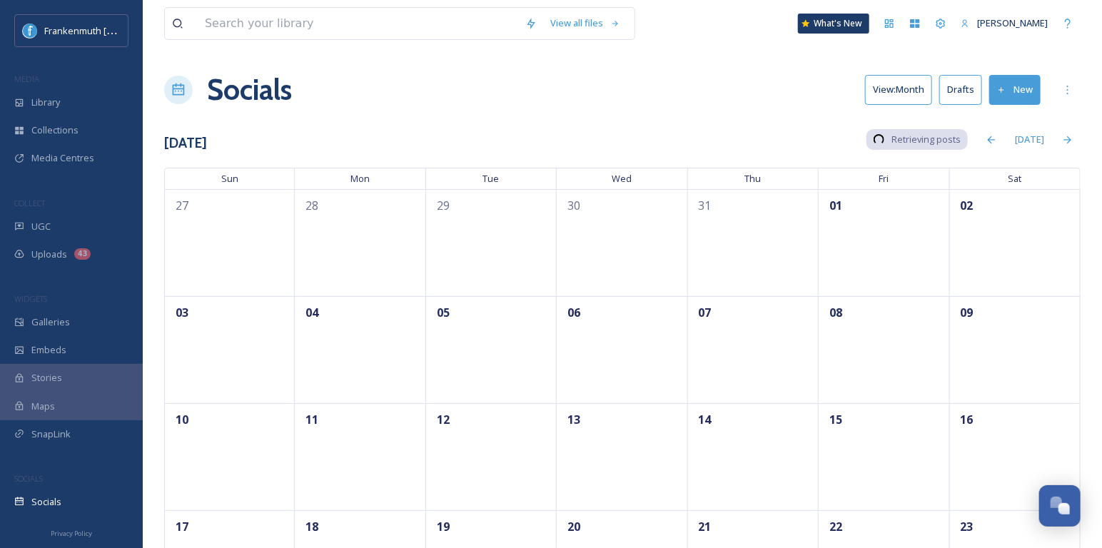
click at [965, 85] on button "Drafts" at bounding box center [960, 89] width 43 height 29
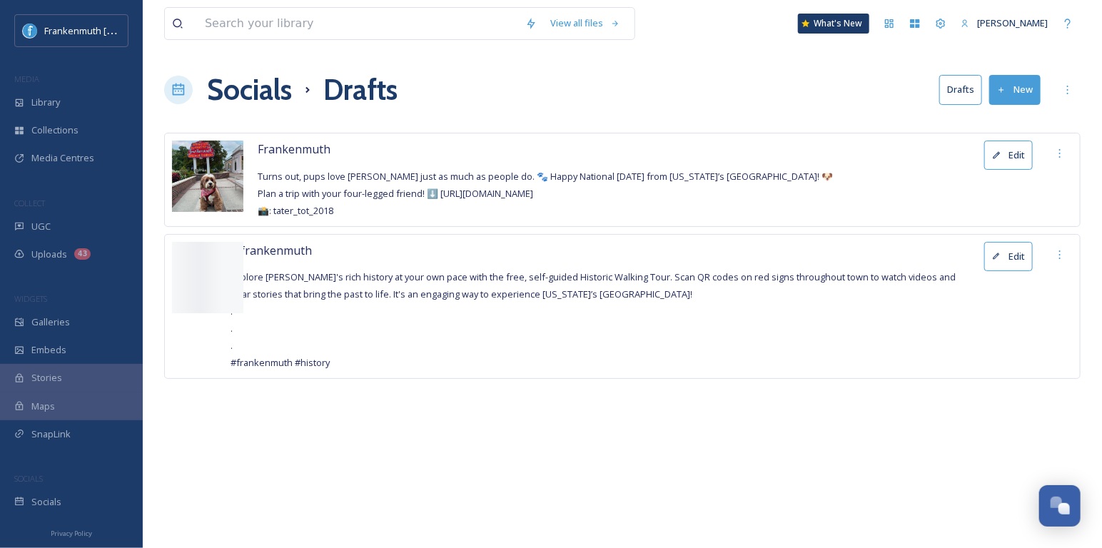
click at [1011, 153] on button "Edit" at bounding box center [1008, 155] width 49 height 29
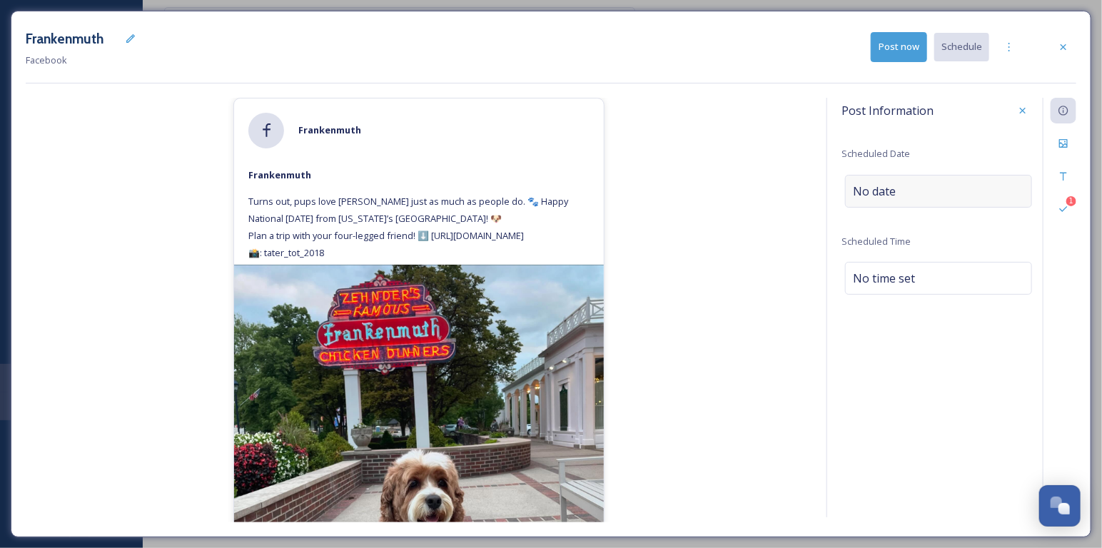
click at [936, 202] on div "No date" at bounding box center [938, 191] width 187 height 33
click at [936, 202] on input "text" at bounding box center [916, 190] width 142 height 31
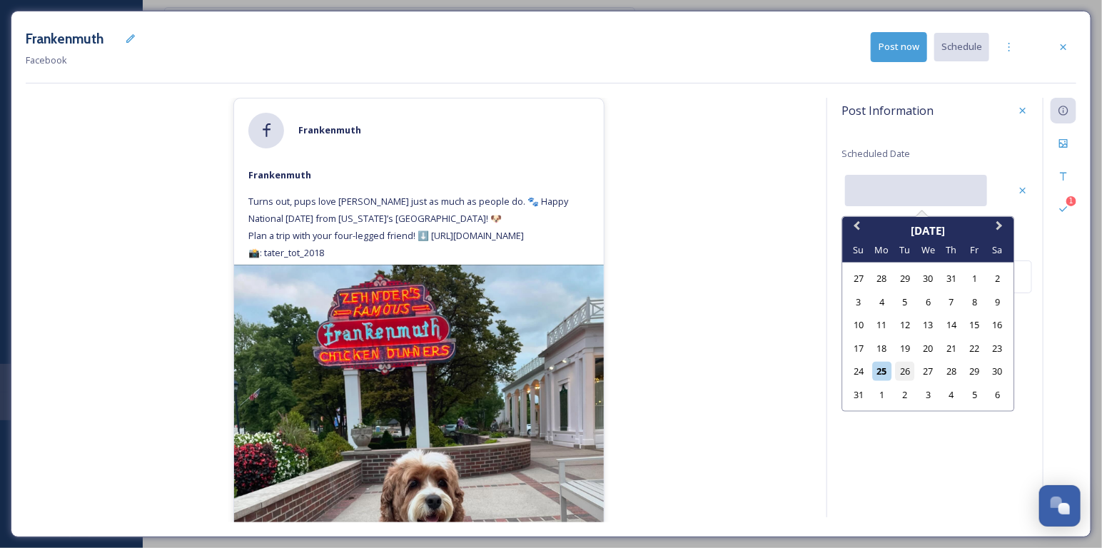
click at [901, 378] on div "26" at bounding box center [904, 371] width 19 height 19
type input "[DATE]"
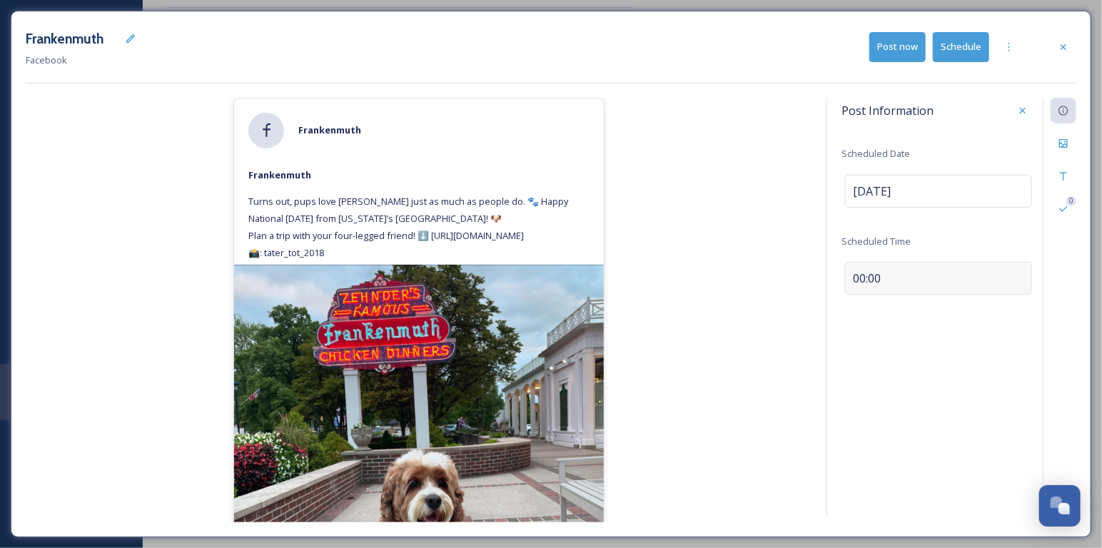
click at [874, 270] on span "00:00" at bounding box center [867, 278] width 28 height 17
click at [859, 270] on input "13:07" at bounding box center [889, 275] width 96 height 34
type input "10:00"
click at [1023, 272] on icon at bounding box center [1022, 275] width 11 height 11
click at [961, 49] on button "Schedule" at bounding box center [961, 46] width 56 height 29
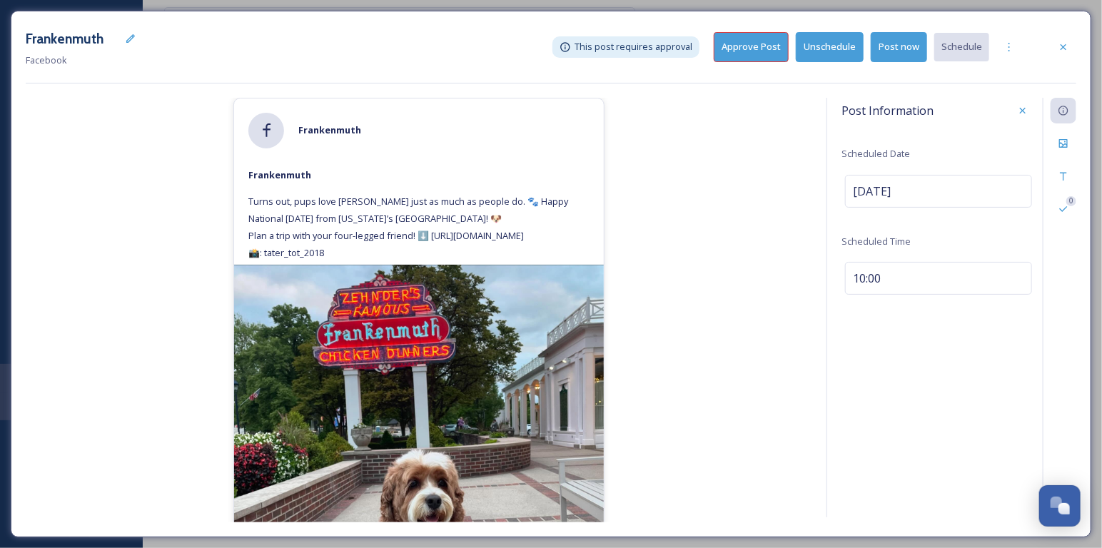
click at [748, 54] on button "Approve Post" at bounding box center [751, 46] width 75 height 29
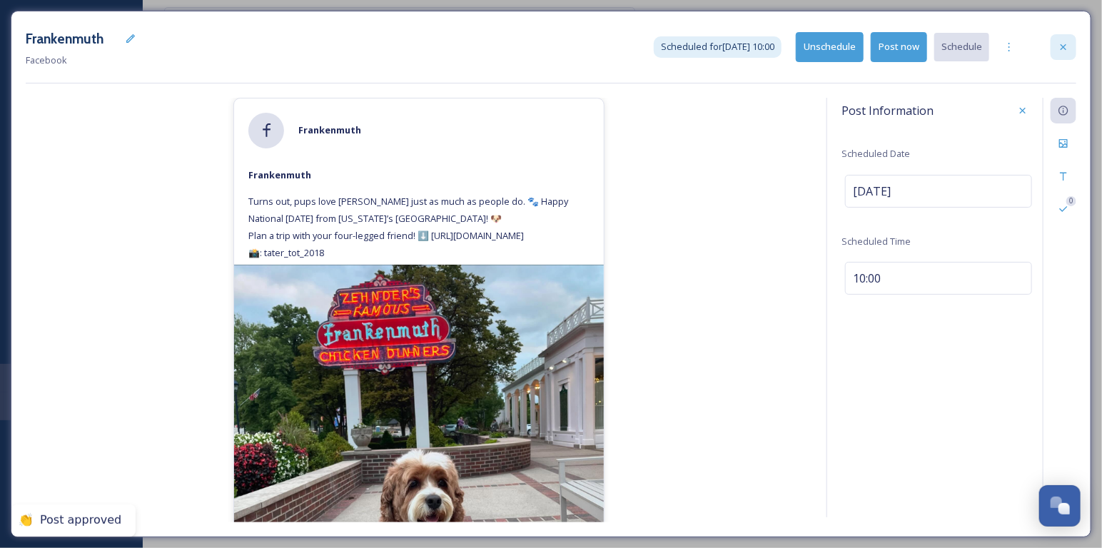
click at [1068, 56] on div at bounding box center [1063, 47] width 26 height 26
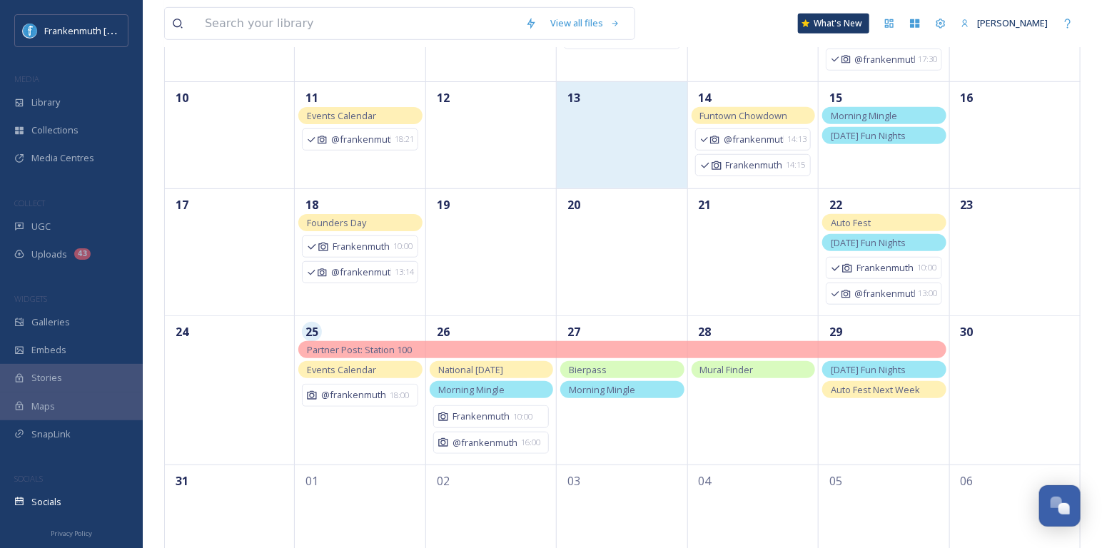
scroll to position [361, 0]
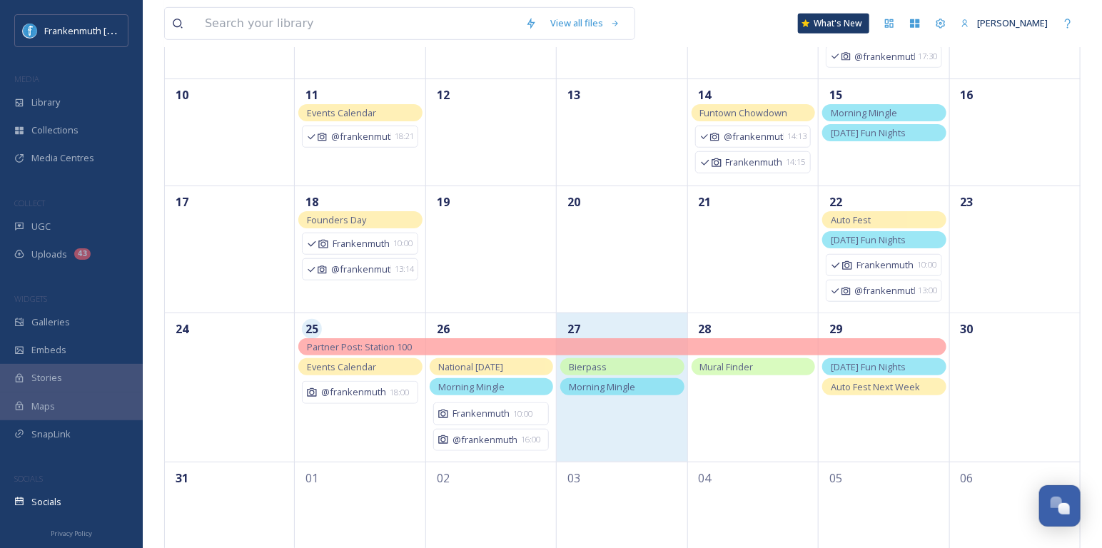
click at [639, 390] on div "27" at bounding box center [622, 387] width 131 height 148
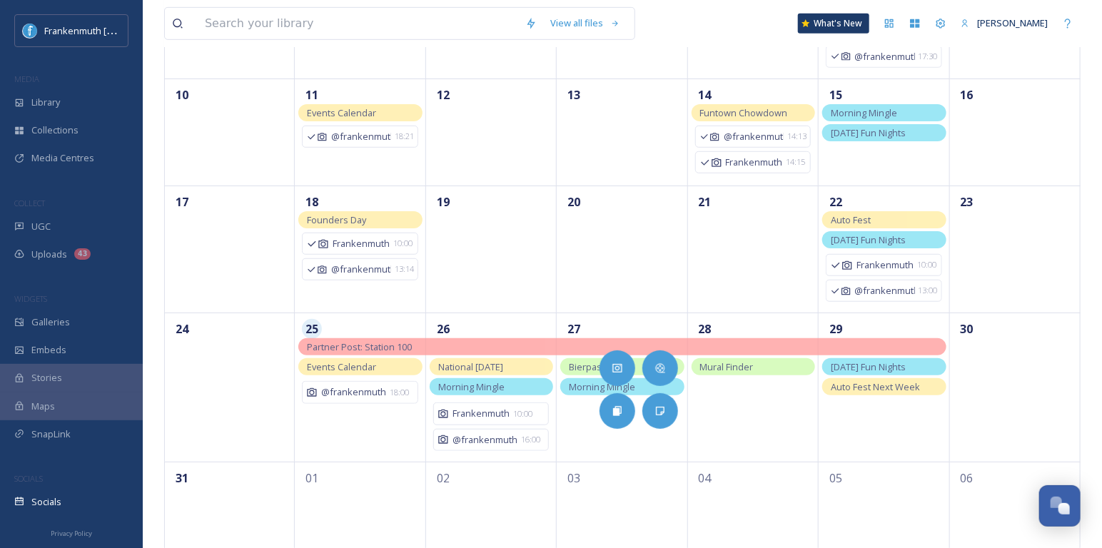
click at [579, 385] on span "Morning Mingle" at bounding box center [602, 386] width 66 height 13
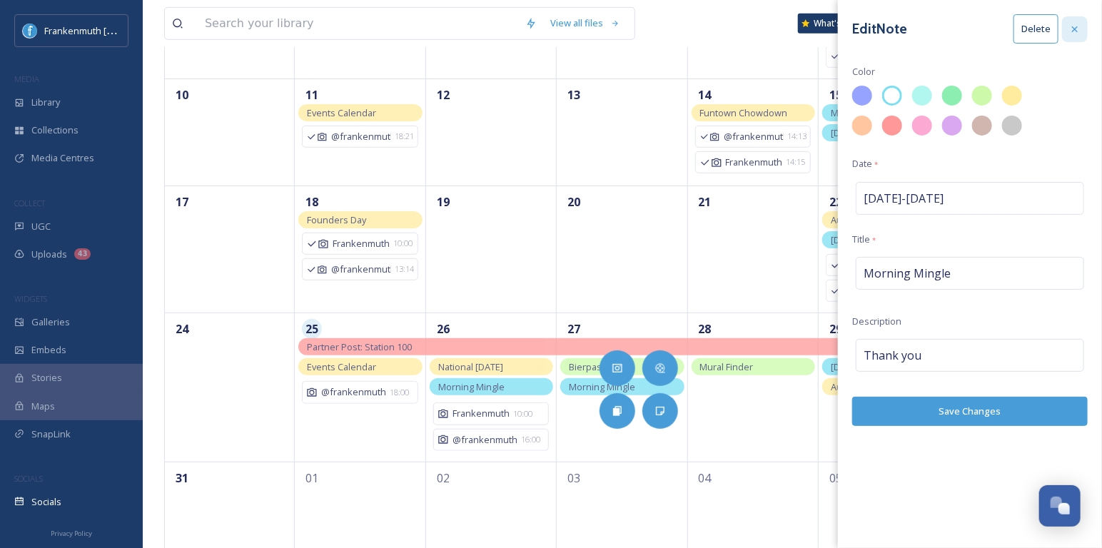
click at [1068, 27] on div at bounding box center [1075, 29] width 26 height 26
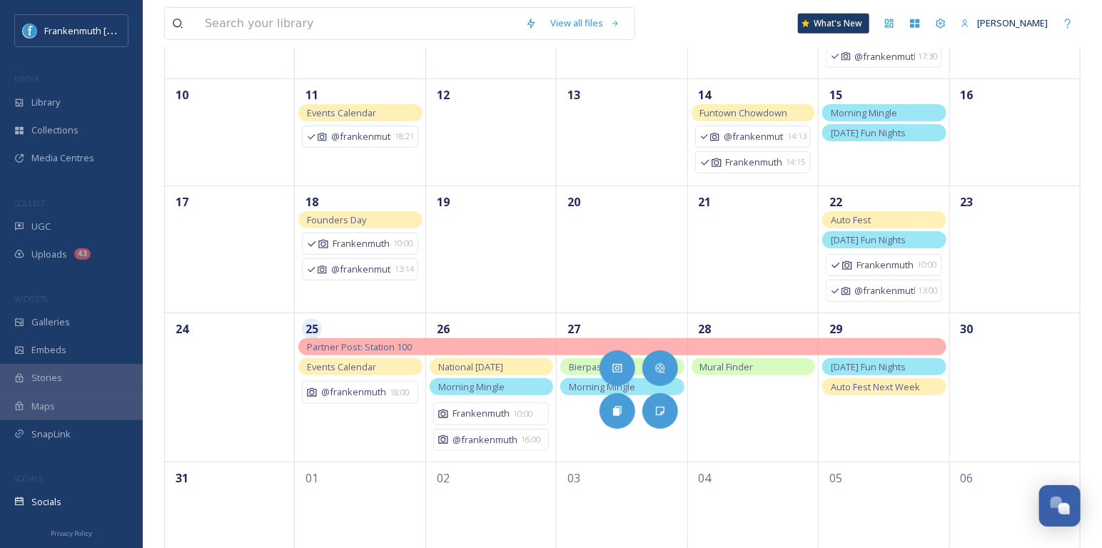
click at [1095, 121] on div "View all files What's New [PERSON_NAME] Socials View: Month Drafts New [DATE] […" at bounding box center [622, 111] width 959 height 945
click at [1018, 44] on div "View all files What's New [PERSON_NAME]" at bounding box center [622, 23] width 916 height 47
click at [1089, 133] on div "View all files What's New [PERSON_NAME] Socials View: Month Drafts New [DATE] […" at bounding box center [622, 111] width 959 height 945
click at [724, 14] on div "View all files What's New [PERSON_NAME]" at bounding box center [622, 23] width 916 height 47
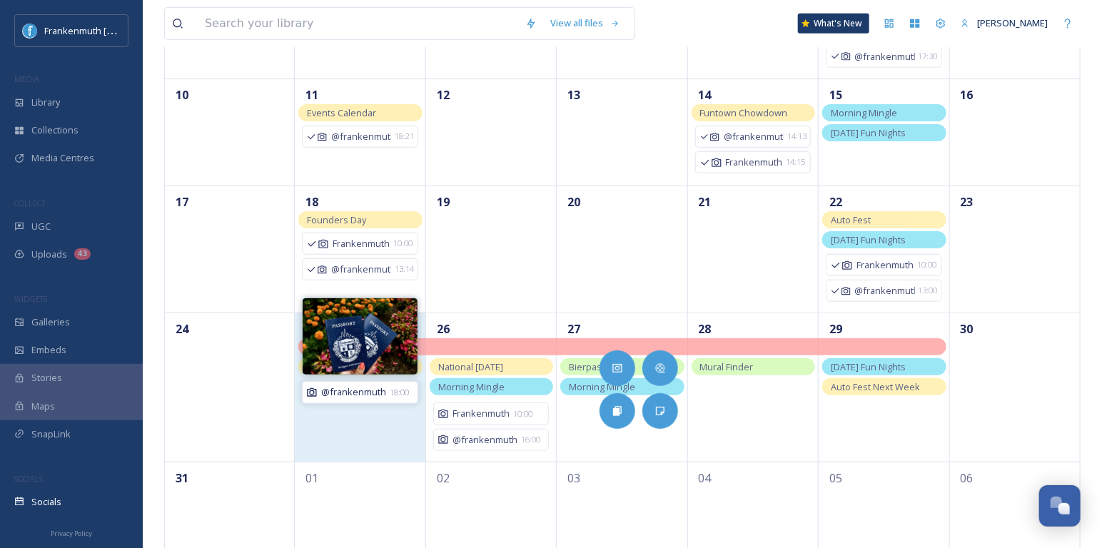
click at [381, 385] on span "@frankenmuth" at bounding box center [353, 392] width 65 height 14
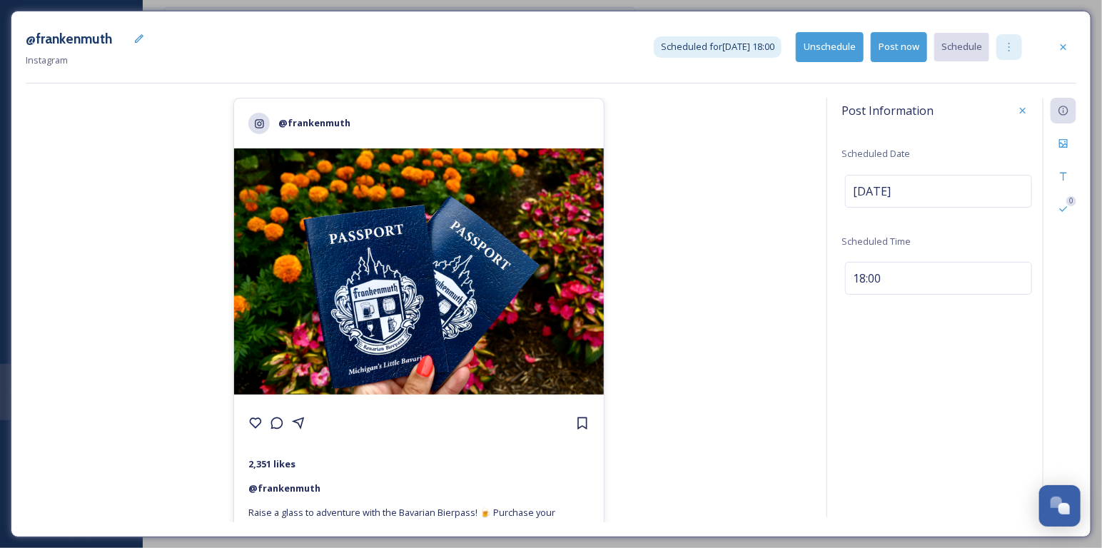
click at [1006, 48] on icon at bounding box center [1008, 46] width 11 height 11
click at [993, 70] on div "Duplicate Post" at bounding box center [984, 78] width 76 height 28
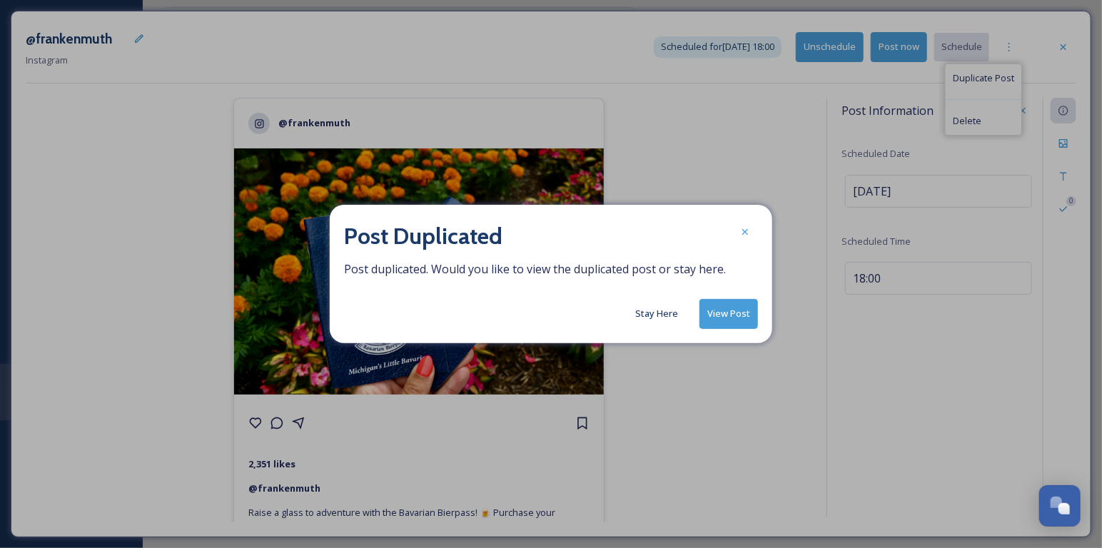
click at [736, 309] on button "View Post" at bounding box center [728, 313] width 59 height 29
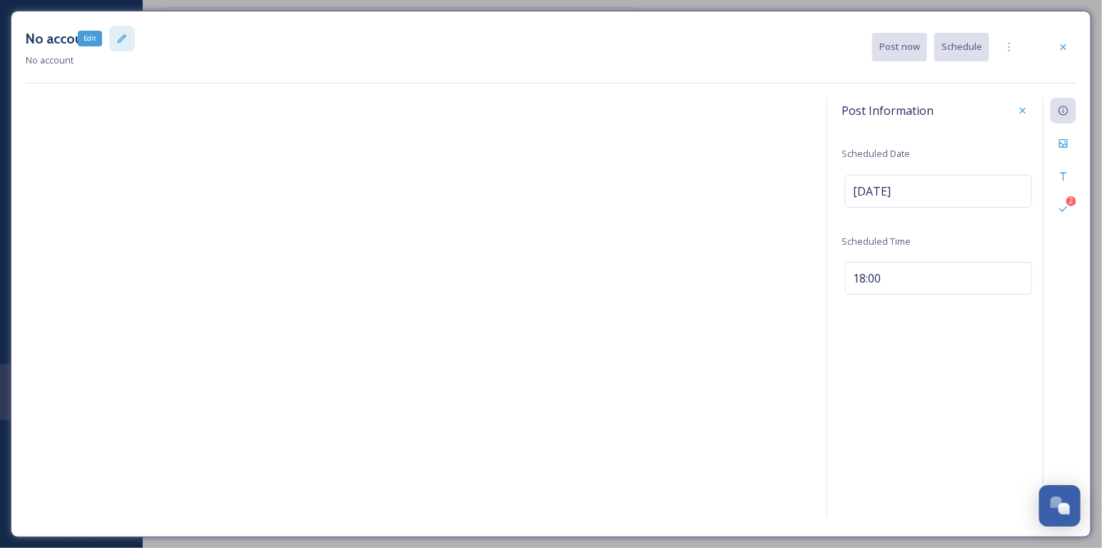
click at [112, 37] on div "Edit" at bounding box center [122, 39] width 26 height 26
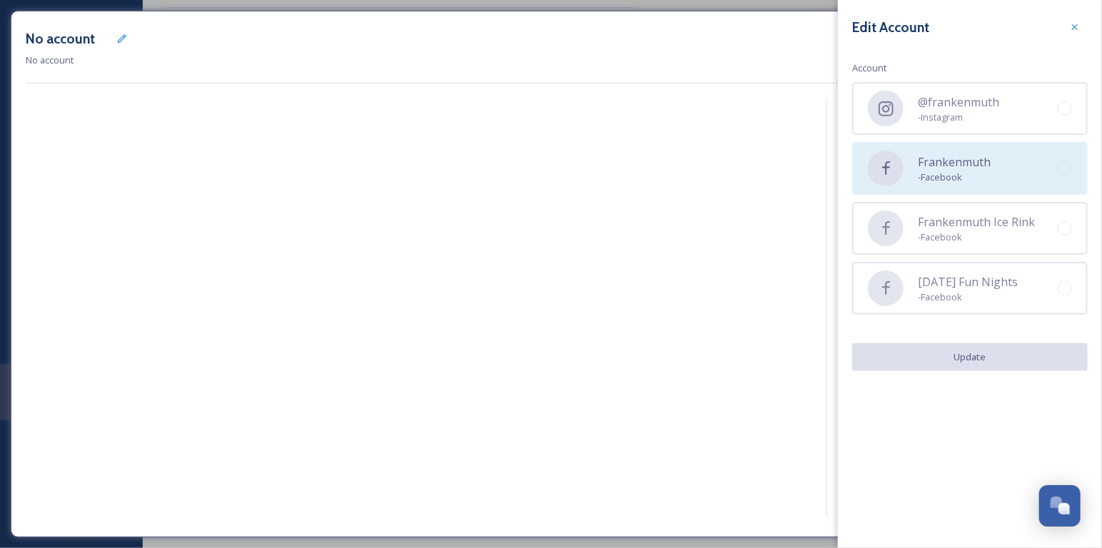
click at [948, 163] on span "Frankenmuth" at bounding box center [954, 161] width 73 height 17
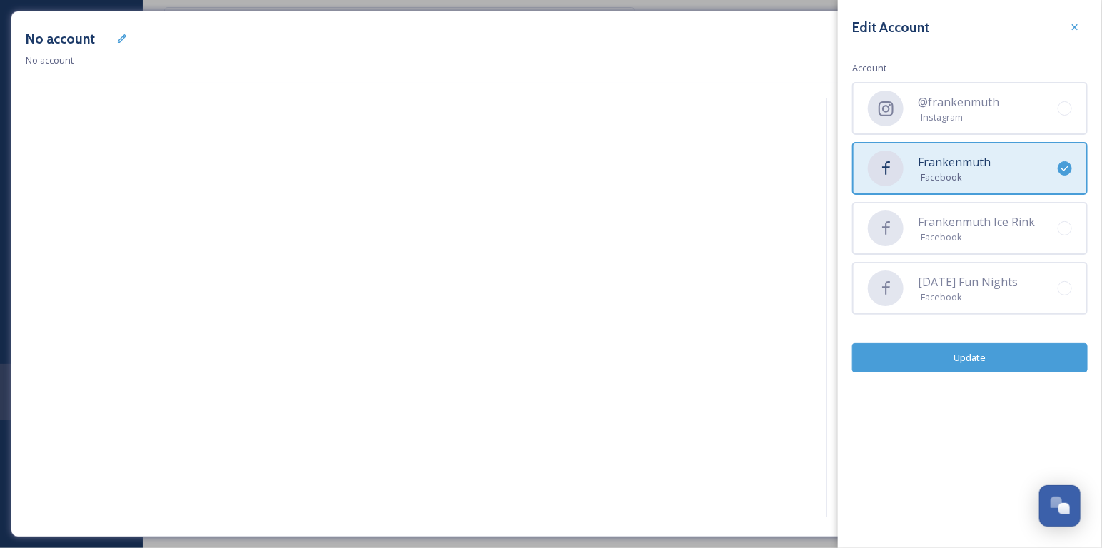
click at [1020, 363] on button "Update" at bounding box center [970, 357] width 236 height 29
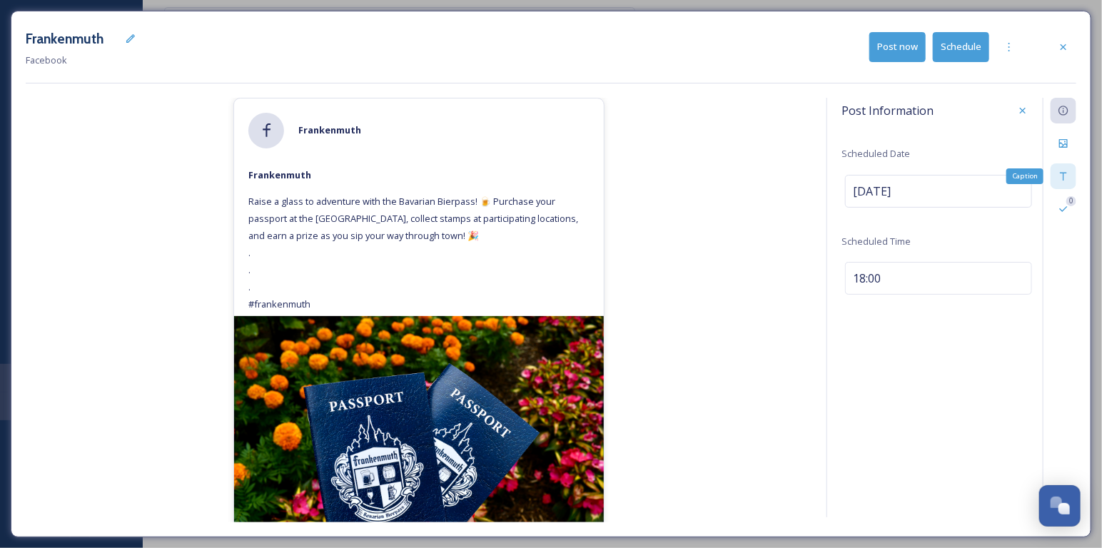
click at [1071, 178] on div "Caption" at bounding box center [1063, 176] width 26 height 26
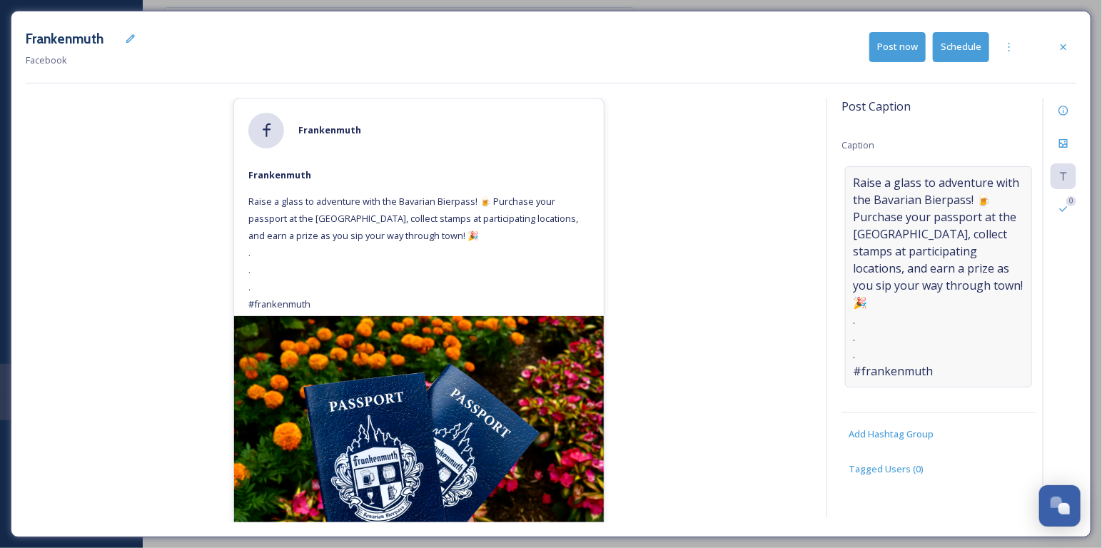
click at [946, 368] on span "Raise a glass to adventure with the Bavarian Bierpass! 🍺 Purchase your passport…" at bounding box center [938, 277] width 171 height 206
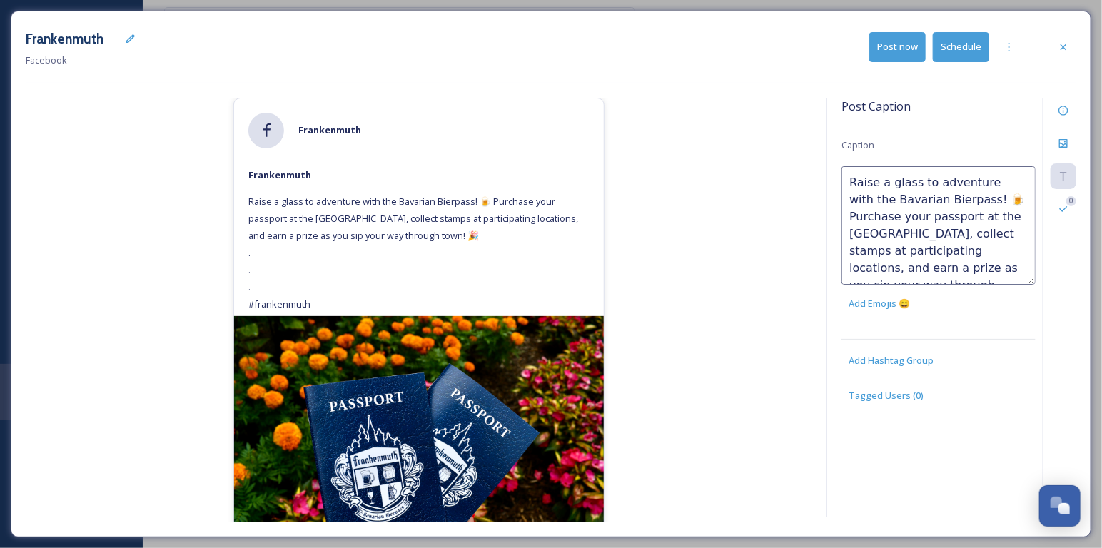
scroll to position [86, 0]
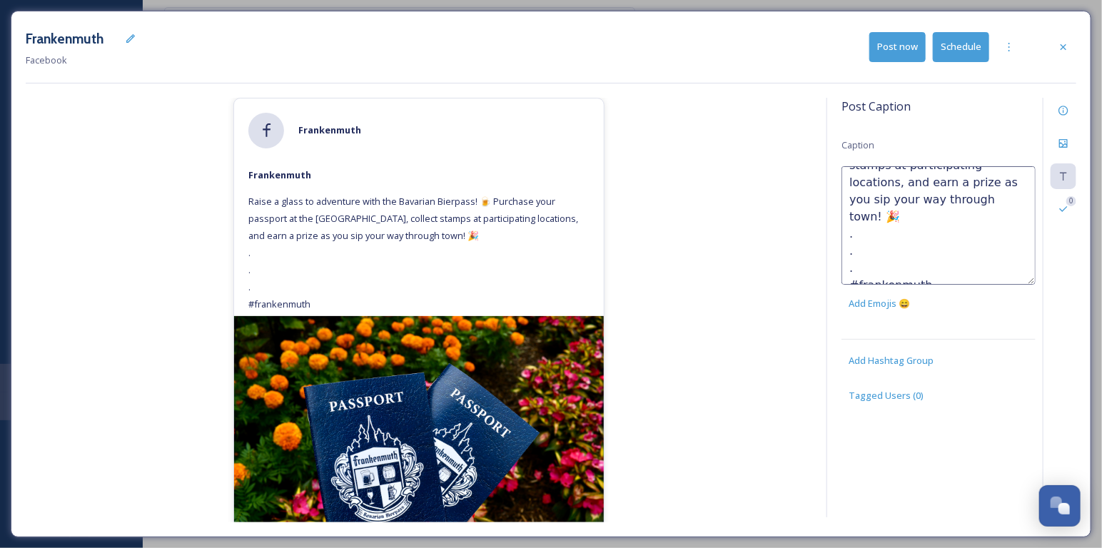
drag, startPoint x: 932, startPoint y: 274, endPoint x: 849, endPoint y: 227, distance: 95.2
click at [849, 227] on textarea "Raise a glass to adventure with the Bavarian Bierpass! 🍺 Purchase your passport…" at bounding box center [938, 225] width 194 height 118
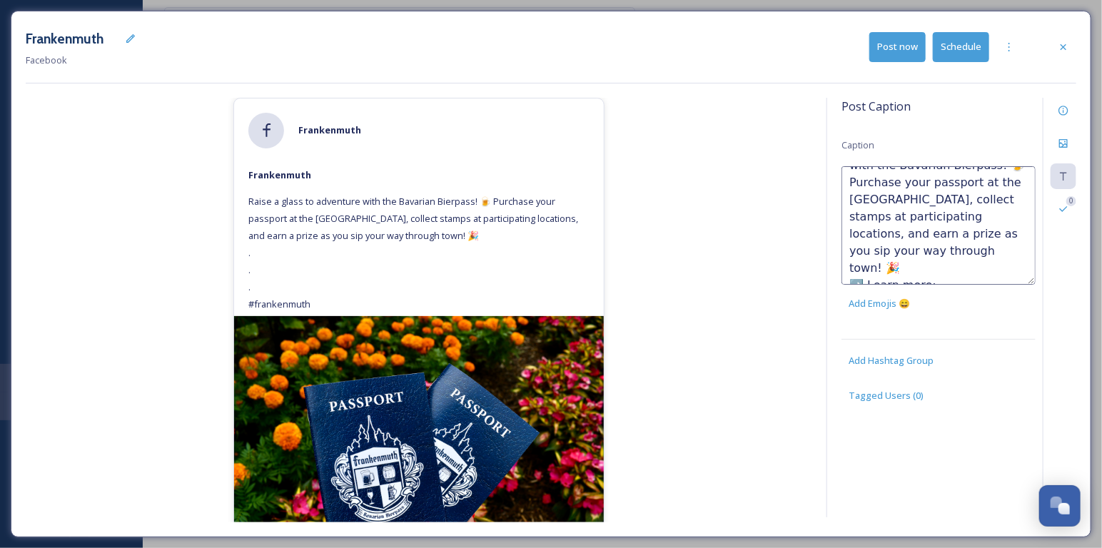
paste textarea "[URL][DOMAIN_NAME]"
type textarea "Raise a glass to adventure with the Bavarian Bierpass! 🍺 Purchase your passport…"
click at [723, 249] on div "Frankenmuth Frankenmuth Raise a glass to adventure with the Bavarian Bierpass! …" at bounding box center [419, 310] width 786 height 425
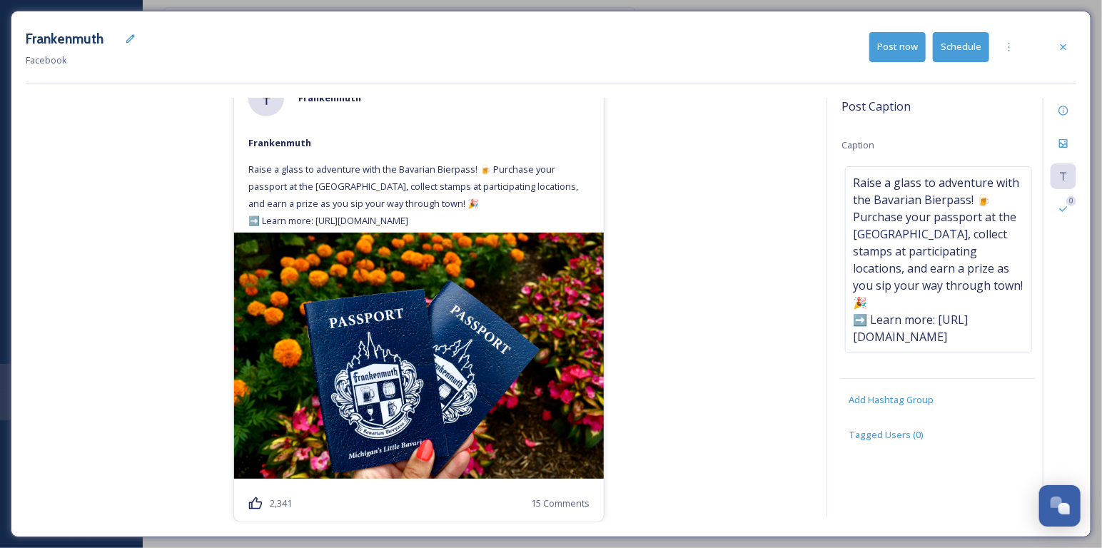
scroll to position [0, 0]
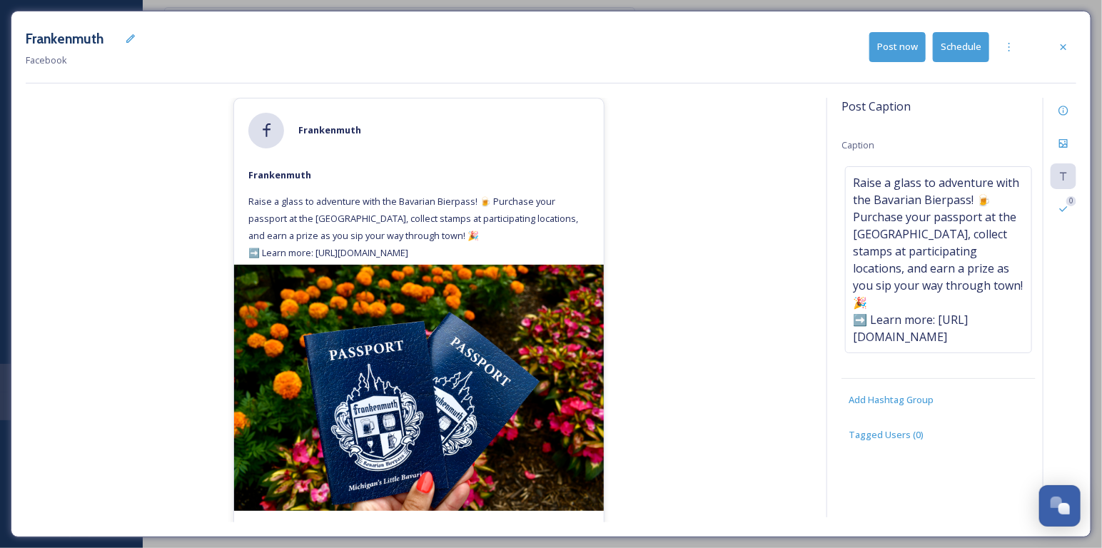
click at [958, 49] on button "Schedule" at bounding box center [961, 46] width 56 height 29
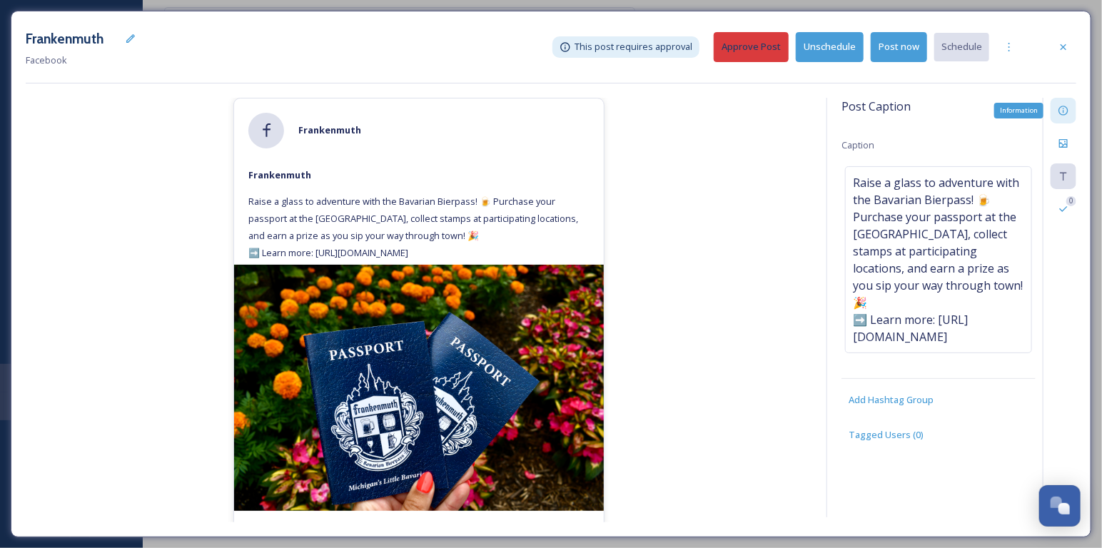
click at [1066, 108] on icon at bounding box center [1063, 110] width 11 height 11
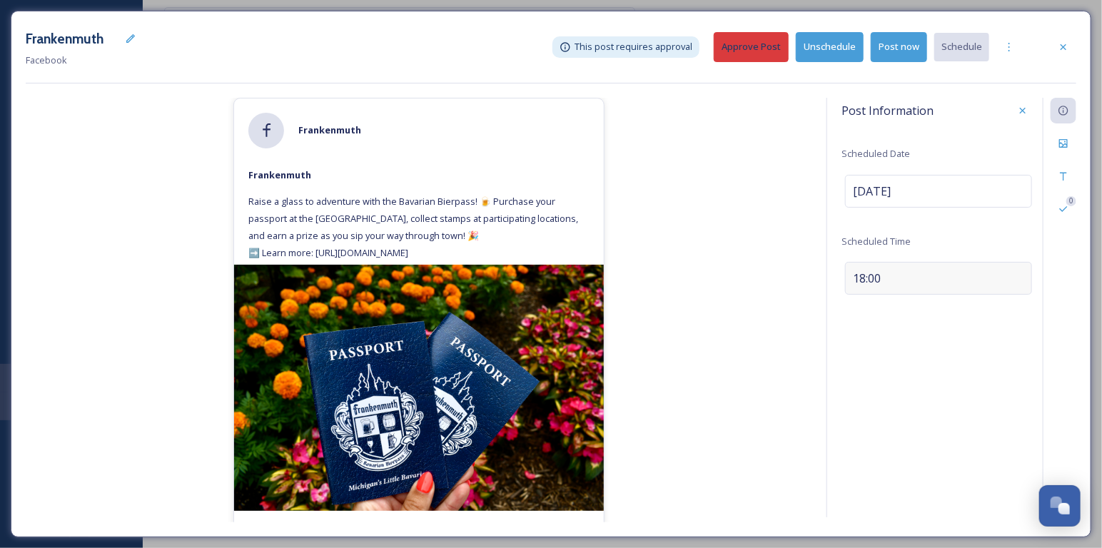
click at [878, 270] on span "18:00" at bounding box center [867, 278] width 28 height 17
click at [1024, 266] on div "Save" at bounding box center [1023, 276] width 26 height 26
click at [978, 361] on div "Post Information Scheduled Date [DATE] Scheduled Time 18:00 0" at bounding box center [951, 308] width 250 height 420
click at [777, 41] on button "Approve Post" at bounding box center [751, 46] width 75 height 29
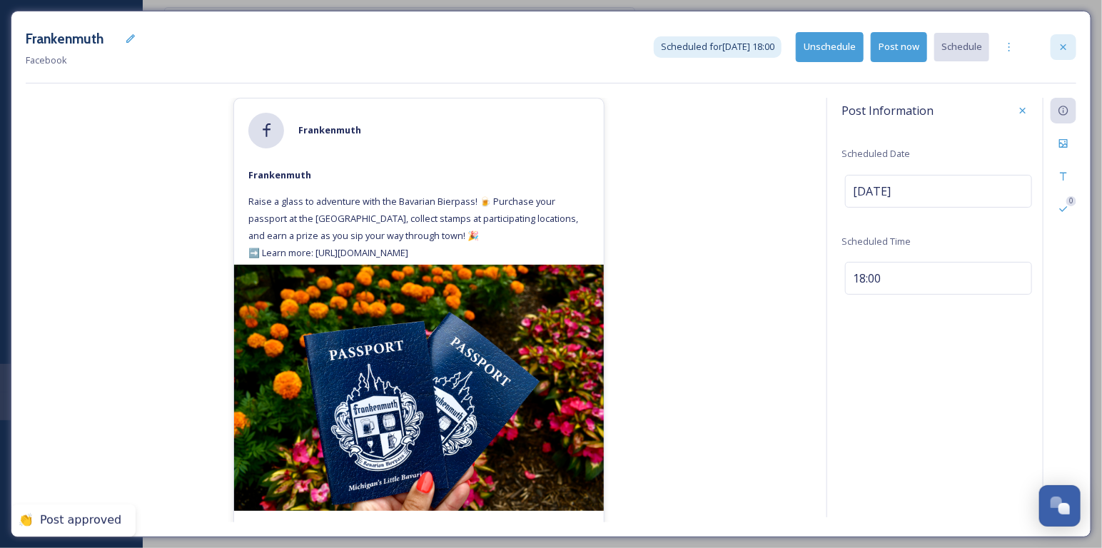
click at [1065, 47] on icon at bounding box center [1063, 47] width 6 height 6
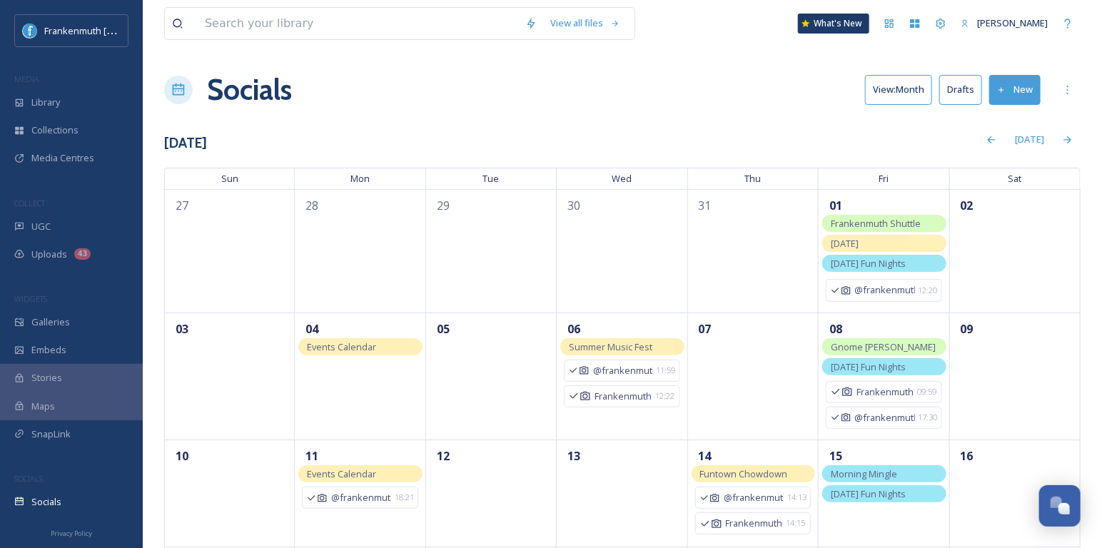
click at [1021, 93] on button "New" at bounding box center [1014, 89] width 51 height 29
click at [1020, 109] on div "Post" at bounding box center [1012, 123] width 55 height 28
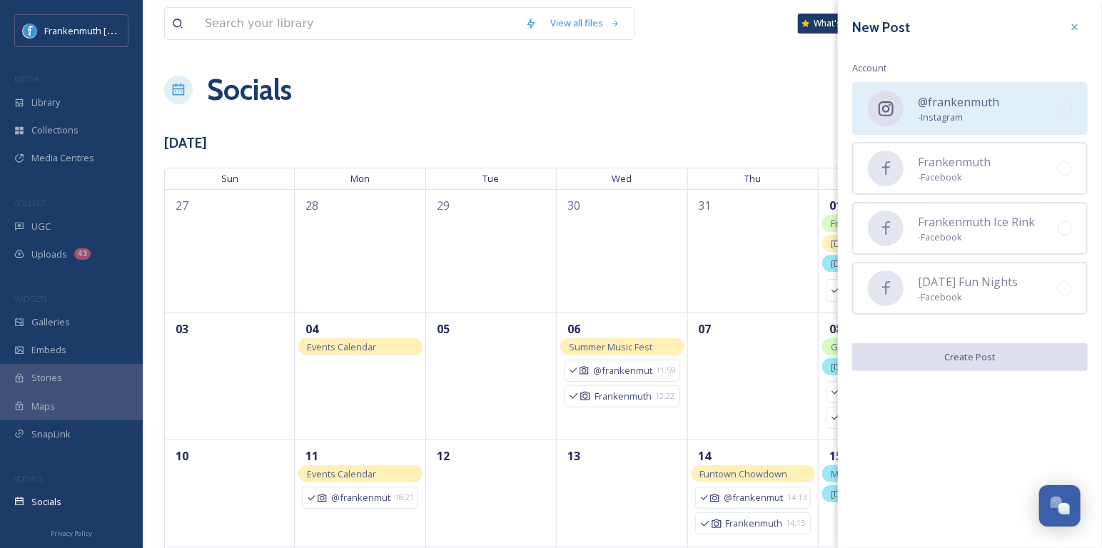
click at [985, 108] on span "@frankenmuth" at bounding box center [958, 101] width 81 height 17
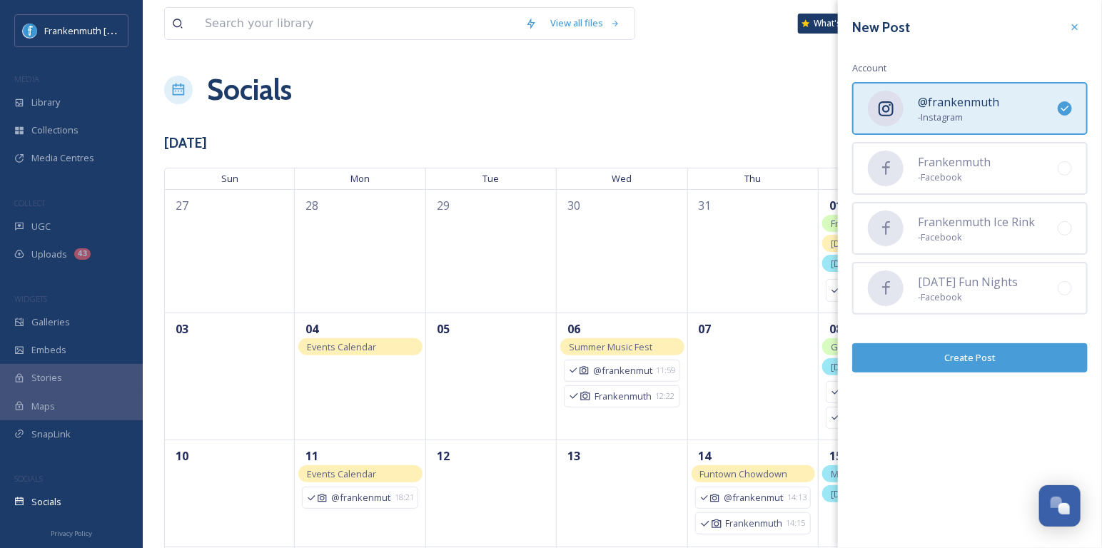
click at [1002, 348] on button "Create Post" at bounding box center [970, 357] width 236 height 29
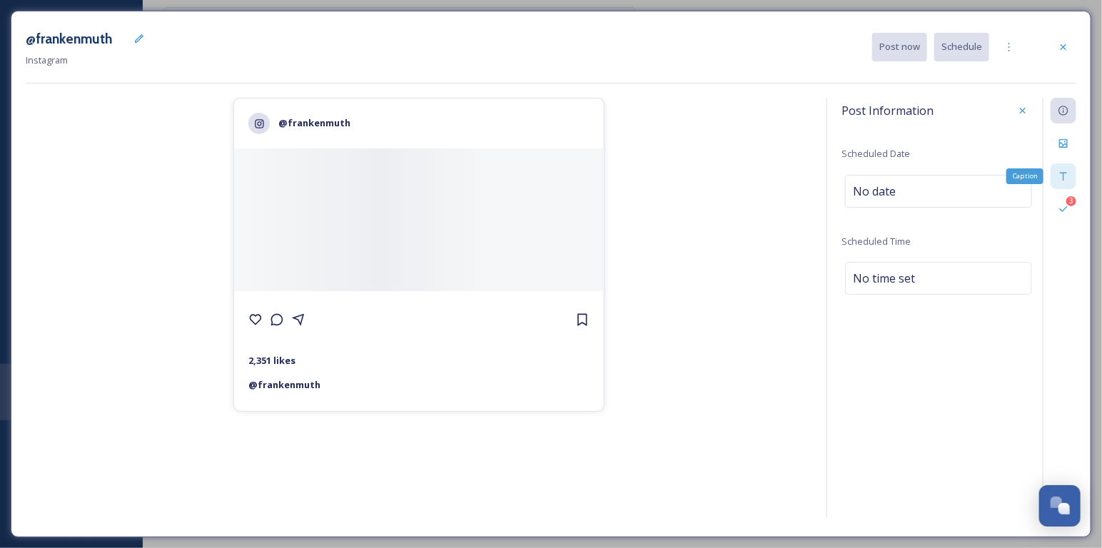
click at [1063, 173] on icon at bounding box center [1063, 176] width 11 height 11
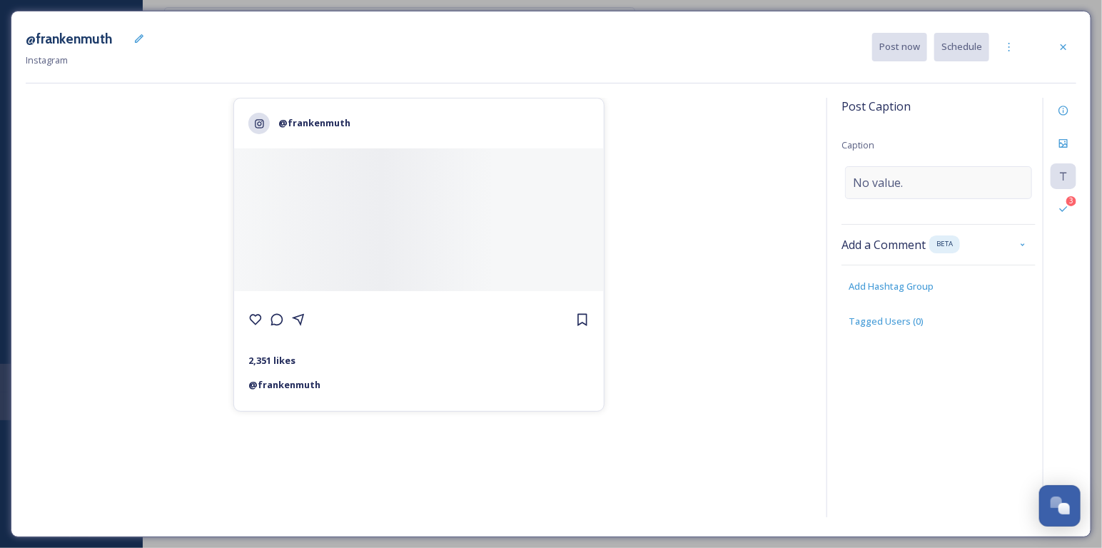
click at [943, 182] on div "No value." at bounding box center [938, 182] width 187 height 33
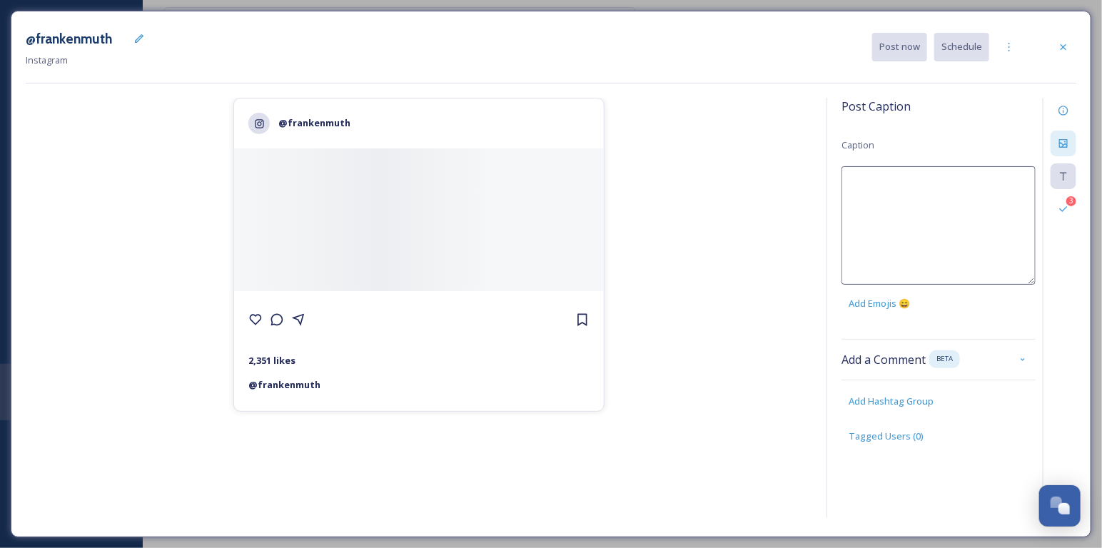
click at [1076, 139] on div at bounding box center [1063, 144] width 26 height 26
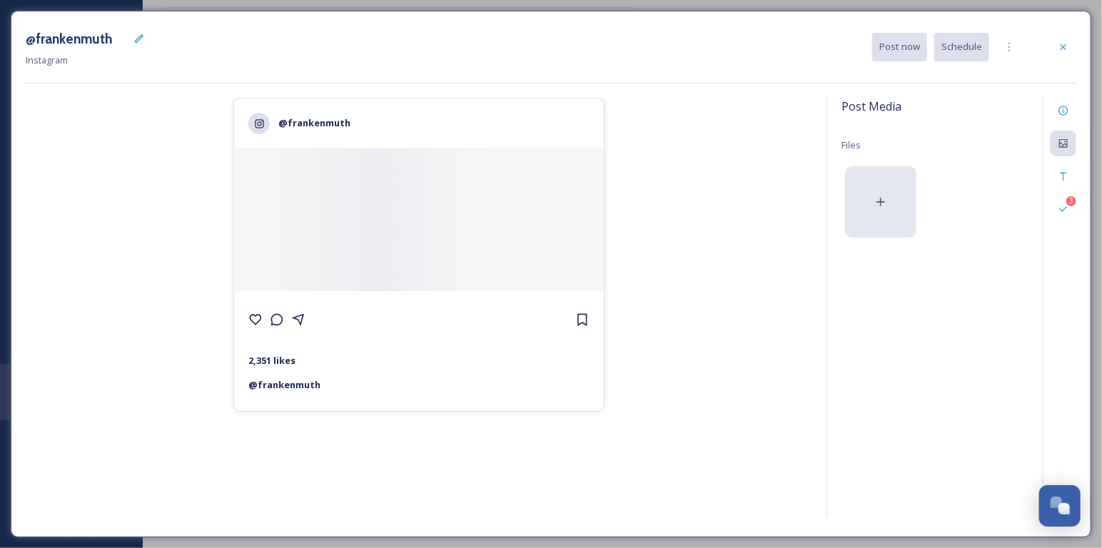
click at [912, 174] on div at bounding box center [880, 201] width 71 height 71
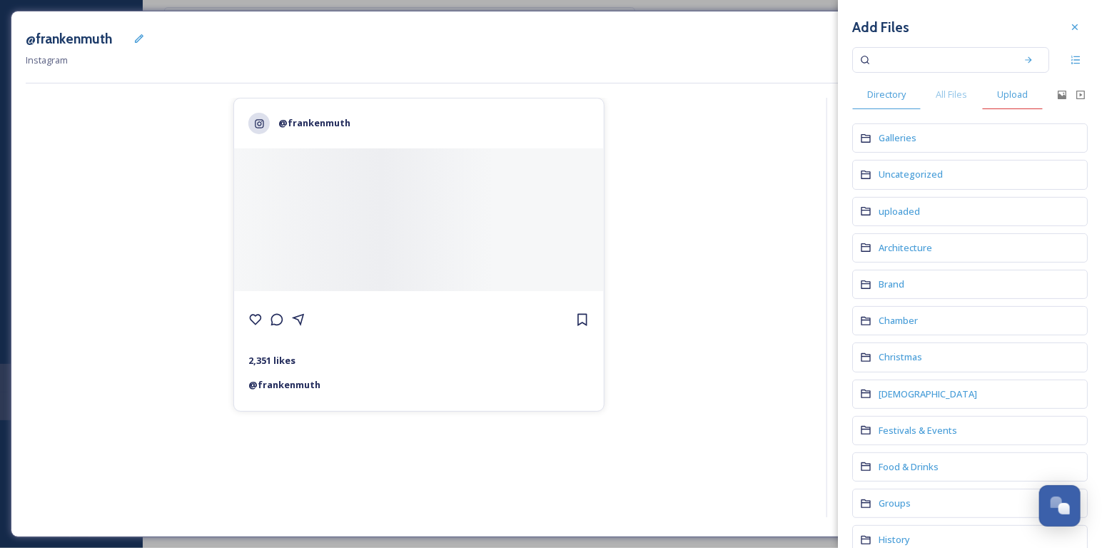
click at [1016, 102] on div "Upload" at bounding box center [1012, 94] width 61 height 29
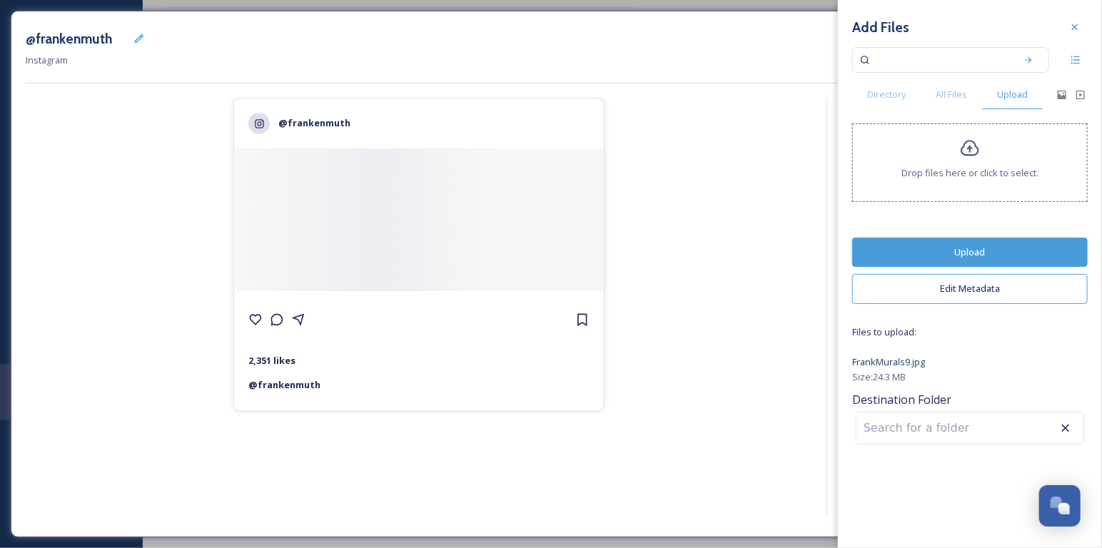
click at [999, 250] on button "Upload" at bounding box center [970, 252] width 236 height 29
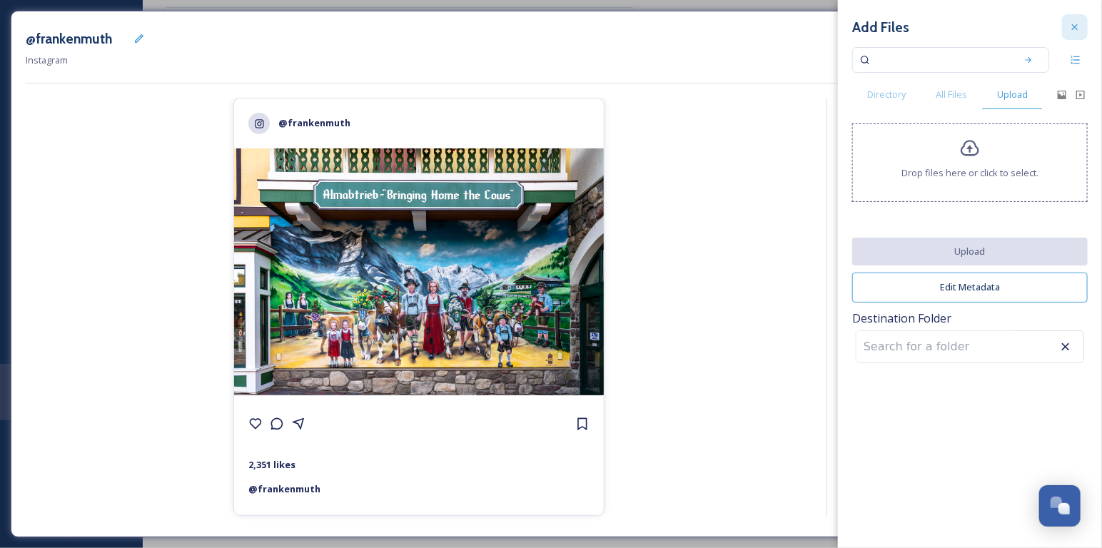
click at [1073, 21] on icon at bounding box center [1074, 26] width 11 height 11
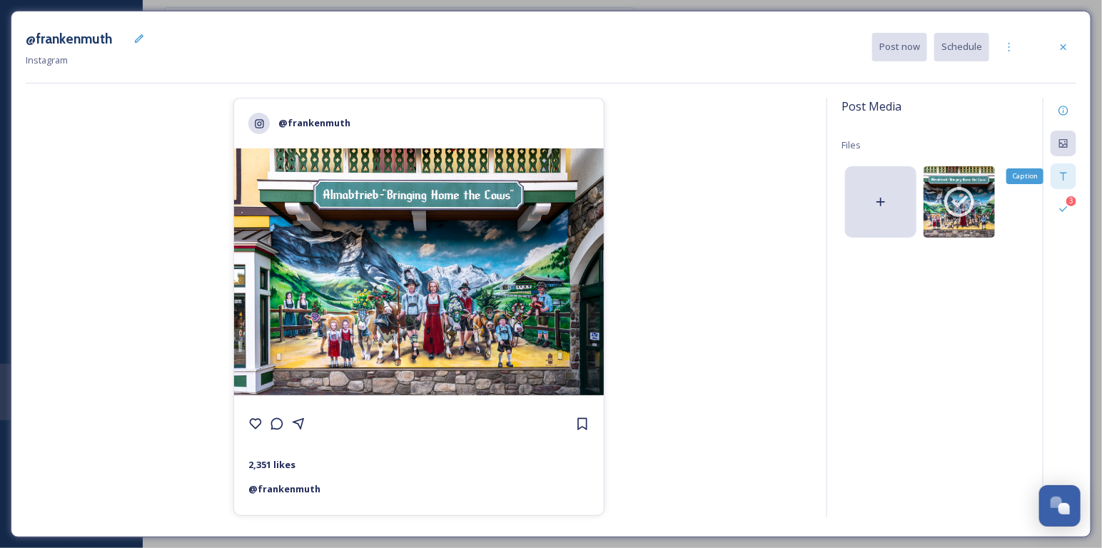
click at [1063, 180] on icon at bounding box center [1063, 176] width 11 height 11
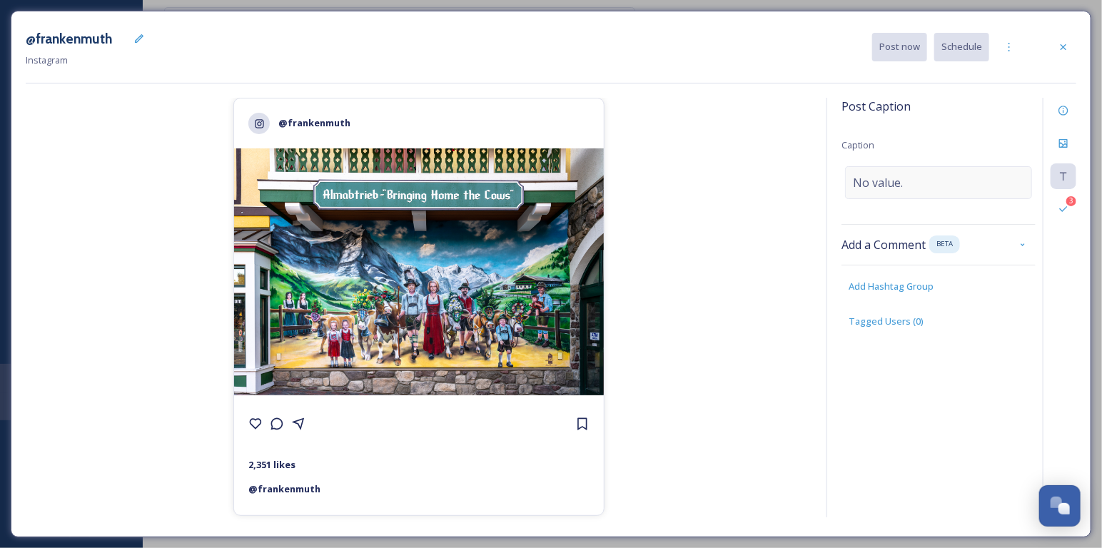
click at [891, 186] on span "No value." at bounding box center [878, 182] width 50 height 17
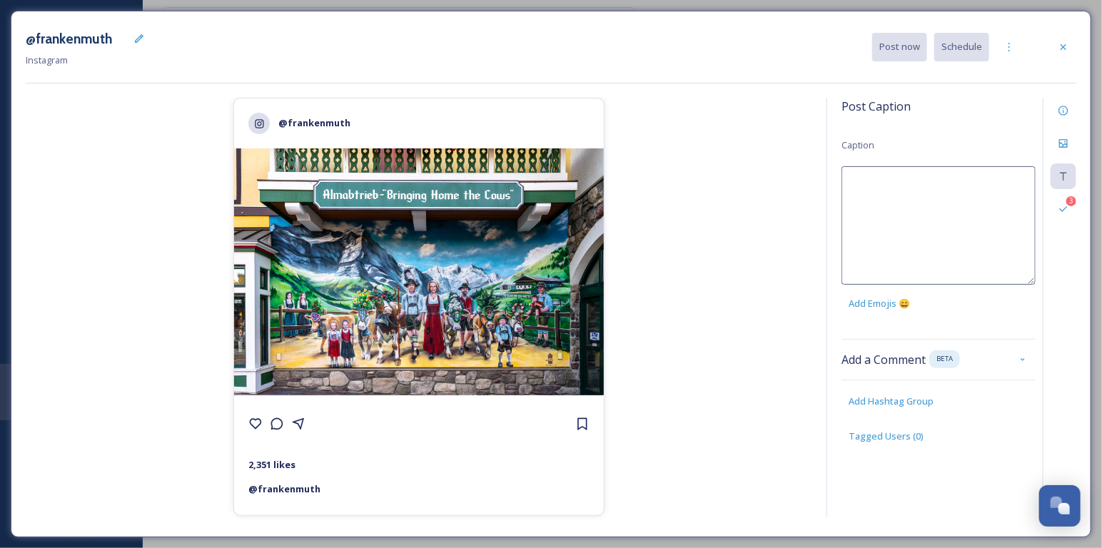
click at [891, 186] on textarea at bounding box center [938, 225] width 194 height 118
paste textarea "Family fun just got brighter! 🌟 Use the Frankenmuth Mural Finder to discover 10…"
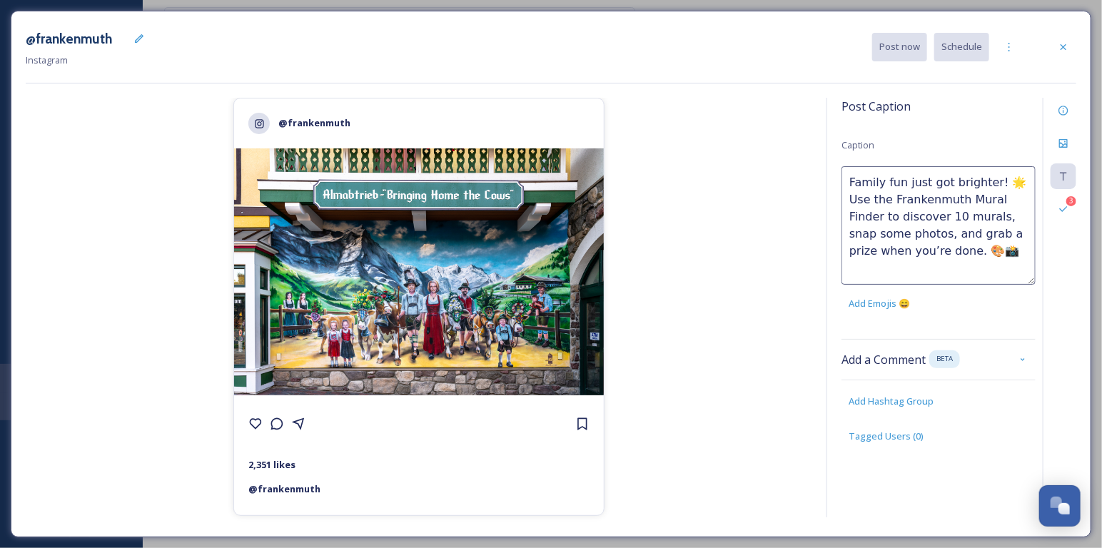
click at [988, 216] on textarea "Family fun just got brighter! 🌟 Use the Frankenmuth Mural Finder to discover 10…" at bounding box center [938, 225] width 194 height 118
click at [934, 233] on textarea "Family fun just got brighter! 🌟 Use the Frankenmuth Mural Finder to discover 10…" at bounding box center [938, 225] width 194 height 118
drag, startPoint x: 1010, startPoint y: 179, endPoint x: 866, endPoint y: 205, distance: 146.4
click at [866, 205] on textarea "Family fun just got brighter! 🌟 Use the Frankenmuth Mural Finder to discover 10…" at bounding box center [938, 225] width 194 height 118
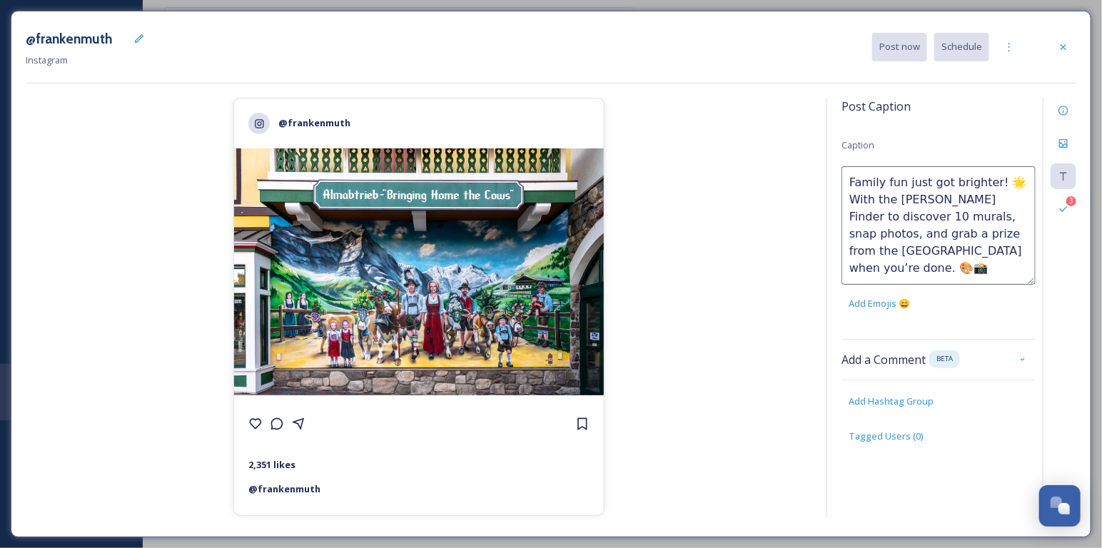
click at [879, 217] on textarea "Family fun just got brighter! 🌟 With the [PERSON_NAME] Finder to discover 10 mu…" at bounding box center [938, 225] width 194 height 118
click at [898, 216] on textarea "Family fun just got brighter! 🌟 With the Frankenmuth Mural Finder, to discover …" at bounding box center [938, 225] width 194 height 118
click at [983, 216] on textarea "Family fun just got brighter! 🌟 With the Frankenmuth Mural Finder, discover 10 …" at bounding box center [938, 225] width 194 height 118
type textarea "Family fun just got brighter! 🌟 With the Frankenmuth Mural Finder, discover 10 …"
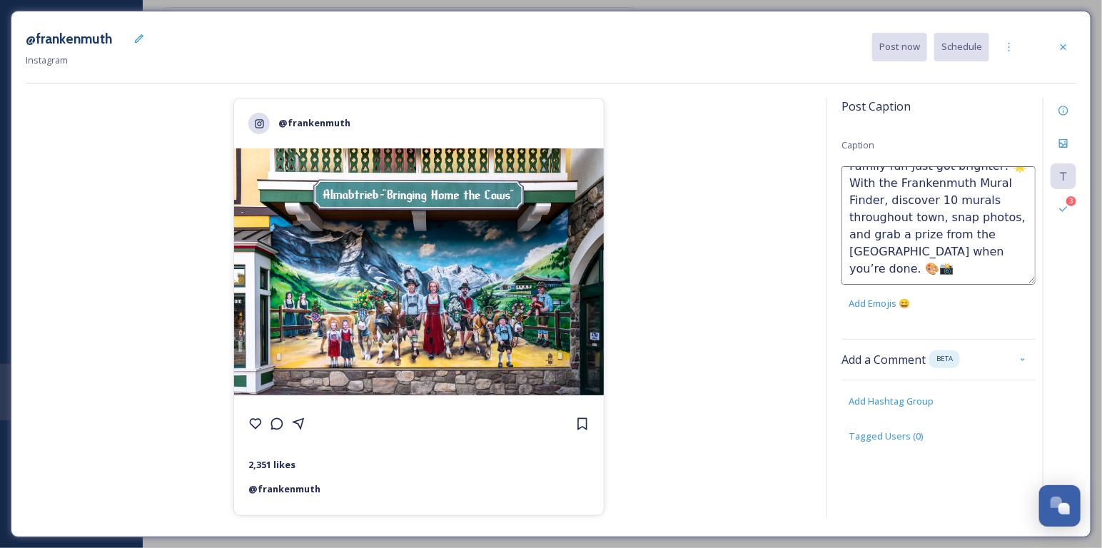
click at [779, 240] on div "@frankenmuth 2,351 likes @ [PERSON_NAME]" at bounding box center [419, 310] width 786 height 425
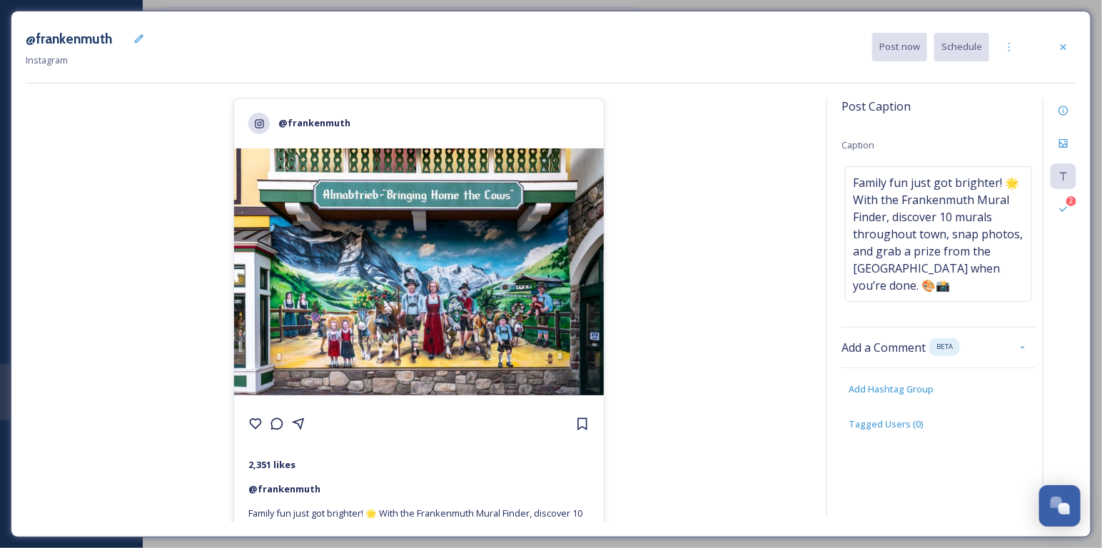
scroll to position [44, 0]
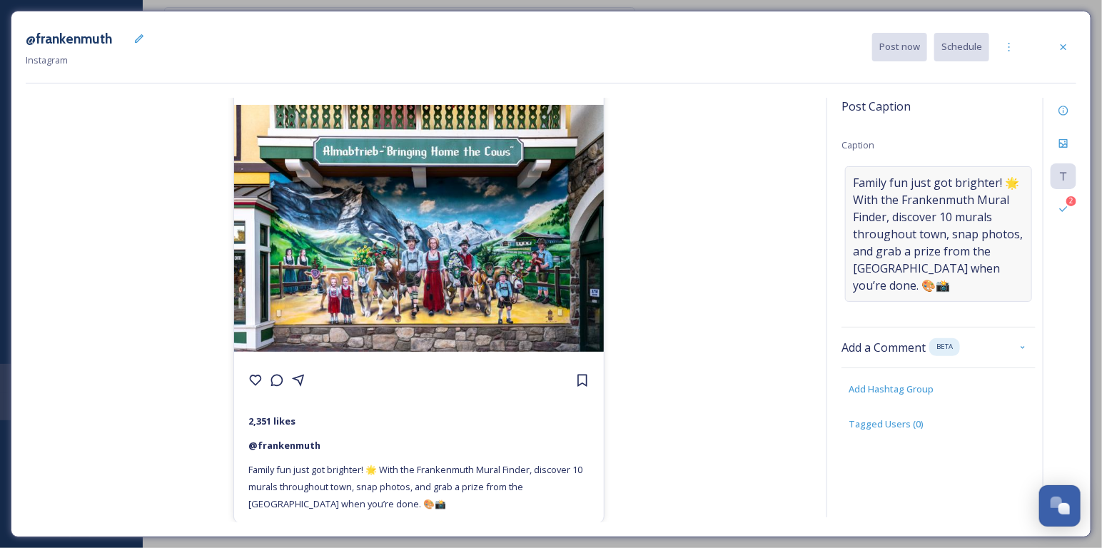
click at [970, 283] on span "Family fun just got brighter! 🌟 With the Frankenmuth Mural Finder, discover 10 …" at bounding box center [938, 234] width 171 height 120
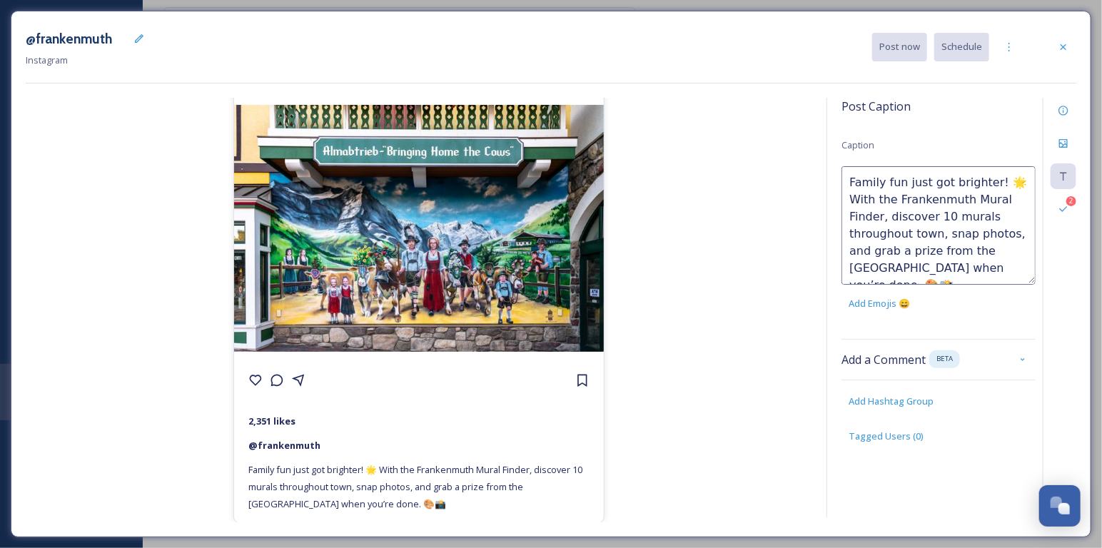
scroll to position [16, 0]
click at [959, 268] on textarea "Family fun just got brighter! 🌟 With the Frankenmuth Mural Finder, discover 10 …" at bounding box center [938, 225] width 194 height 118
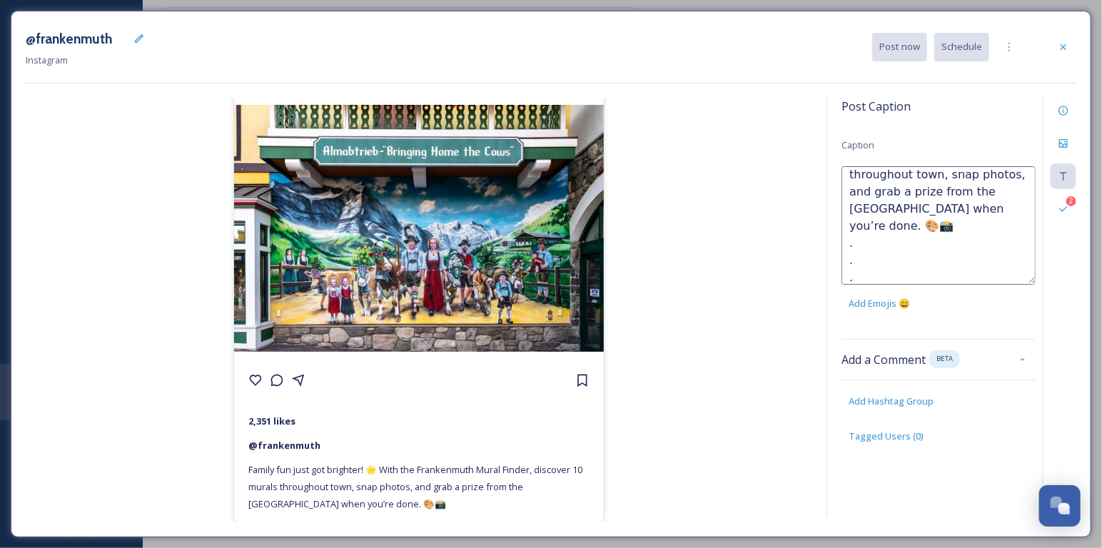
scroll to position [76, 0]
type textarea "Family fun just got brighter! 🌟 With the Frankenmuth Mural Finder, discover 10 …"
click at [767, 291] on div "@frankenmuth 2,351 likes @ frankenmuth Family fun just got brighter! 🌟 With the…" at bounding box center [419, 310] width 786 height 425
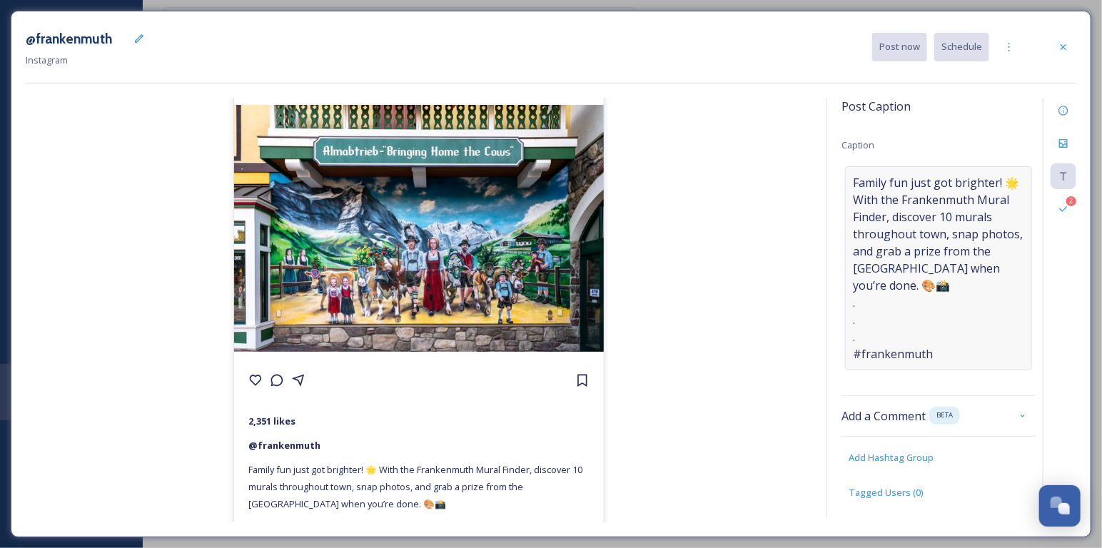
click at [969, 285] on span "Family fun just got brighter! 🌟 With the Frankenmuth Mural Finder, discover 10 …" at bounding box center [938, 268] width 171 height 188
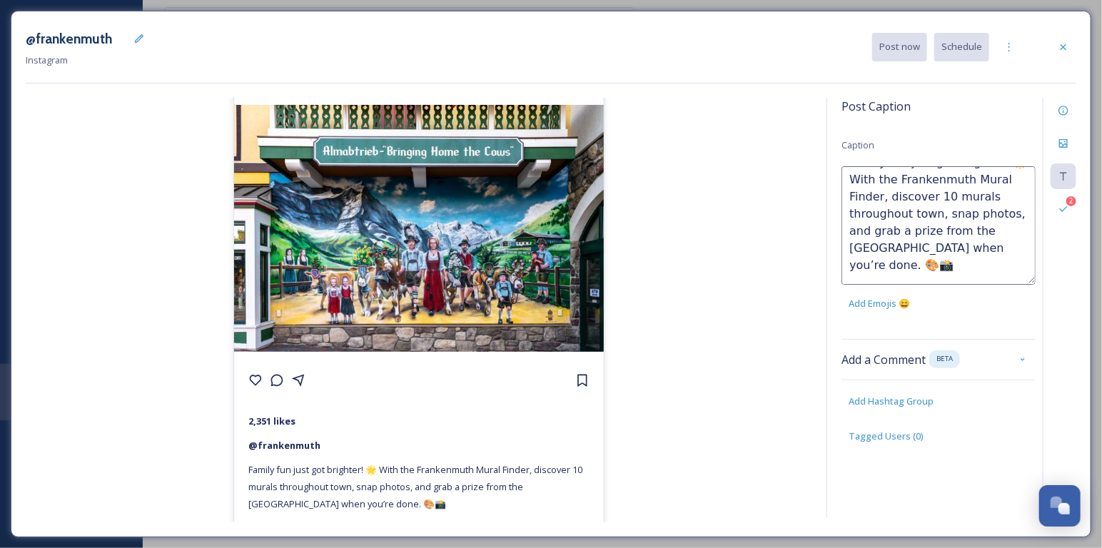
scroll to position [21, 0]
click at [929, 265] on textarea "Family fun just got brighter! 🌟 With the Frankenmuth Mural Finder, discover 10 …" at bounding box center [938, 225] width 194 height 118
type textarea "Family fun just got brighter! 🌟 With the Frankenmuth Mural Finder, discover 10 …"
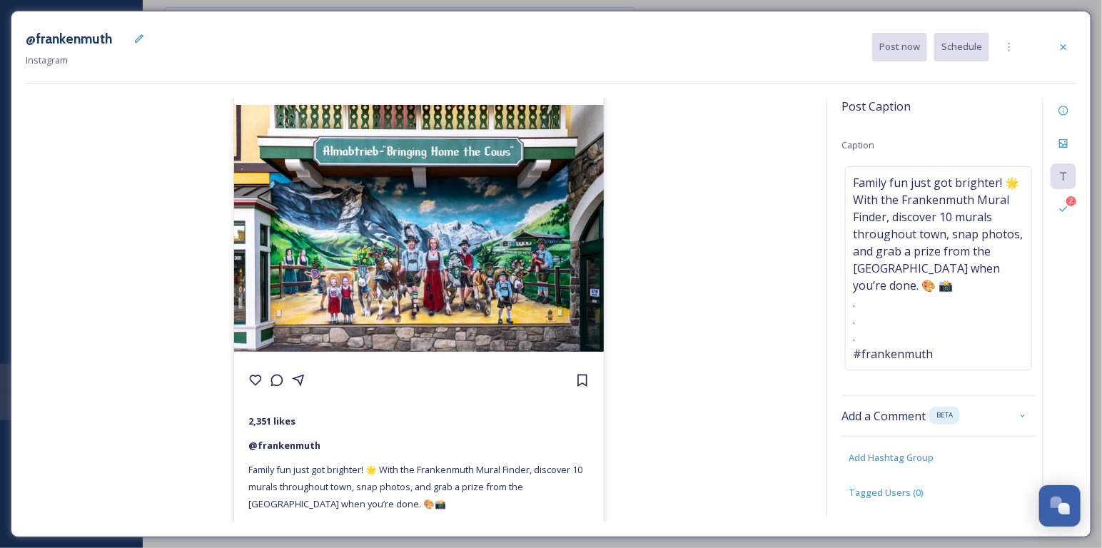
click at [771, 305] on div "@frankenmuth 2,351 likes @ frankenmuth Family fun just got brighter! 🌟 With the…" at bounding box center [419, 310] width 786 height 425
click at [1073, 203] on div "2" at bounding box center [1071, 201] width 10 height 10
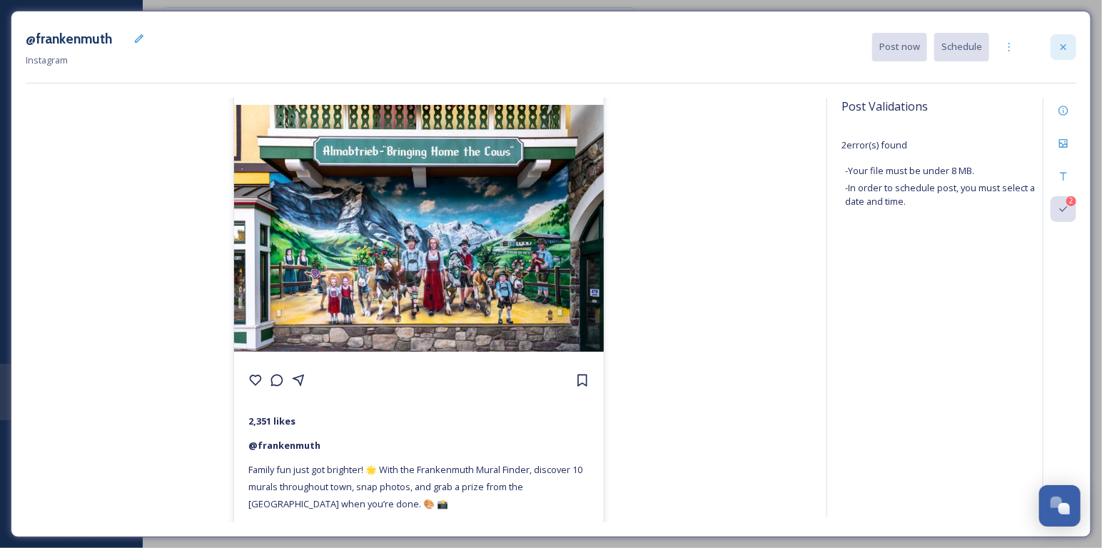
click at [1069, 47] on icon at bounding box center [1063, 46] width 11 height 11
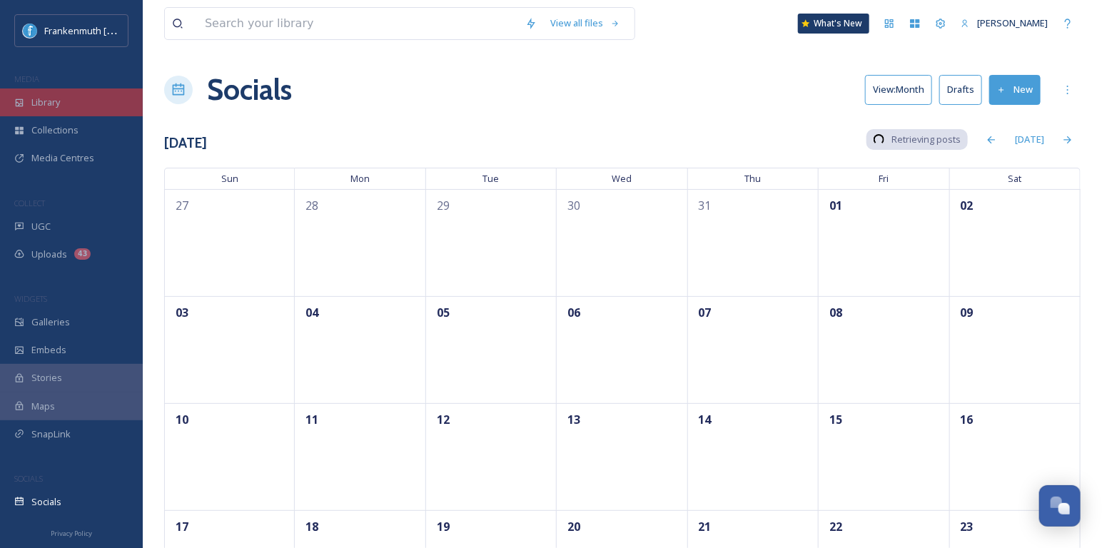
click at [81, 114] on div "Library" at bounding box center [71, 102] width 143 height 28
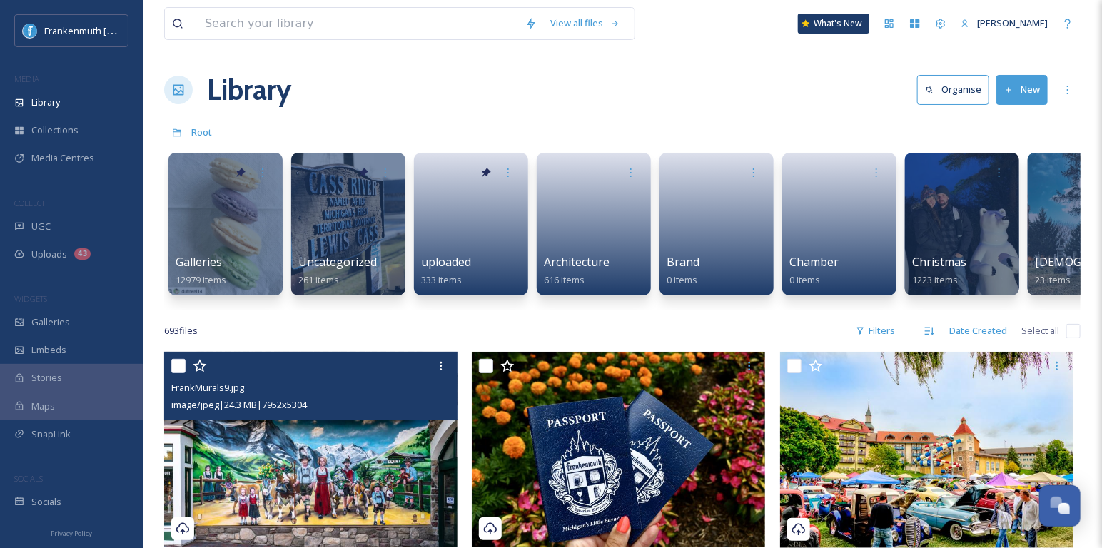
click at [348, 458] on img at bounding box center [310, 450] width 293 height 196
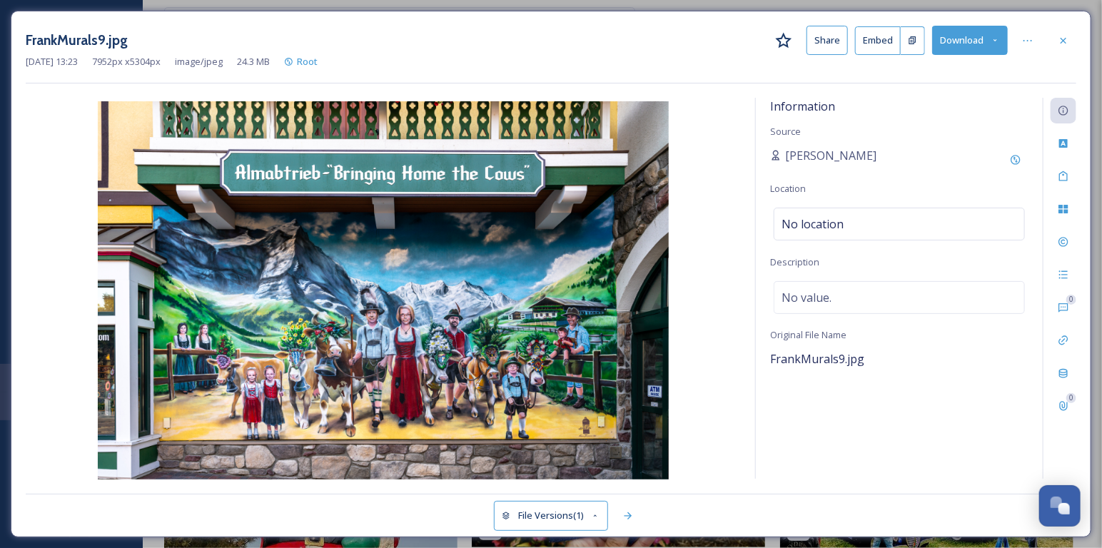
click at [558, 516] on button "File Versions (1)" at bounding box center [551, 515] width 114 height 29
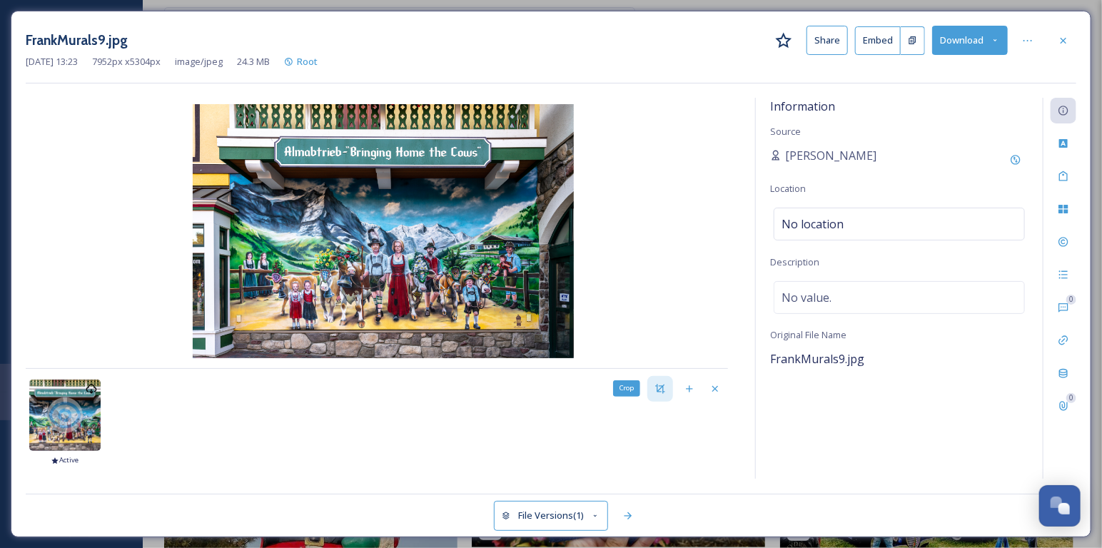
click at [661, 397] on div "Crop" at bounding box center [660, 389] width 26 height 26
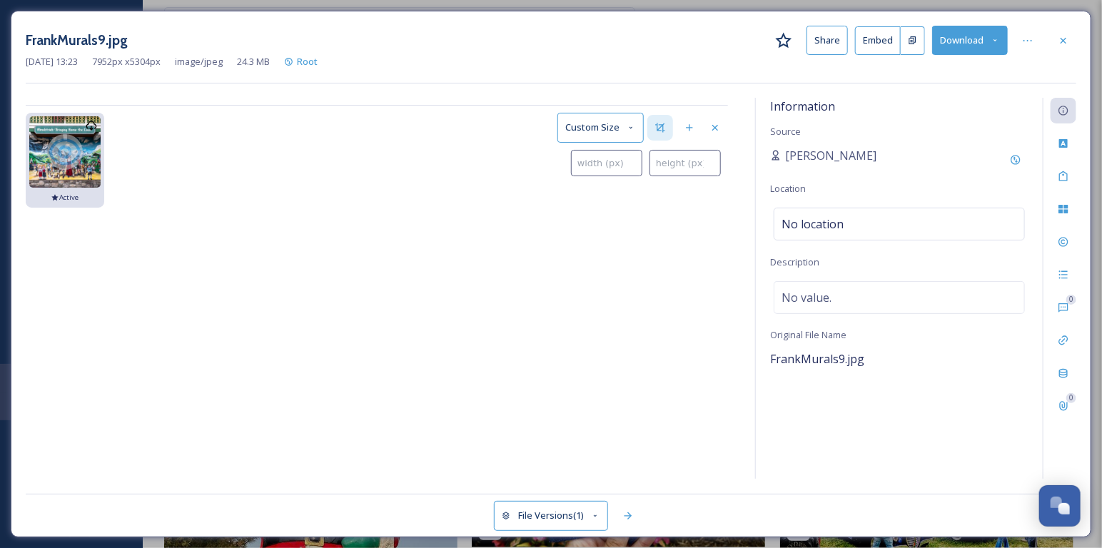
type input "0"
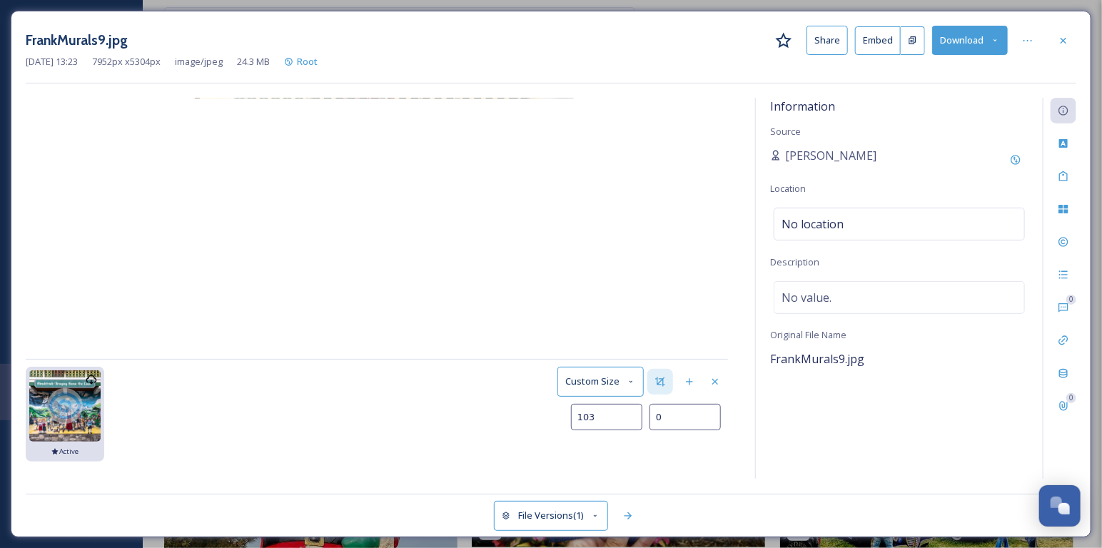
type input "239"
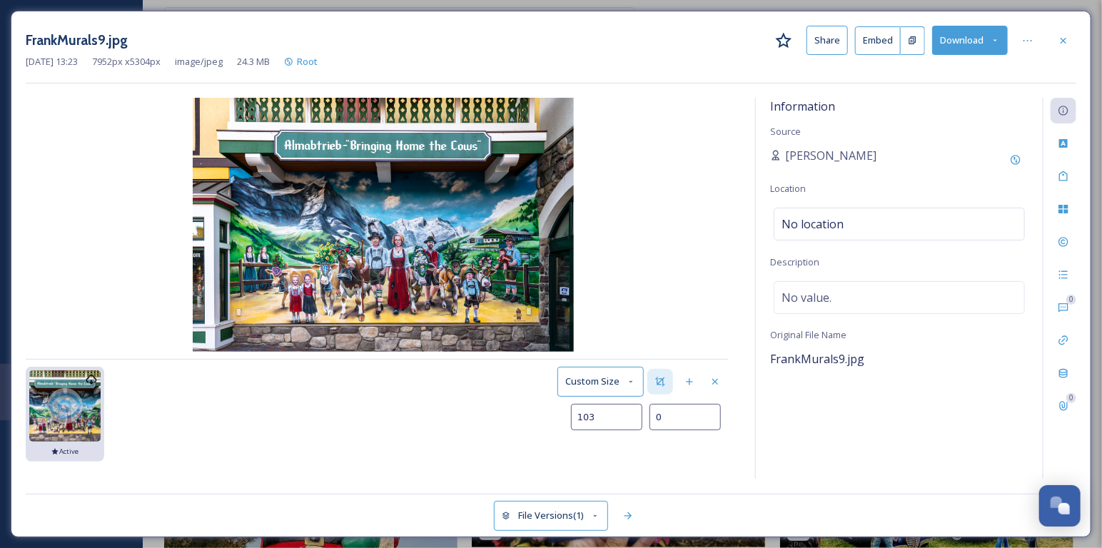
type input "13"
type input "448"
type input "45"
type input "689"
type input "84"
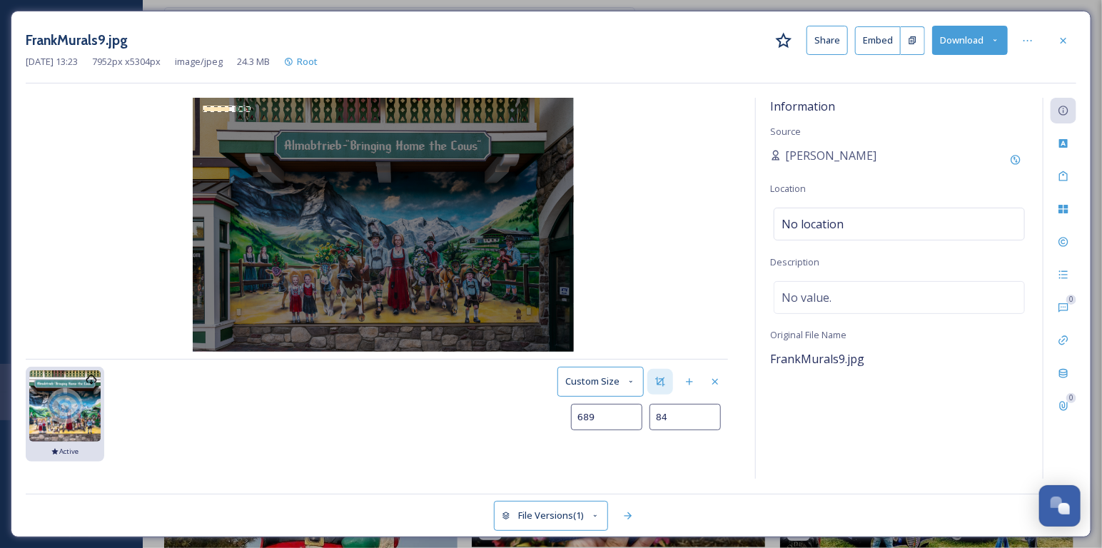
type input "997"
type input "122"
type input "1381"
type input "165"
type input "1850"
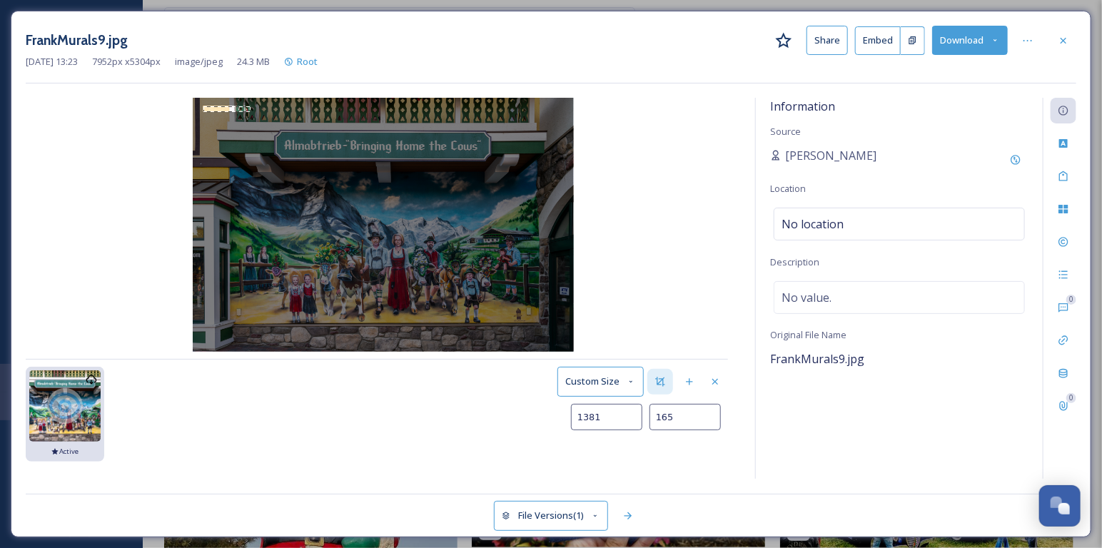
type input "229"
type input "2391"
type input "306"
type input "2964"
type input "403"
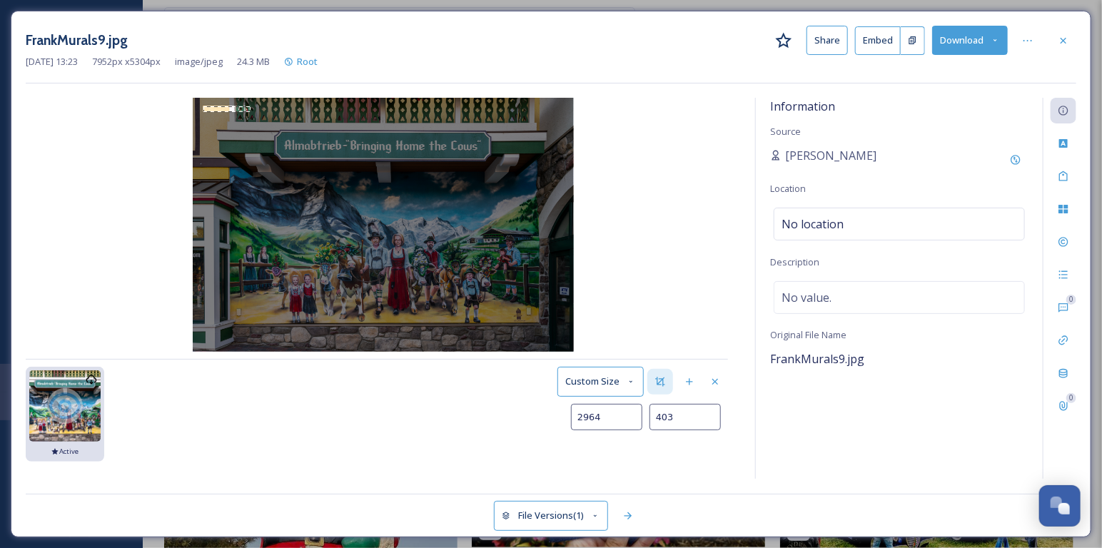
type input "3566"
type input "543"
type input "4136"
type input "709"
type input "4606"
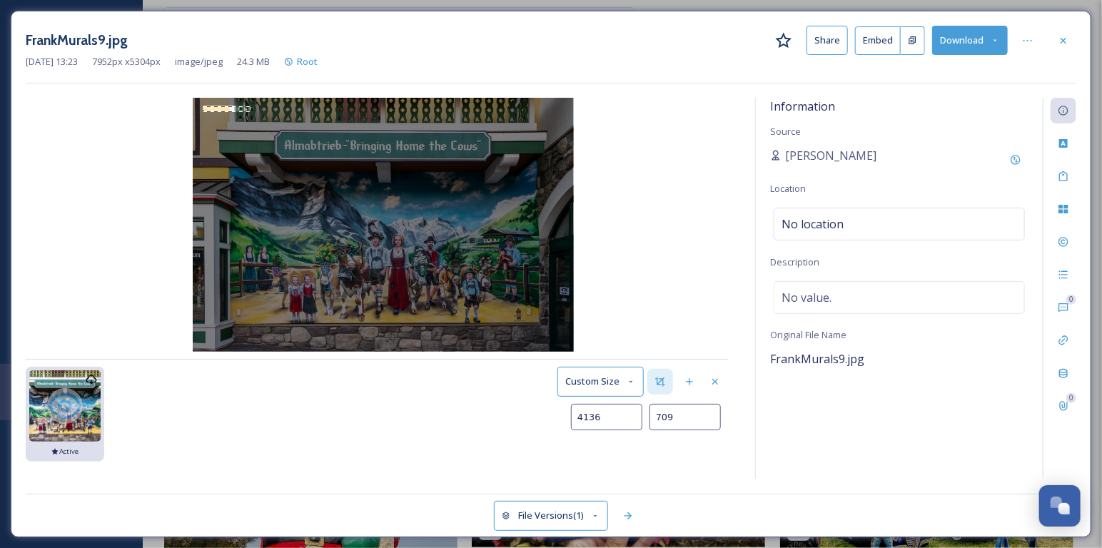
type input "877"
type input "4960"
type input "1031"
type input "5202"
type input "1153"
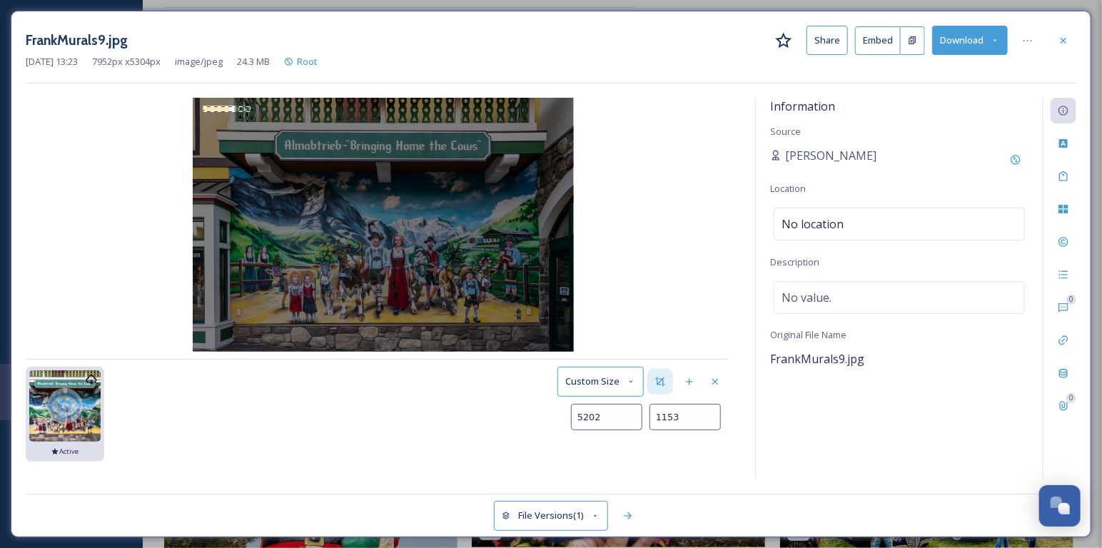
type input "5356"
type input "1243"
type input "5455"
type input "1311"
type input "5513"
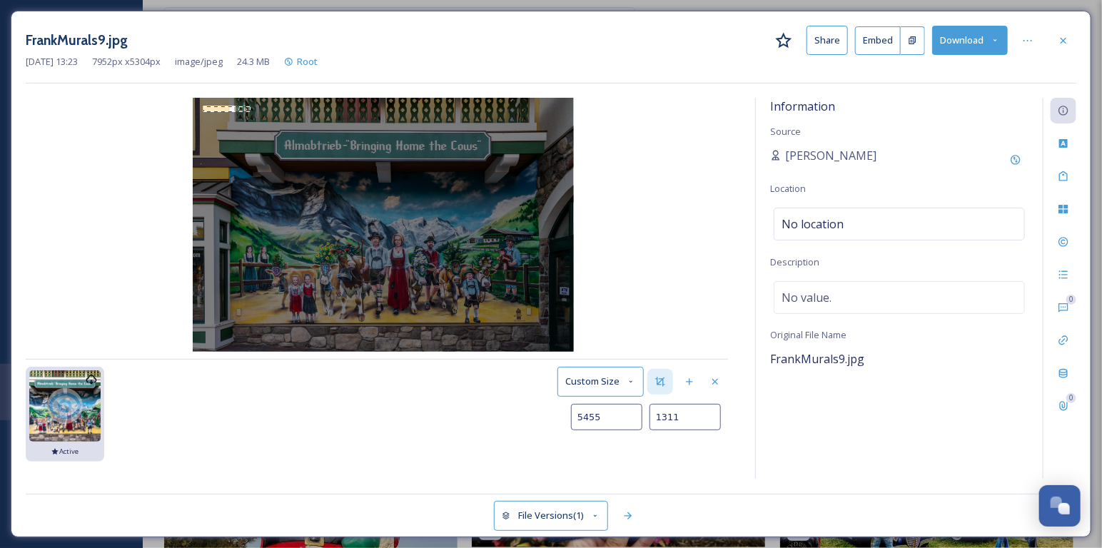
type input "1358"
type input "5539"
type input "1392"
type input "5555"
type input "1422"
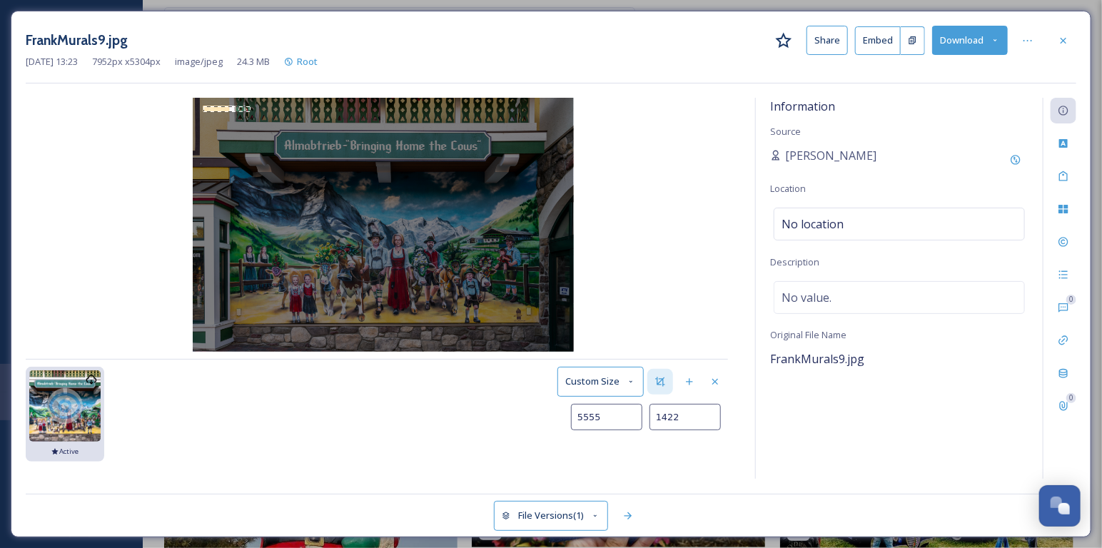
type input "5568"
type input "1451"
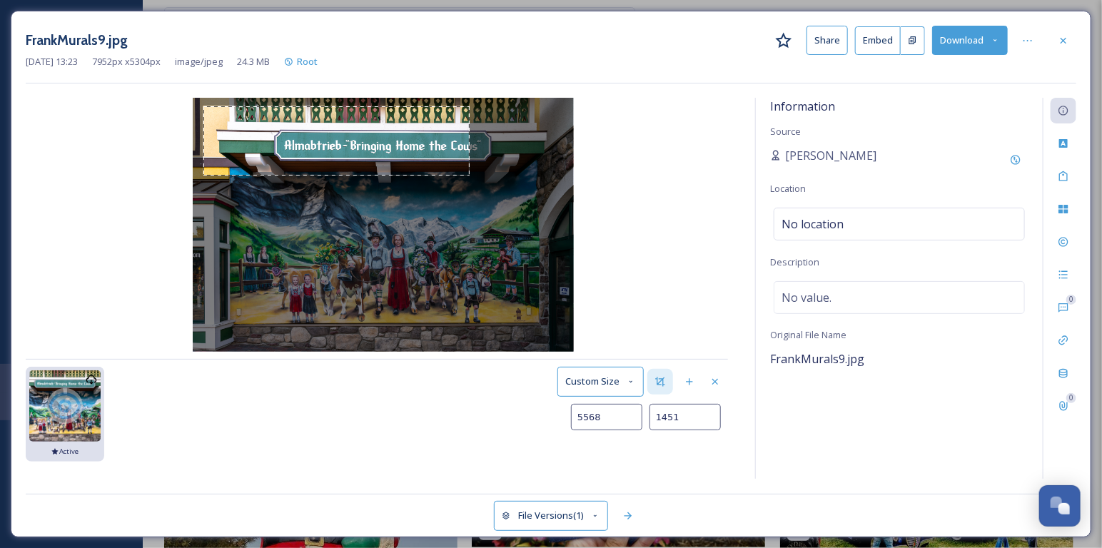
type input "5579"
type input "1483"
type input "5597"
type input "1518"
type input "5625"
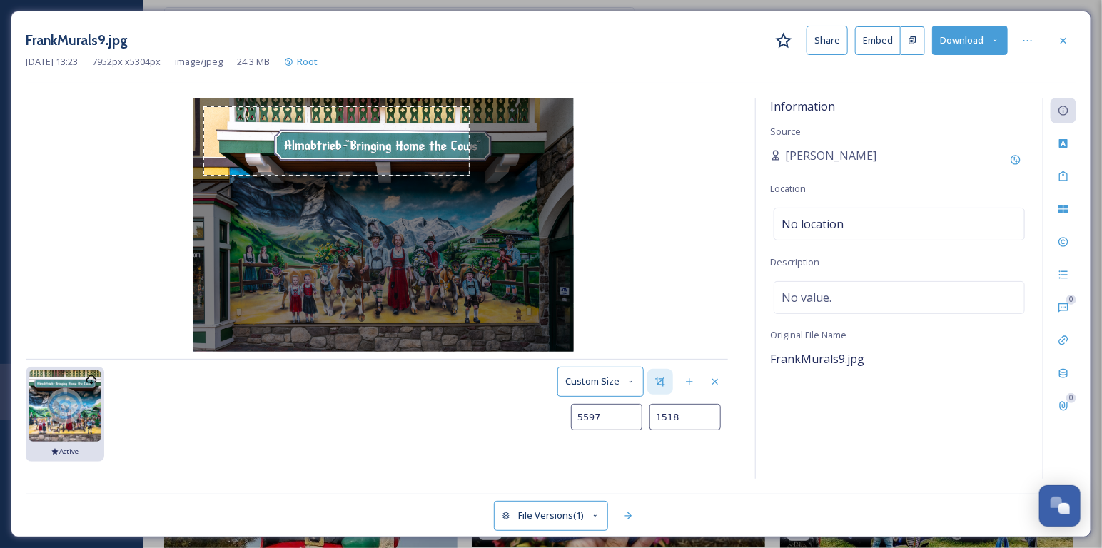
type input "1566"
type input "5672"
type input "1637"
type input "5739"
type input "1721"
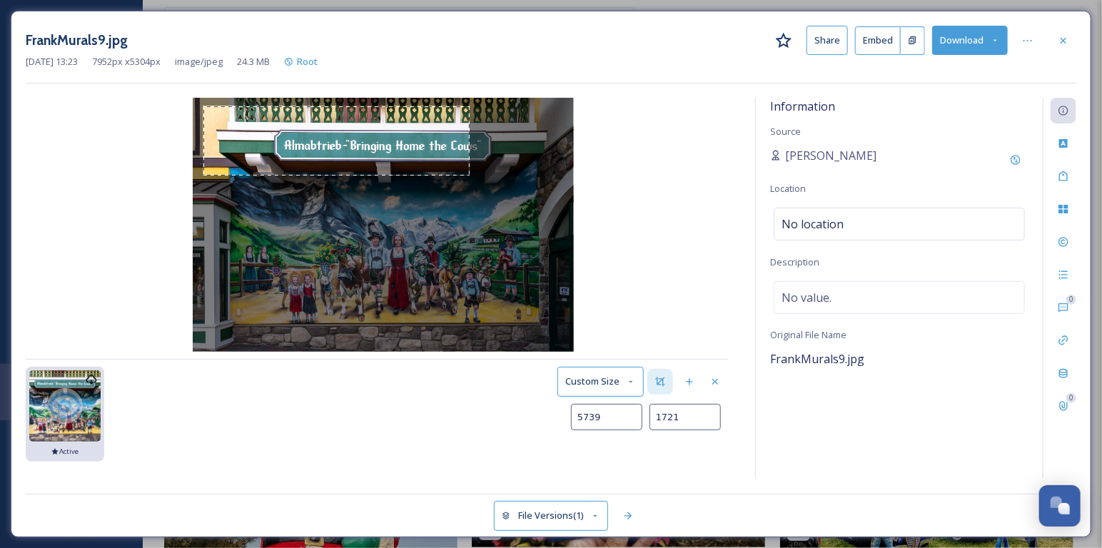
type input "5823"
type input "1806"
type input "5935"
type input "1899"
type input "6070"
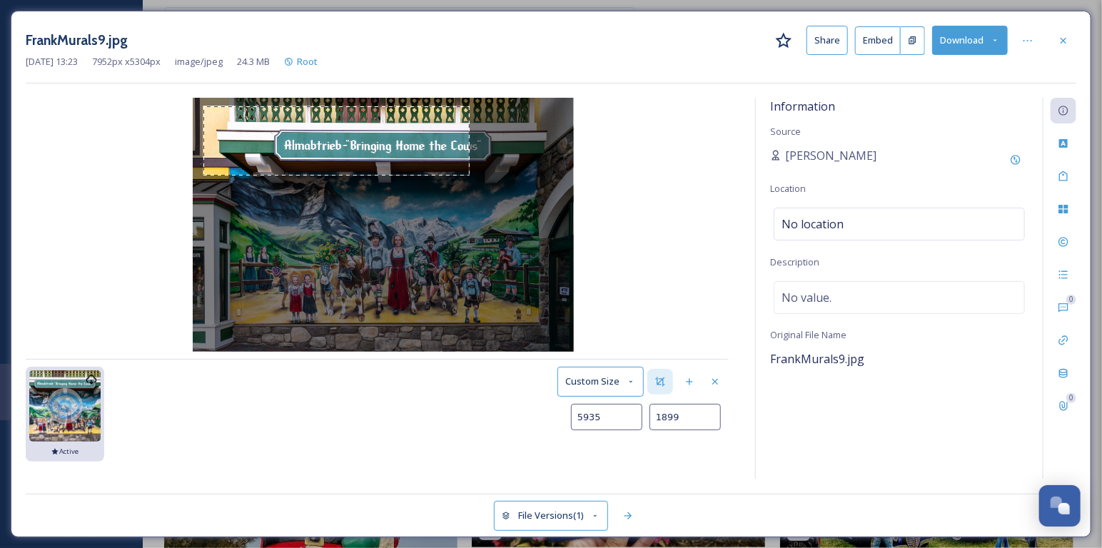
type input "2002"
type input "6218"
type input "2106"
type input "6367"
type input "2211"
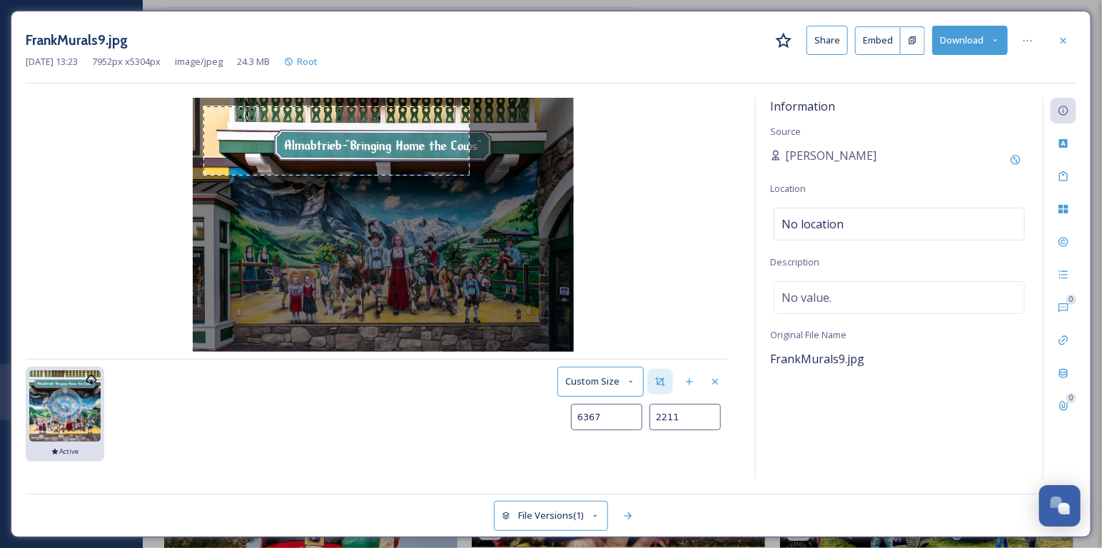
type input "6508"
type input "2310"
type input "6633"
type input "2402"
type input "6742"
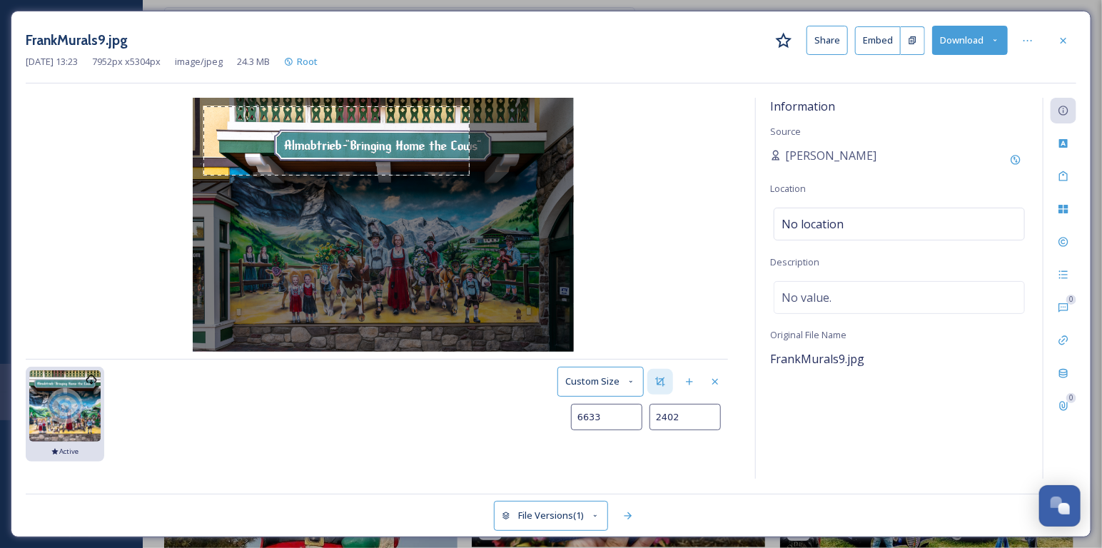
type input "2493"
type input "6843"
type input "2584"
type input "6920"
type input "2670"
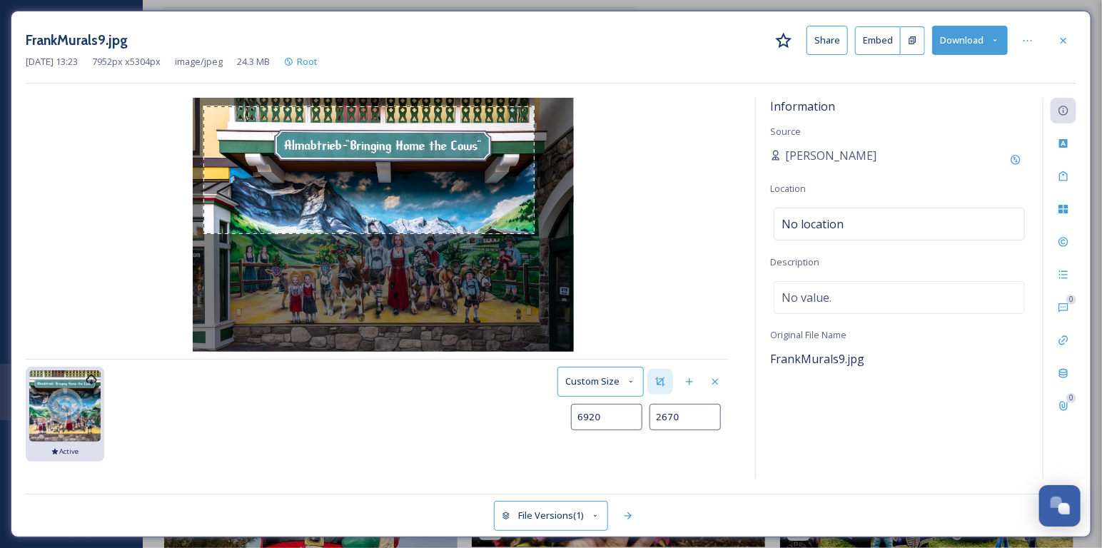
type input "6976"
type input "2744"
type input "7016"
type input "2809"
type input "7039"
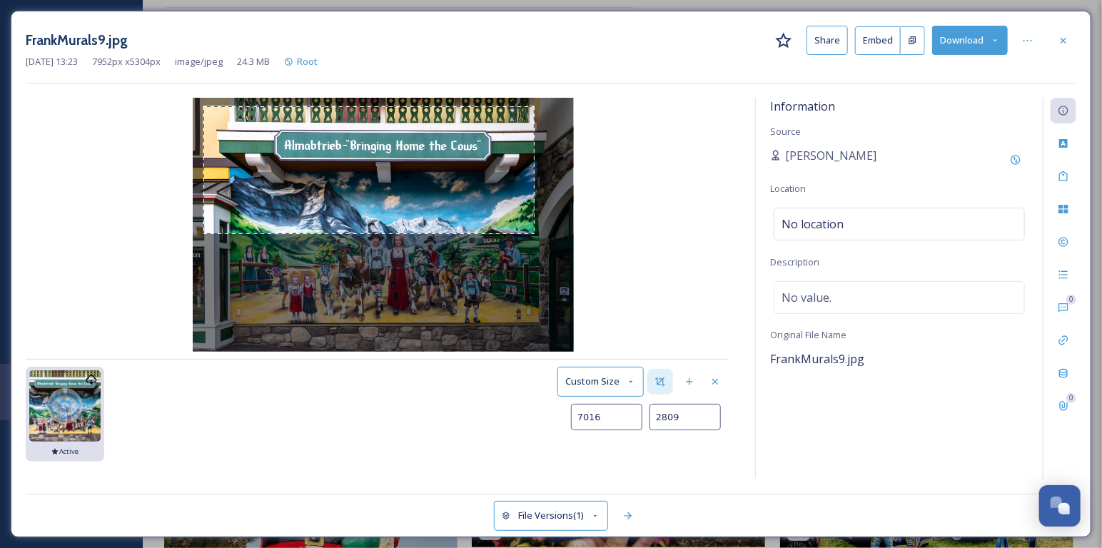
type input "2859"
type input "7051"
type input "2906"
type input "7055"
type input "3004"
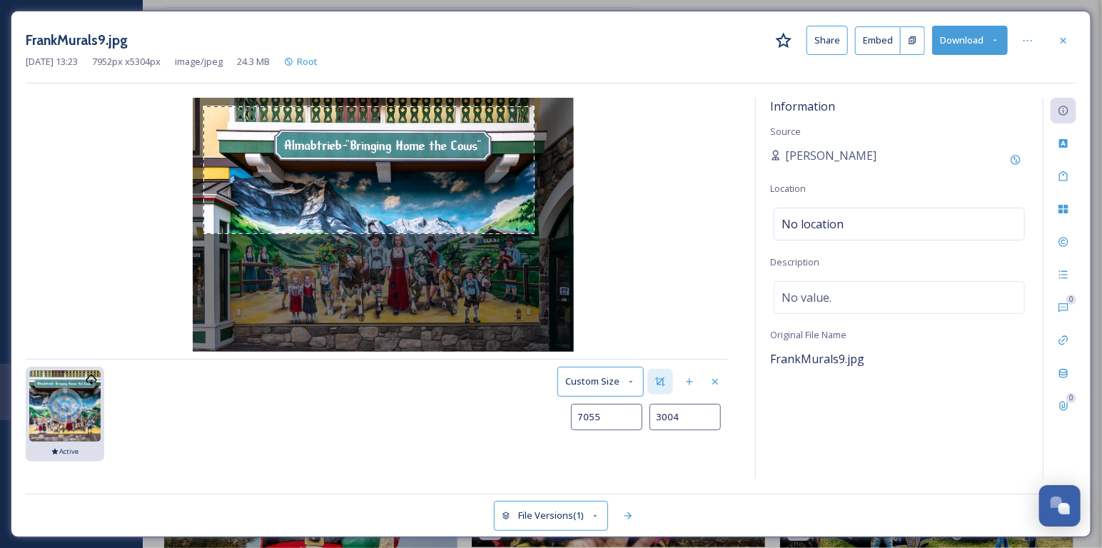
type input "7049"
type input "3051"
type input "7025"
type input "3129"
type input "6990"
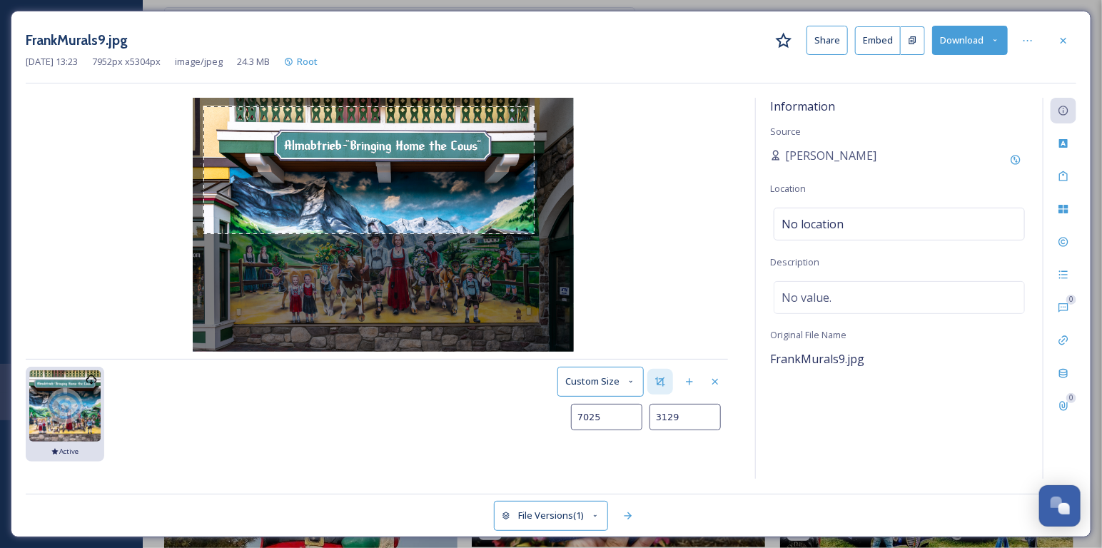
type input "3257"
type input "6958"
type input "3415"
type input "6934"
type input "3561"
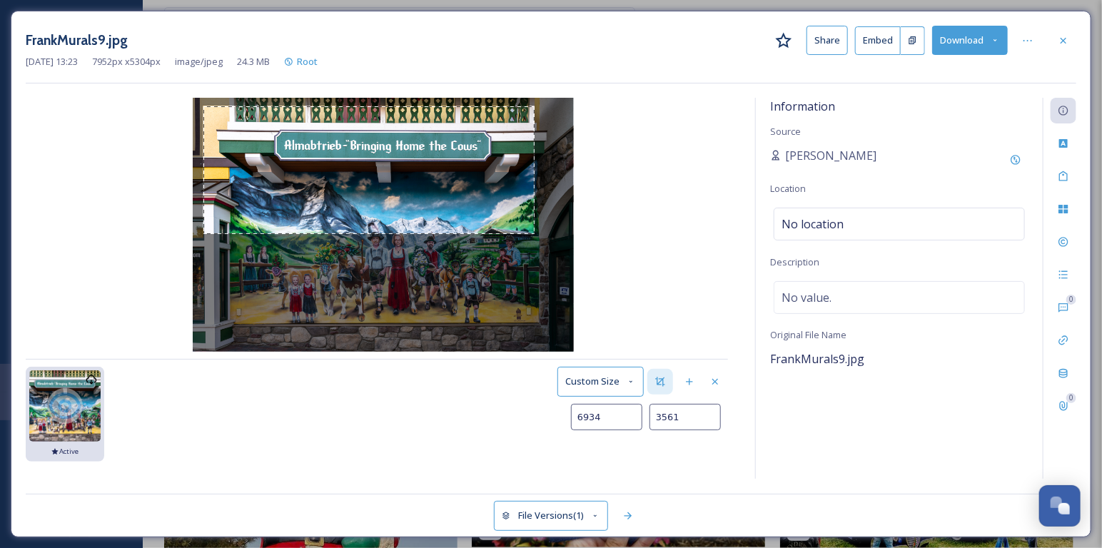
type input "6920"
type input "3682"
type input "6914"
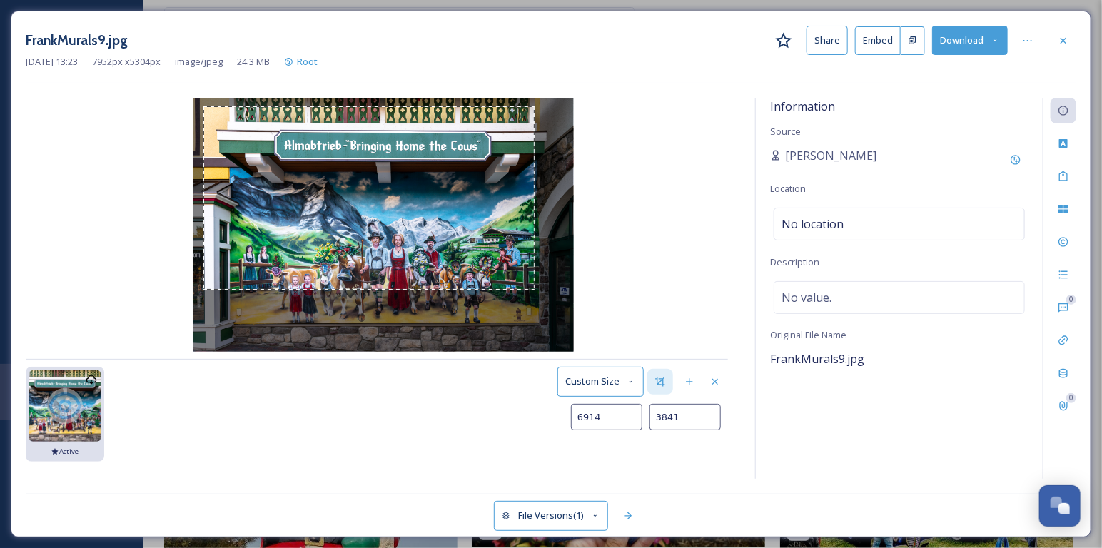
type input "3852"
type input "6926"
type input "3855"
type input "6964"
type input "3868"
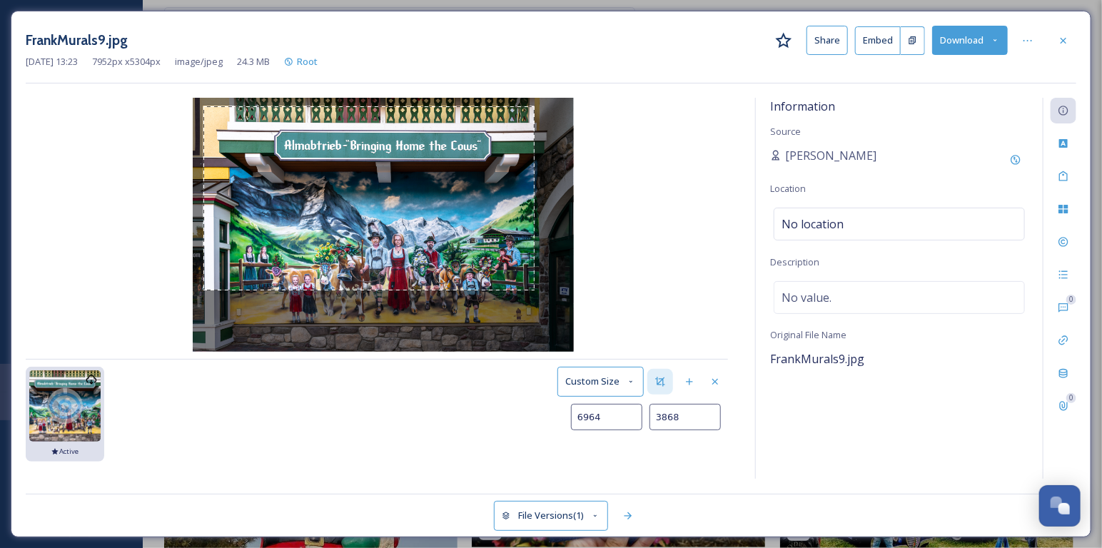
type input "7016"
type input "3897"
type input "7062"
type input "3924"
type input "7101"
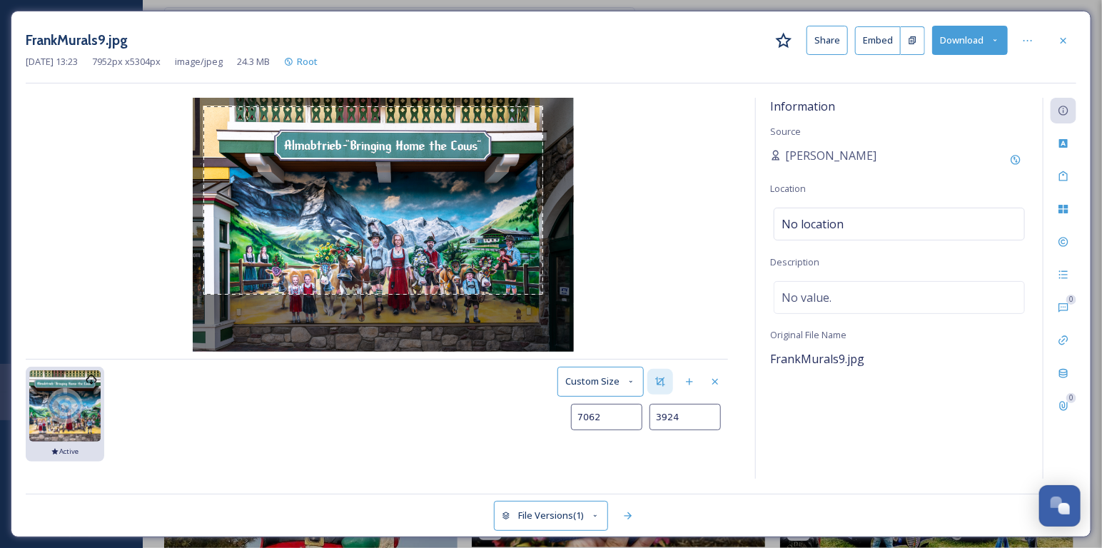
type input "3946"
type input "7150"
type input "3980"
type input "7206"
type input "4029"
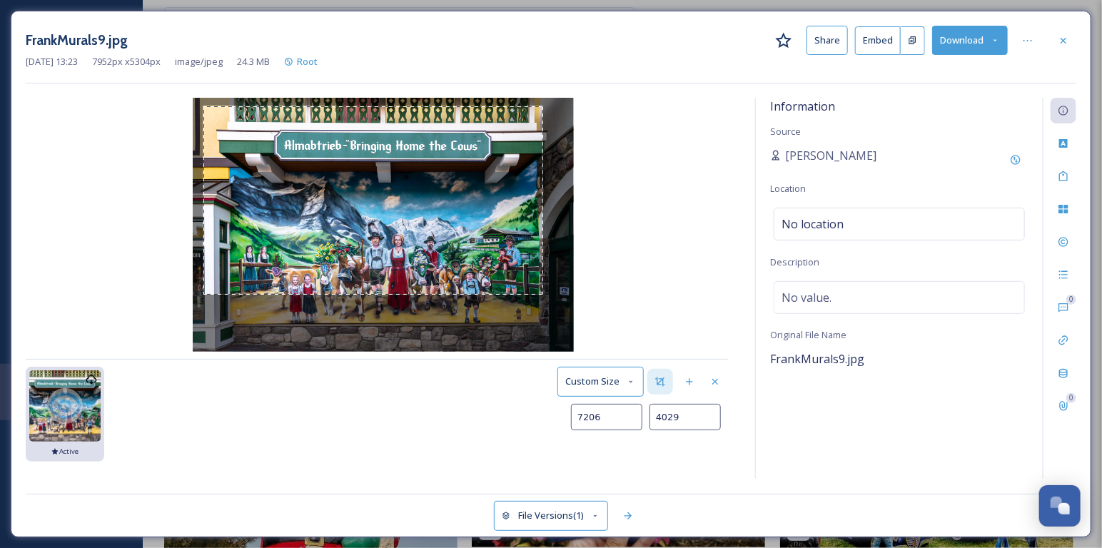
type input "7253"
type input "4077"
type input "7294"
type input "4125"
type input "7329"
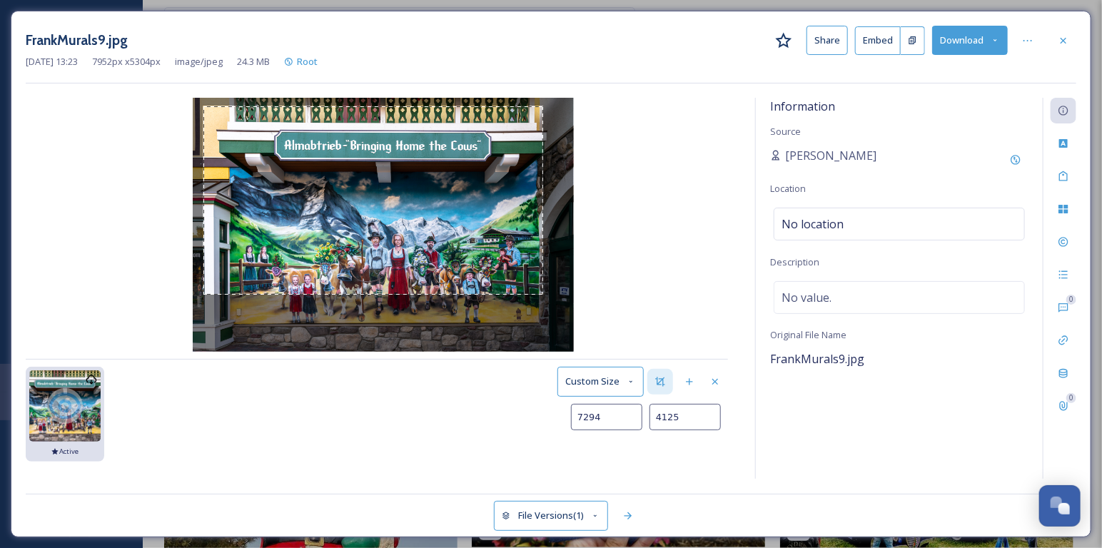
type input "4174"
type input "7366"
type input "4218"
type input "7407"
type input "4253"
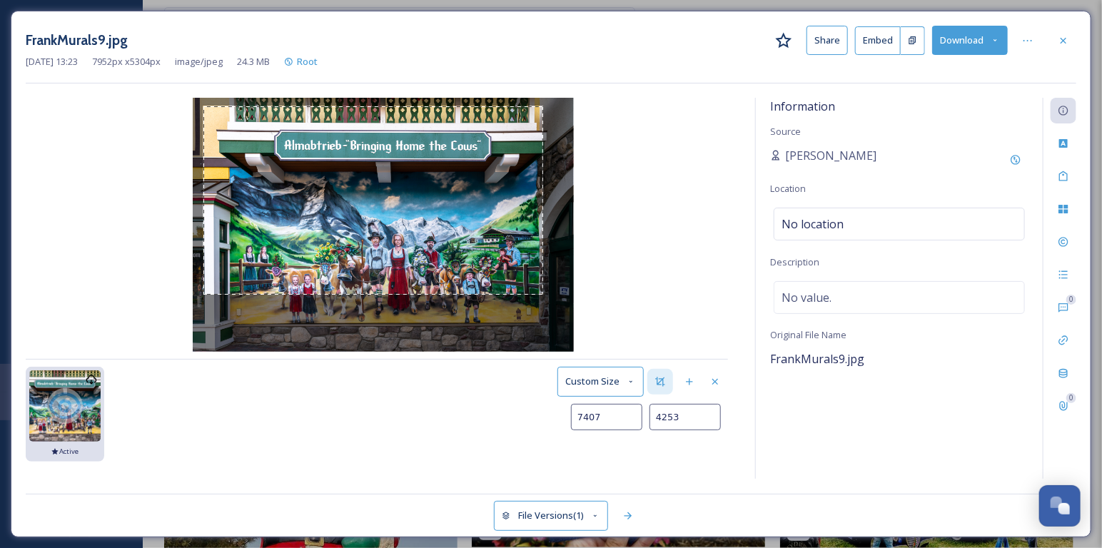
type input "7447"
type input "4277"
type input "7486"
type input "4295"
type input "7519"
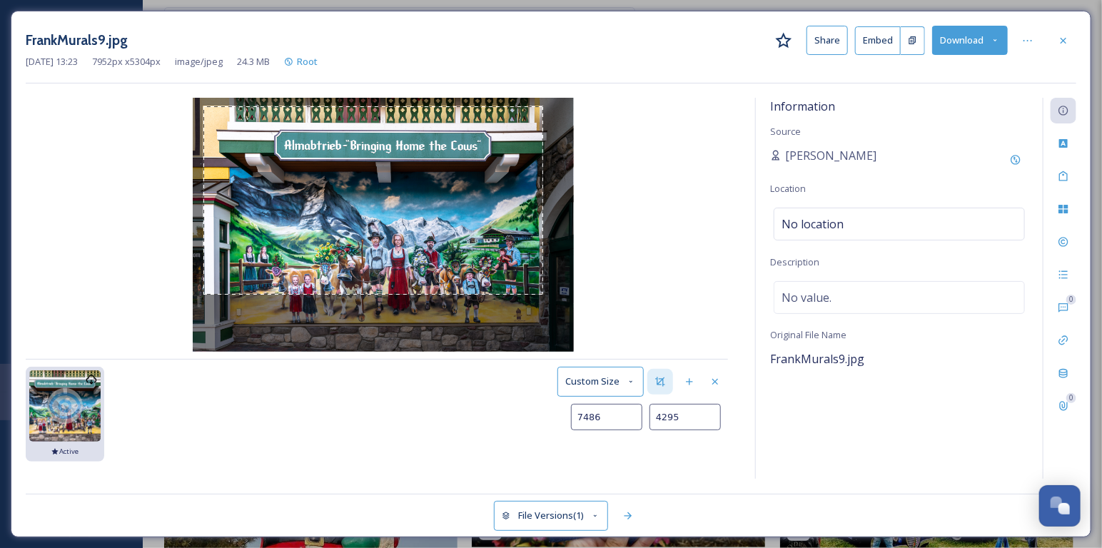
type input "4307"
type input "7546"
type input "4314"
type input "7566"
type input "4317"
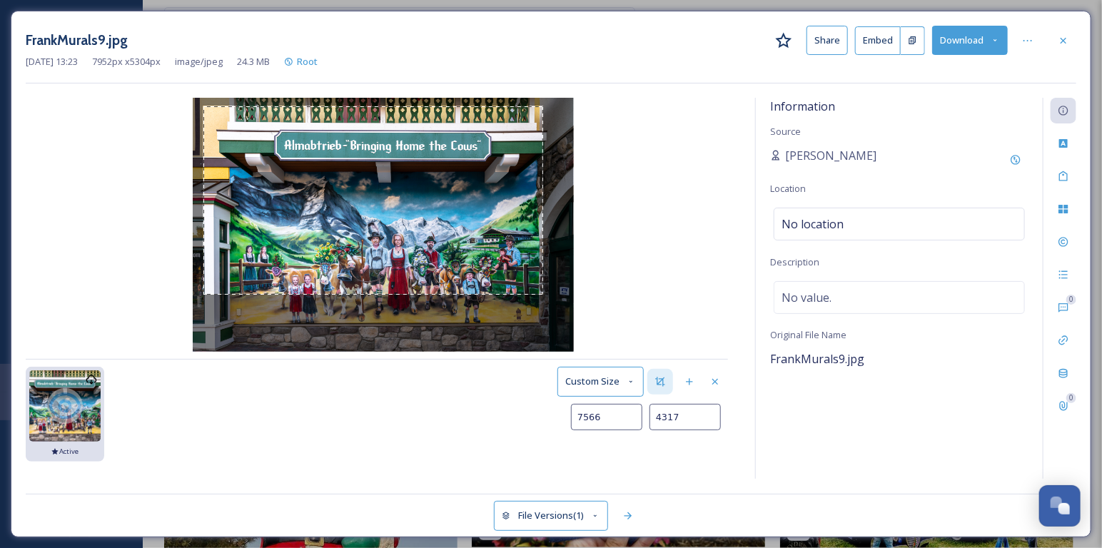
type input "7578"
type input "4318"
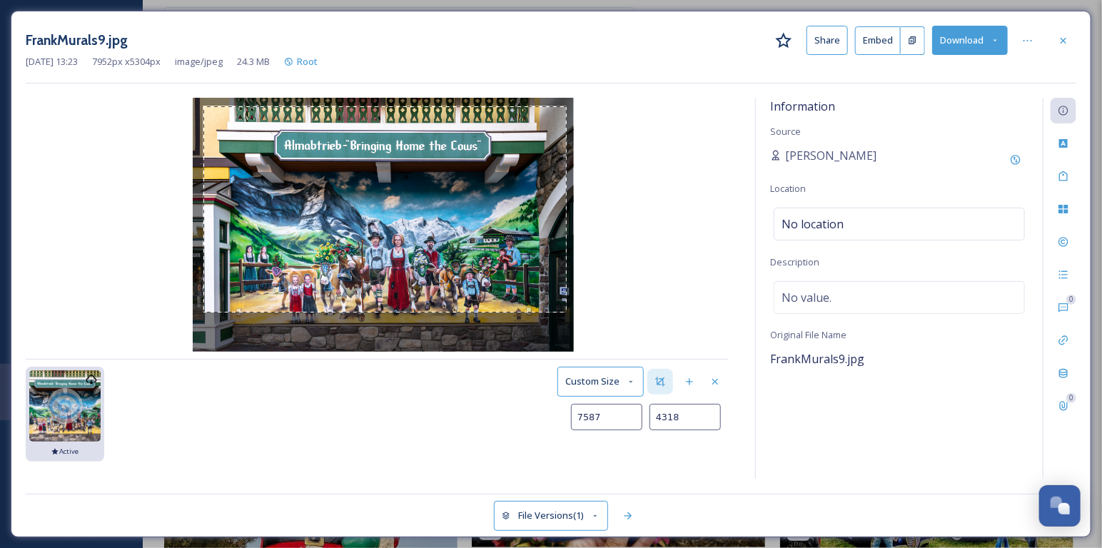
type input "7591"
type input "4338"
type input "7589"
type input "4343"
type input "7584"
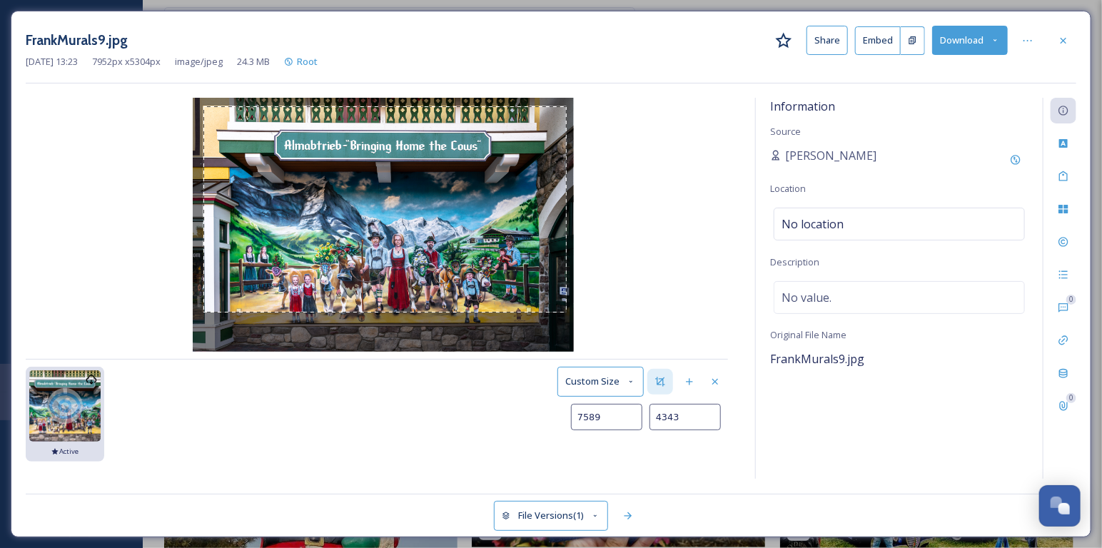
type input "4350"
type input "7580"
type input "4361"
type input "7576"
type input "4373"
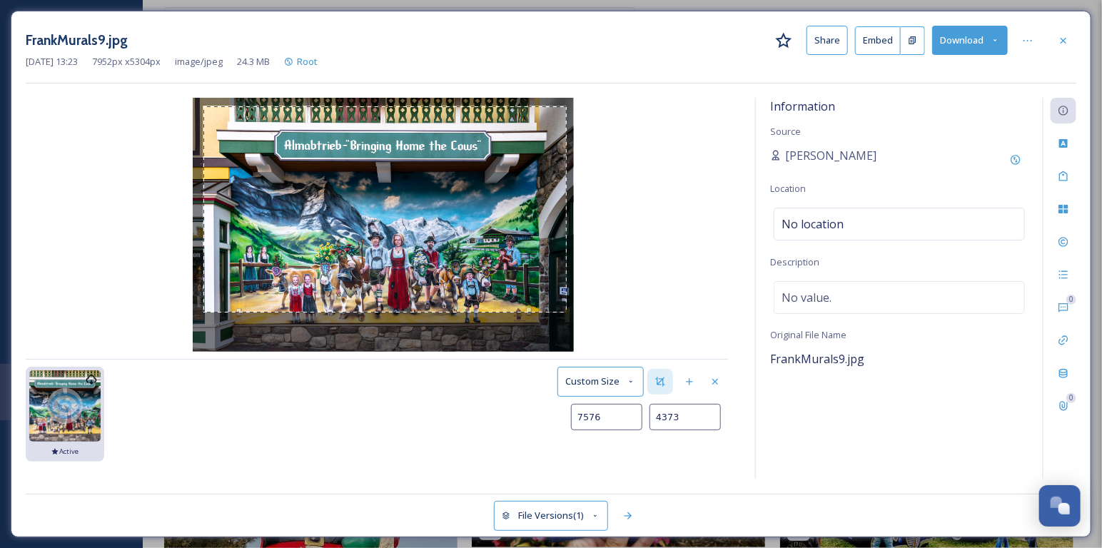
type input "7571"
type input "4387"
type input "7563"
type input "4405"
type input "7556"
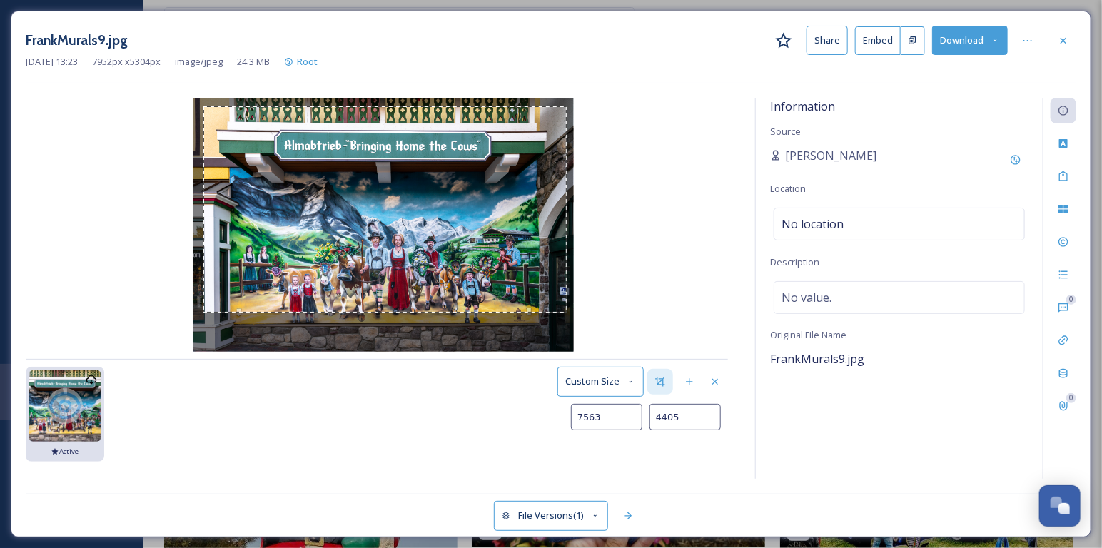
type input "4429"
type input "7548"
type input "4462"
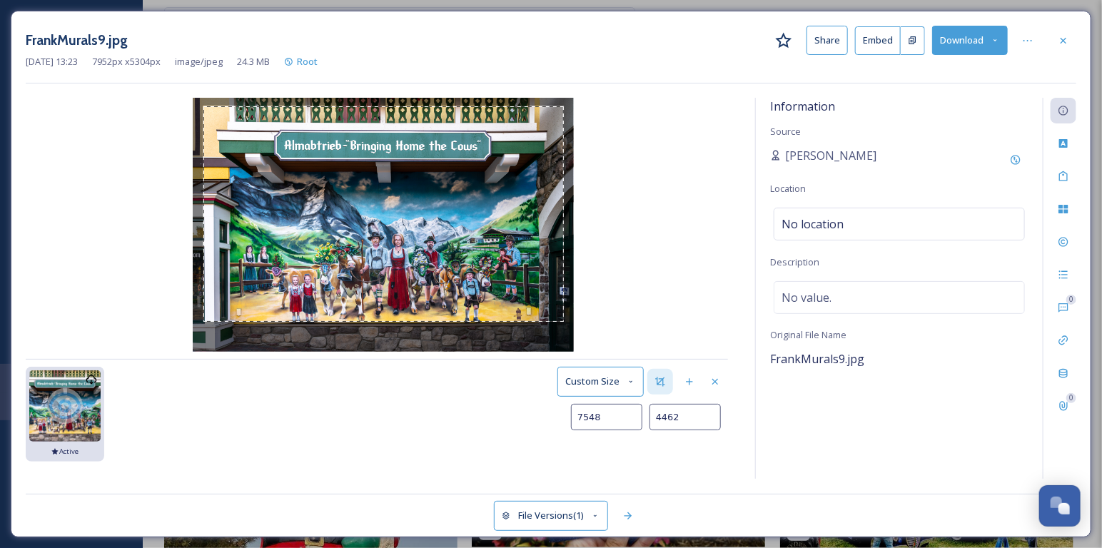
type input "7536"
type input "4501"
type input "7525"
type input "4540"
type input "7517"
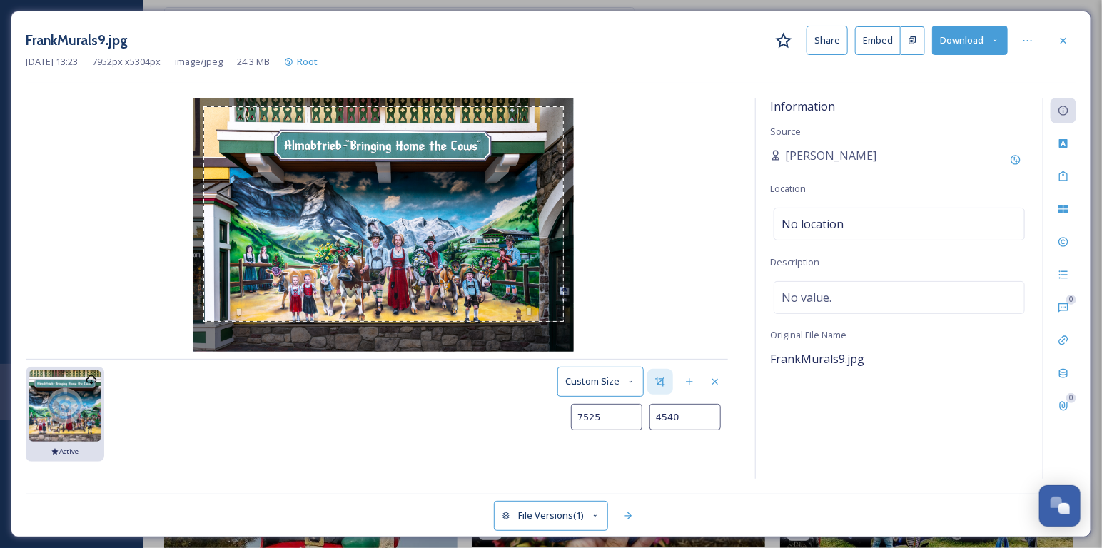
type input "4567"
type input "7512"
type input "4584"
type input "7509"
type input "4594"
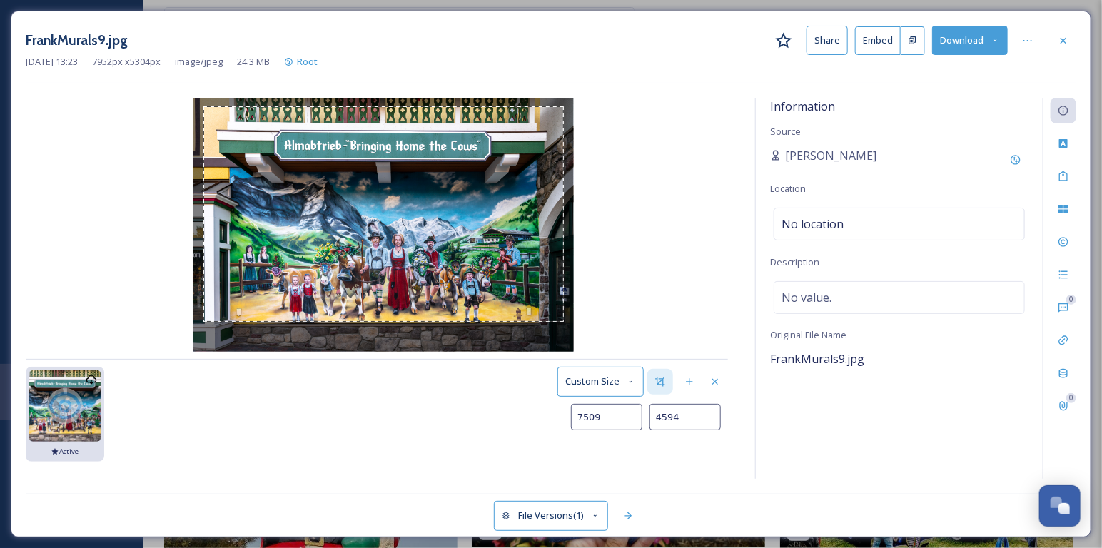
type input "7506"
type input "4603"
type input "7504"
type input "4614"
type input "7499"
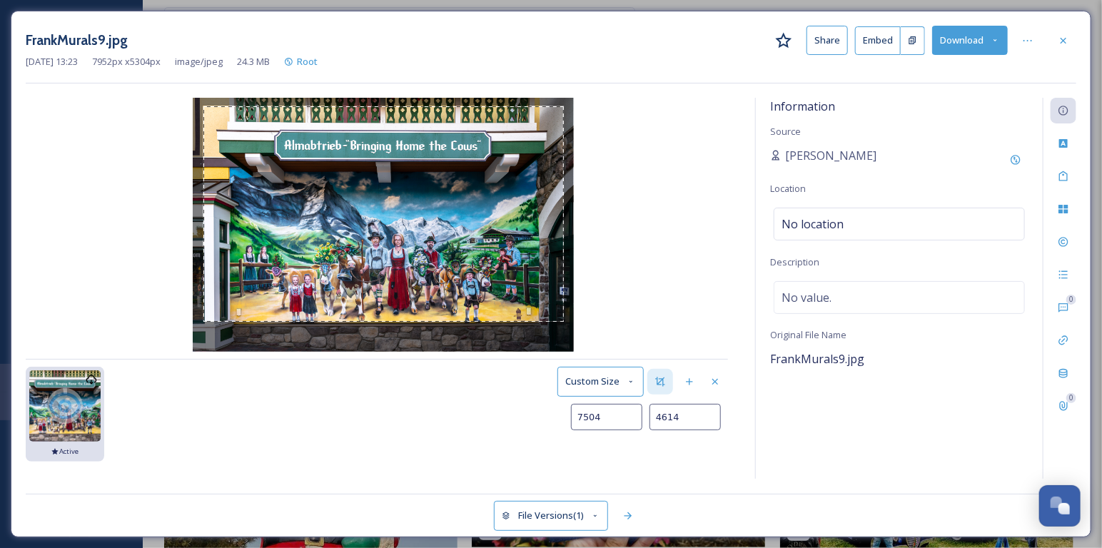
type input "4621"
type input "7490"
type input "4630"
type input "7482"
type input "4638"
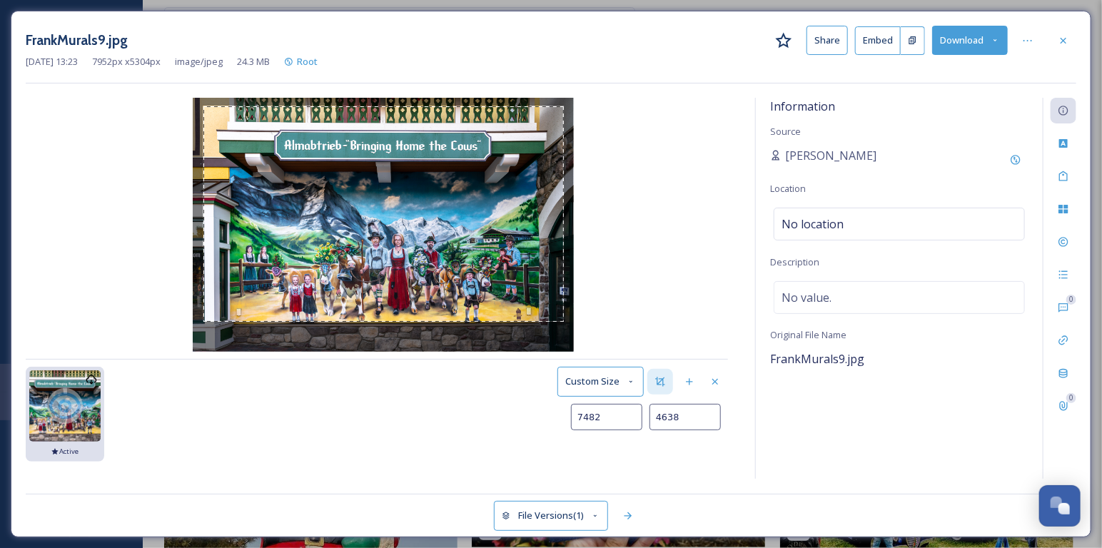
type input "7475"
type input "4647"
type input "7470"
type input "4656"
type input "7467"
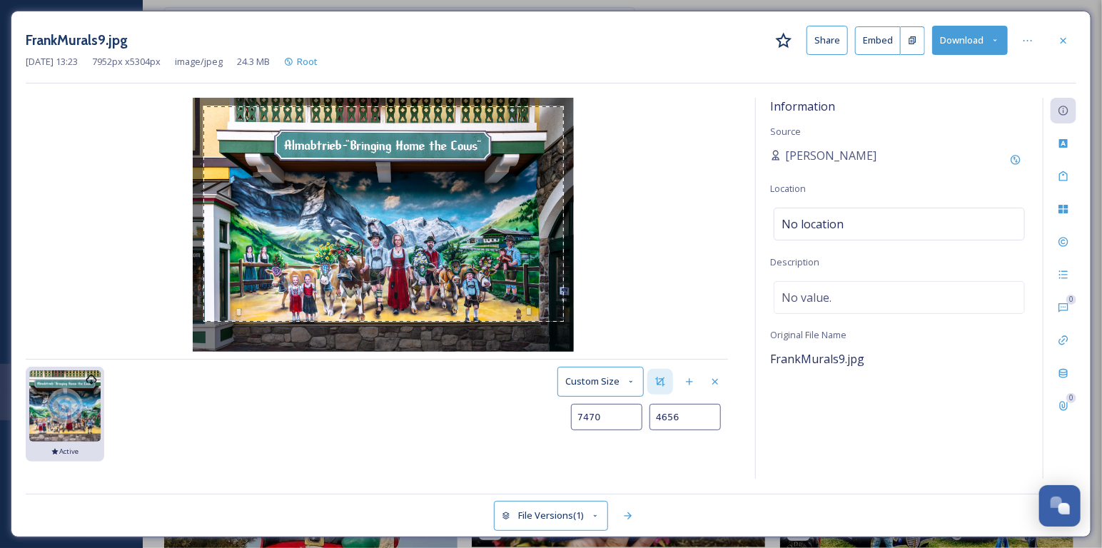
type input "4665"
type input "7466"
type input "4674"
type input "7463"
type input "4685"
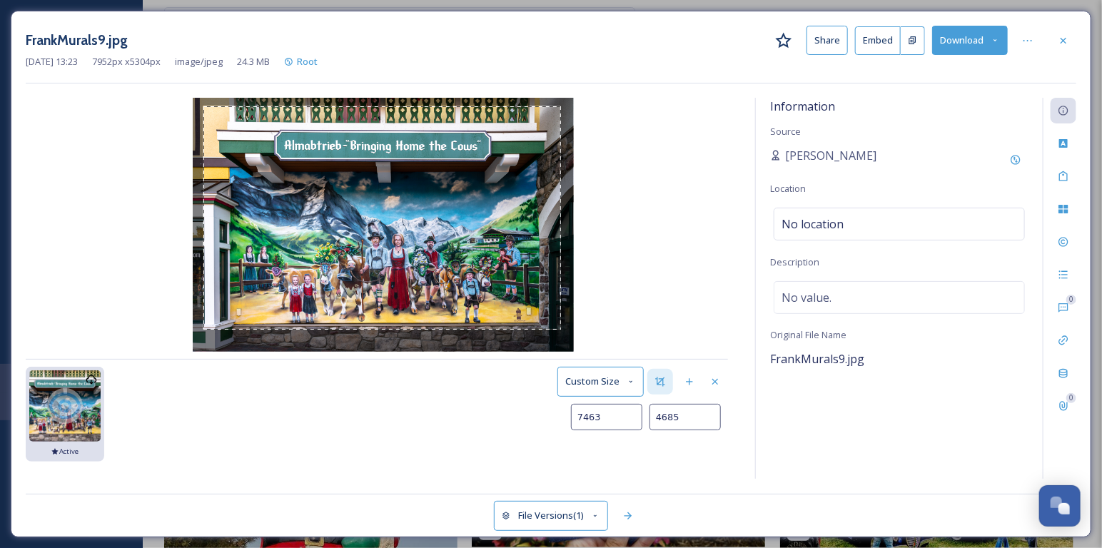
type input "7461"
type input "4736"
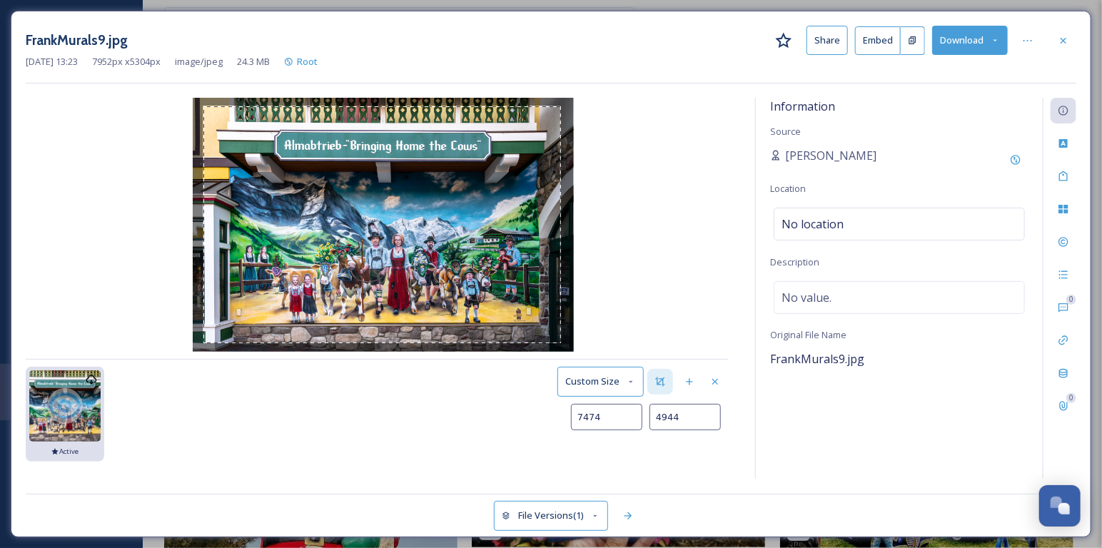
click at [561, 341] on img at bounding box center [383, 225] width 381 height 254
click at [692, 457] on button "Save as new Version" at bounding box center [675, 451] width 106 height 29
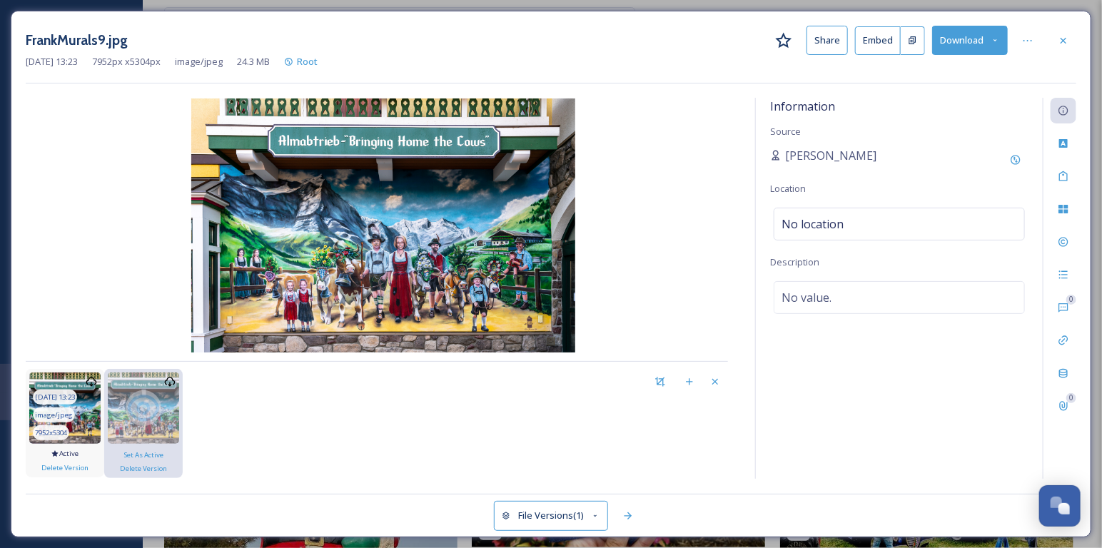
click at [86, 432] on img at bounding box center [64, 408] width 71 height 71
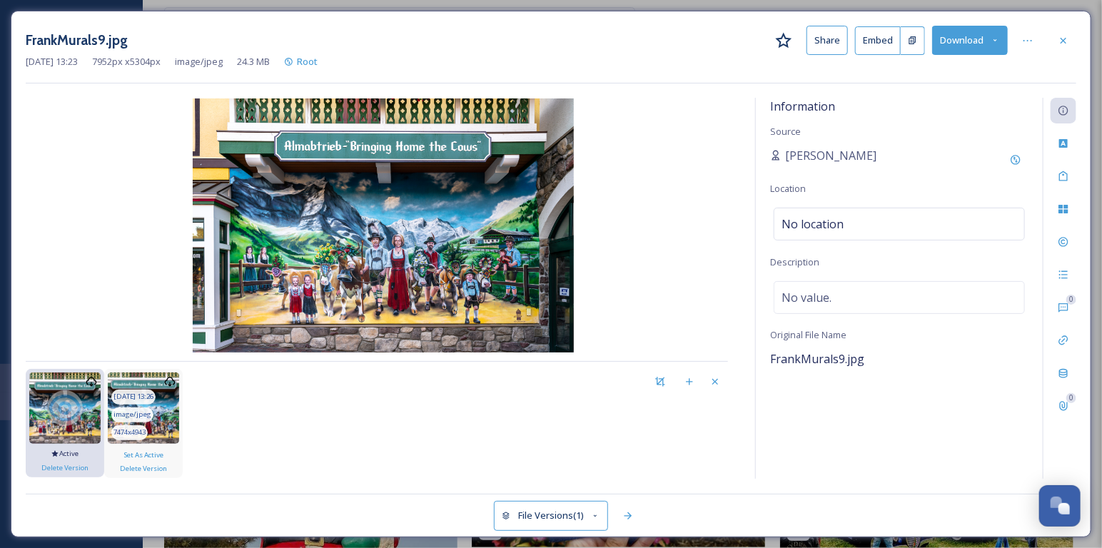
click at [168, 435] on img at bounding box center [143, 408] width 71 height 71
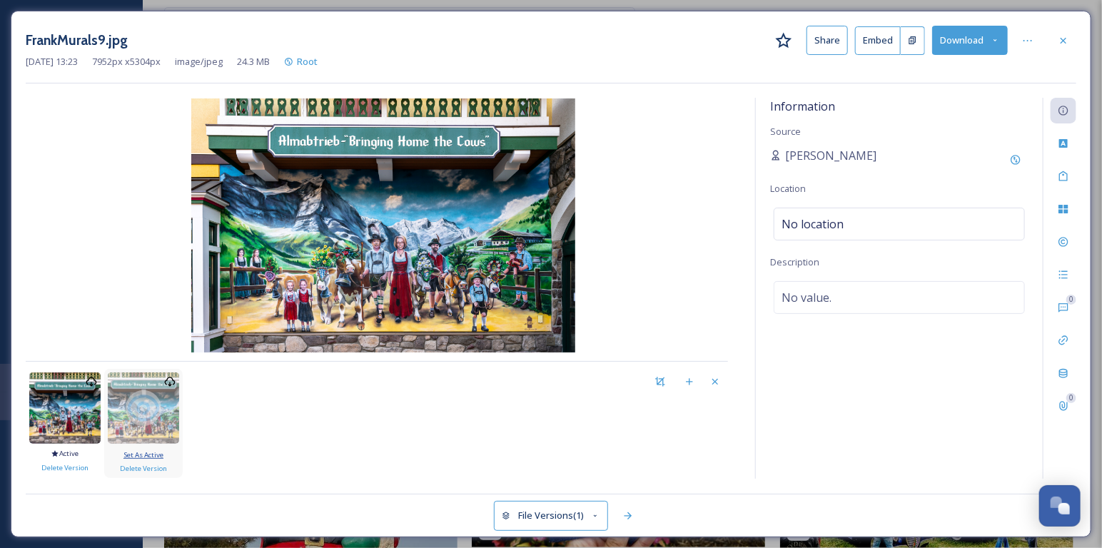
click at [152, 454] on span "Set As Active" at bounding box center [143, 454] width 40 height 9
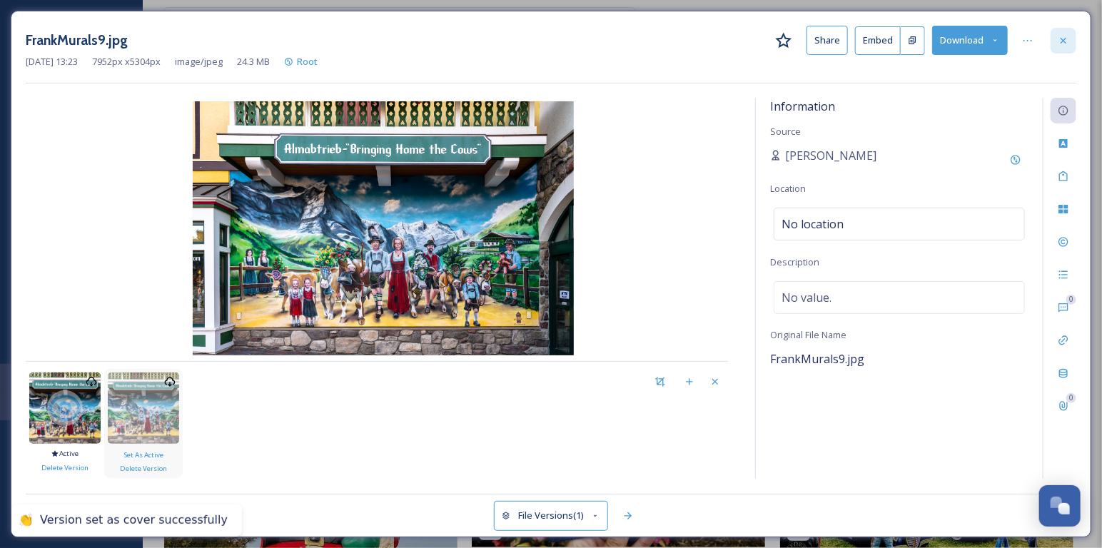
click at [1068, 36] on icon at bounding box center [1063, 40] width 11 height 11
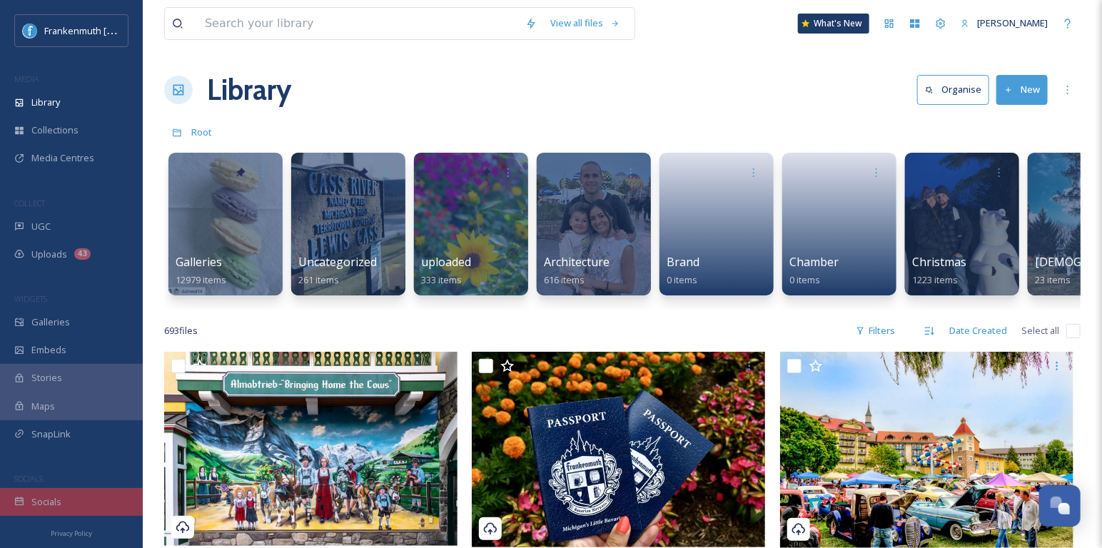
click at [86, 509] on div "Socials" at bounding box center [71, 502] width 143 height 28
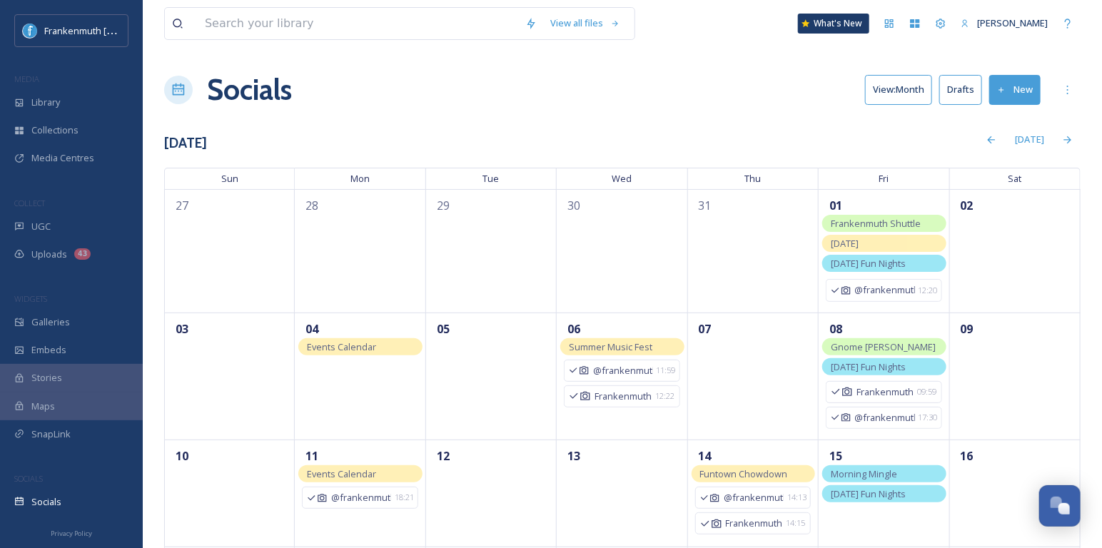
click at [967, 96] on button "Drafts" at bounding box center [960, 89] width 43 height 29
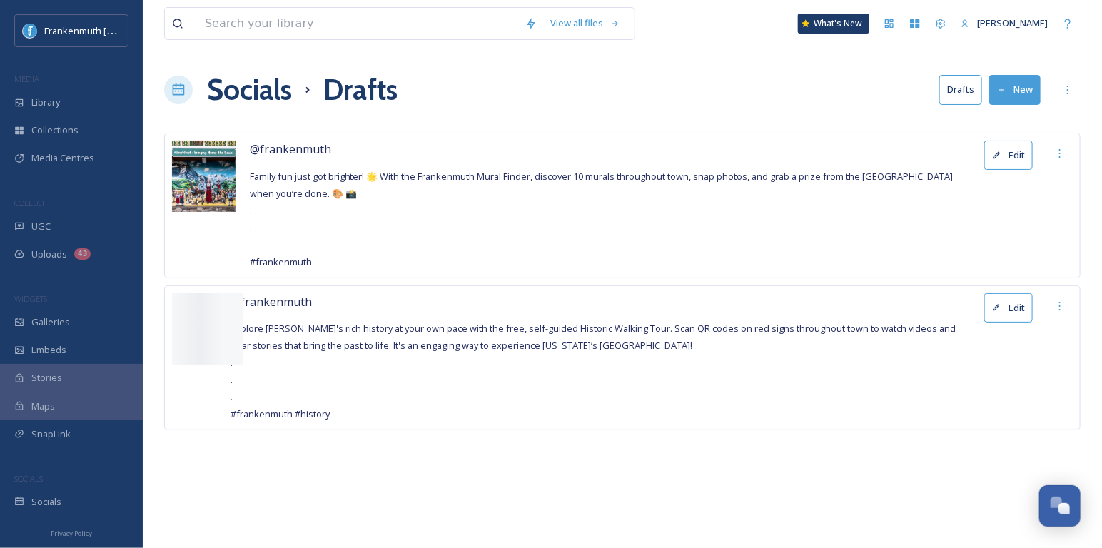
click at [1010, 153] on button "Edit" at bounding box center [1008, 155] width 49 height 29
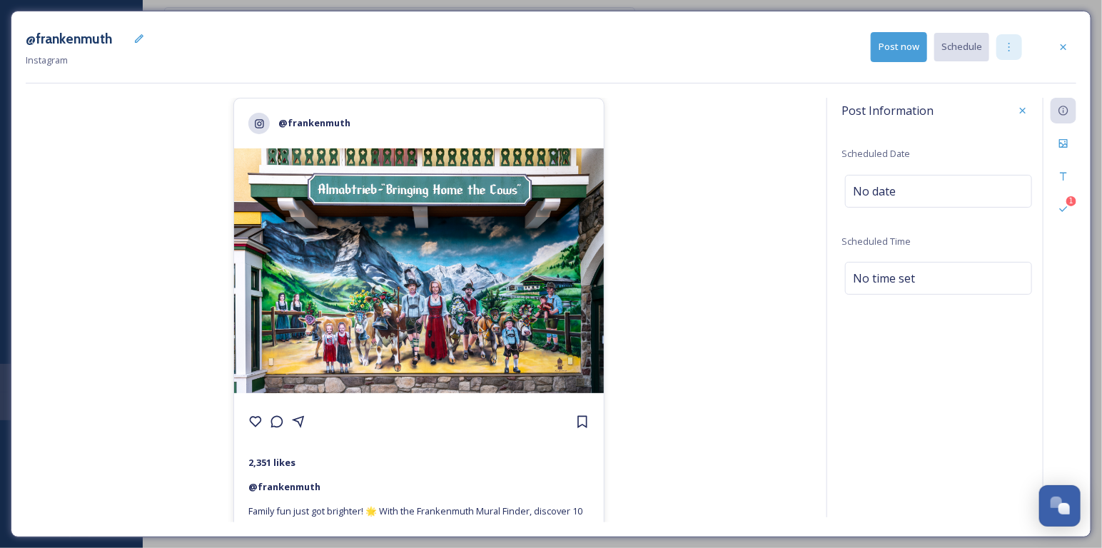
click at [1003, 50] on icon at bounding box center [1008, 46] width 11 height 11
click at [971, 79] on span "Duplicate Post" at bounding box center [983, 78] width 61 height 14
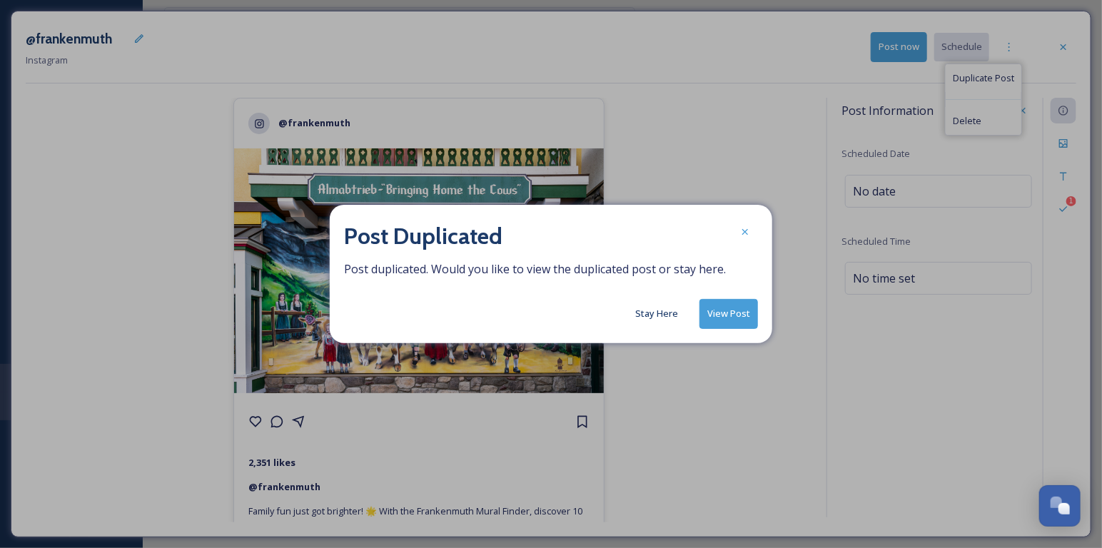
click at [663, 311] on button "Stay Here" at bounding box center [656, 314] width 57 height 28
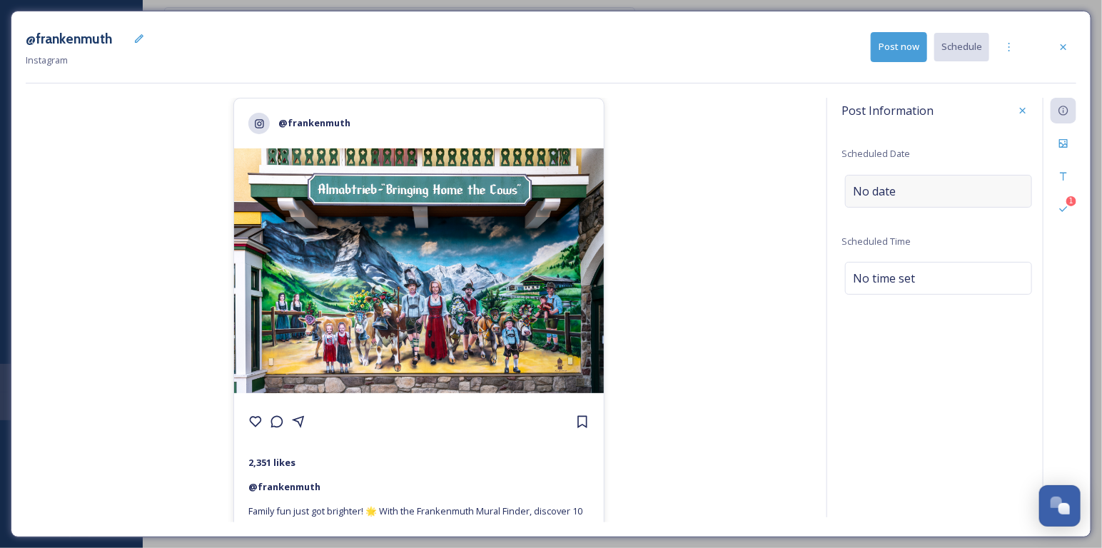
click at [947, 198] on div "No date" at bounding box center [938, 191] width 187 height 33
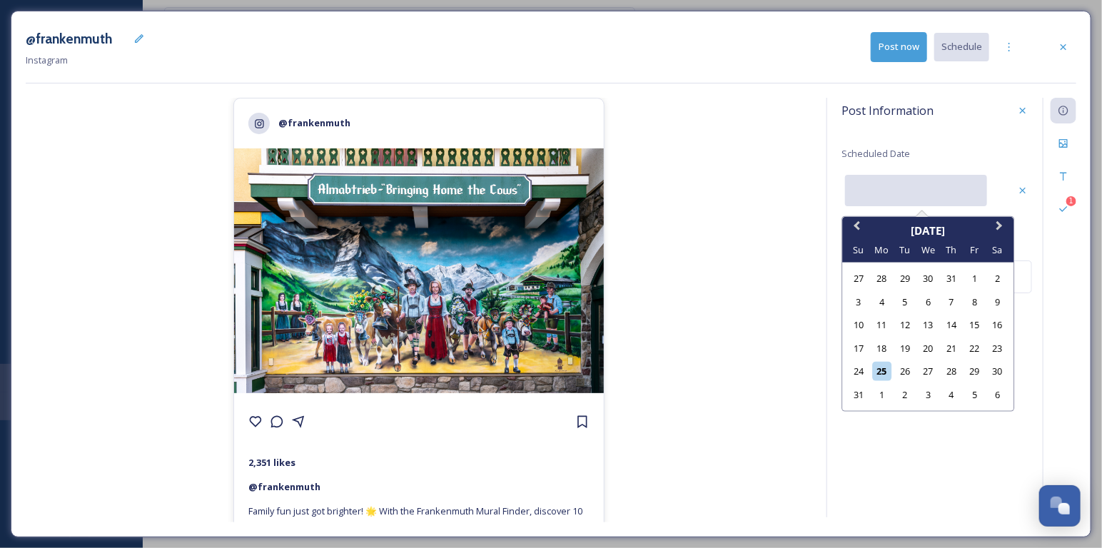
click at [896, 198] on input "text" at bounding box center [916, 190] width 142 height 31
click at [998, 365] on div "30" at bounding box center [997, 371] width 19 height 19
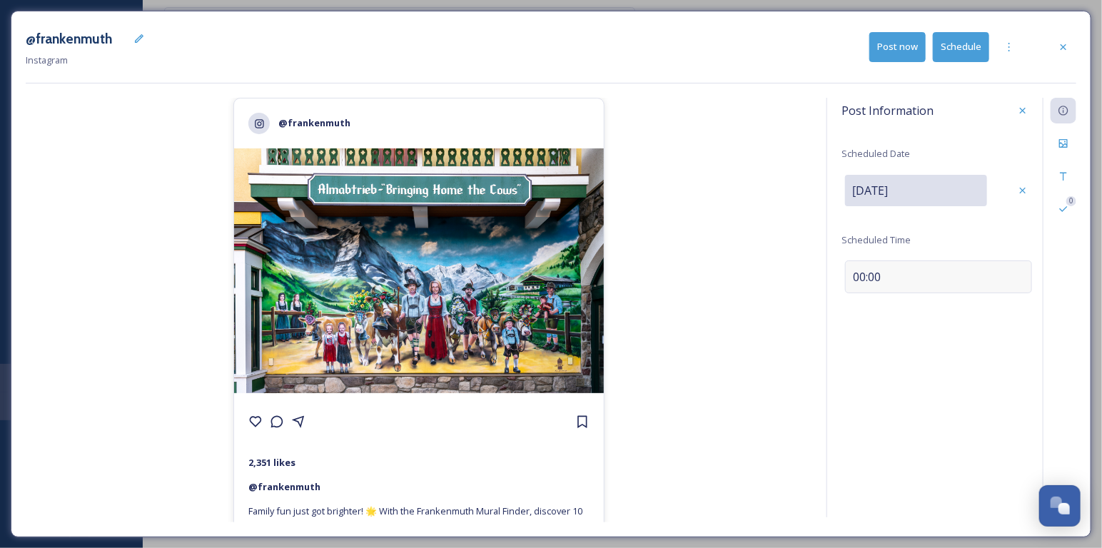
click at [869, 274] on span "00:00" at bounding box center [867, 276] width 28 height 17
click at [861, 274] on input "13:26" at bounding box center [889, 275] width 96 height 34
click at [1013, 278] on div "Save" at bounding box center [1023, 276] width 26 height 26
click at [981, 48] on button "Schedule" at bounding box center [961, 46] width 56 height 29
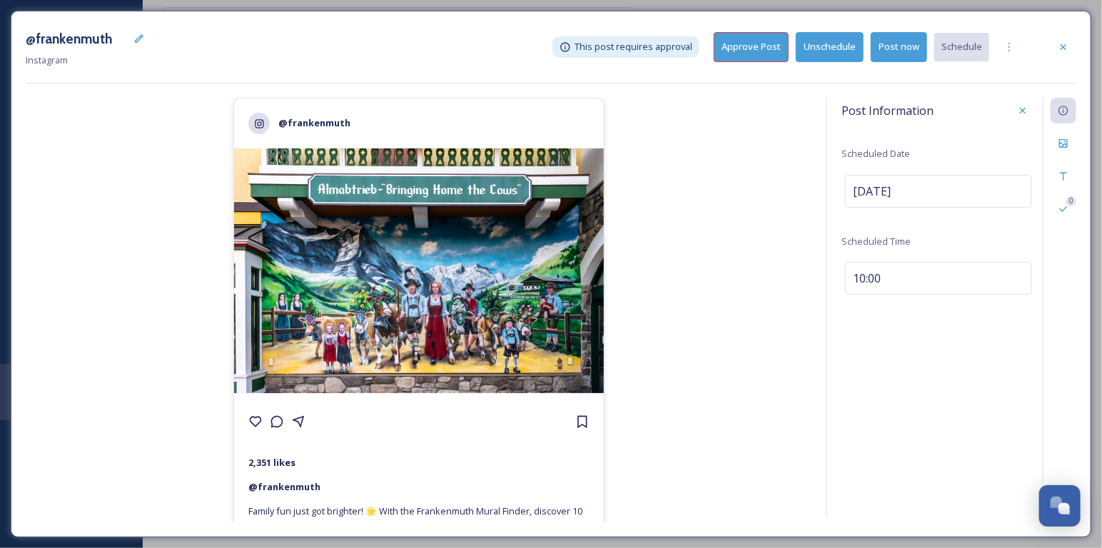
click at [767, 53] on button "Approve Post" at bounding box center [751, 46] width 75 height 29
click at [1058, 48] on icon at bounding box center [1063, 46] width 11 height 11
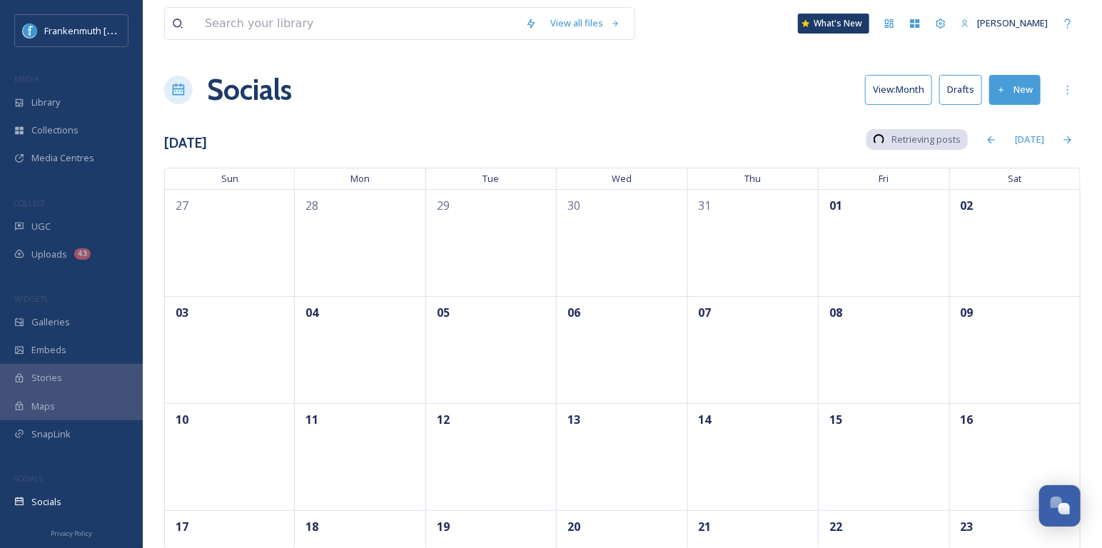
click at [967, 83] on button "Drafts" at bounding box center [960, 89] width 43 height 29
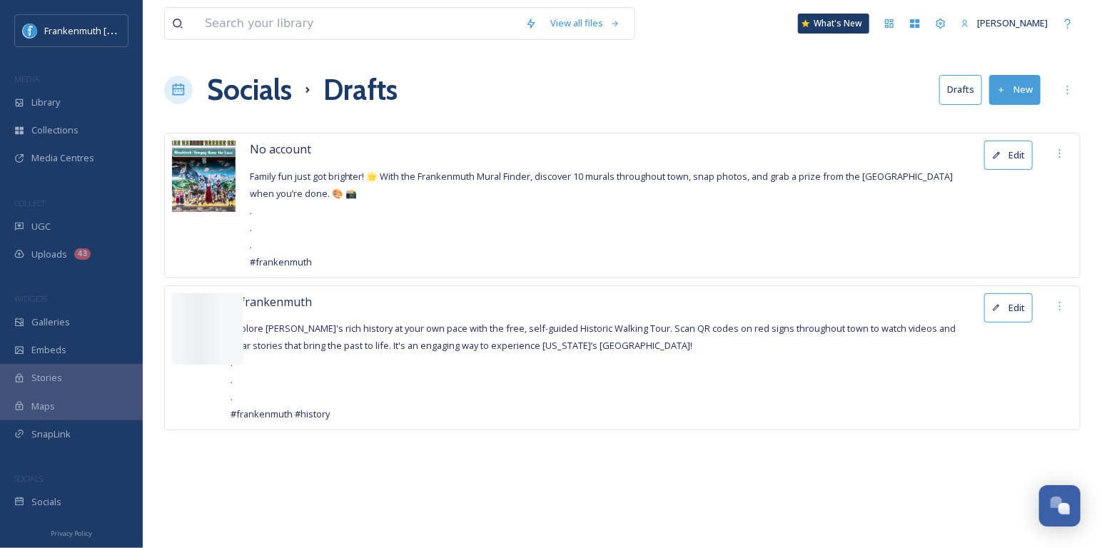
click at [1008, 159] on button "Edit" at bounding box center [1008, 155] width 49 height 29
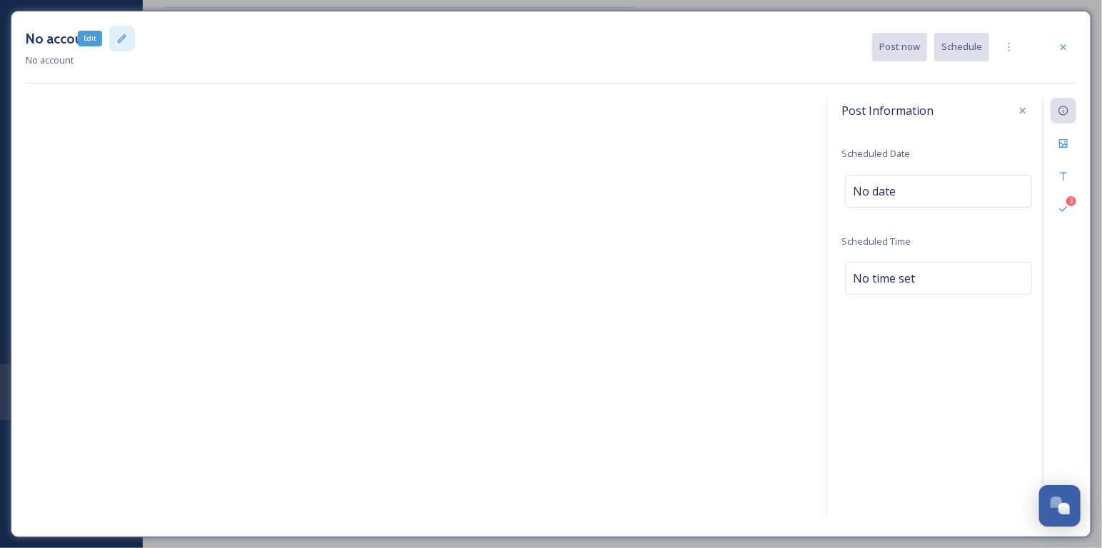
click at [116, 43] on icon at bounding box center [121, 38] width 11 height 11
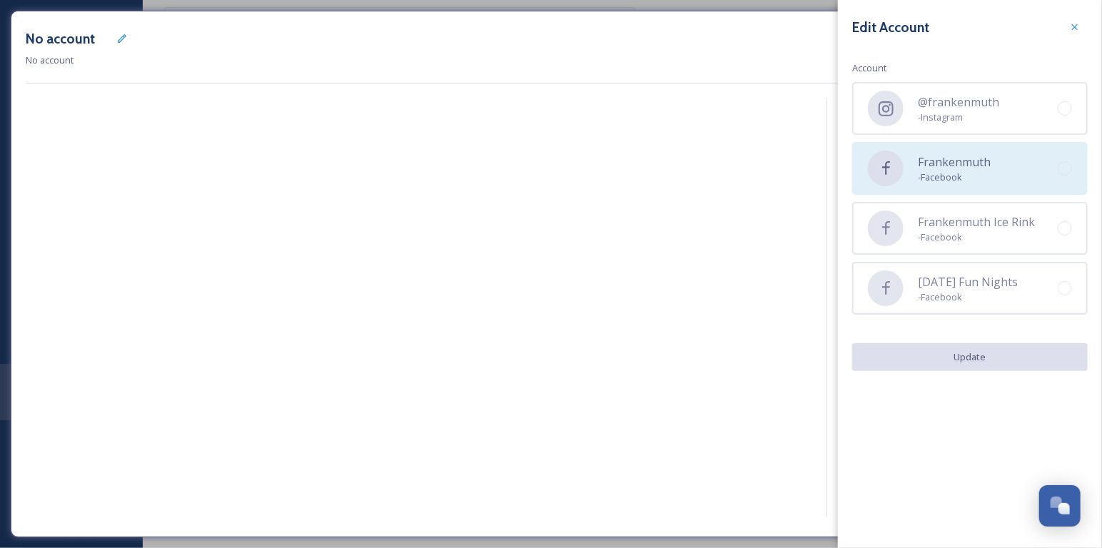
click at [932, 180] on span "- Facebook" at bounding box center [954, 178] width 73 height 14
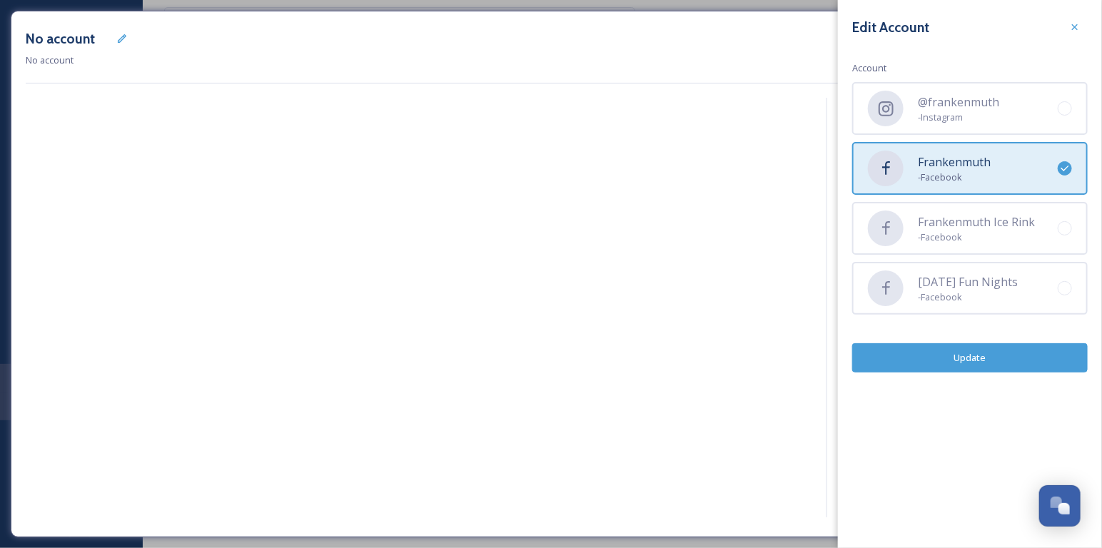
click at [994, 364] on button "Update" at bounding box center [970, 357] width 236 height 29
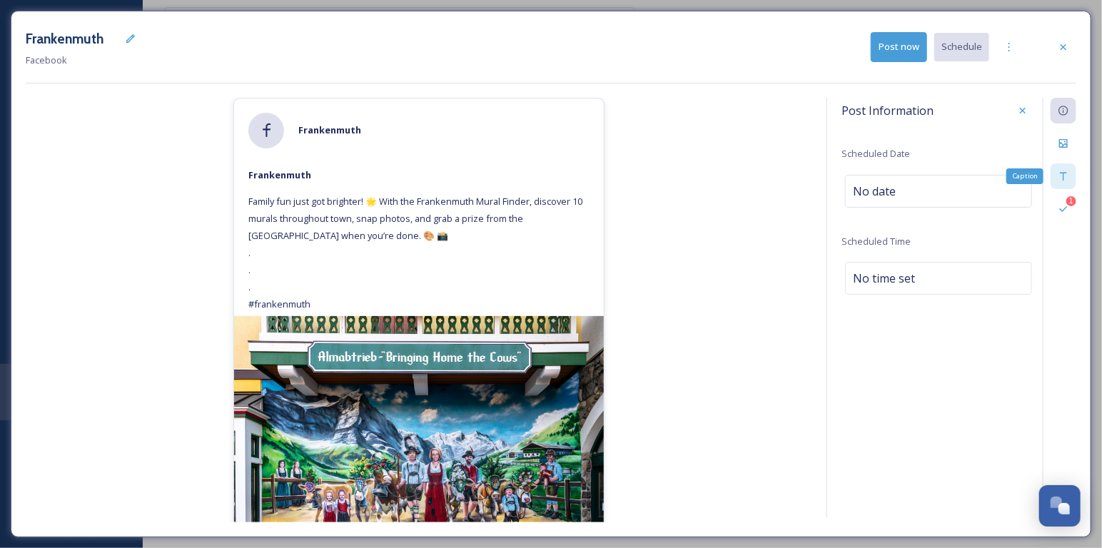
click at [1061, 176] on icon at bounding box center [1063, 176] width 11 height 11
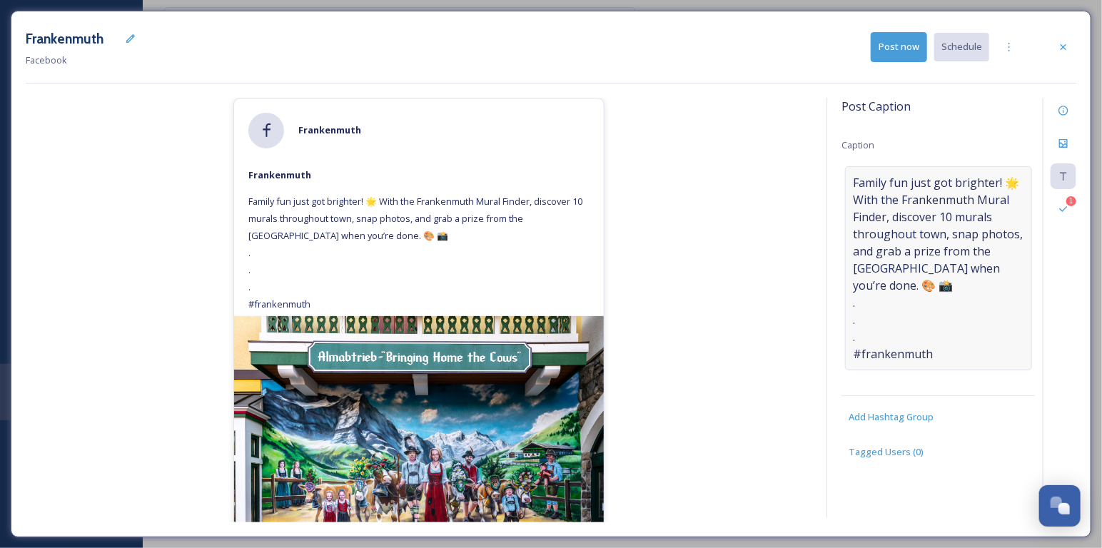
click at [956, 350] on span "Family fun just got brighter! 🌟 With the Frankenmuth Mural Finder, discover 10 …" at bounding box center [938, 268] width 171 height 188
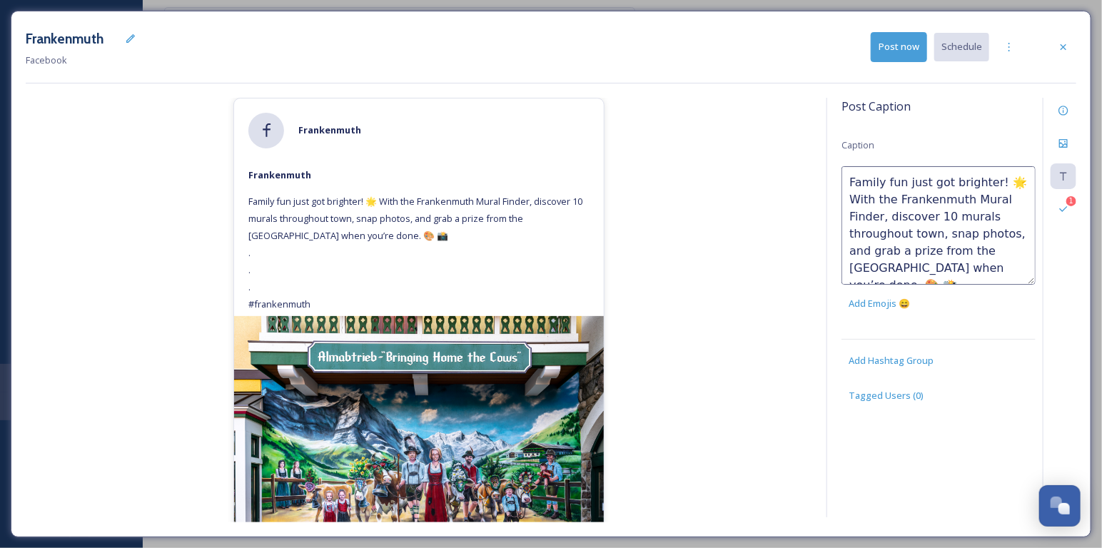
scroll to position [86, 0]
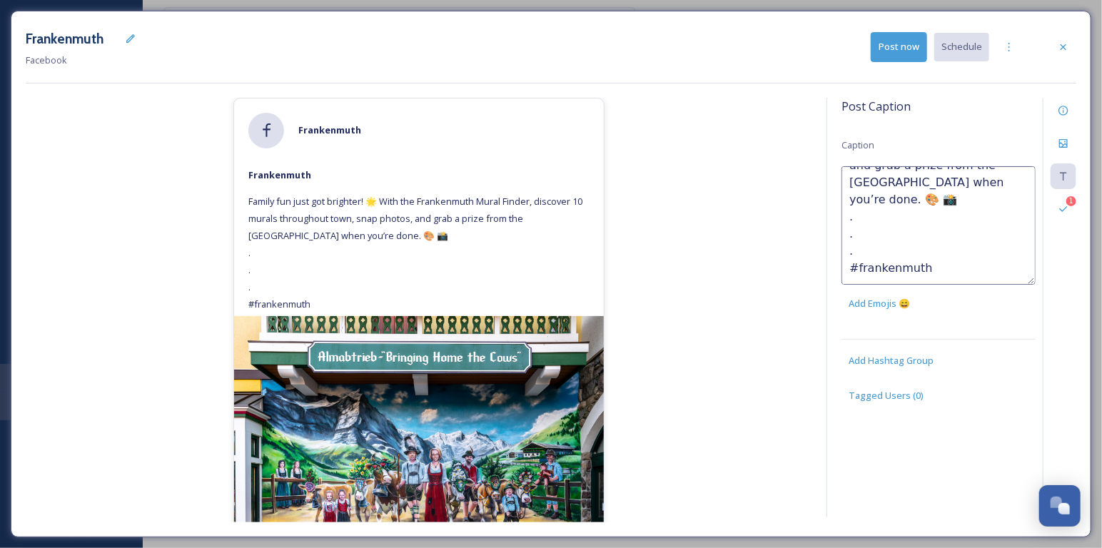
drag, startPoint x: 939, startPoint y: 260, endPoint x: 854, endPoint y: 223, distance: 92.4
click at [854, 223] on textarea "Family fun just got brighter! 🌟 With the Frankenmuth Mural Finder, discover 10 …" at bounding box center [938, 225] width 194 height 118
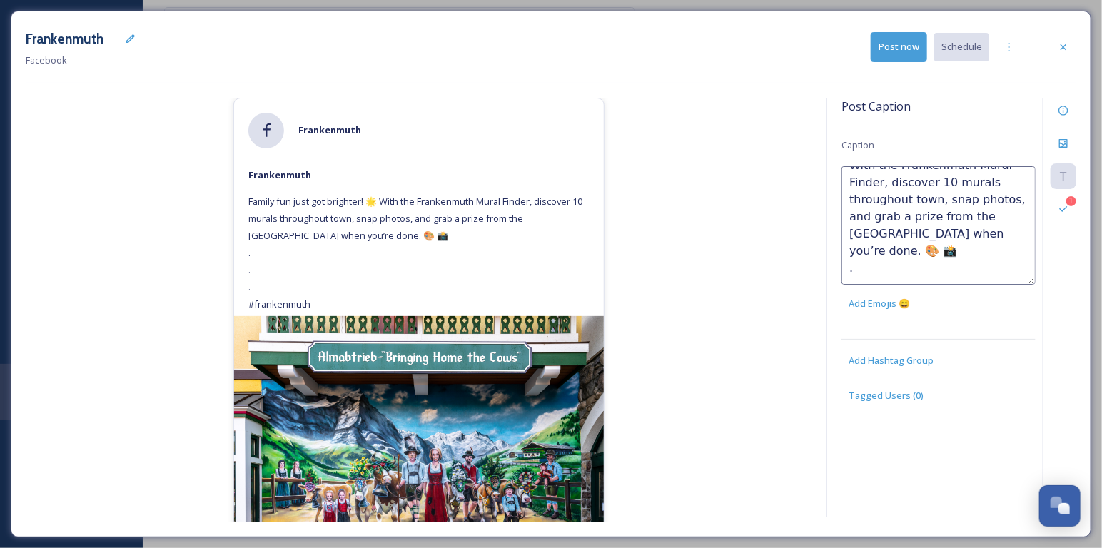
scroll to position [34, 0]
paste textarea "[URL][DOMAIN_NAME]"
click at [740, 233] on div "Frankenmuth Frankenmuth Family fun just got brighter! 🌟 With the Frankenmuth Mu…" at bounding box center [419, 310] width 786 height 425
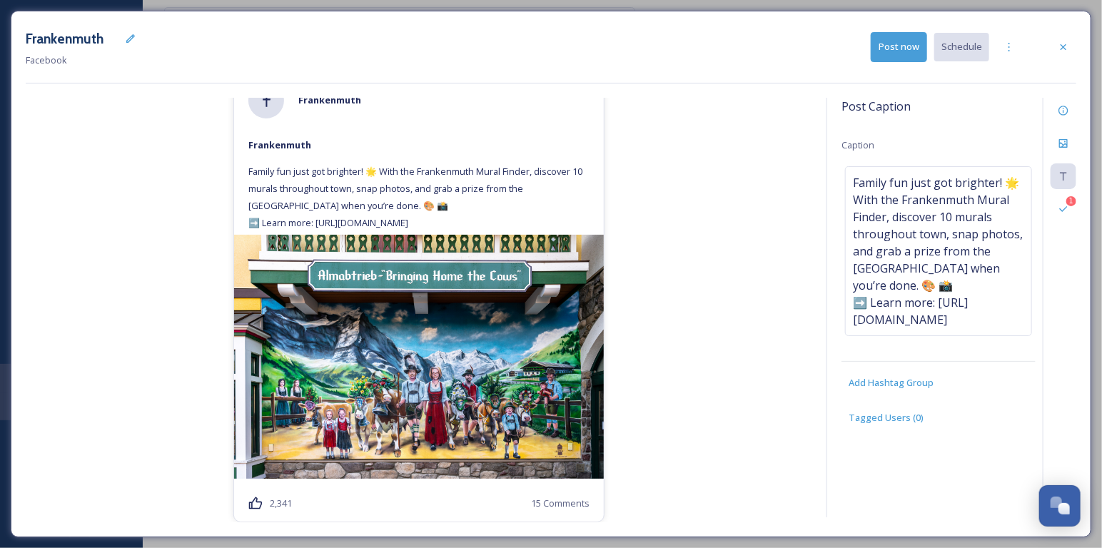
scroll to position [0, 0]
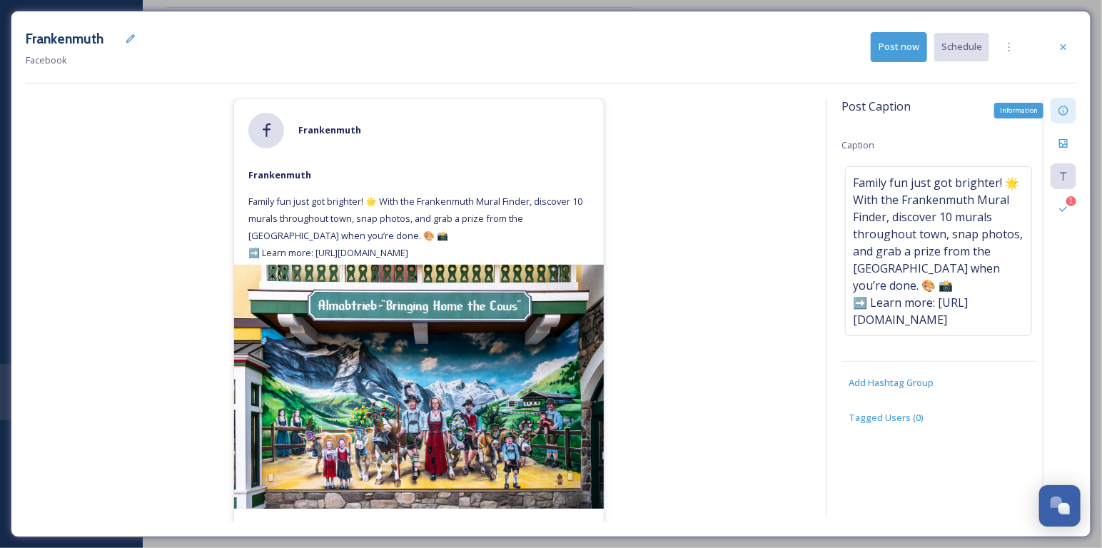
click at [1058, 108] on icon at bounding box center [1063, 110] width 11 height 11
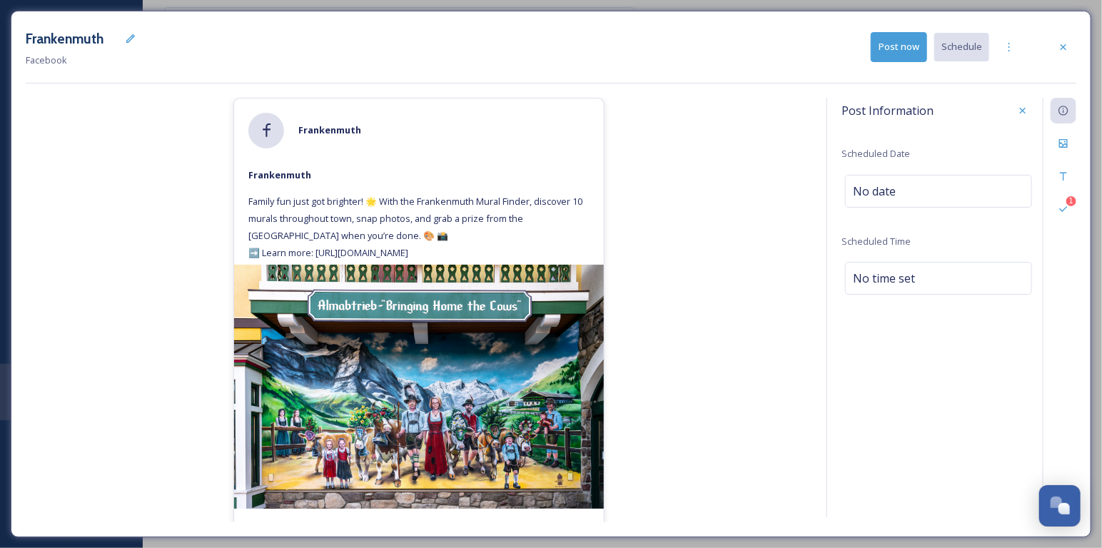
click at [898, 168] on div "Post Information Scheduled Date No date Scheduled Time No time set" at bounding box center [938, 209] width 194 height 222
click at [898, 188] on div "No date" at bounding box center [938, 191] width 187 height 33
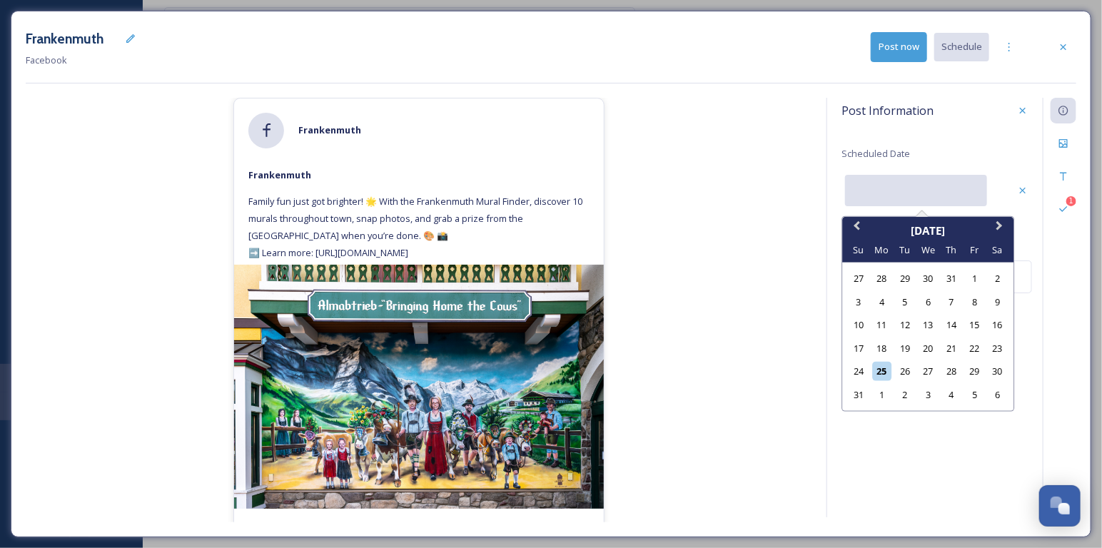
click at [898, 188] on input "text" at bounding box center [916, 190] width 142 height 31
click at [999, 368] on div "30" at bounding box center [997, 371] width 19 height 19
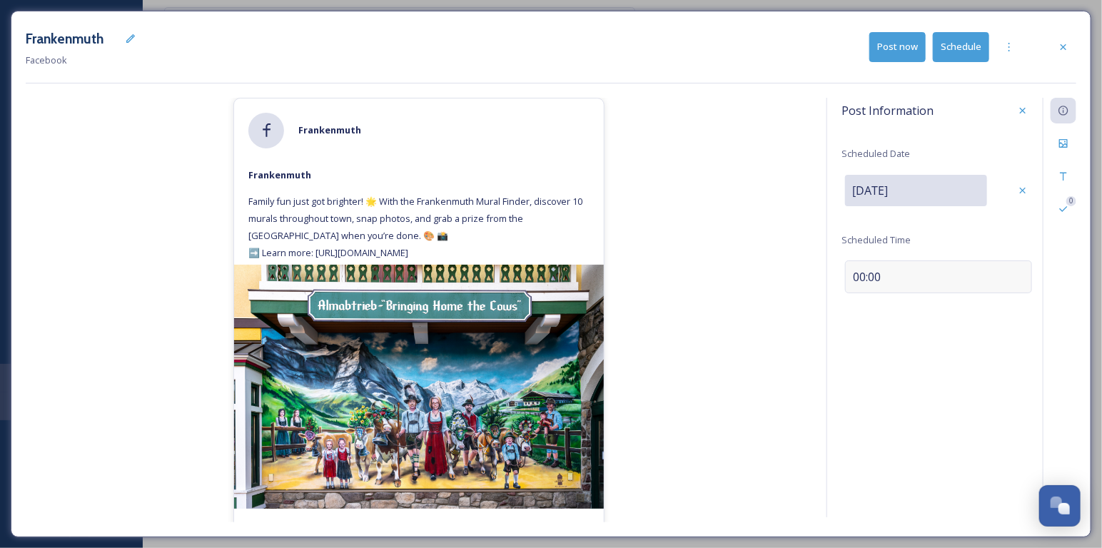
click at [864, 268] on span "00:00" at bounding box center [867, 276] width 28 height 17
click at [854, 268] on input "13:28" at bounding box center [889, 275] width 96 height 34
click at [1016, 273] on div "Save" at bounding box center [1023, 276] width 26 height 26
click at [967, 51] on button "Schedule" at bounding box center [961, 46] width 56 height 29
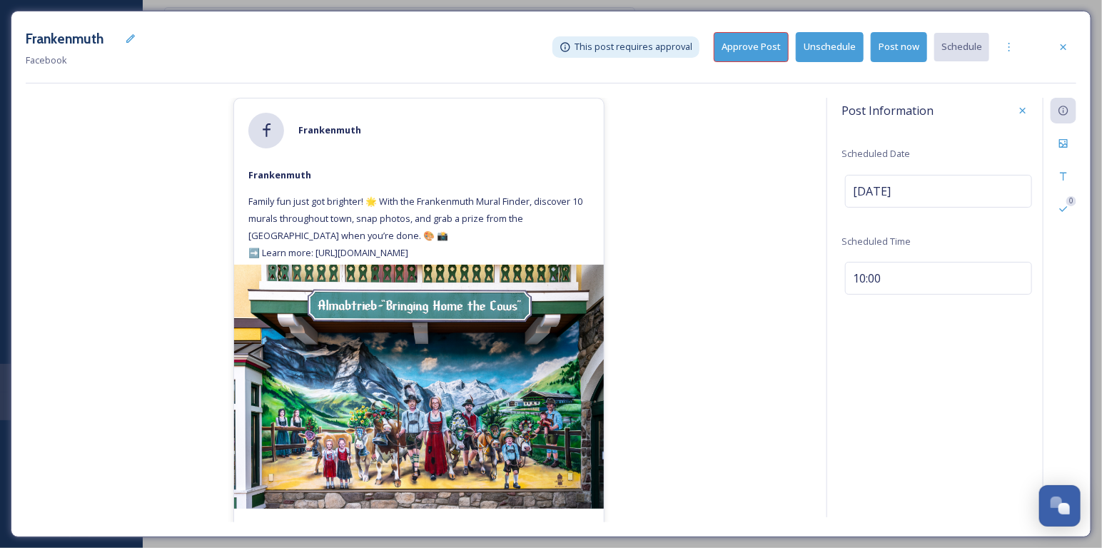
click at [776, 45] on button "Approve Post" at bounding box center [751, 46] width 75 height 29
click at [1073, 46] on div at bounding box center [1063, 47] width 26 height 26
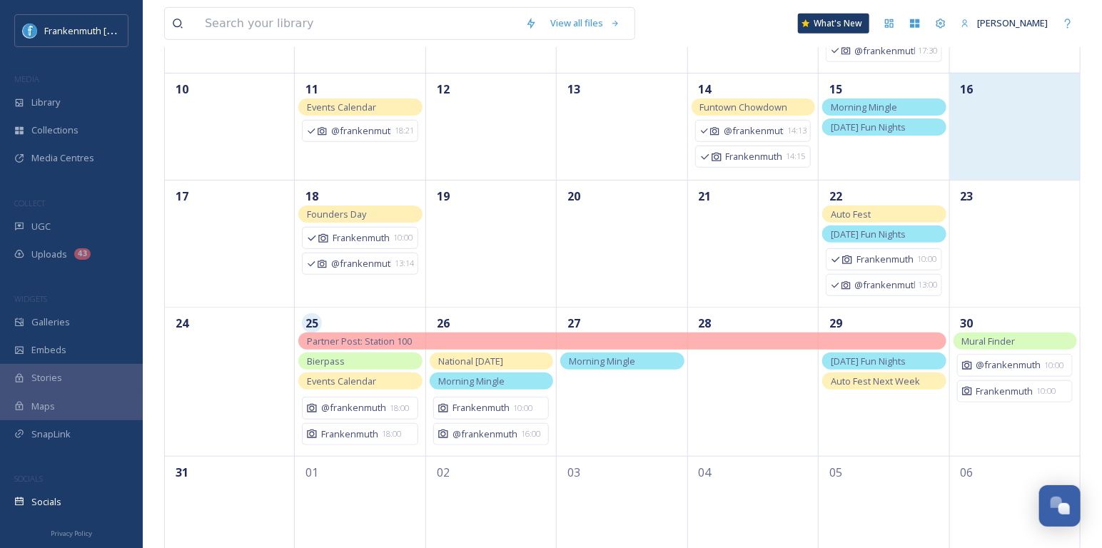
scroll to position [388, 0]
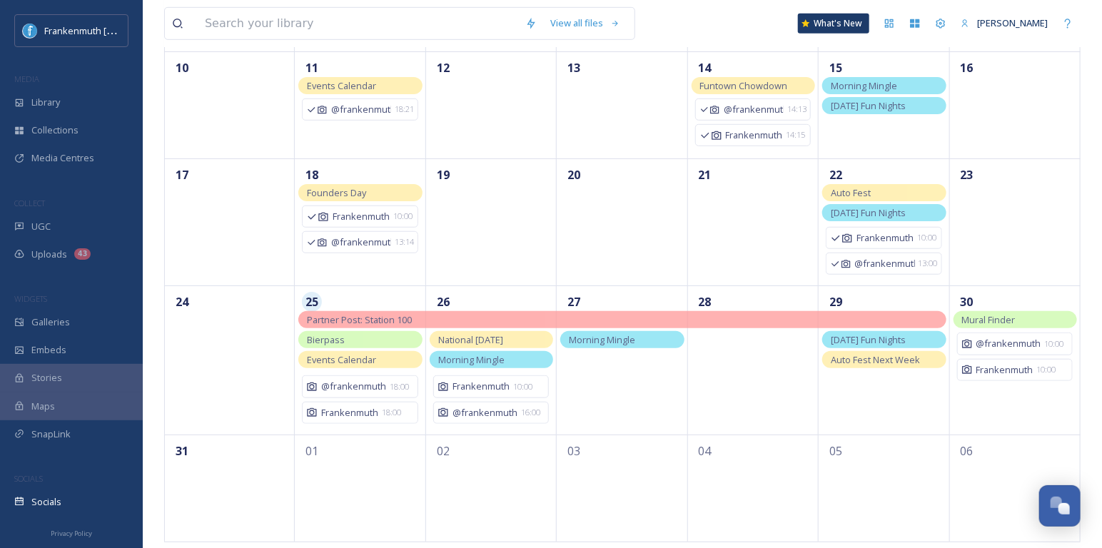
click at [918, 355] on span "Auto Fest Next Week" at bounding box center [875, 359] width 89 height 13
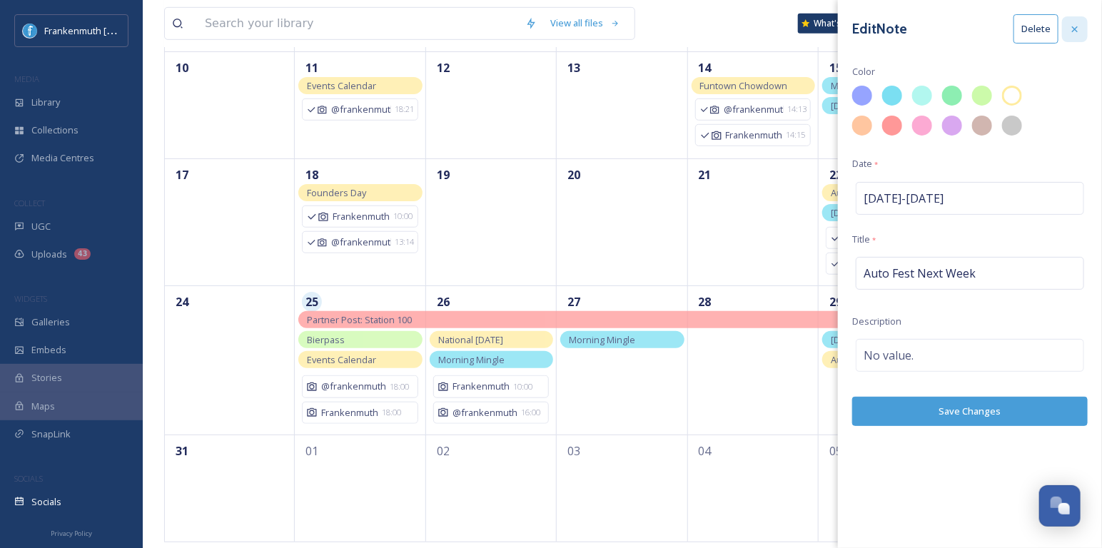
click at [1075, 33] on icon at bounding box center [1074, 29] width 11 height 11
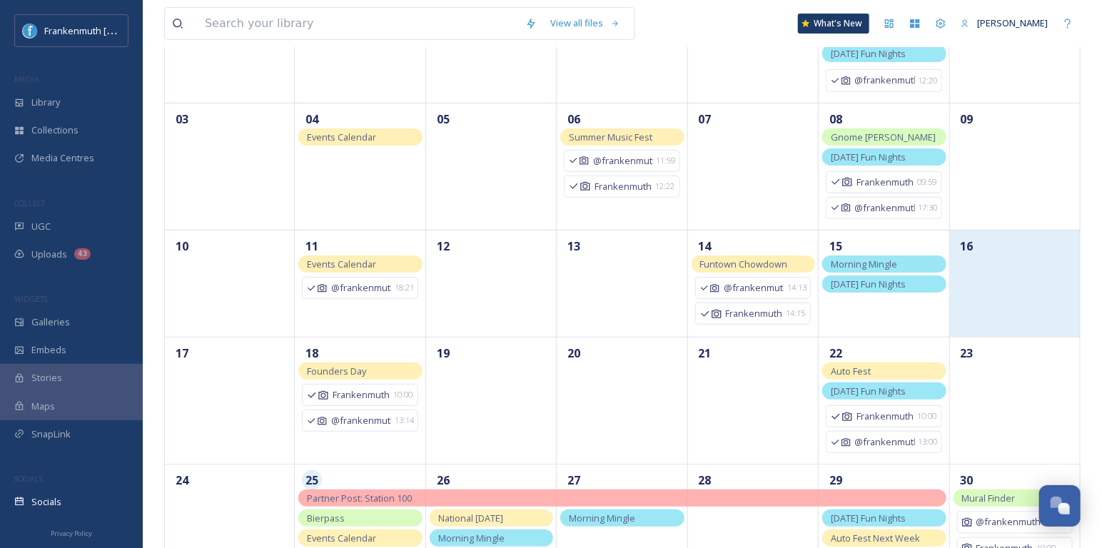
scroll to position [0, 0]
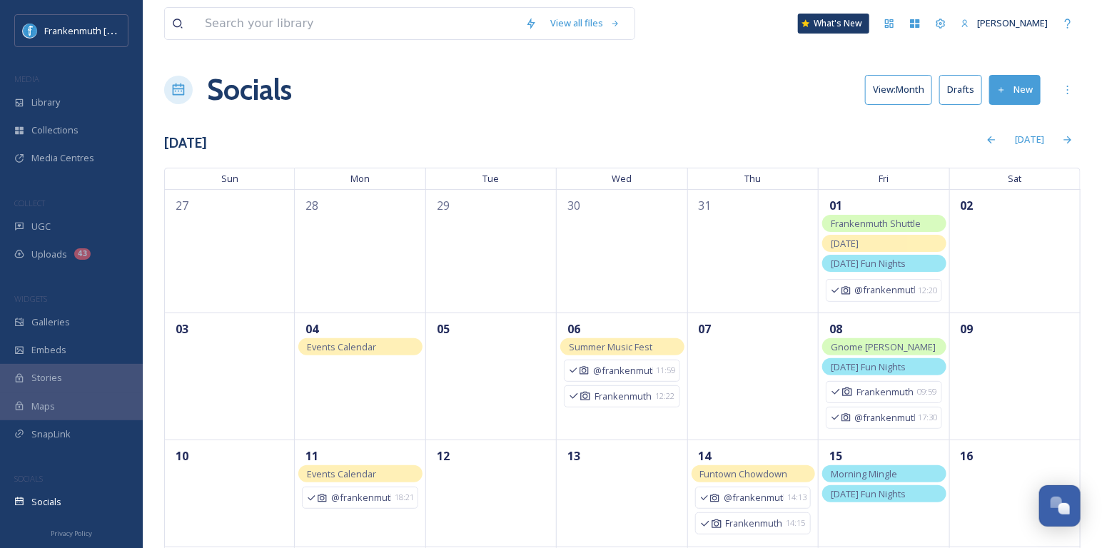
click at [1018, 93] on button "New" at bounding box center [1014, 89] width 51 height 29
click at [1018, 117] on span "Post" at bounding box center [1020, 123] width 19 height 14
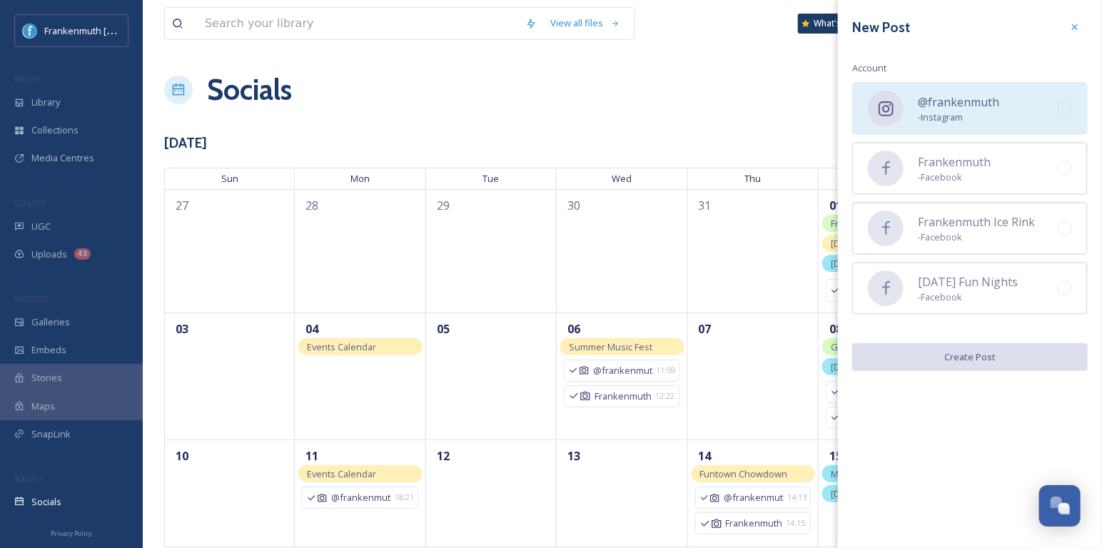
click at [966, 117] on span "- Instagram" at bounding box center [958, 118] width 81 height 14
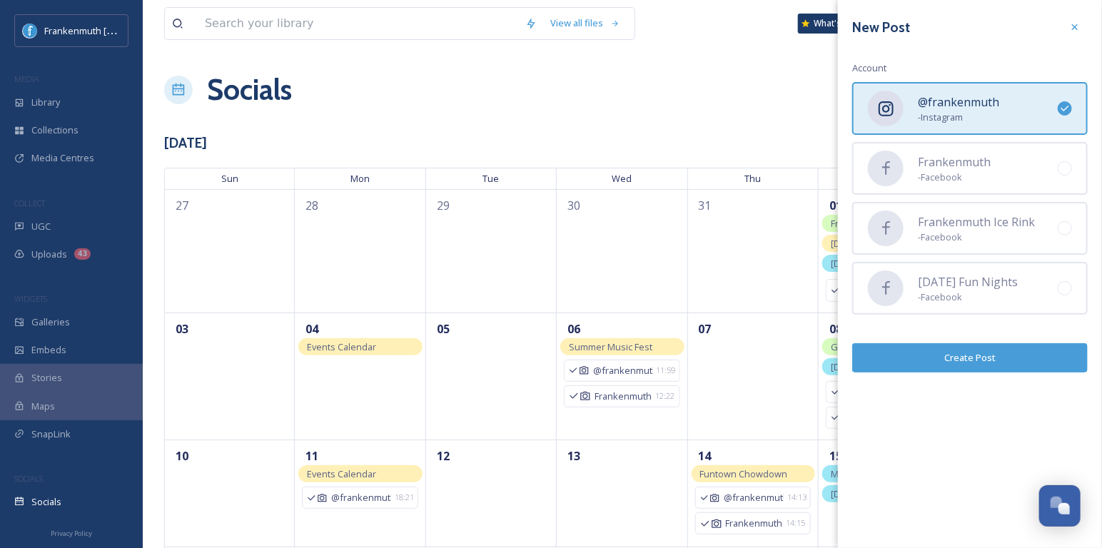
click at [984, 348] on button "Create Post" at bounding box center [970, 357] width 236 height 29
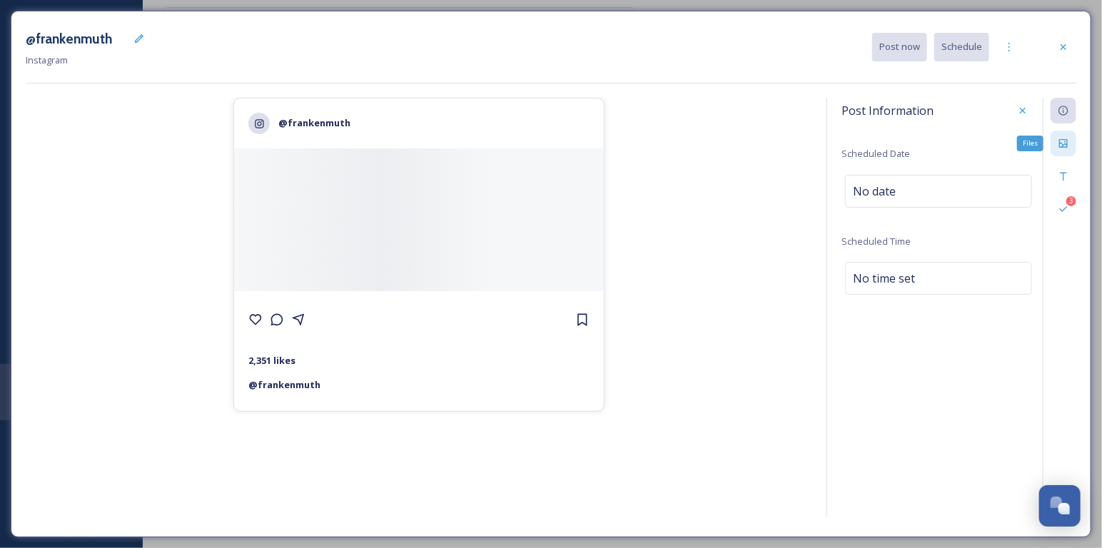
click at [1062, 145] on icon at bounding box center [1063, 143] width 11 height 11
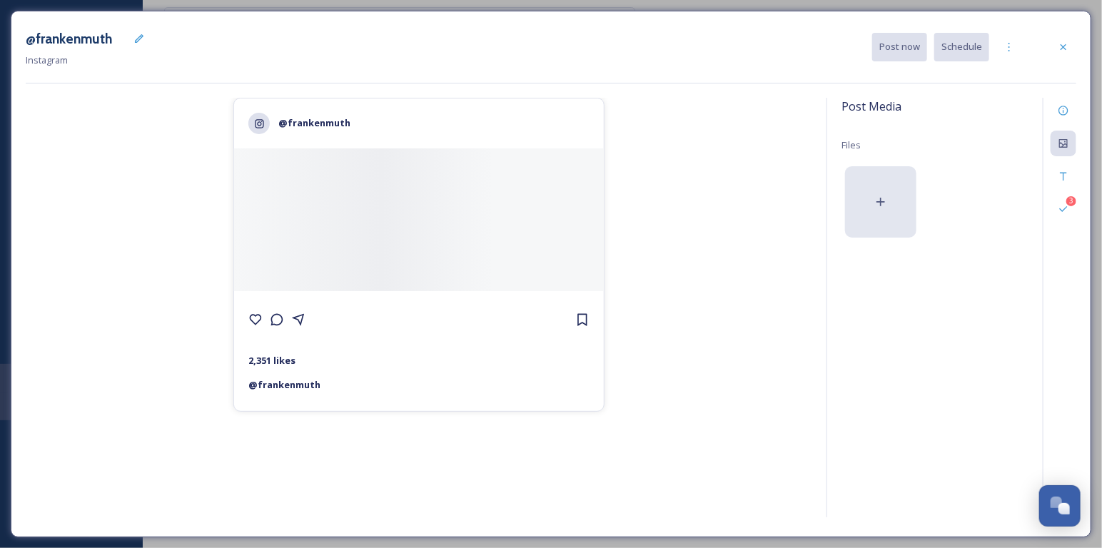
click at [878, 171] on div at bounding box center [880, 201] width 71 height 71
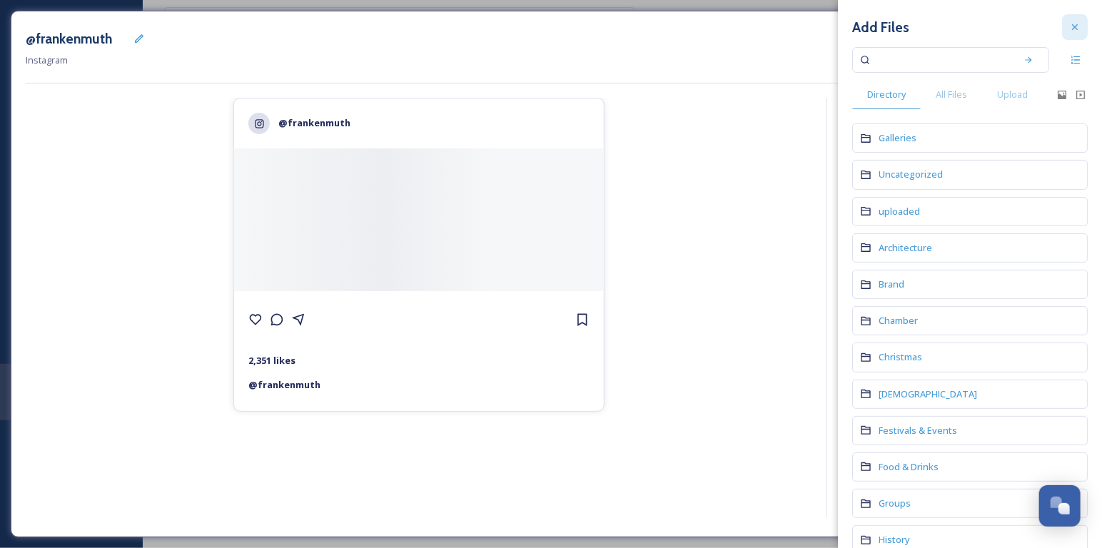
click at [1075, 34] on div at bounding box center [1075, 27] width 26 height 26
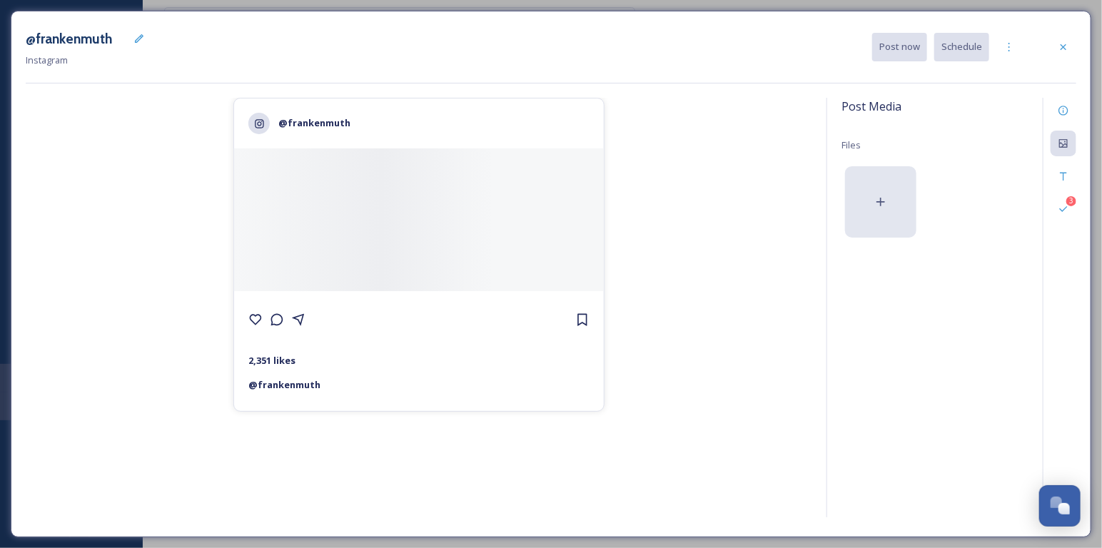
click at [875, 196] on icon at bounding box center [881, 202] width 14 height 14
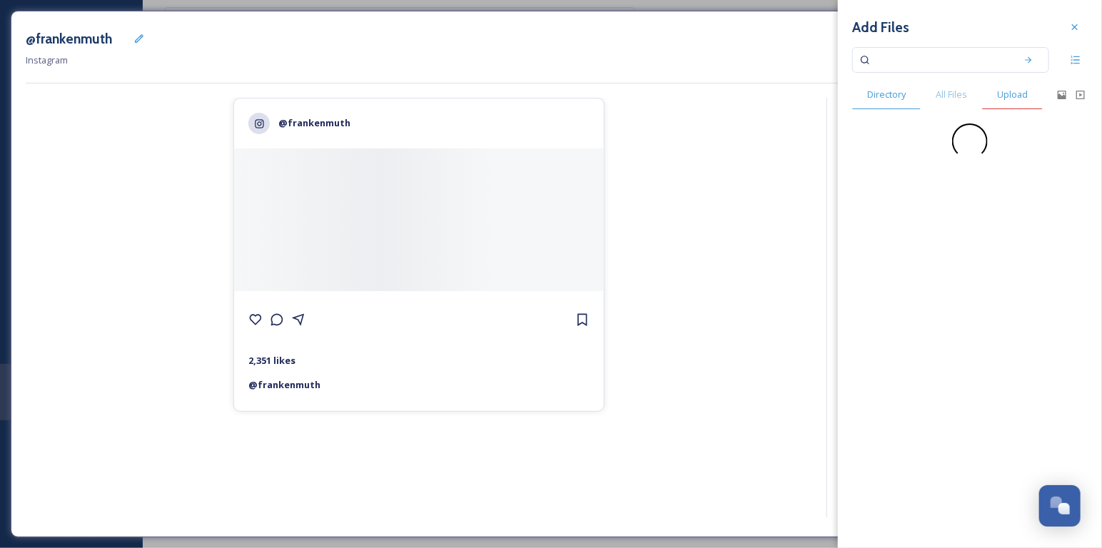
click at [1004, 97] on span "Upload" at bounding box center [1012, 95] width 31 height 14
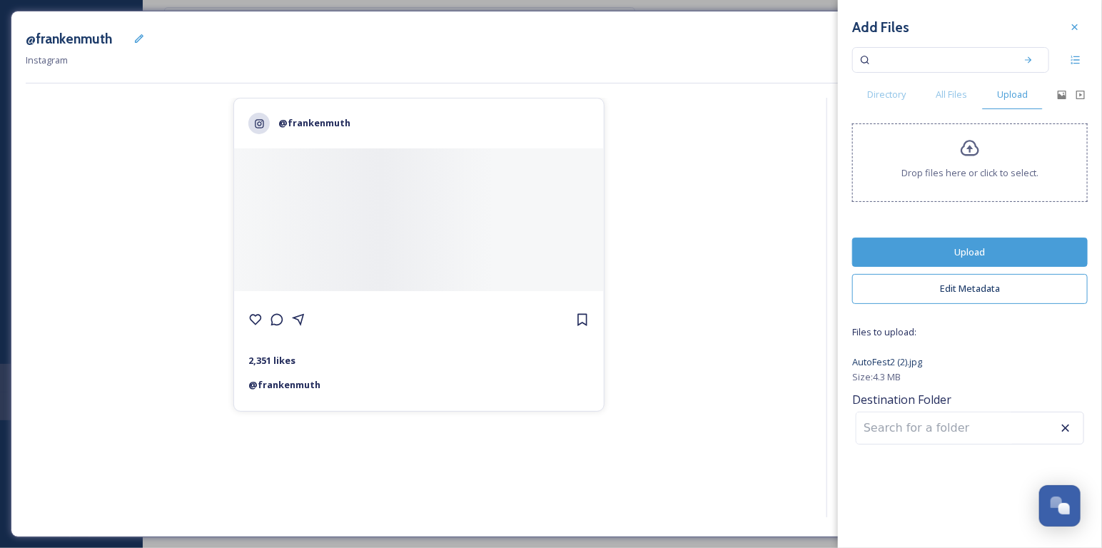
click at [1028, 248] on button "Upload" at bounding box center [970, 252] width 236 height 29
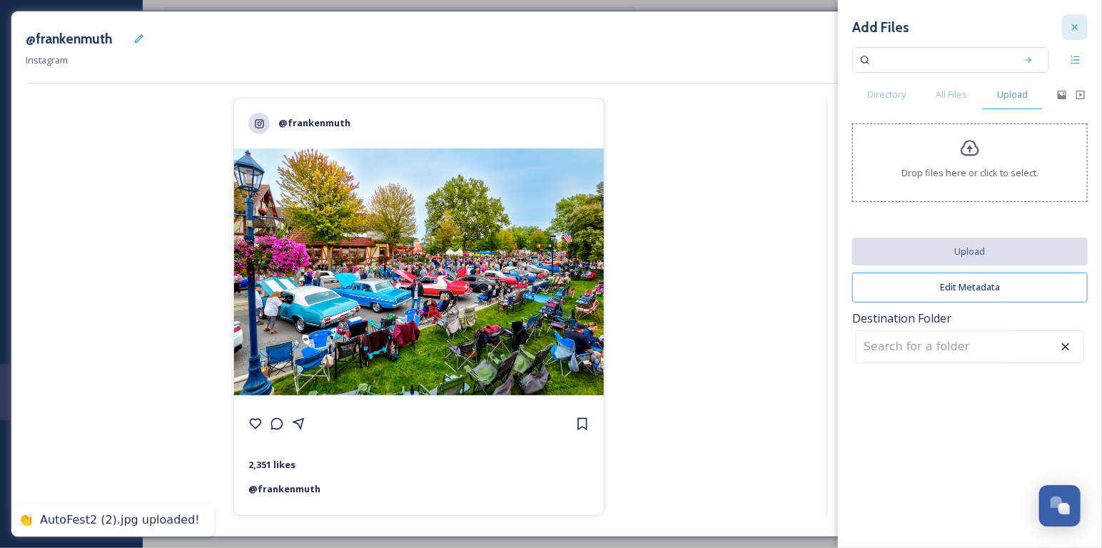
click at [1074, 32] on icon at bounding box center [1074, 26] width 11 height 11
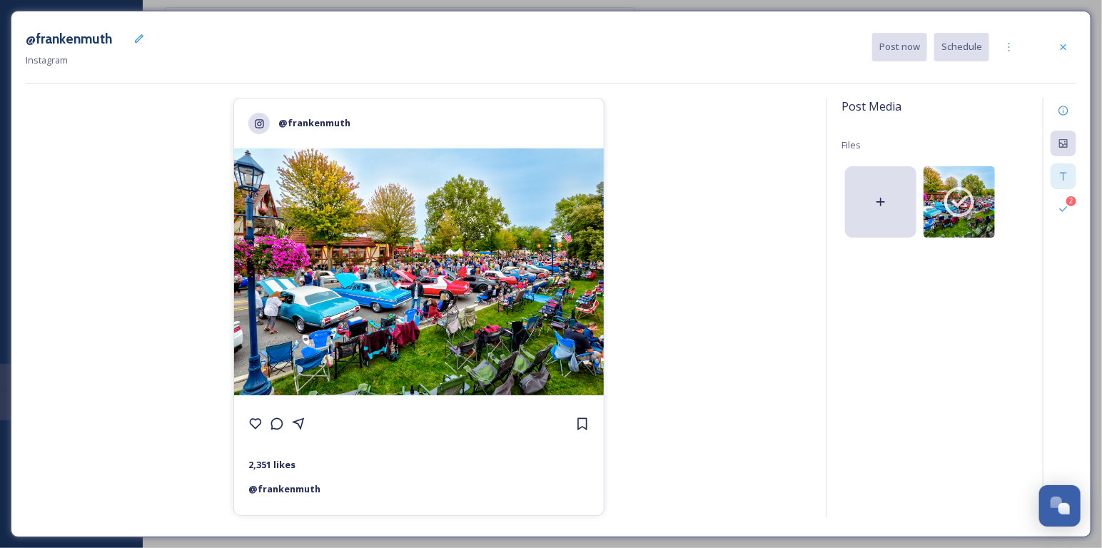
click at [1067, 165] on div at bounding box center [1063, 176] width 26 height 26
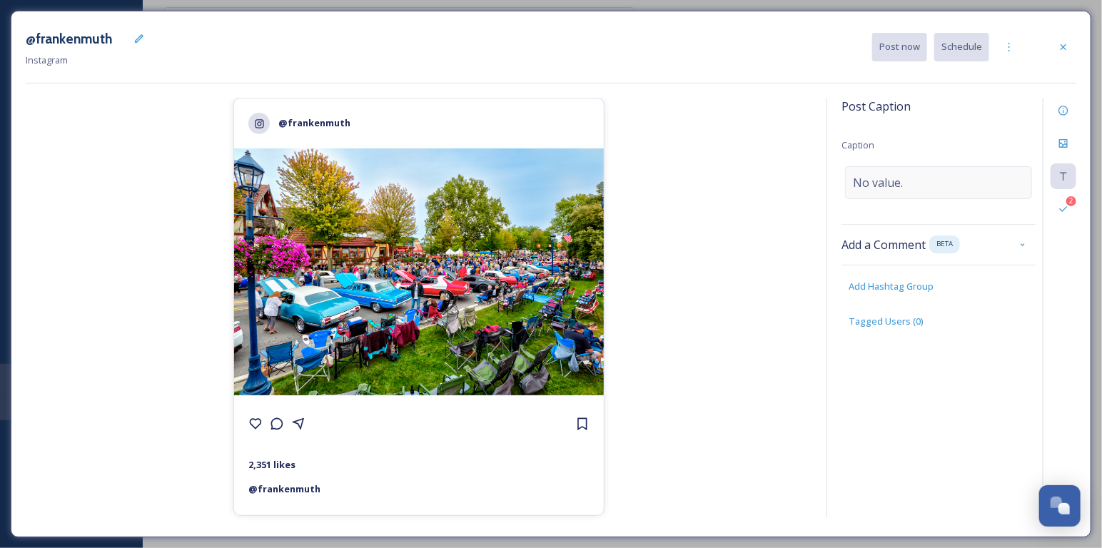
click at [979, 171] on div "No value." at bounding box center [938, 182] width 187 height 33
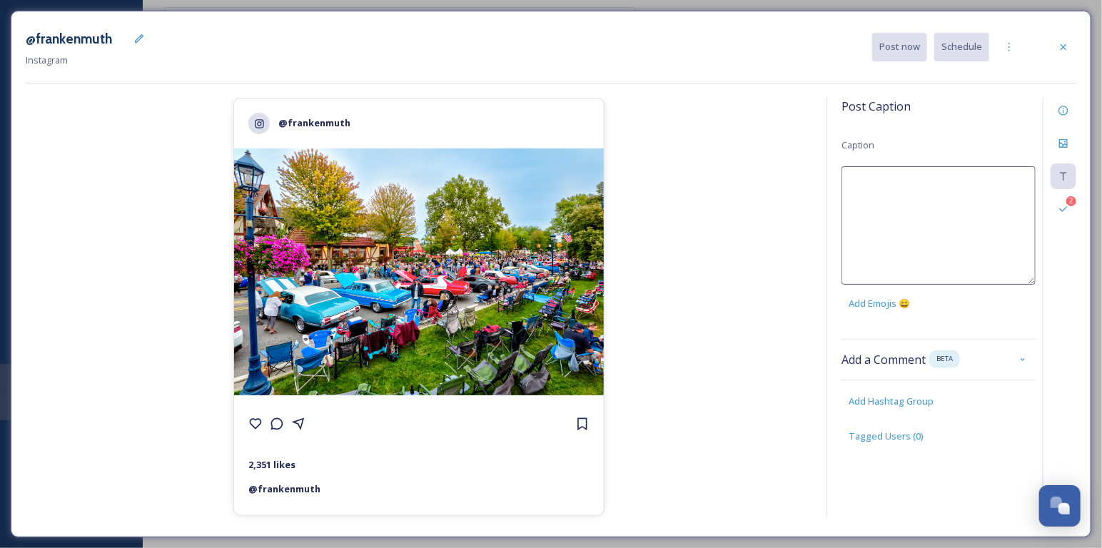
click at [979, 171] on textarea at bounding box center [938, 225] width 194 height 118
paste textarea "The countdown is on! ⏰ Only one week until Frankenmuth is filled with shiny rid…"
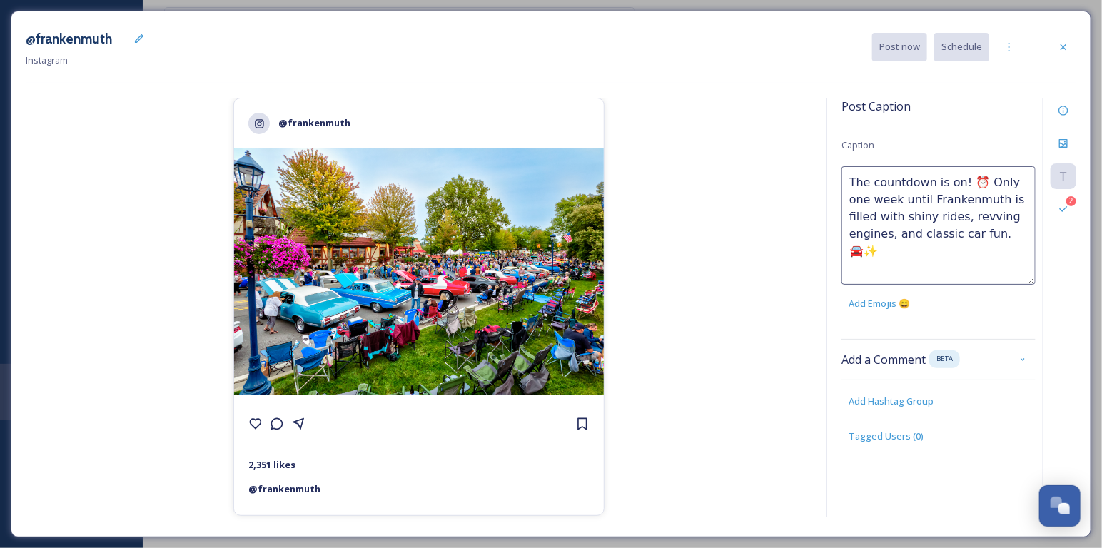
drag, startPoint x: 1004, startPoint y: 182, endPoint x: 875, endPoint y: 197, distance: 130.0
click at [875, 197] on textarea "The countdown is on! ⏰ Only one week until Frankenmuth is filled with shiny rid…" at bounding box center [938, 225] width 194 height 118
click at [989, 177] on textarea "The countdown is on! ⏰ Only ONE WEEK until Frankenmuth is filled with shiny rid…" at bounding box center [938, 225] width 194 height 118
click at [977, 200] on textarea "The countdown is on! ⏰ Just ONE WEEK until Frankenmuth is filled with shiny rid…" at bounding box center [938, 225] width 194 height 118
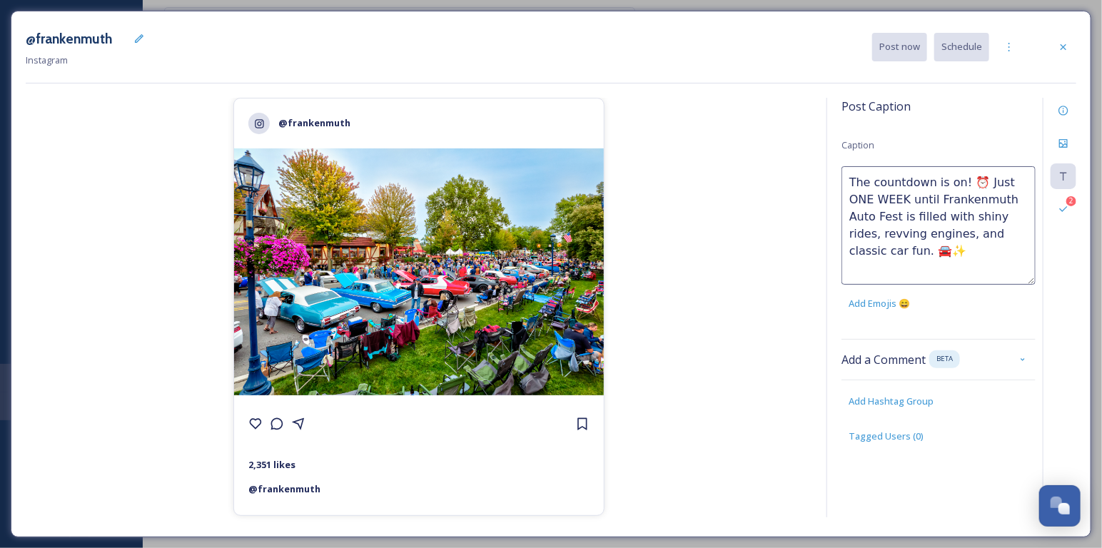
click at [859, 217] on textarea "The countdown is on! ⏰ Just ONE WEEK until Frankenmuth Auto Fest is filled with…" at bounding box center [938, 225] width 194 height 118
click at [901, 253] on textarea "The countdown is on! ⏰ Just ONE WEEK until Frankenmuth Auto Fest fills the stre…" at bounding box center [938, 225] width 194 height 118
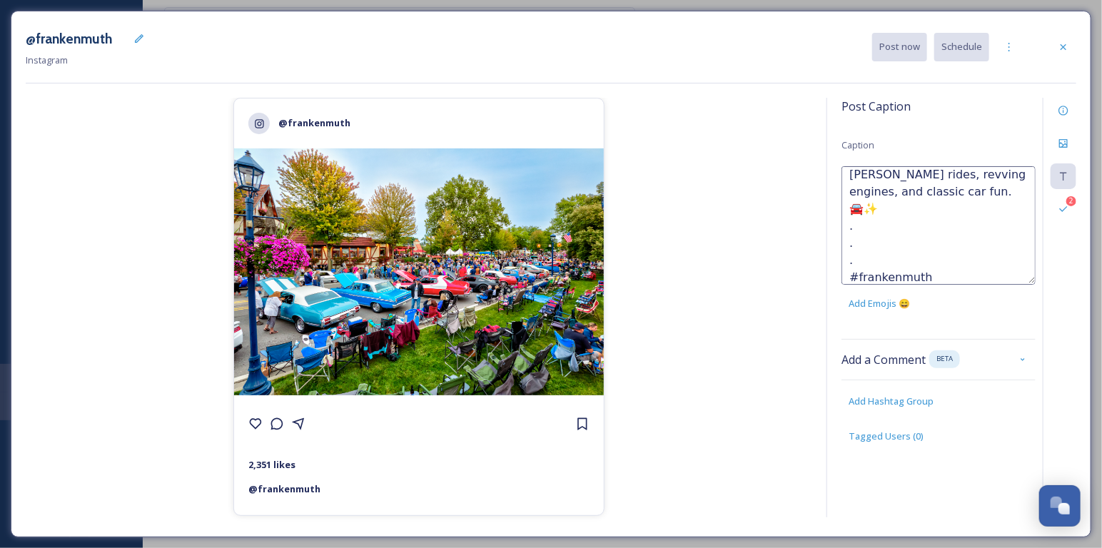
scroll to position [76, 0]
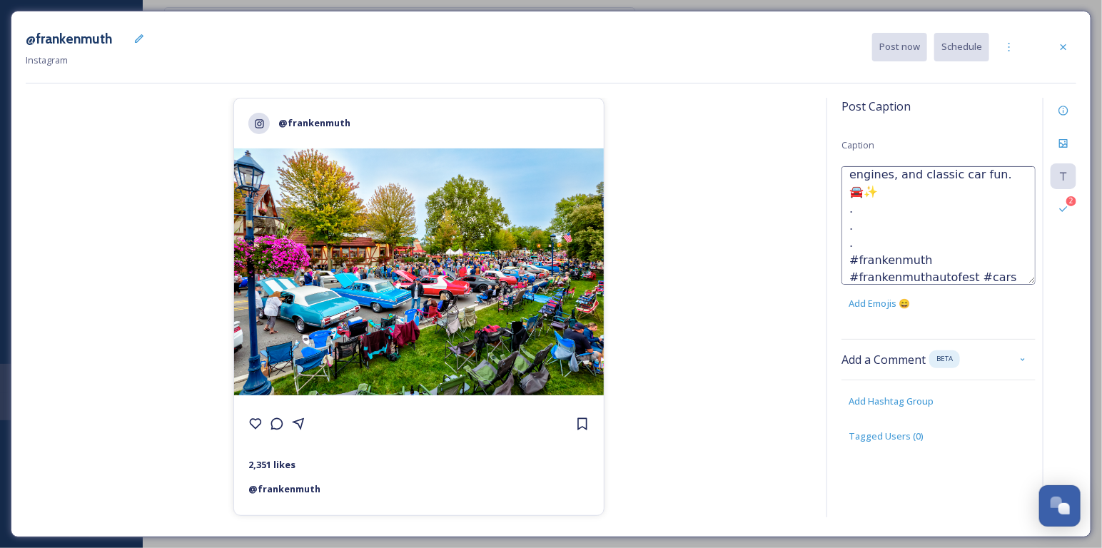
click at [791, 321] on div "@frankenmuth 2,351 likes @ [PERSON_NAME]" at bounding box center [419, 310] width 786 height 425
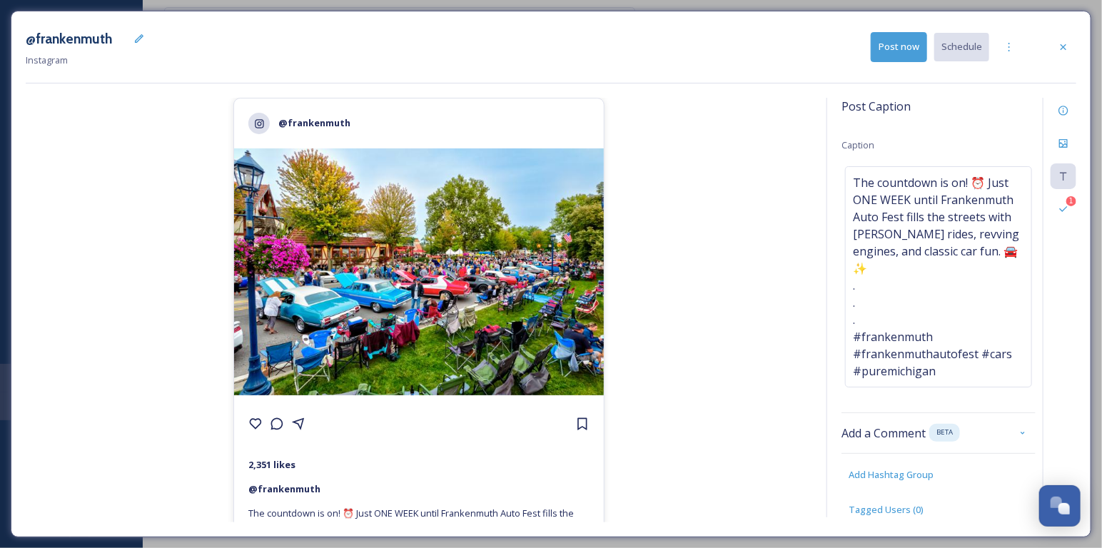
scroll to position [95, 0]
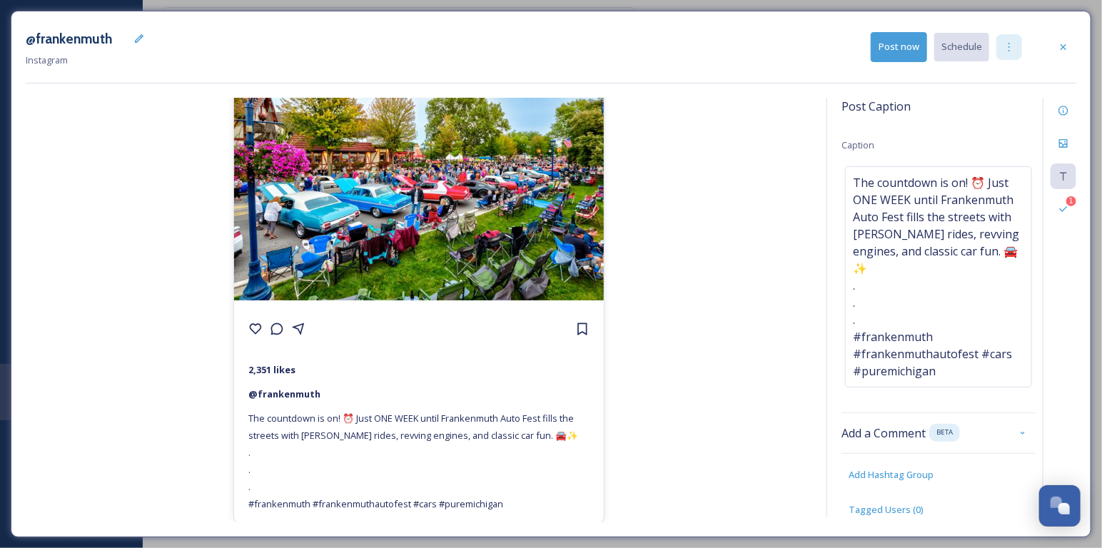
click at [1012, 49] on icon at bounding box center [1008, 46] width 11 height 11
click at [1003, 75] on span "Duplicate Post" at bounding box center [983, 78] width 61 height 14
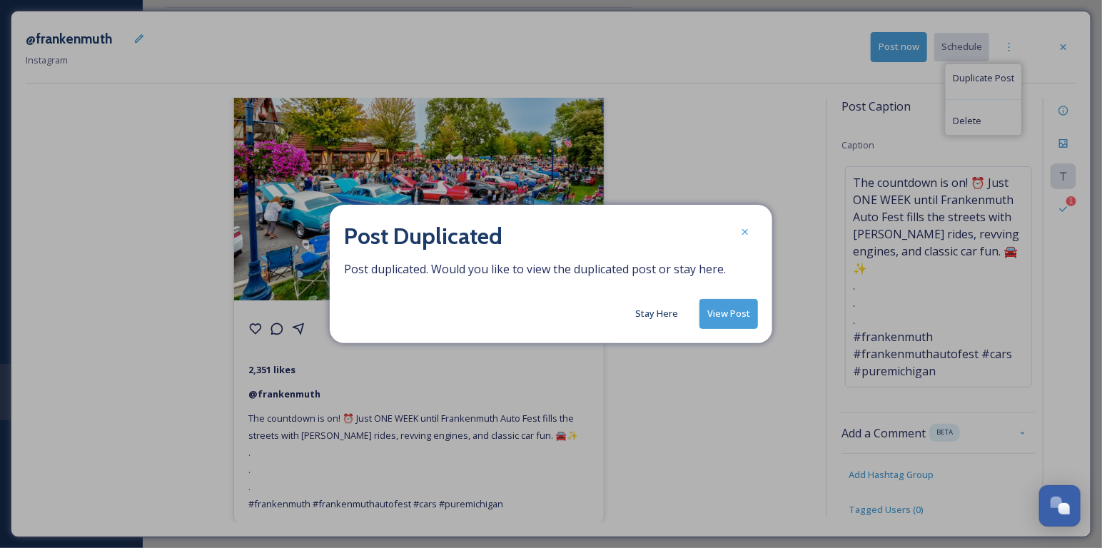
click at [657, 314] on button "Stay Here" at bounding box center [656, 314] width 57 height 28
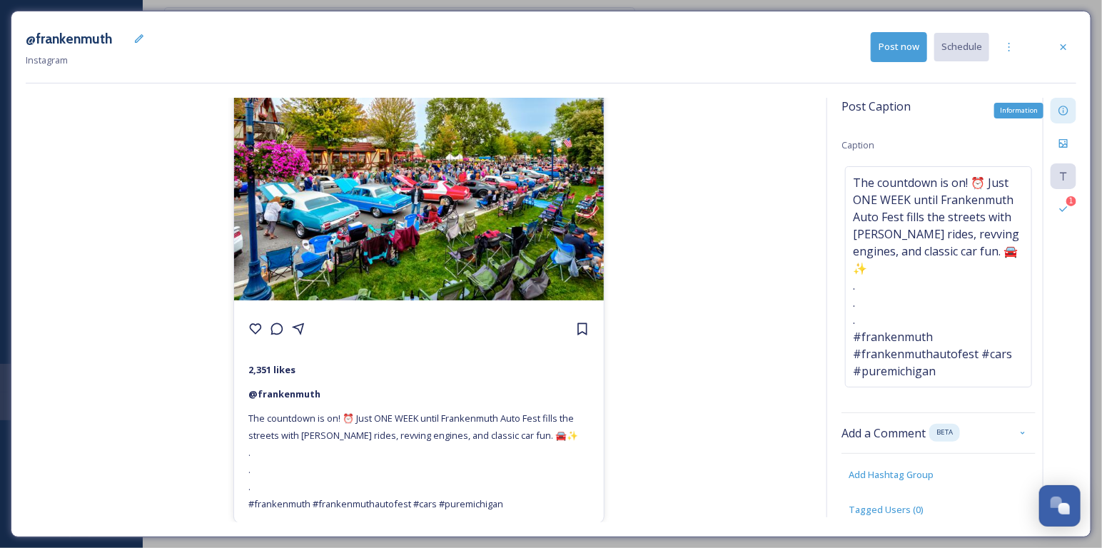
click at [1058, 113] on div "Information" at bounding box center [1063, 111] width 26 height 26
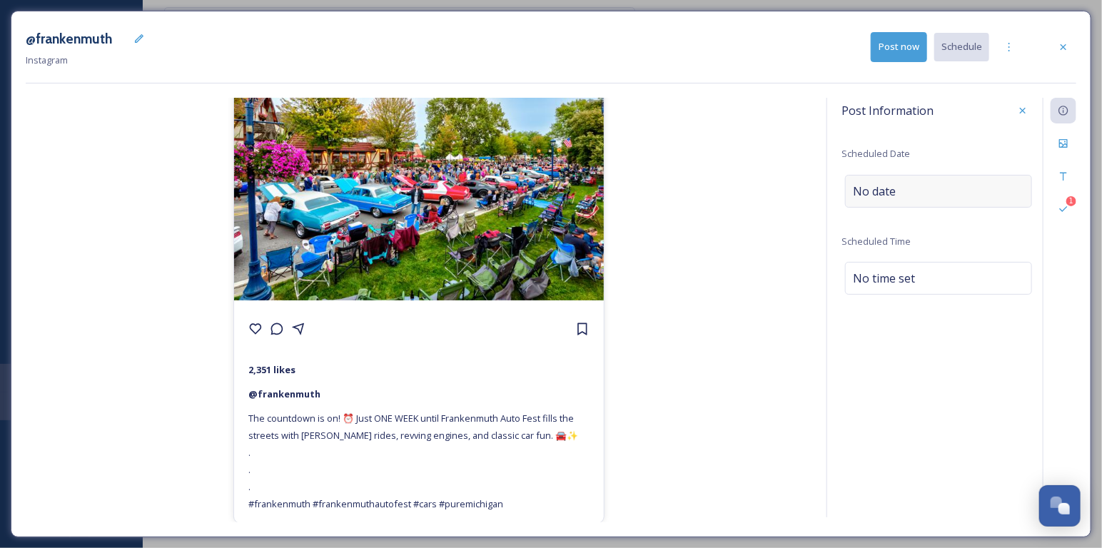
click at [859, 203] on div "No date" at bounding box center [938, 191] width 187 height 33
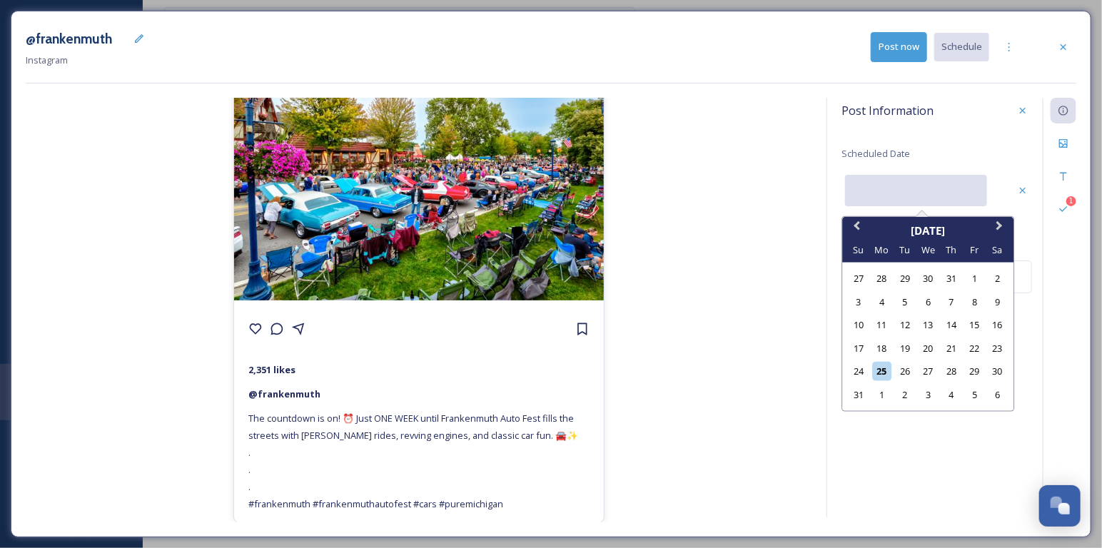
click at [878, 198] on input "text" at bounding box center [916, 190] width 142 height 31
click at [977, 372] on div "29" at bounding box center [974, 371] width 19 height 19
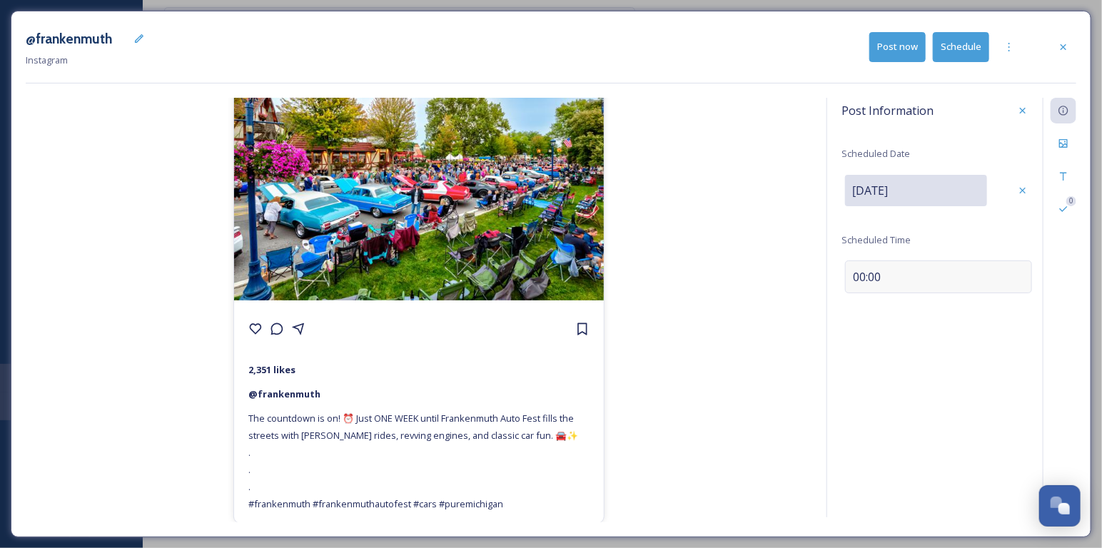
click at [848, 273] on div "00:00" at bounding box center [938, 276] width 187 height 33
click at [854, 275] on input "13:31" at bounding box center [889, 275] width 96 height 34
click at [1019, 270] on icon at bounding box center [1022, 275] width 11 height 11
click at [962, 56] on button "Schedule" at bounding box center [961, 46] width 56 height 29
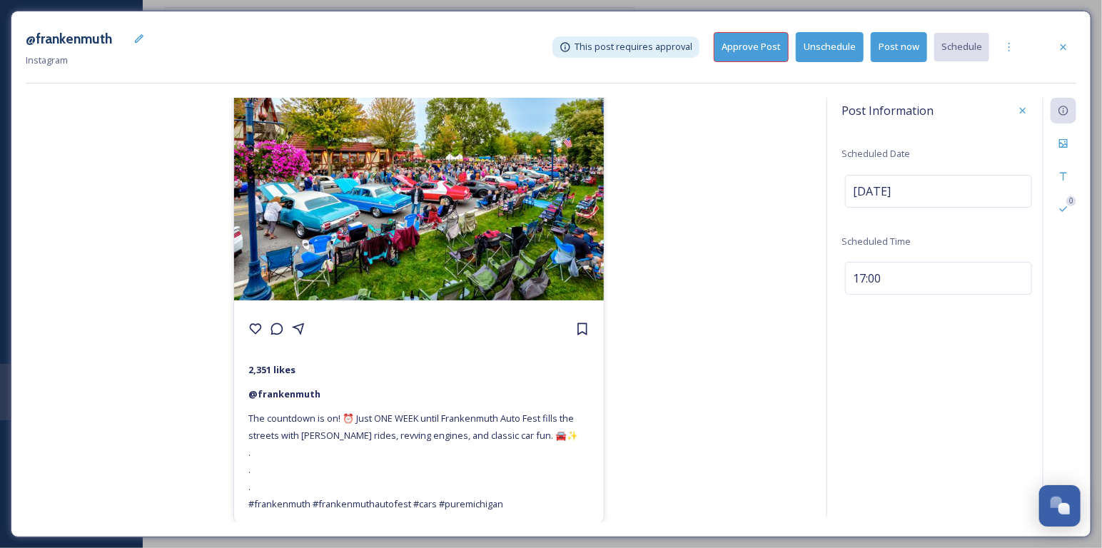
click at [769, 56] on button "Approve Post" at bounding box center [751, 46] width 75 height 29
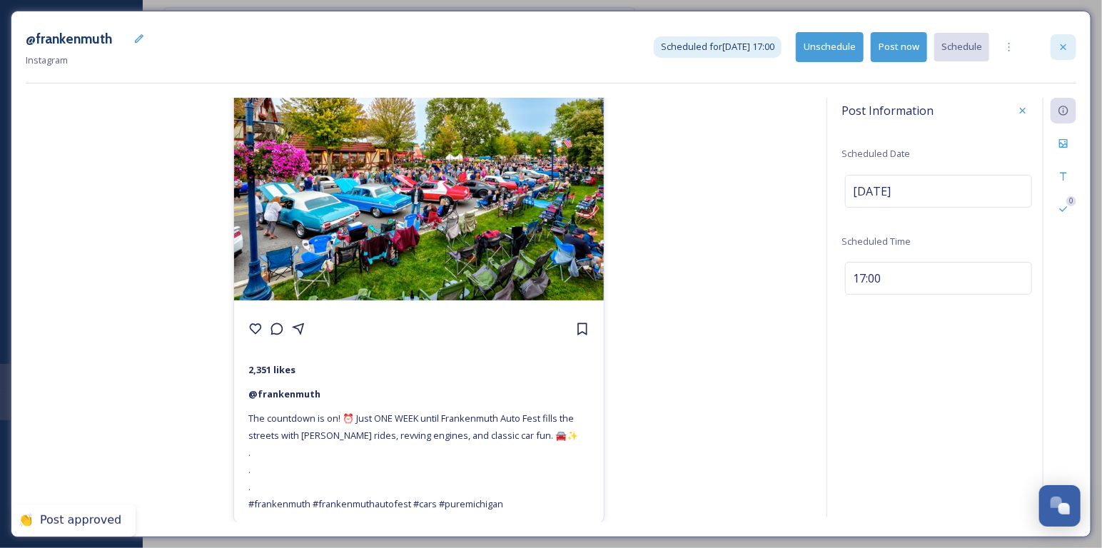
click at [1068, 49] on icon at bounding box center [1063, 46] width 11 height 11
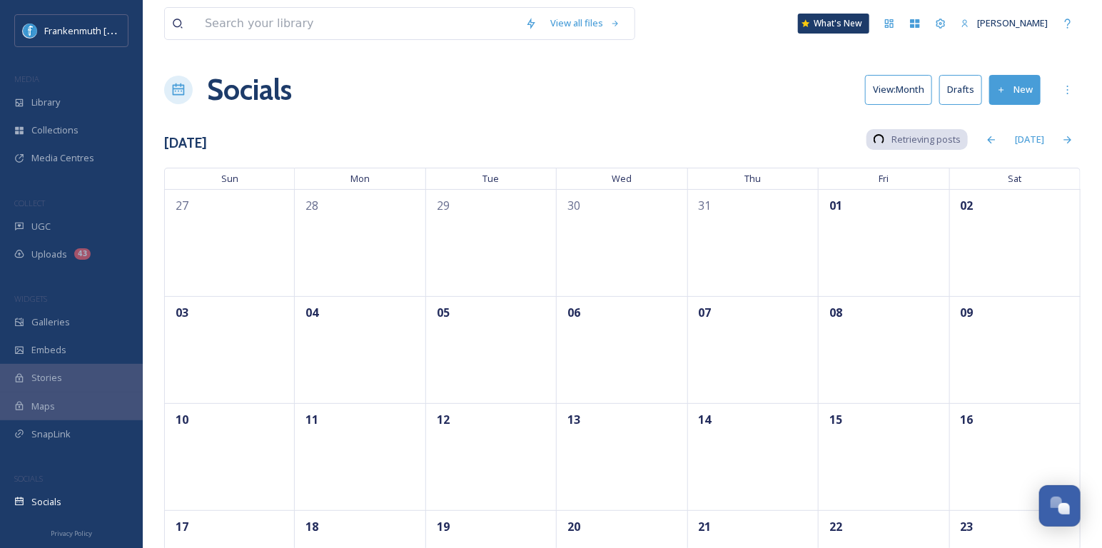
click at [960, 92] on button "Drafts" at bounding box center [960, 89] width 43 height 29
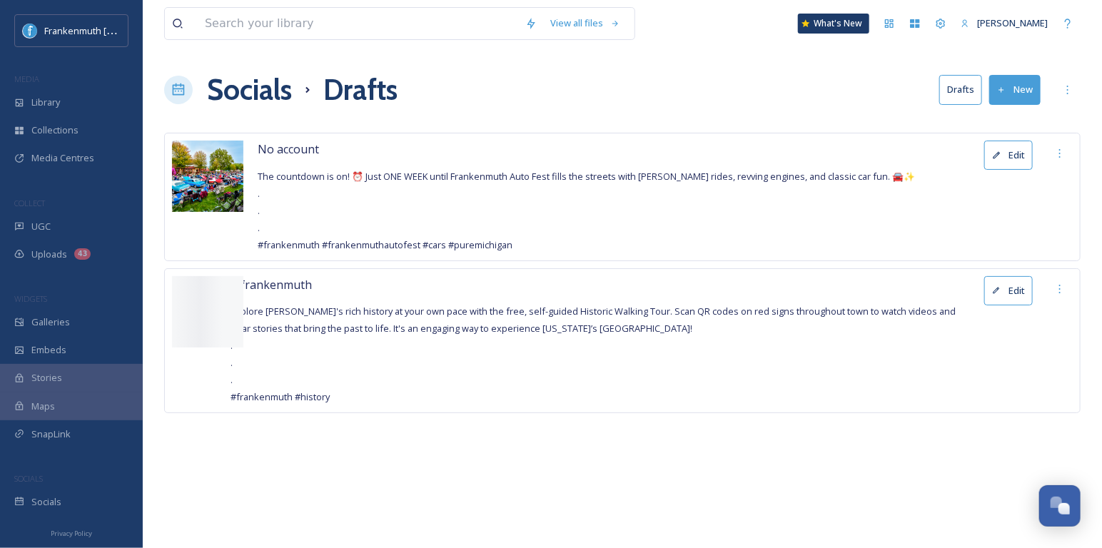
click at [1007, 160] on button "Edit" at bounding box center [1008, 155] width 49 height 29
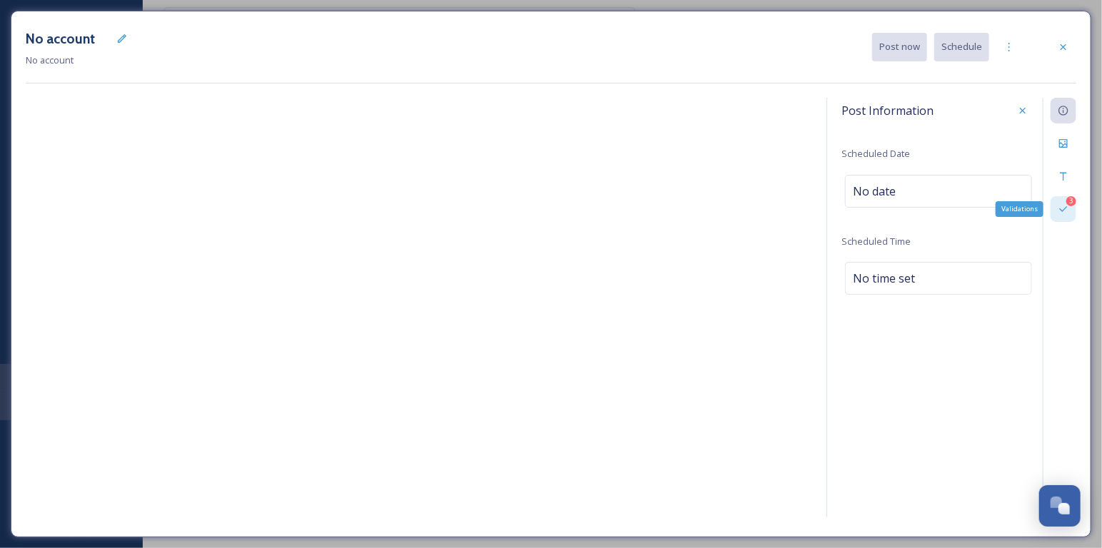
click at [1067, 201] on div "3" at bounding box center [1071, 201] width 10 height 10
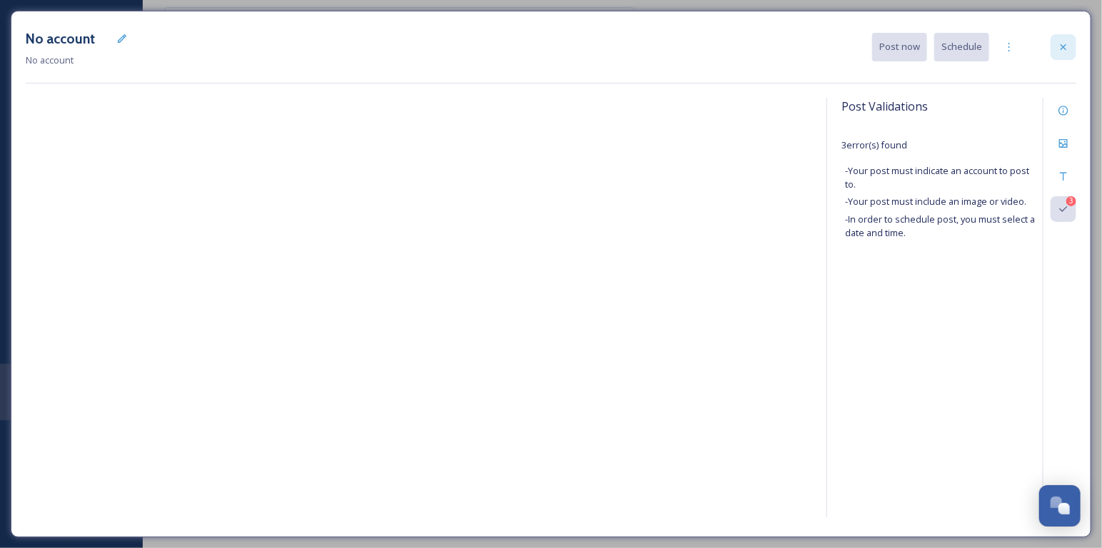
click at [1067, 44] on icon at bounding box center [1063, 46] width 11 height 11
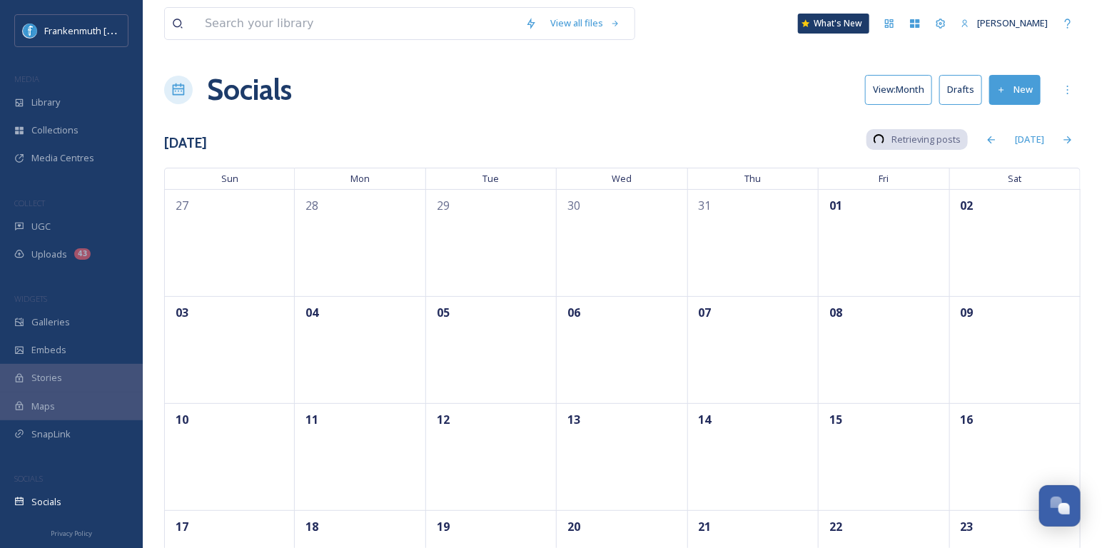
click at [958, 89] on button "Drafts" at bounding box center [960, 89] width 43 height 29
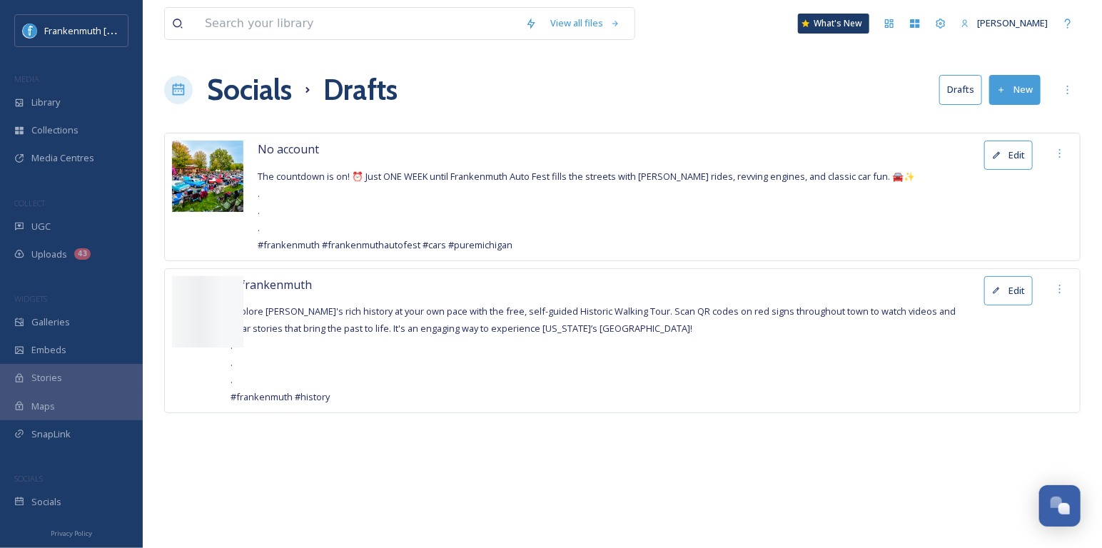
click at [1026, 158] on button "Edit" at bounding box center [1008, 155] width 49 height 29
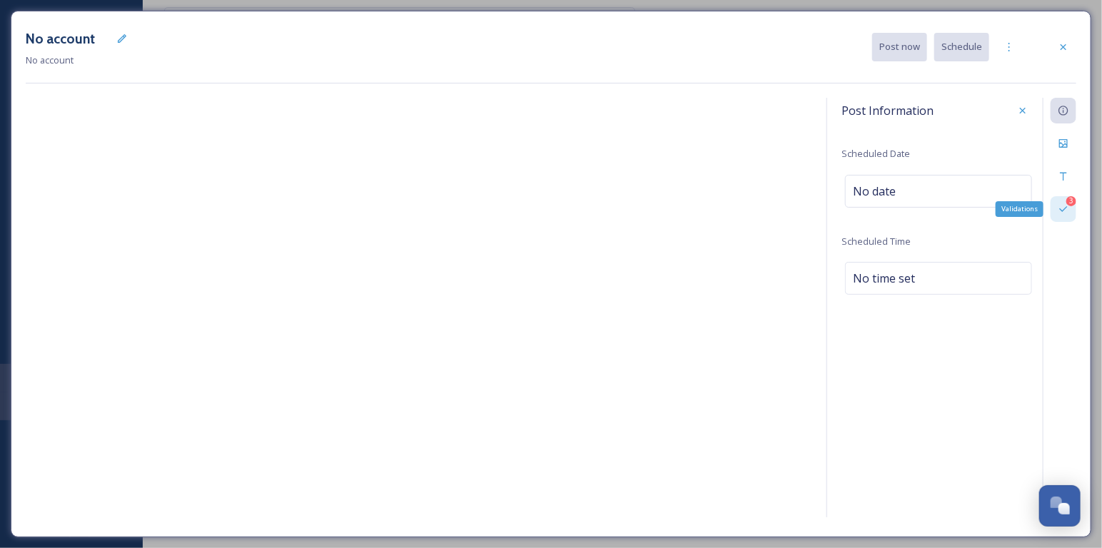
click at [1068, 203] on div "3" at bounding box center [1071, 201] width 10 height 10
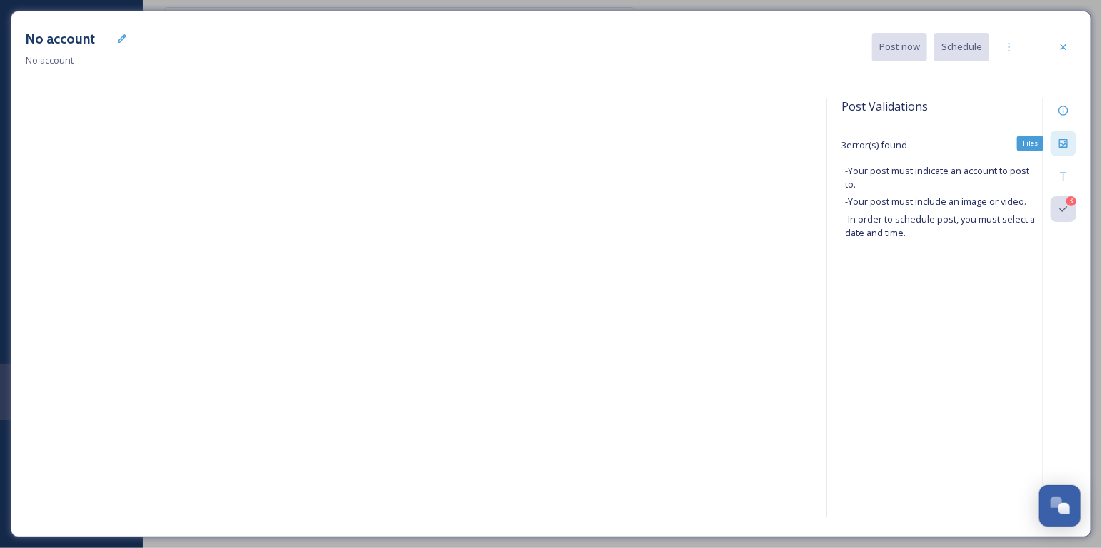
click at [1070, 143] on div "Files" at bounding box center [1063, 144] width 26 height 26
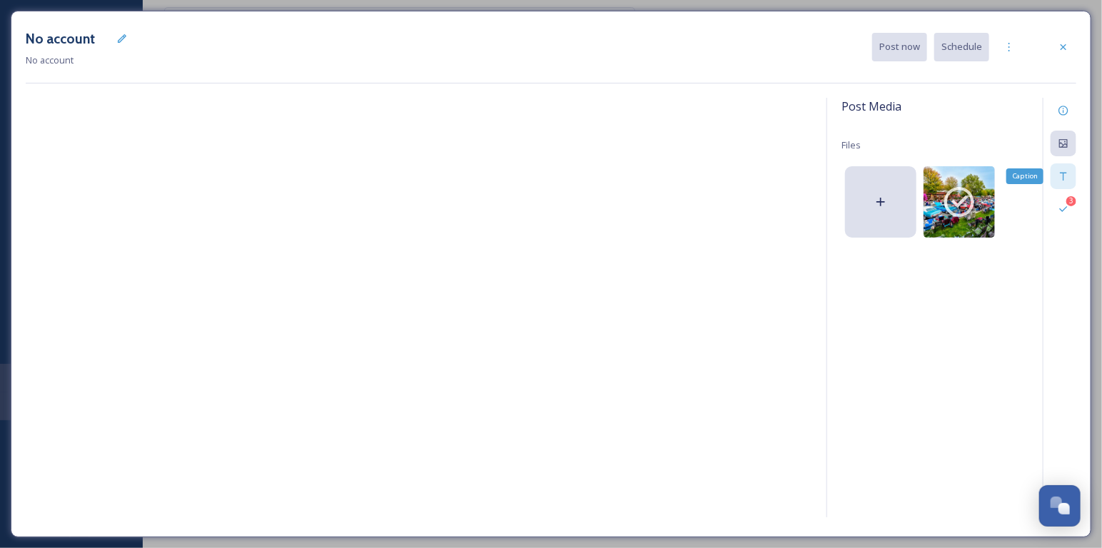
click at [1064, 178] on icon at bounding box center [1063, 176] width 11 height 11
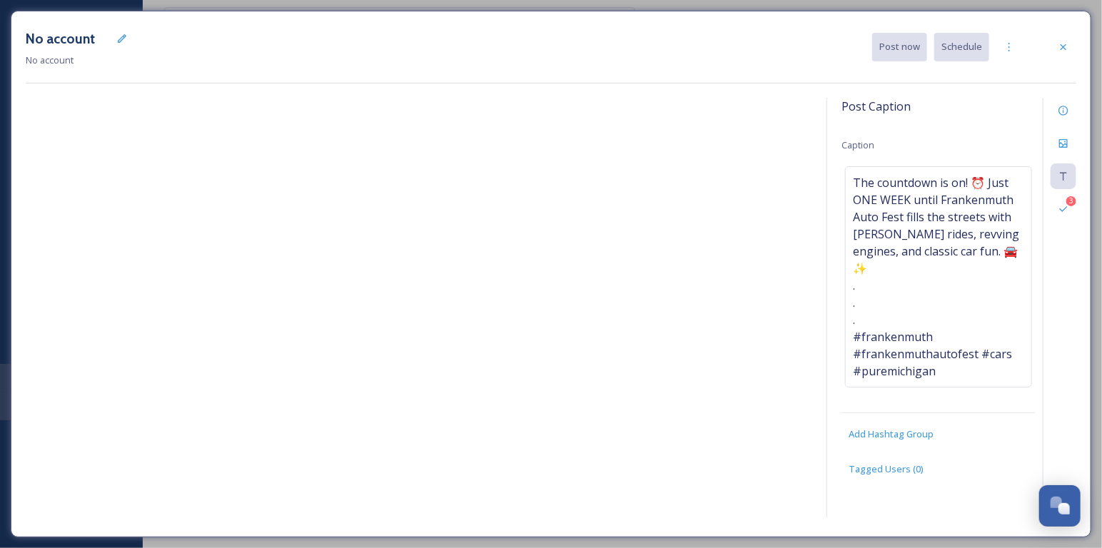
click at [998, 115] on div "Post Caption Caption The countdown is on! ⏰ Just ONE WEEK until Frankenmuth Aut…" at bounding box center [938, 301] width 194 height 407
click at [1054, 113] on div "Information" at bounding box center [1063, 111] width 26 height 26
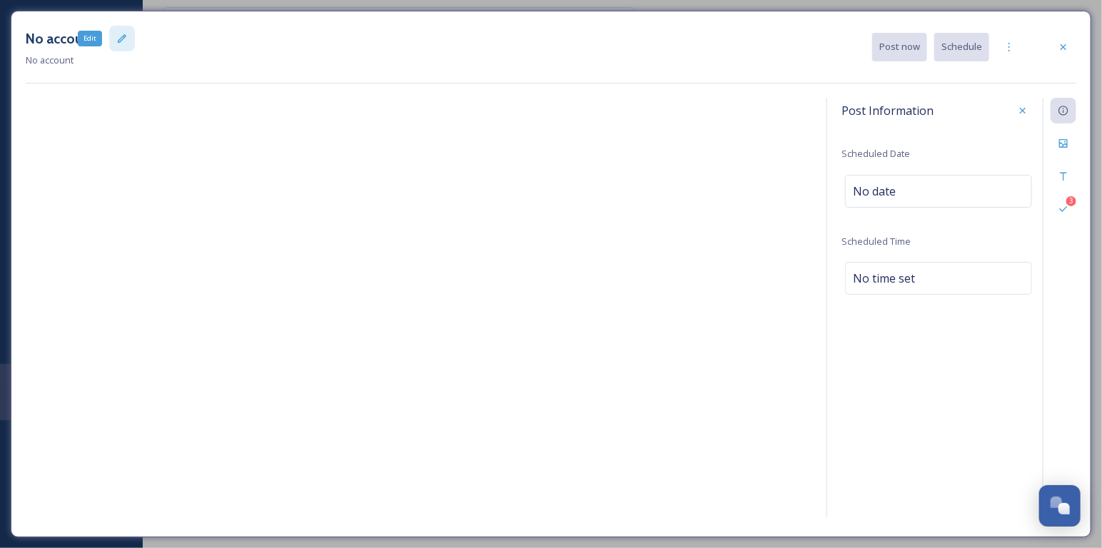
click at [116, 39] on icon at bounding box center [121, 38] width 11 height 11
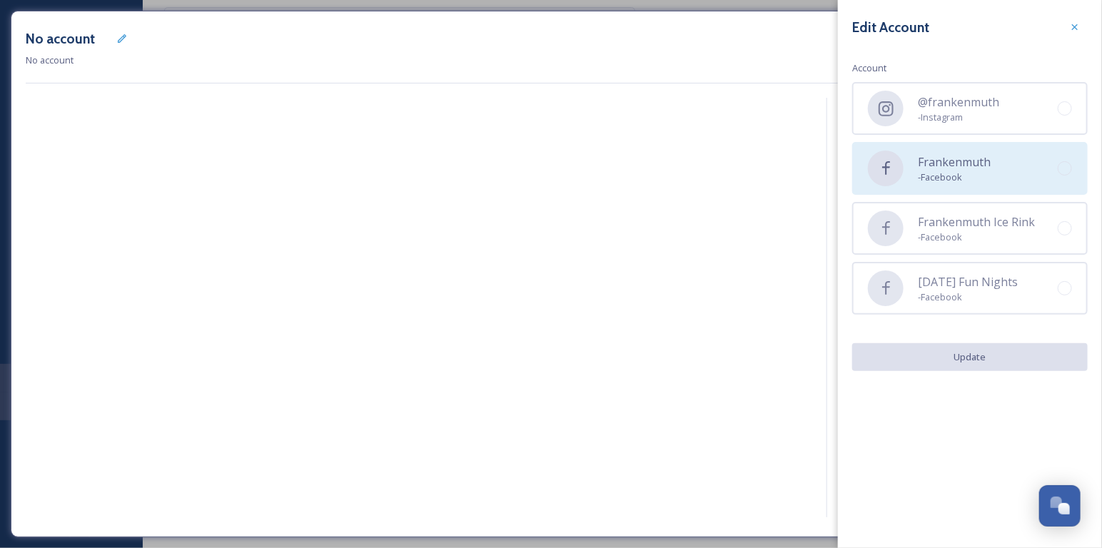
click at [934, 186] on div "Frankenmuth - Facebook" at bounding box center [970, 168] width 236 height 53
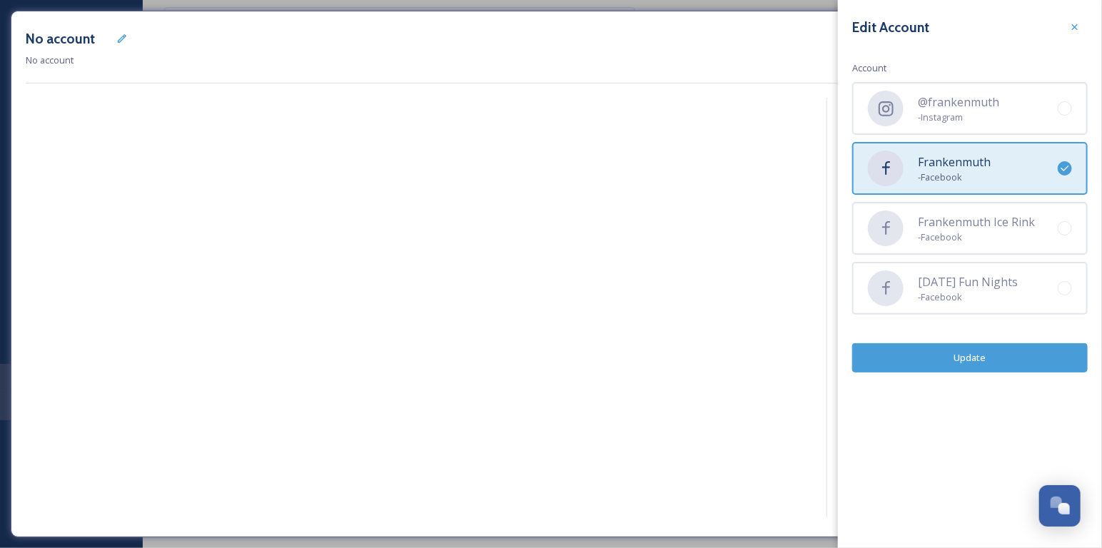
click at [962, 348] on button "Update" at bounding box center [970, 357] width 236 height 29
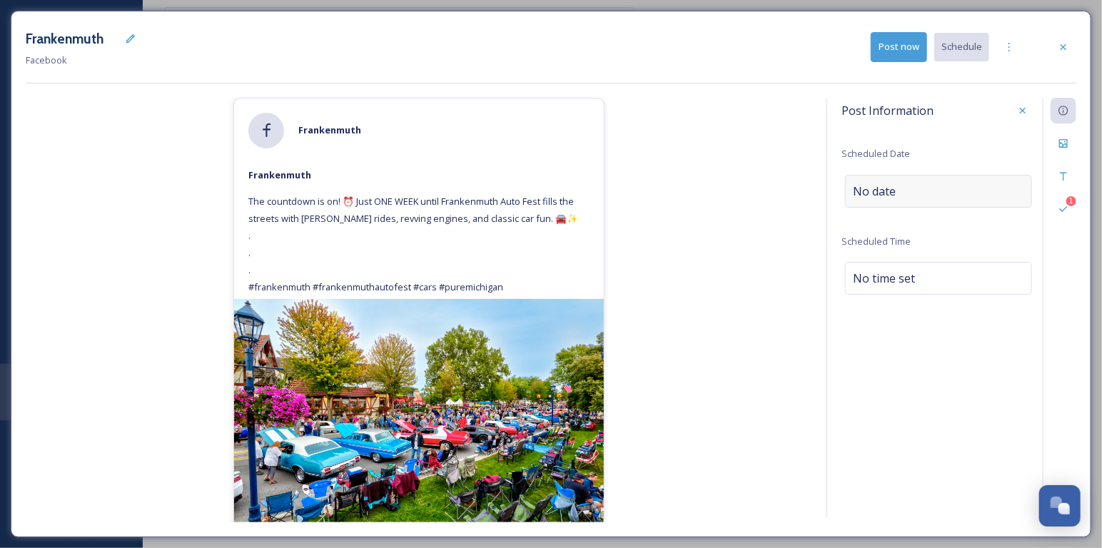
click at [872, 199] on div "No date" at bounding box center [938, 191] width 187 height 33
click at [872, 199] on input "text" at bounding box center [916, 190] width 142 height 31
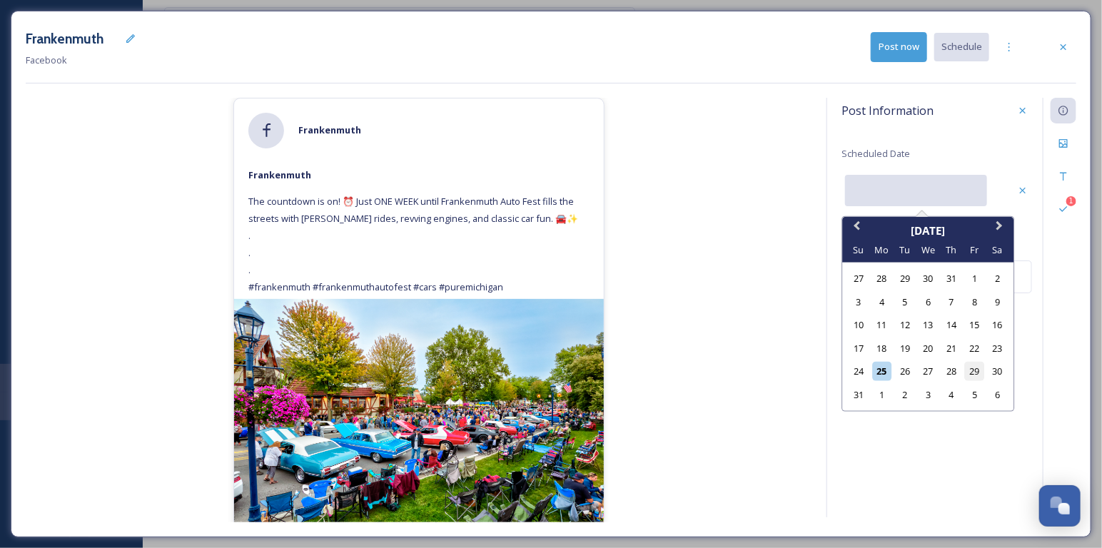
click at [979, 375] on div "29" at bounding box center [974, 371] width 19 height 19
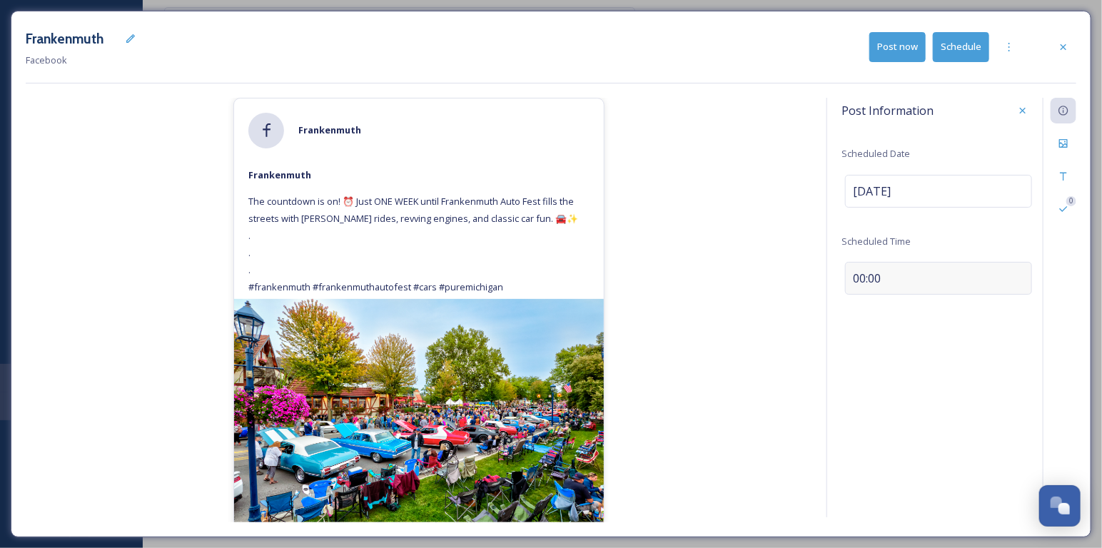
click at [857, 287] on div "00:00" at bounding box center [938, 278] width 187 height 33
click at [853, 273] on input "13:31" at bounding box center [889, 275] width 96 height 34
click at [967, 345] on div "Post Information Scheduled Date [DATE] Scheduled Time 10:00 0" at bounding box center [951, 308] width 250 height 420
click at [1028, 283] on div "Save" at bounding box center [1023, 276] width 26 height 26
click at [968, 50] on button "Schedule" at bounding box center [961, 46] width 56 height 29
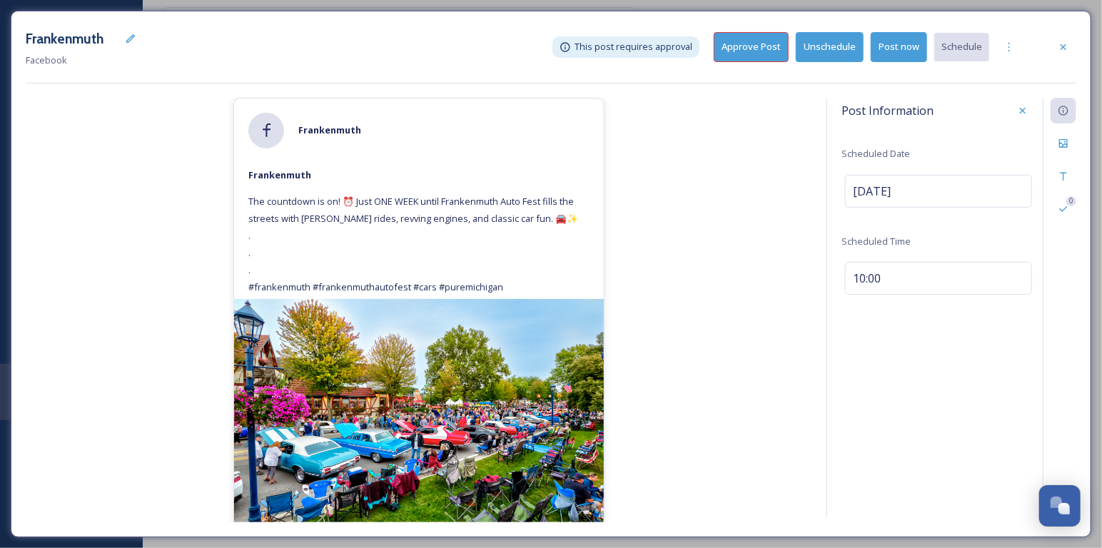
click at [779, 55] on button "Approve Post" at bounding box center [751, 46] width 75 height 29
click at [1048, 48] on div "Frankenmuth Facebook Scheduled for [DATE] 10:00 Unschedule Post now Schedule" at bounding box center [551, 47] width 1050 height 43
click at [1063, 48] on icon at bounding box center [1063, 47] width 6 height 6
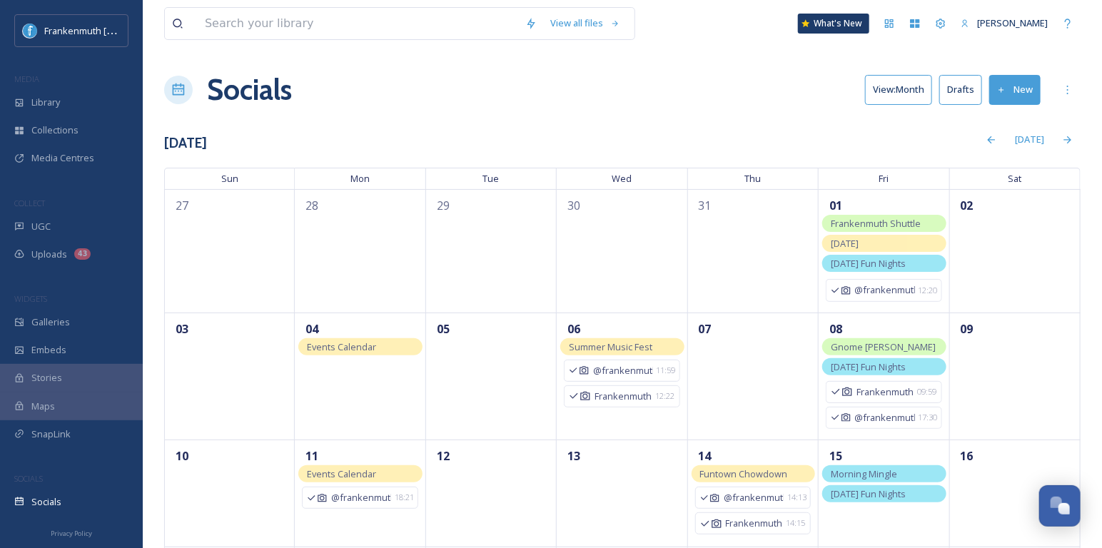
click at [1028, 84] on button "New" at bounding box center [1014, 89] width 51 height 29
click at [1026, 116] on span "Post" at bounding box center [1020, 123] width 19 height 14
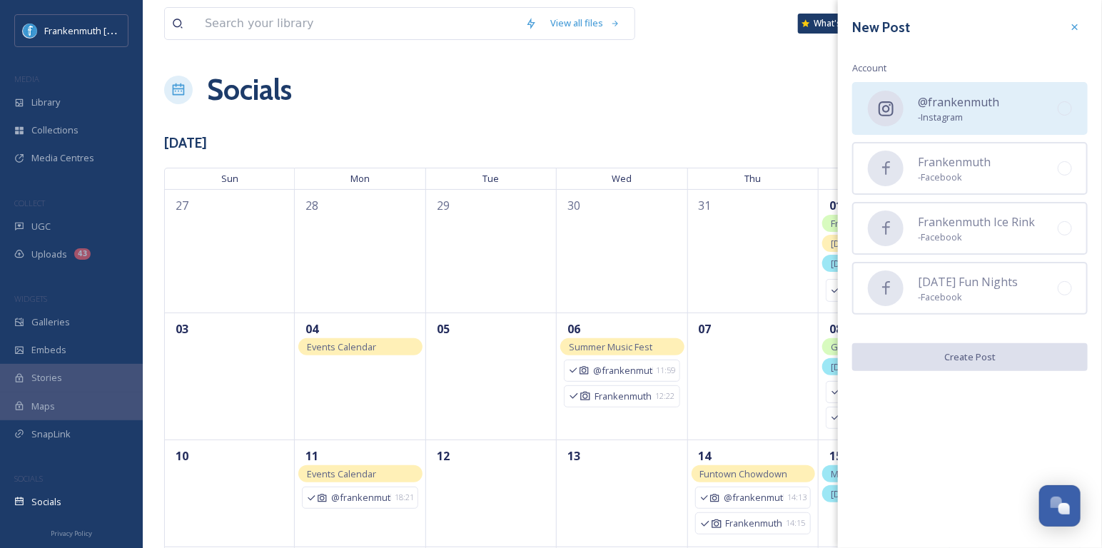
click at [967, 97] on span "@frankenmuth" at bounding box center [958, 101] width 81 height 17
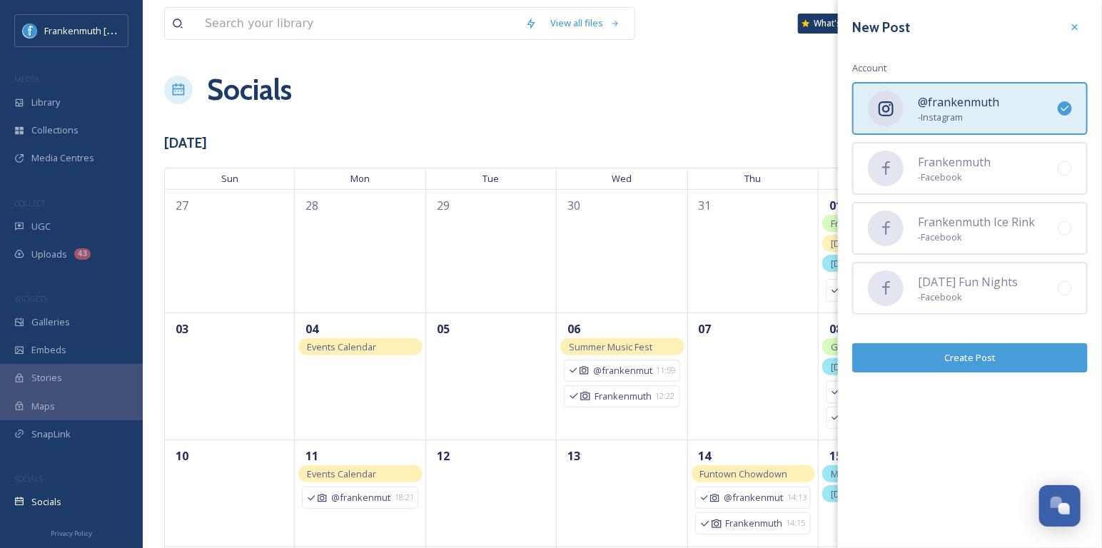
click at [976, 364] on button "Create Post" at bounding box center [970, 357] width 236 height 29
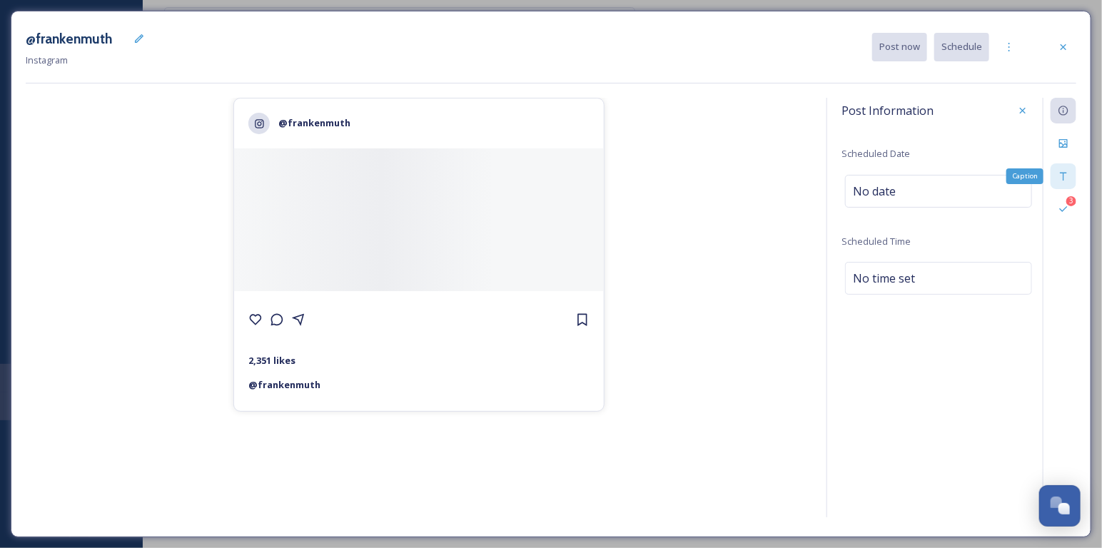
click at [1063, 175] on icon at bounding box center [1063, 176] width 11 height 11
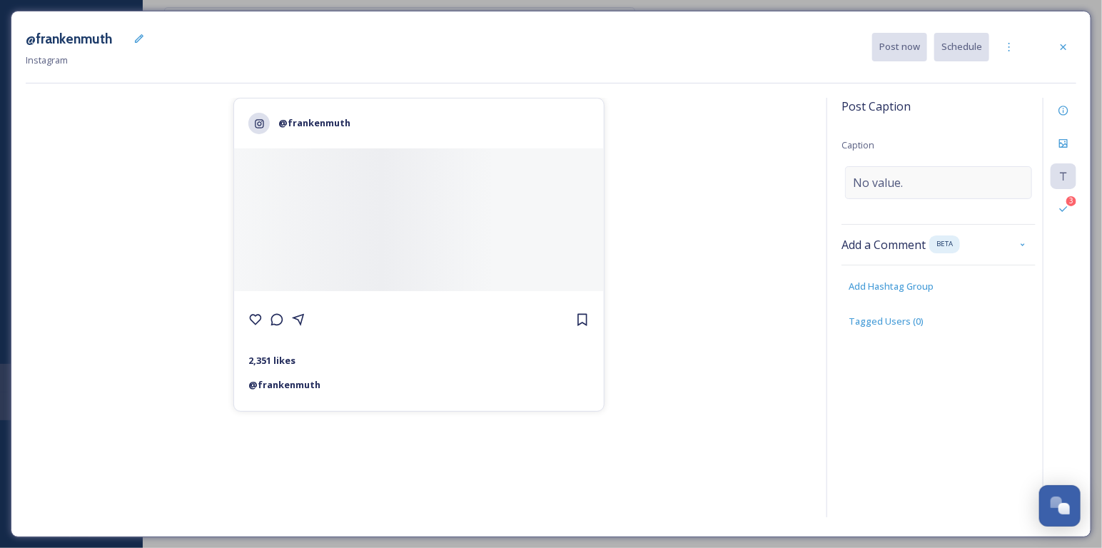
click at [922, 188] on div "No value." at bounding box center [938, 182] width 187 height 33
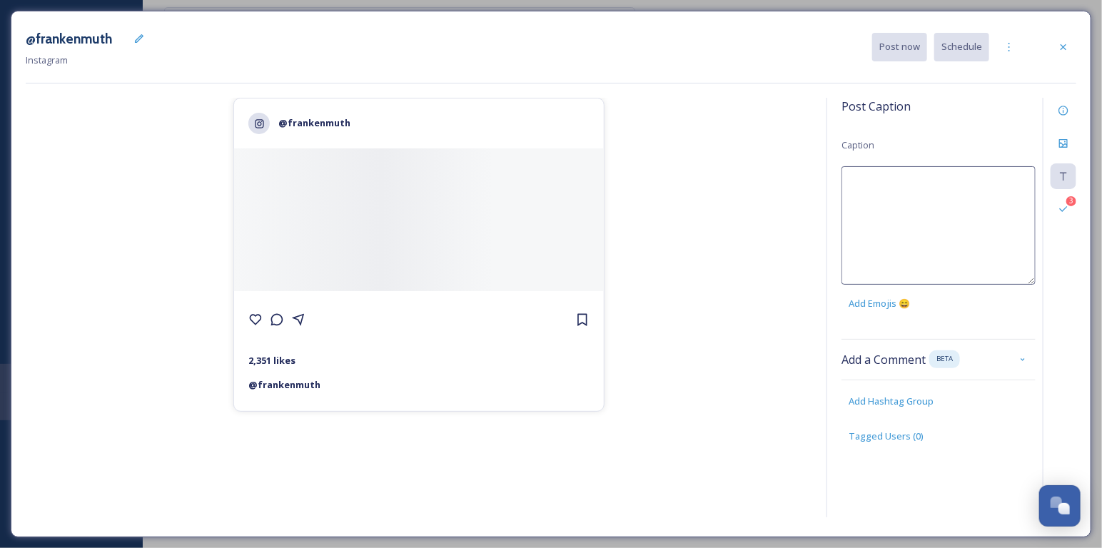
click at [922, 188] on textarea at bounding box center [938, 225] width 194 height 118
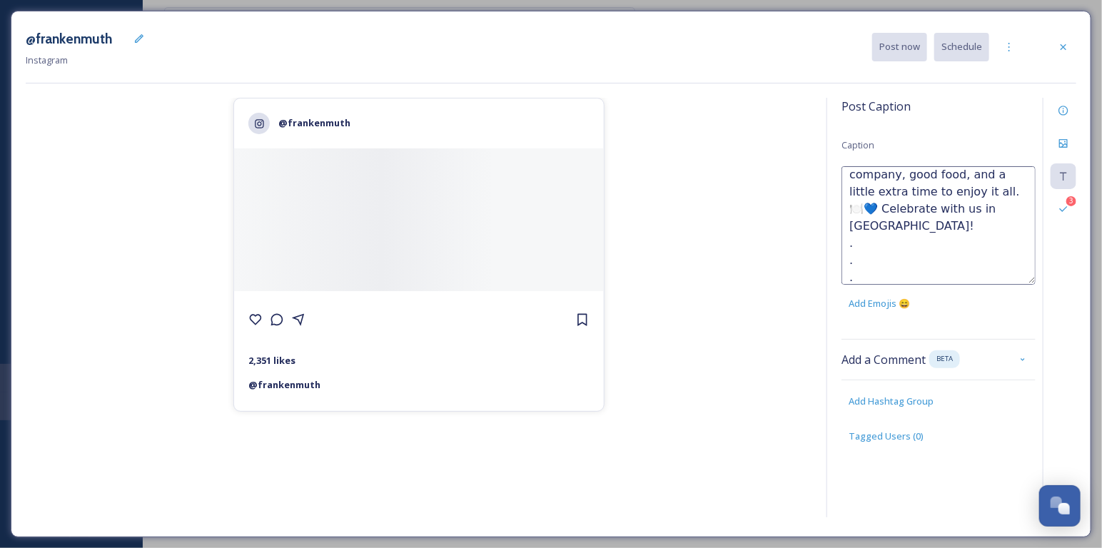
scroll to position [42, 0]
click at [799, 223] on div "@frankenmuth 2,351 likes @ [PERSON_NAME]" at bounding box center [419, 310] width 786 height 425
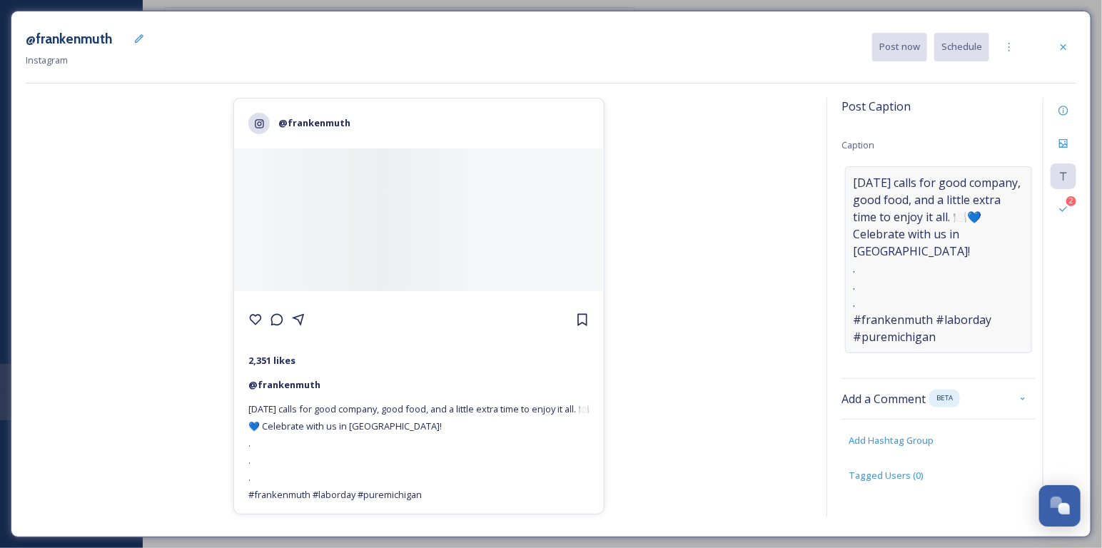
click at [924, 237] on span "[DATE] calls for good company, good food, and a little extra time to enjoy it a…" at bounding box center [938, 259] width 171 height 171
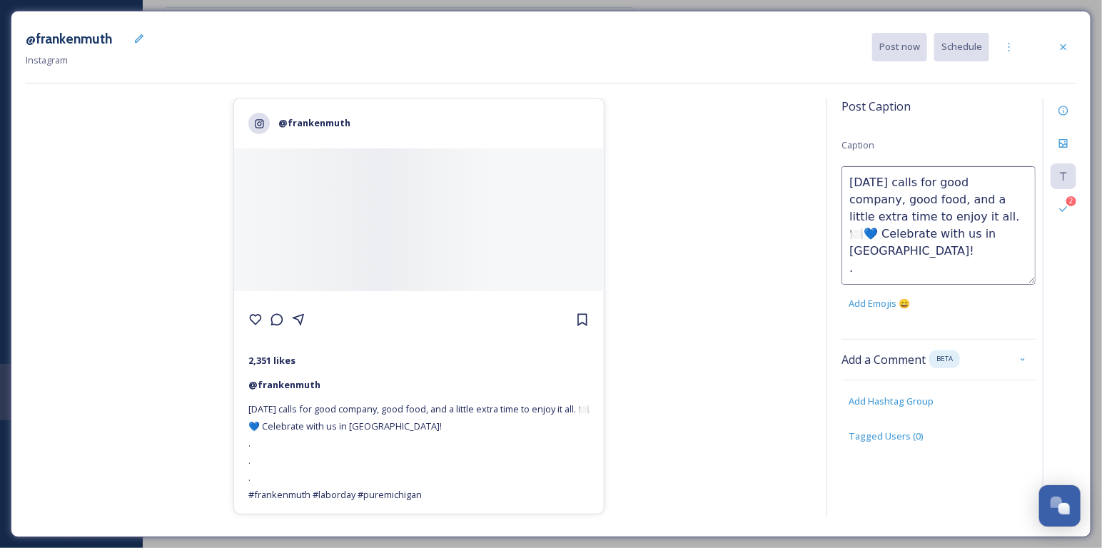
click at [933, 213] on textarea "[DATE] calls for good company, good food, and a little extra time to enjoy it a…" at bounding box center [938, 225] width 194 height 118
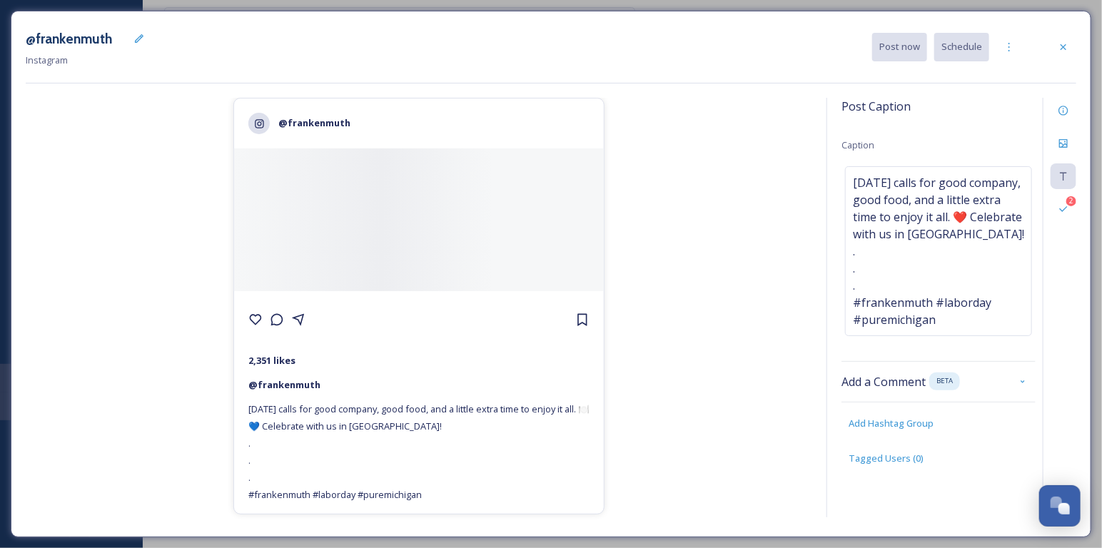
click at [718, 275] on div "@frankenmuth 2,351 likes @ frankenmuth [DATE] calls for good company, good food…" at bounding box center [419, 310] width 786 height 425
click at [1063, 145] on icon at bounding box center [1063, 143] width 9 height 9
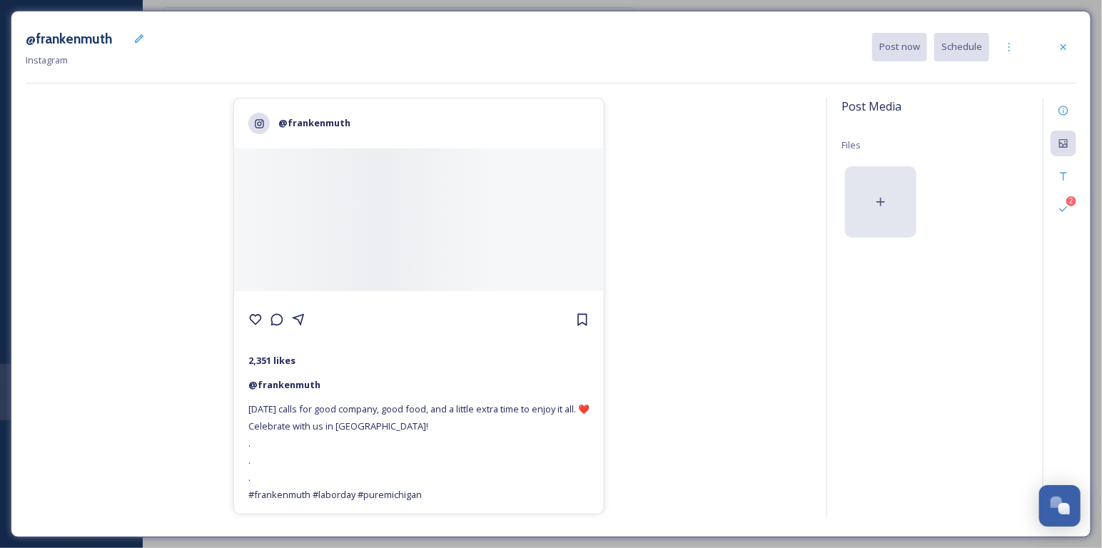
click at [898, 170] on div at bounding box center [880, 201] width 71 height 71
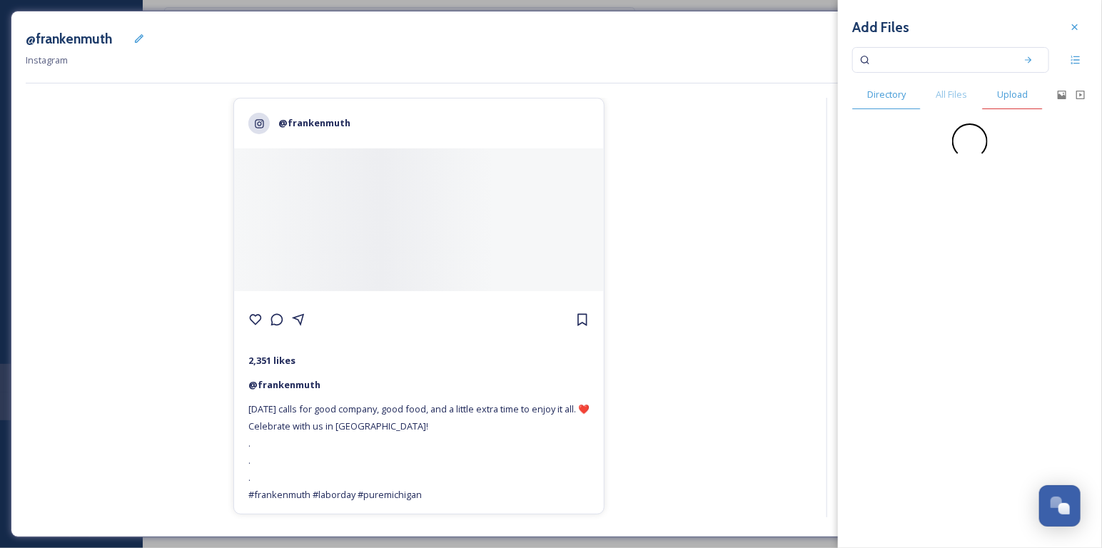
click at [1013, 96] on span "Upload" at bounding box center [1012, 95] width 31 height 14
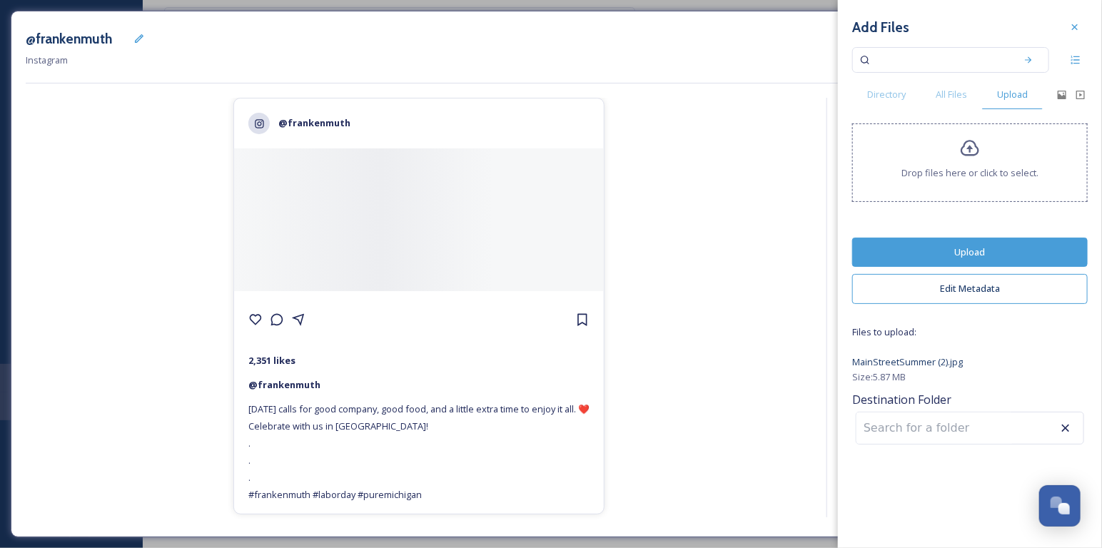
click at [1017, 253] on button "Upload" at bounding box center [970, 252] width 236 height 29
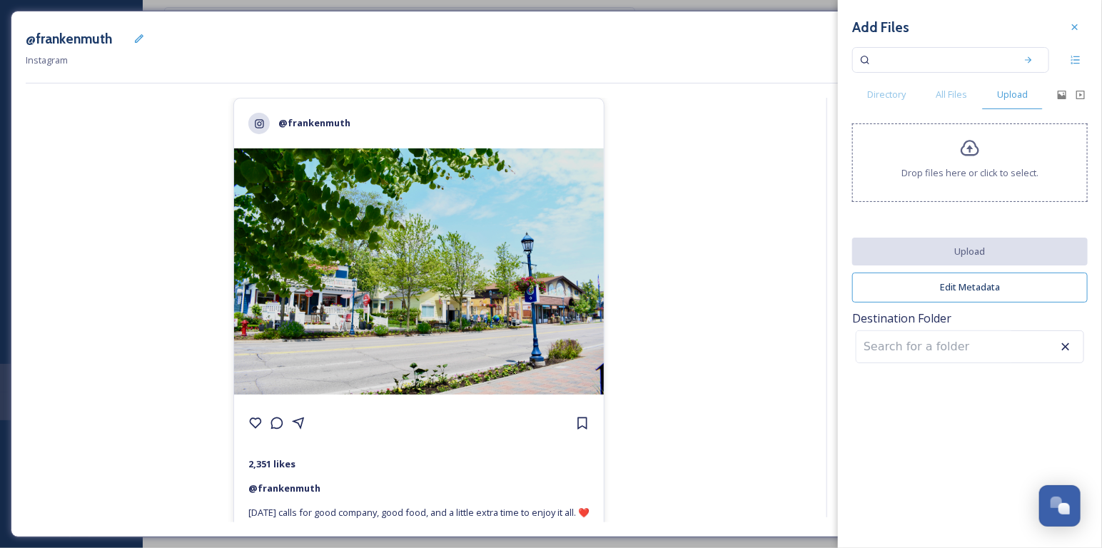
click at [754, 316] on div "@frankenmuth 2,351 likes @ frankenmuth [DATE] calls for good company, good food…" at bounding box center [419, 310] width 786 height 425
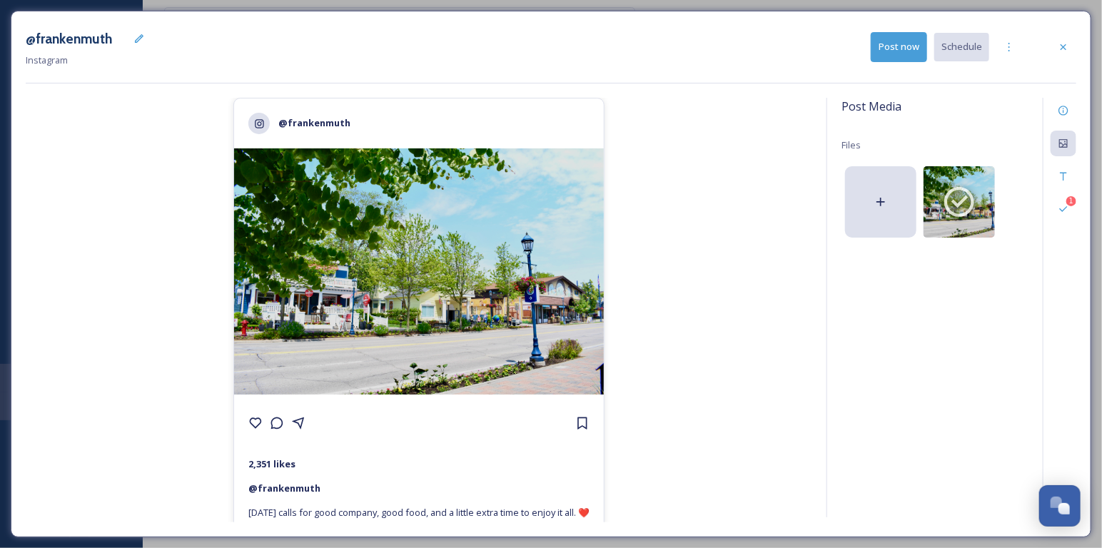
scroll to position [94, 0]
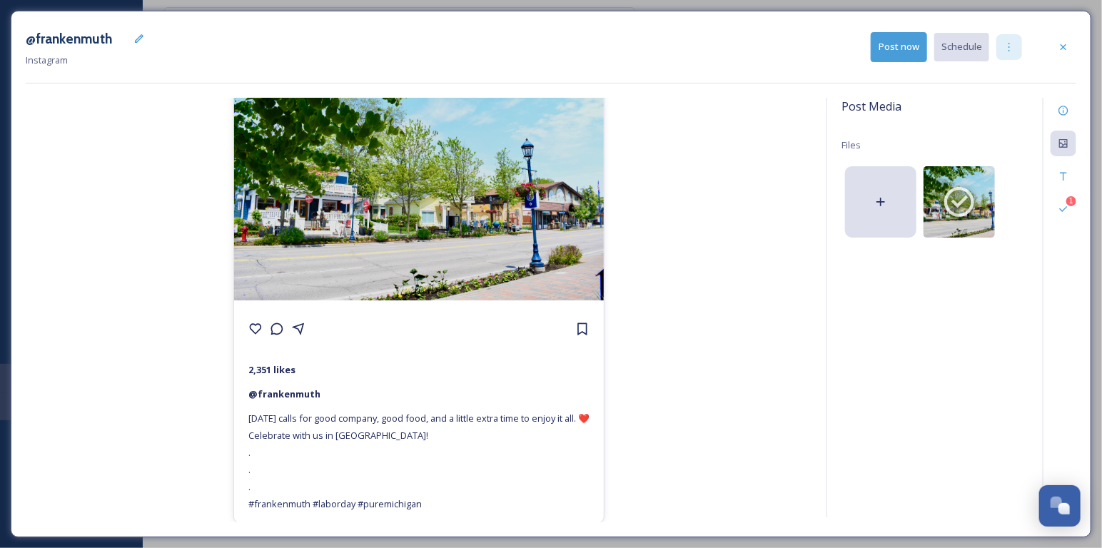
click at [1010, 39] on div at bounding box center [1009, 47] width 26 height 26
click at [976, 79] on span "Duplicate Post" at bounding box center [983, 78] width 61 height 14
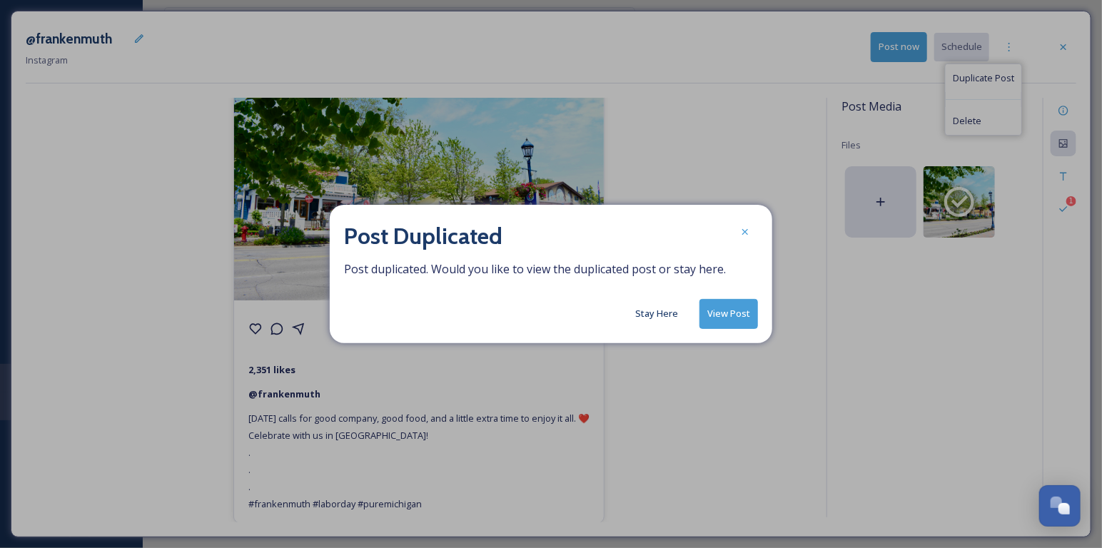
click at [662, 313] on button "Stay Here" at bounding box center [656, 314] width 57 height 28
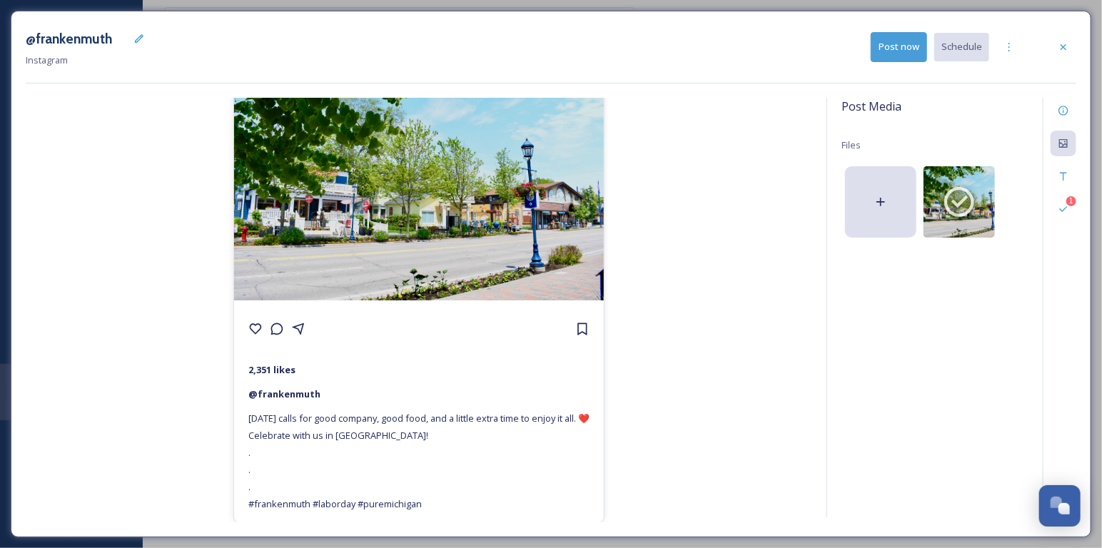
click at [724, 279] on div "@frankenmuth 2,351 likes @ frankenmuth [DATE] calls for good company, good food…" at bounding box center [419, 310] width 786 height 425
click at [1063, 114] on icon at bounding box center [1062, 110] width 9 height 9
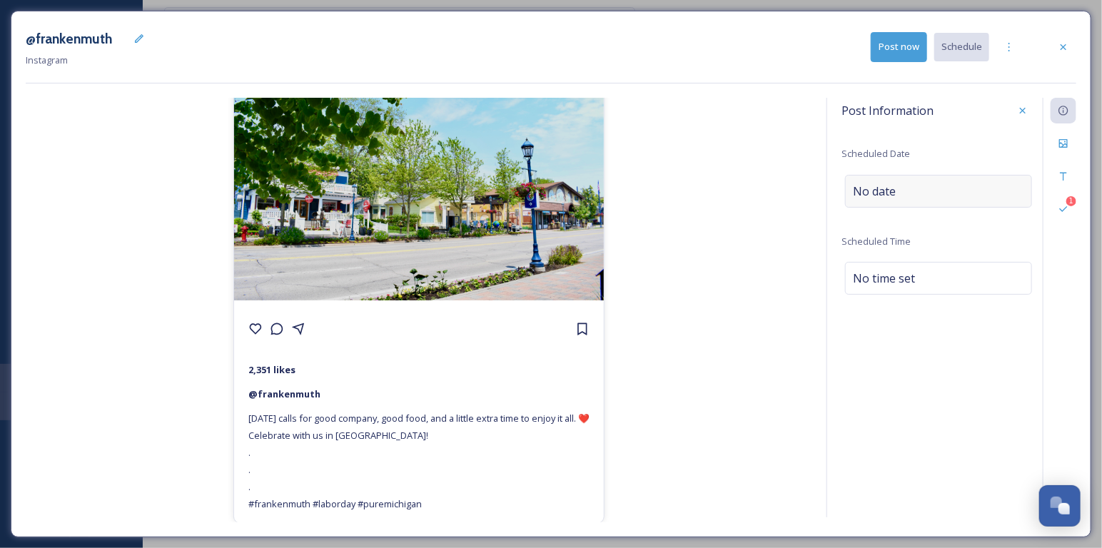
click at [870, 185] on span "No date" at bounding box center [874, 191] width 43 height 17
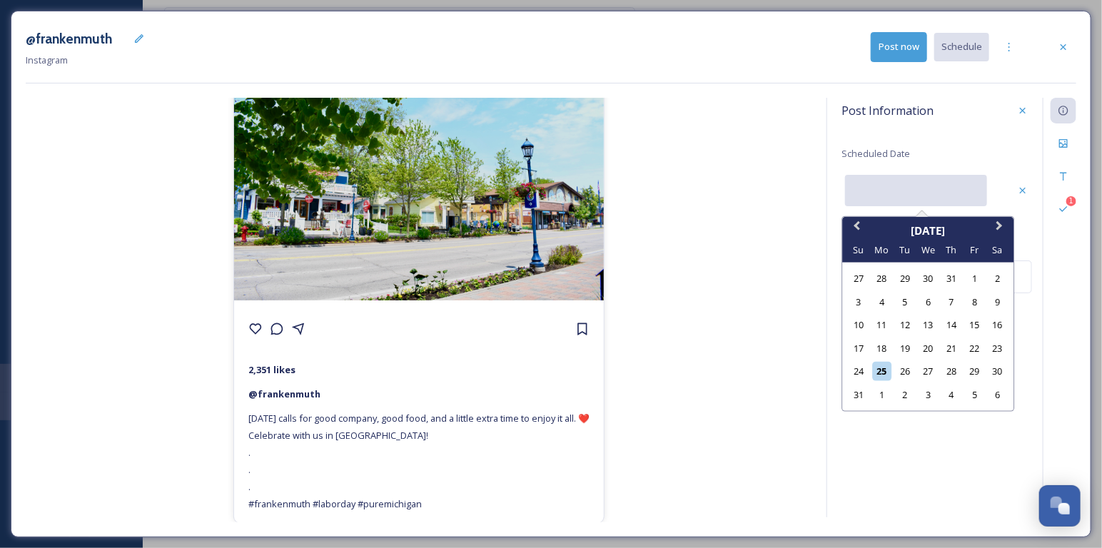
click at [870, 185] on input "text" at bounding box center [916, 190] width 142 height 31
click at [882, 390] on div "1" at bounding box center [881, 394] width 19 height 19
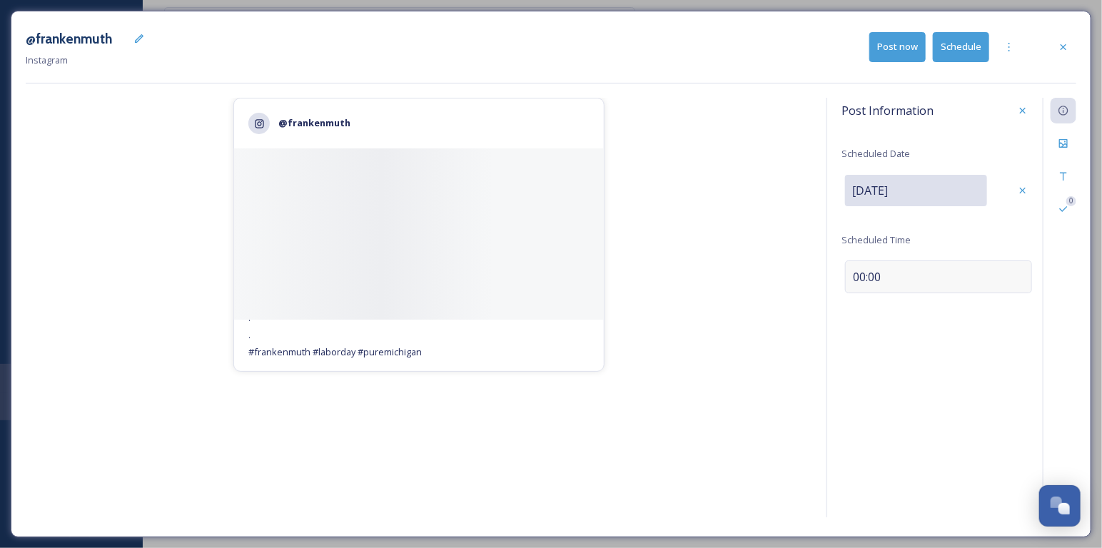
scroll to position [0, 0]
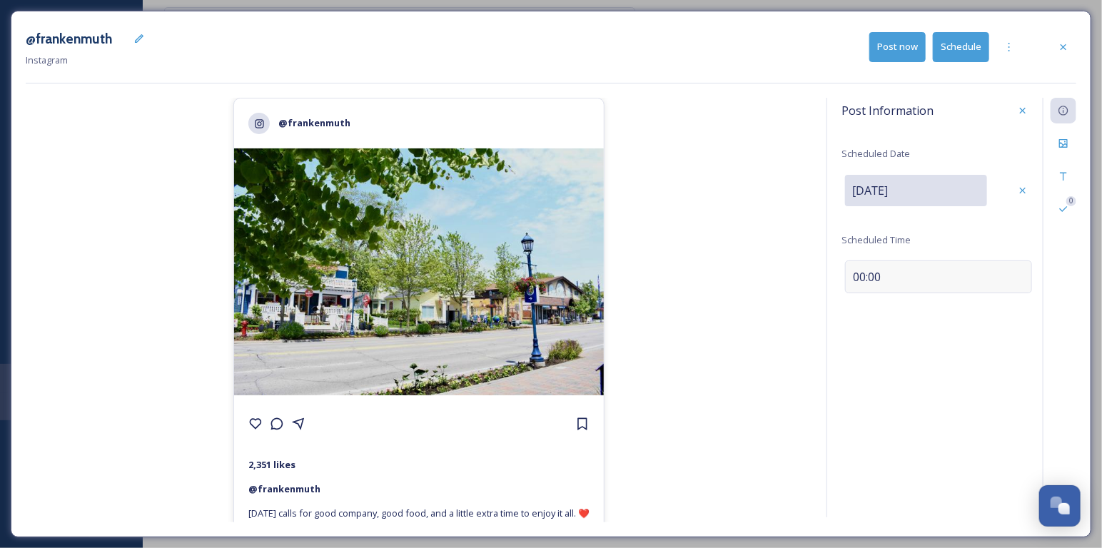
click at [861, 273] on span "00:00" at bounding box center [867, 276] width 28 height 17
click at [849, 273] on input "13:35" at bounding box center [889, 275] width 96 height 34
click at [1021, 275] on icon at bounding box center [1022, 275] width 11 height 11
click at [964, 46] on button "Schedule" at bounding box center [961, 46] width 56 height 29
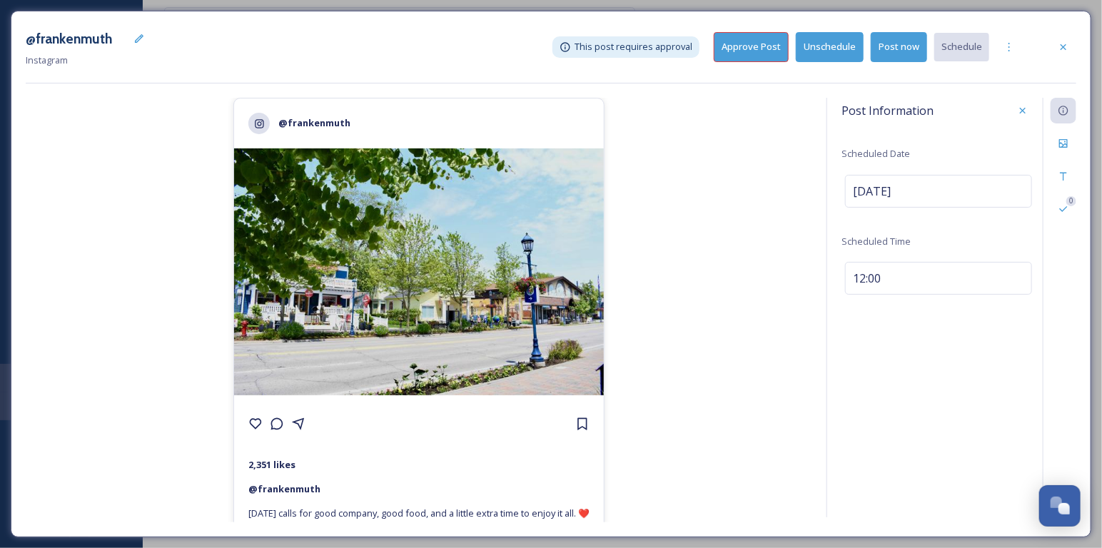
click at [770, 44] on button "Approve Post" at bounding box center [751, 46] width 75 height 29
click at [1064, 57] on div at bounding box center [1063, 47] width 26 height 26
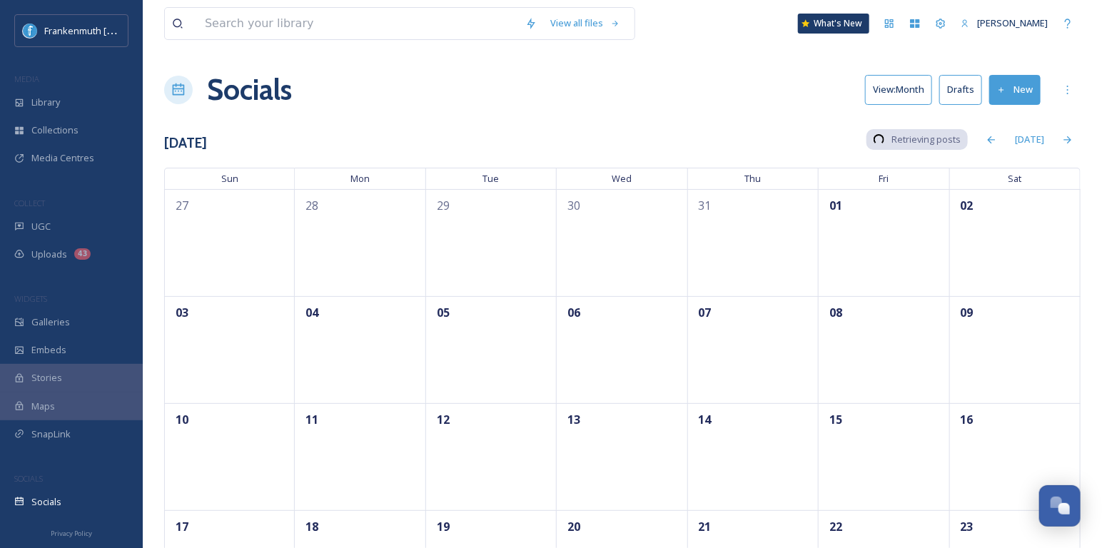
click at [973, 83] on button "Drafts" at bounding box center [960, 89] width 43 height 29
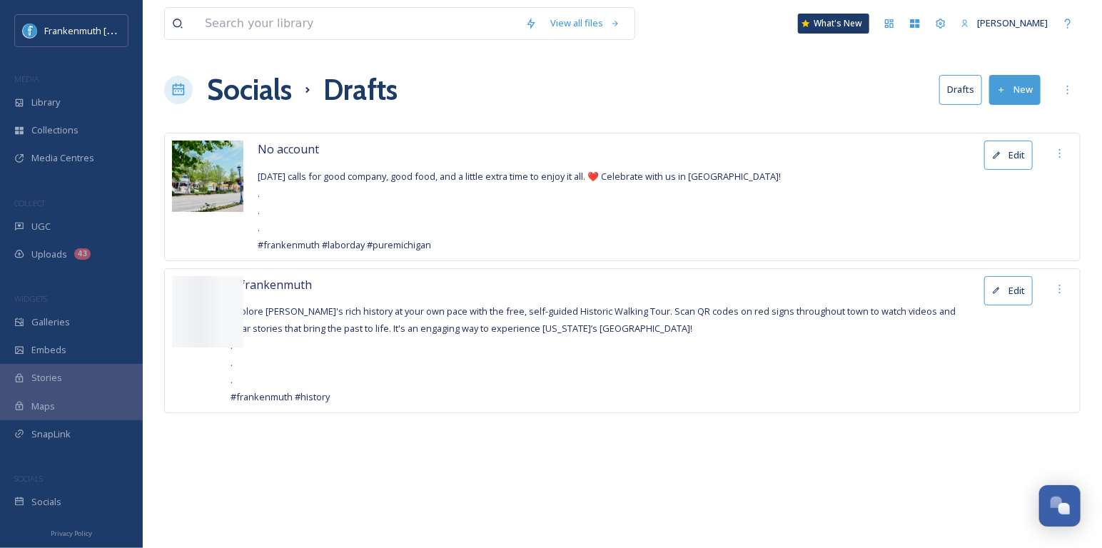
click at [991, 152] on button "Edit" at bounding box center [1008, 155] width 49 height 29
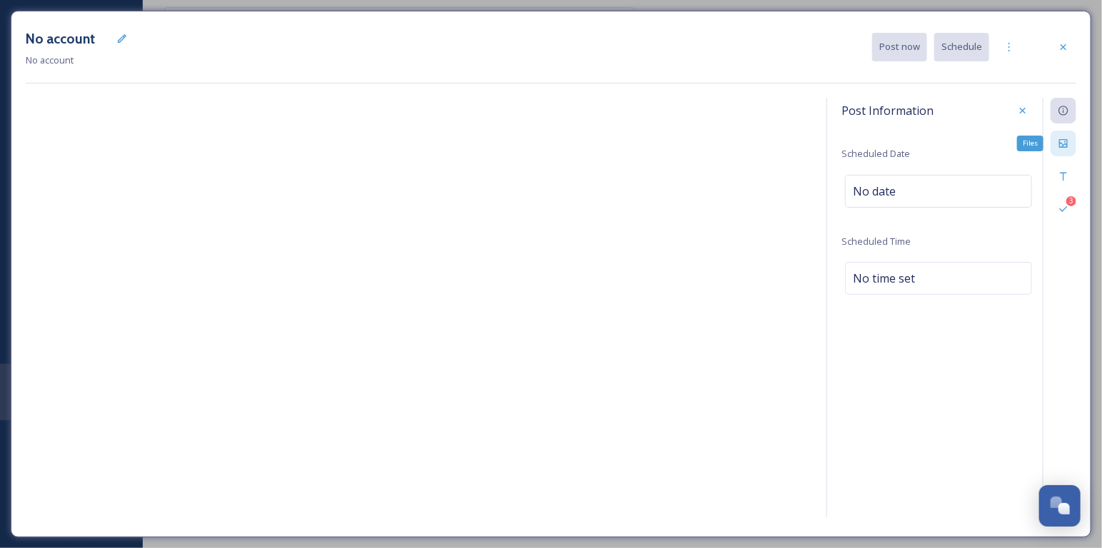
click at [1063, 146] on icon at bounding box center [1063, 143] width 9 height 9
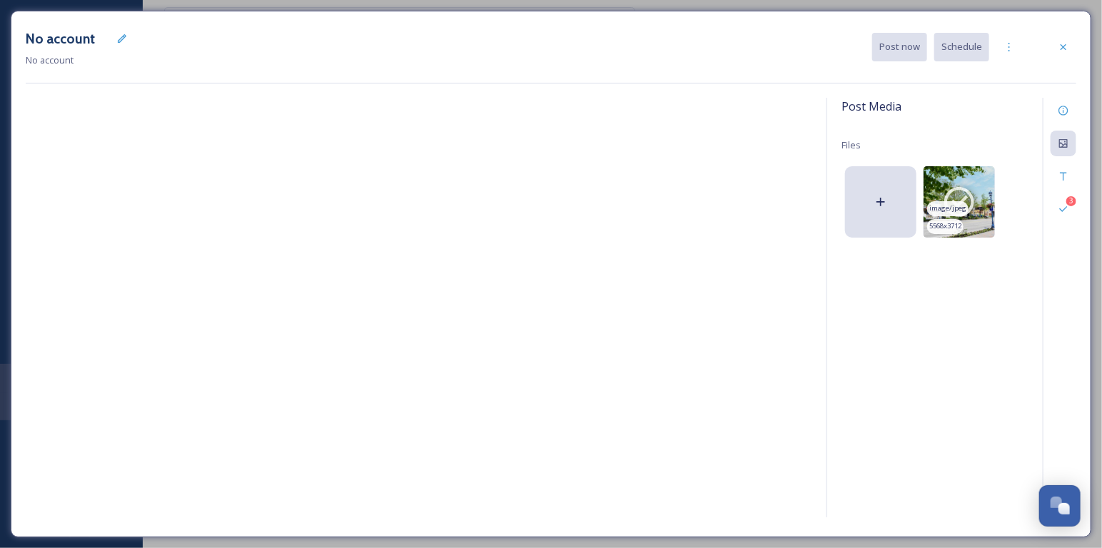
click at [963, 200] on icon at bounding box center [959, 202] width 30 height 30
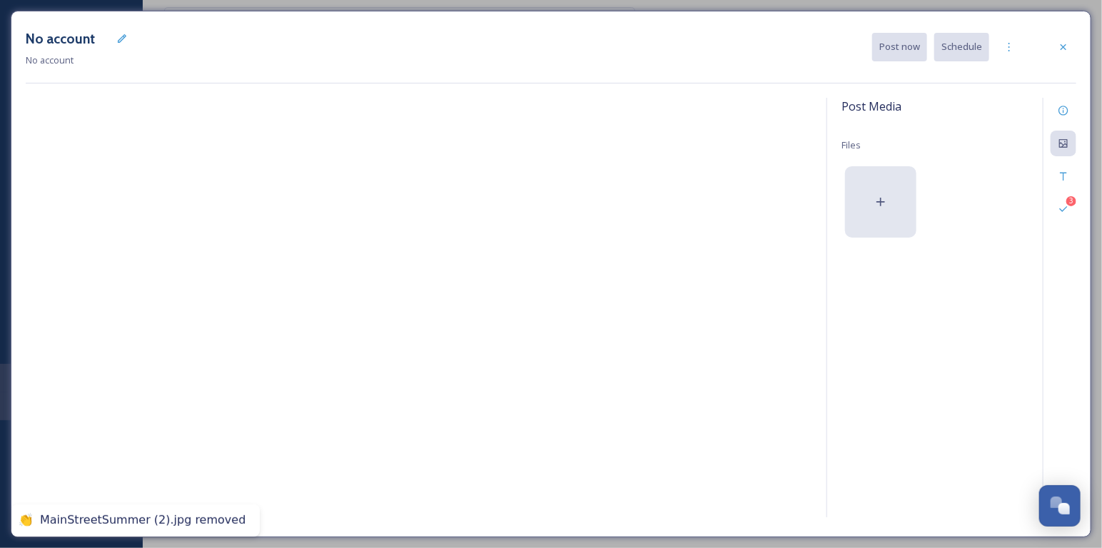
click at [897, 198] on div at bounding box center [880, 201] width 71 height 71
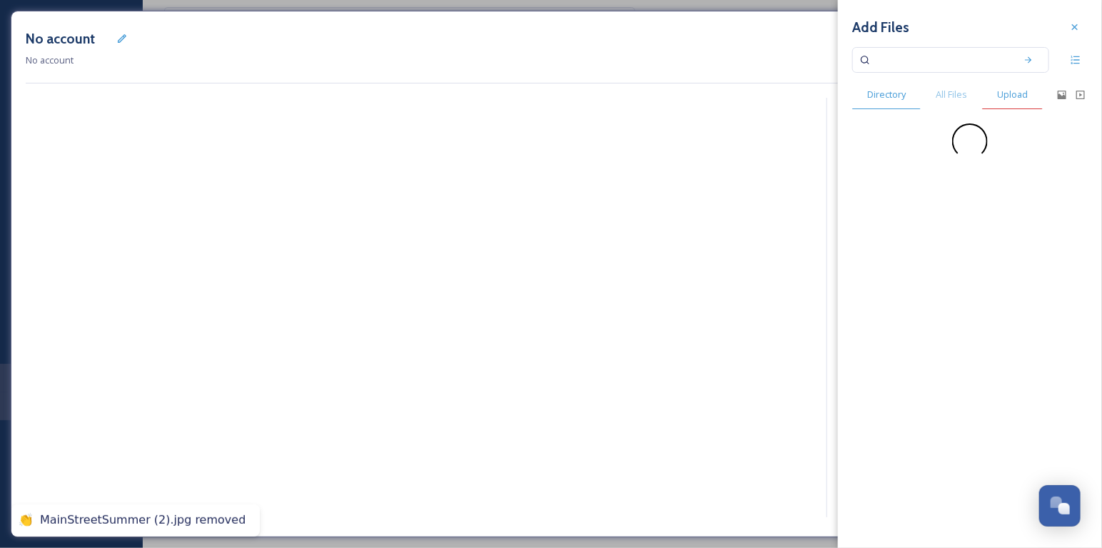
click at [1011, 102] on div "Upload" at bounding box center [1012, 94] width 61 height 29
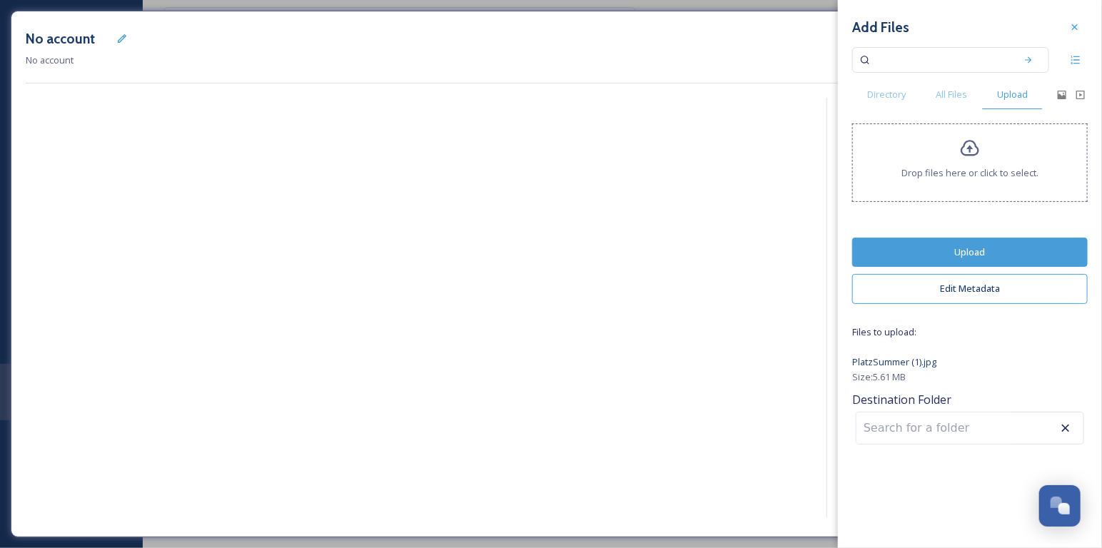
click at [1018, 245] on button "Upload" at bounding box center [970, 252] width 236 height 29
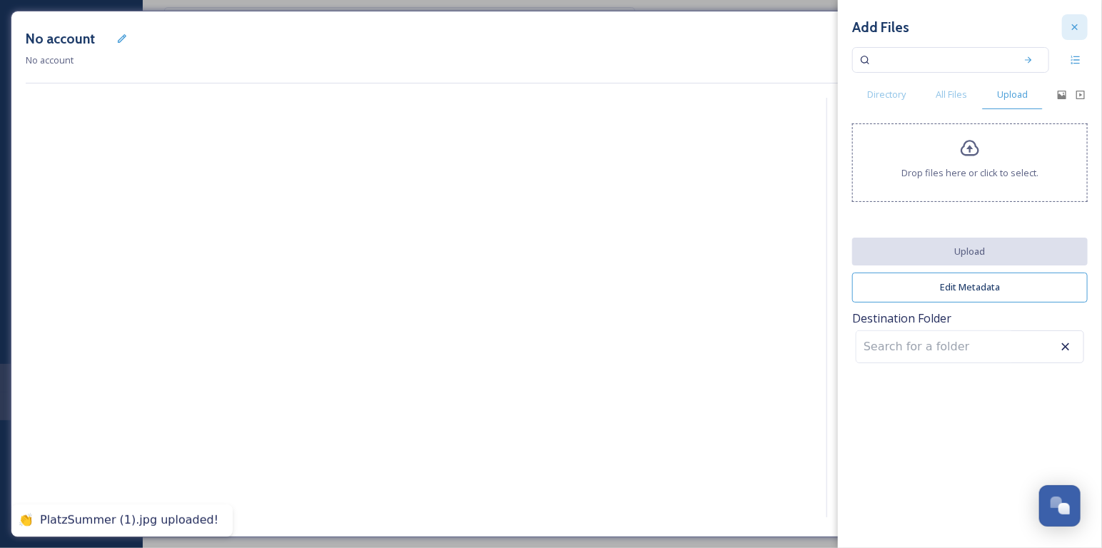
click at [1075, 31] on icon at bounding box center [1074, 26] width 11 height 11
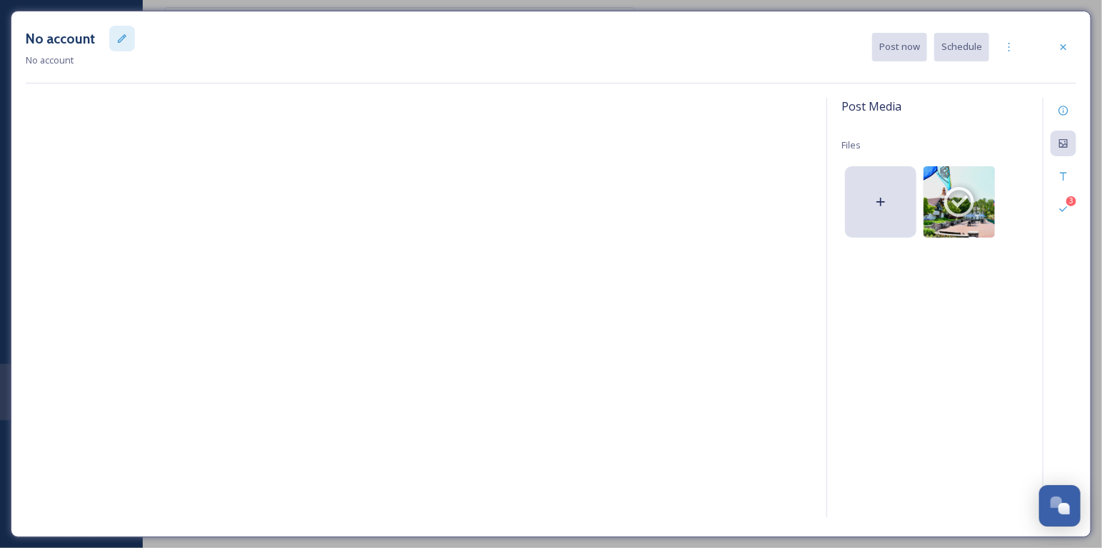
click at [126, 39] on div at bounding box center [122, 39] width 26 height 26
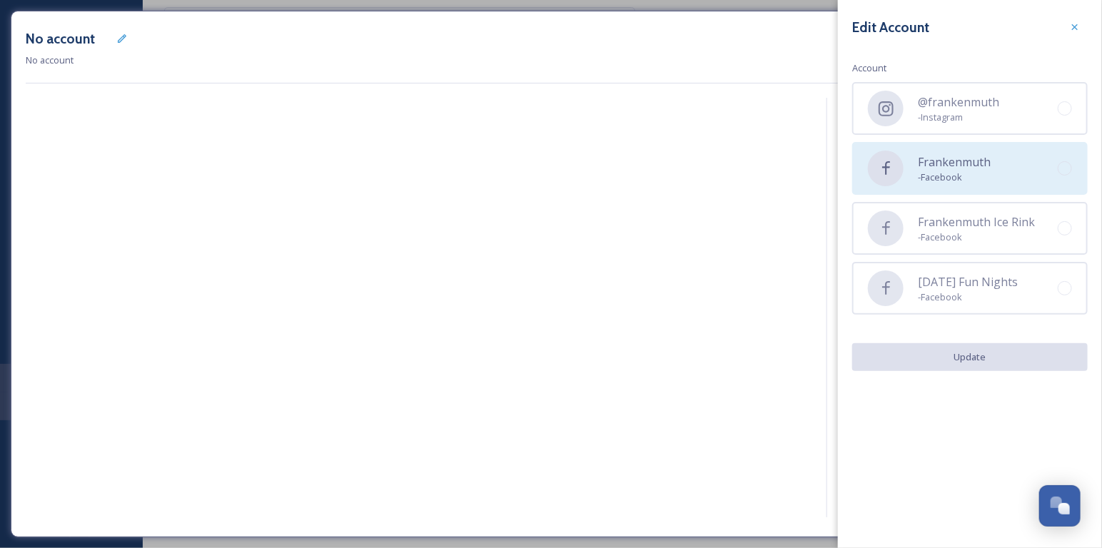
click at [934, 178] on span "- Facebook" at bounding box center [954, 178] width 73 height 14
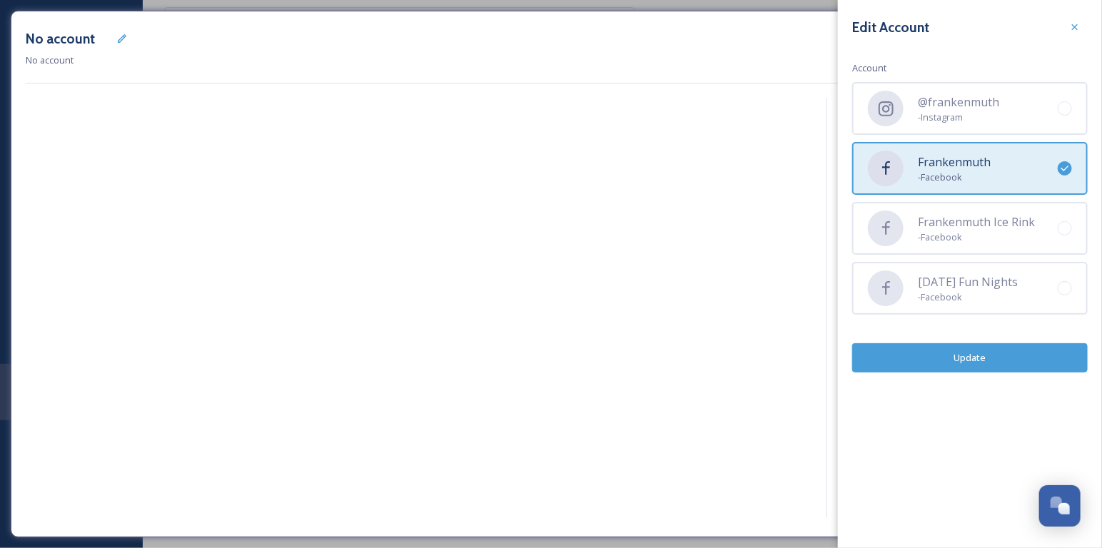
click at [982, 358] on button "Update" at bounding box center [970, 357] width 236 height 29
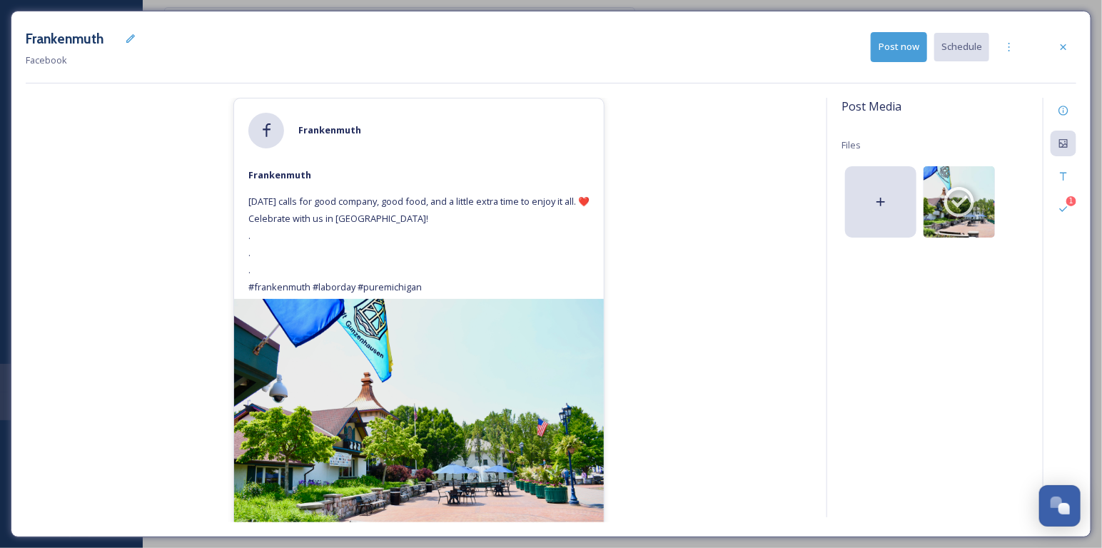
scroll to position [65, 0]
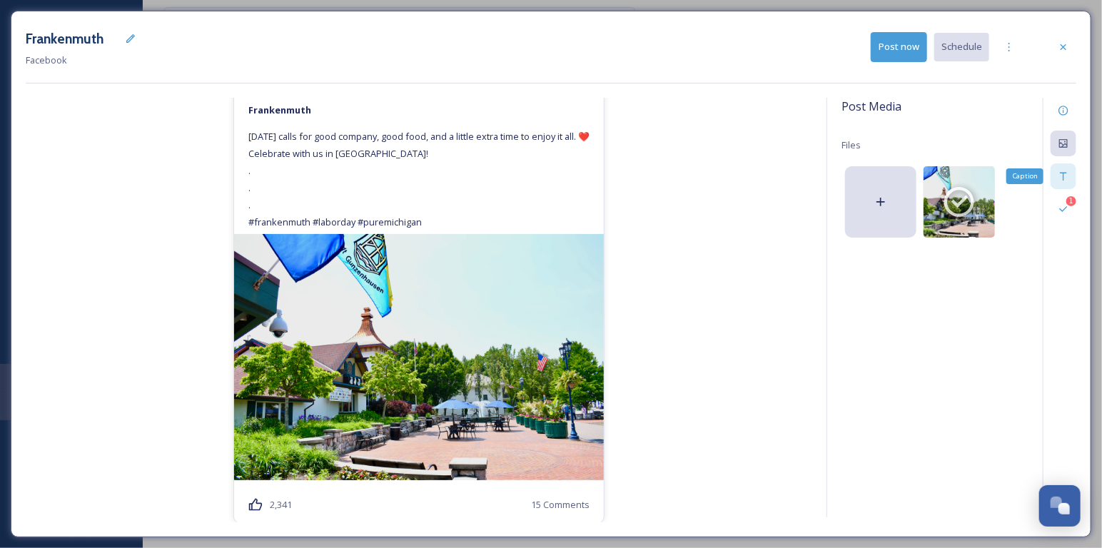
click at [1066, 173] on icon at bounding box center [1063, 177] width 6 height 8
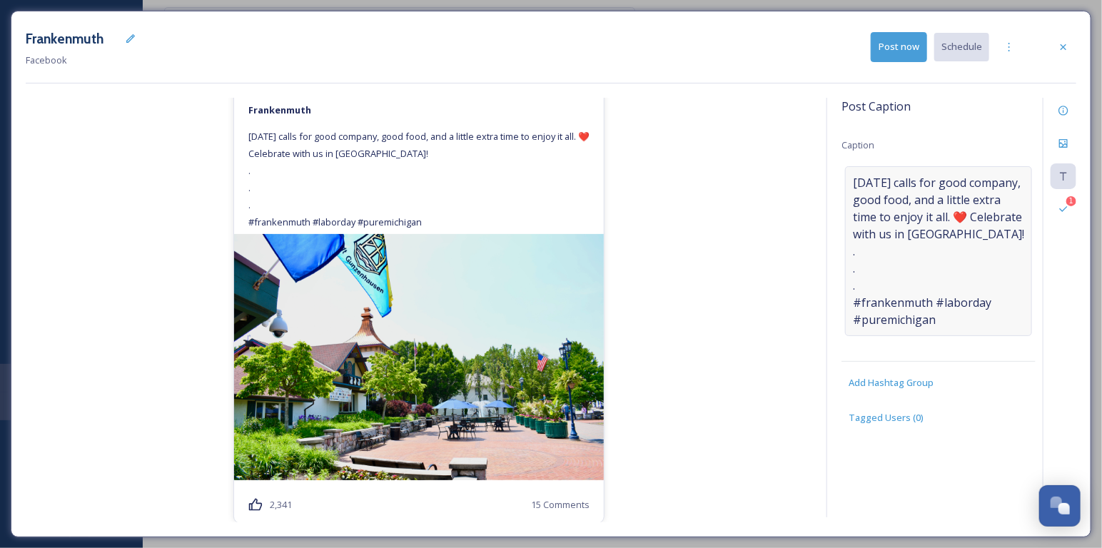
click at [967, 234] on span "[DATE] calls for good company, good food, and a little extra time to enjoy it a…" at bounding box center [938, 251] width 171 height 154
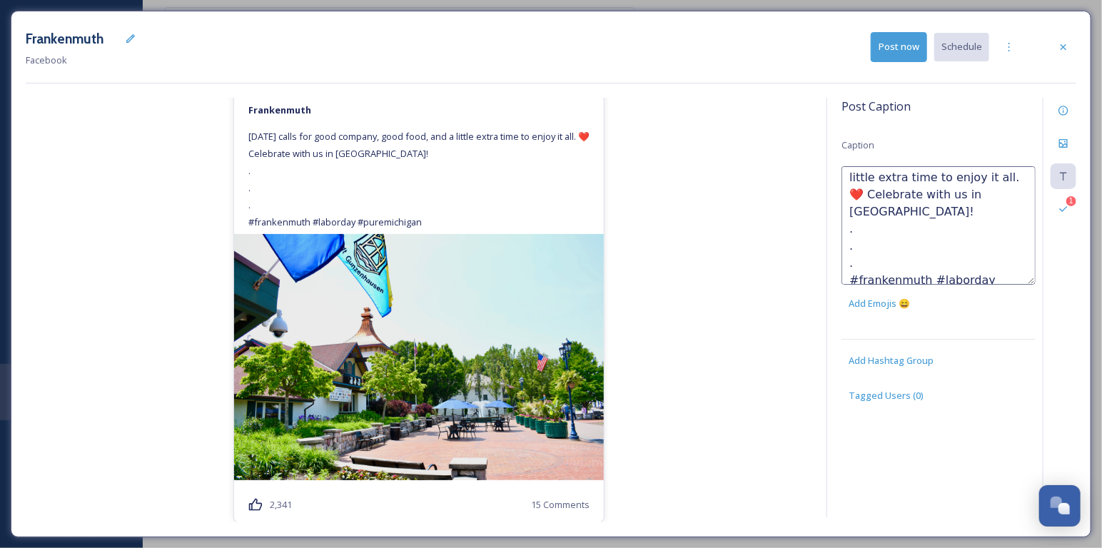
scroll to position [51, 0]
drag, startPoint x: 937, startPoint y: 265, endPoint x: 842, endPoint y: 204, distance: 113.0
click at [842, 204] on textarea "[DATE] calls for good company, good food, and a little extra time to enjoy it a…" at bounding box center [938, 225] width 194 height 118
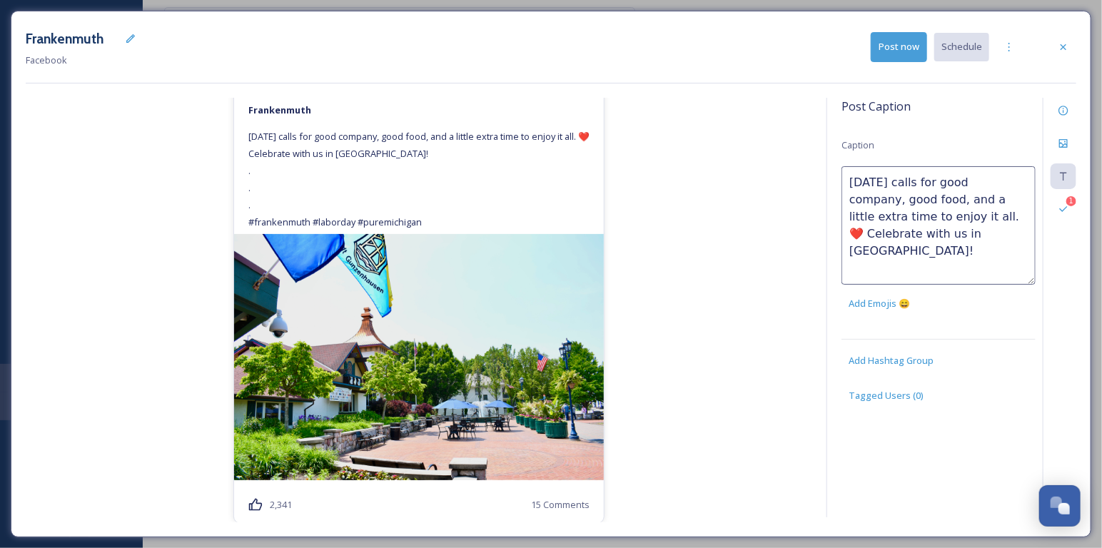
scroll to position [0, 0]
click at [735, 270] on div "Frankenmuth Frankenmuth [DATE] calls for good company, good food, and a little …" at bounding box center [419, 310] width 786 height 425
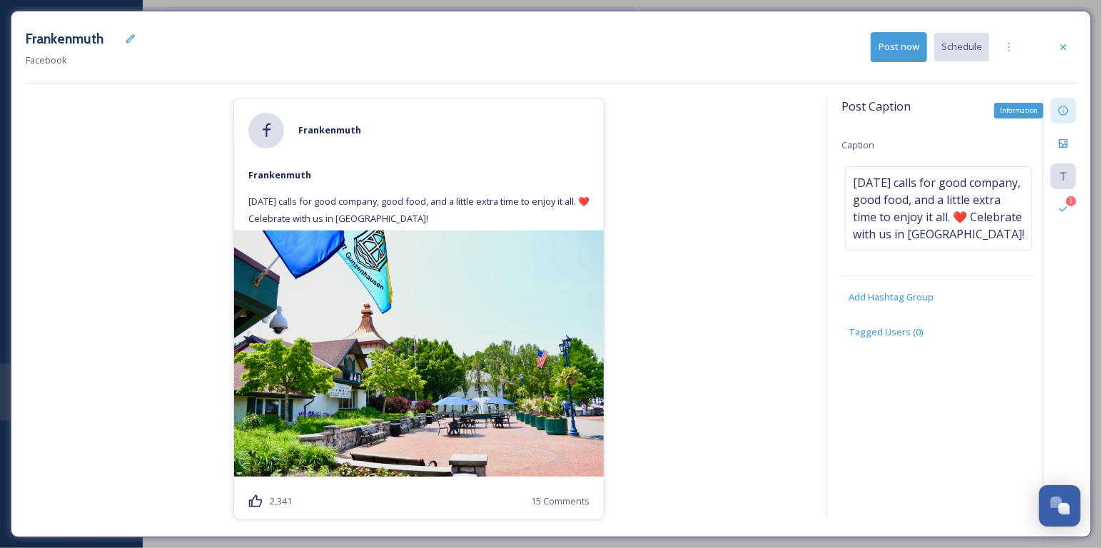
click at [1065, 108] on icon at bounding box center [1063, 110] width 11 height 11
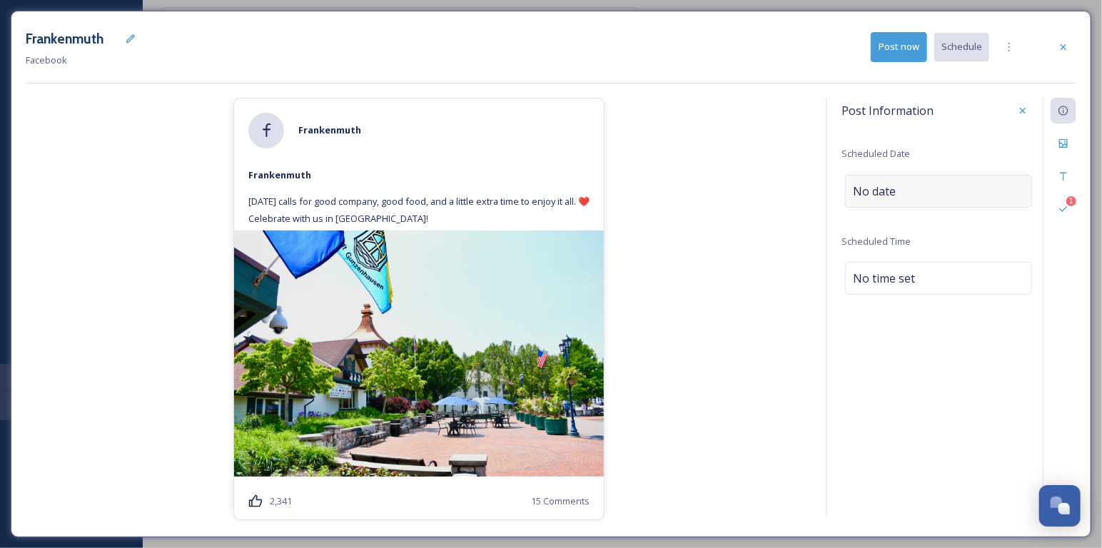
click at [865, 189] on span "No date" at bounding box center [874, 191] width 43 height 17
click at [865, 189] on input "text" at bounding box center [916, 190] width 142 height 31
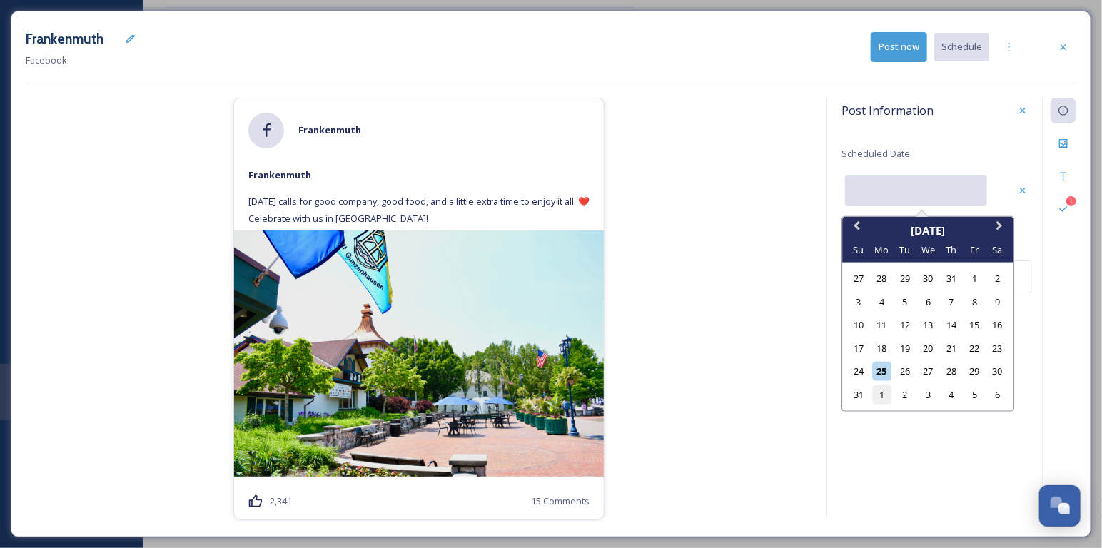
click at [880, 388] on div "1" at bounding box center [881, 394] width 19 height 19
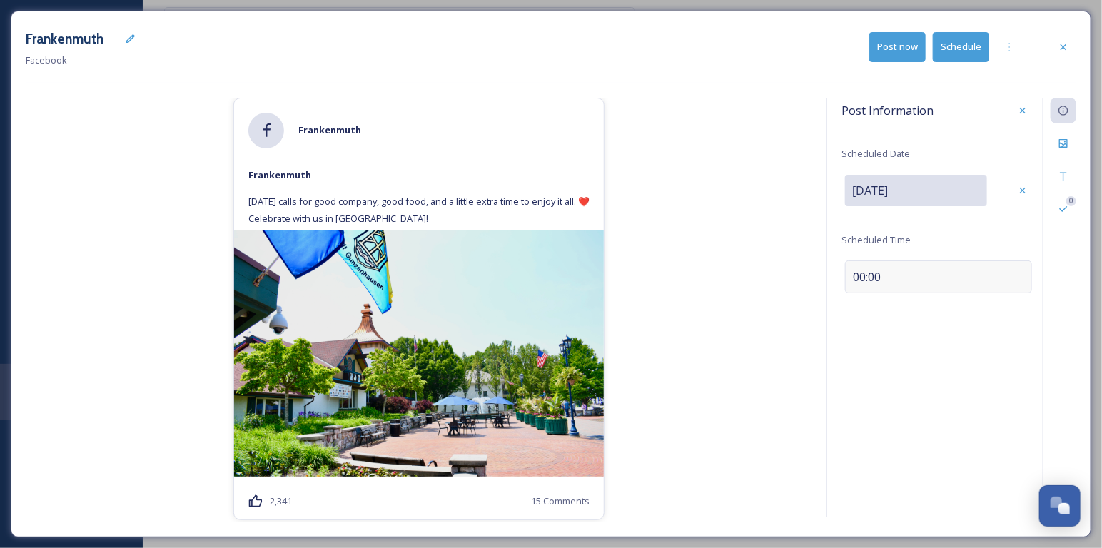
click at [863, 278] on span "00:00" at bounding box center [867, 276] width 28 height 17
click at [857, 275] on input "13:36" at bounding box center [889, 275] width 96 height 34
click at [899, 275] on input "22:00" at bounding box center [889, 275] width 96 height 34
click at [1026, 281] on div "Save" at bounding box center [1023, 276] width 26 height 26
click at [749, 276] on div "Frankenmuth Frankenmuth [DATE] calls for good company, good food, and a little …" at bounding box center [419, 310] width 786 height 425
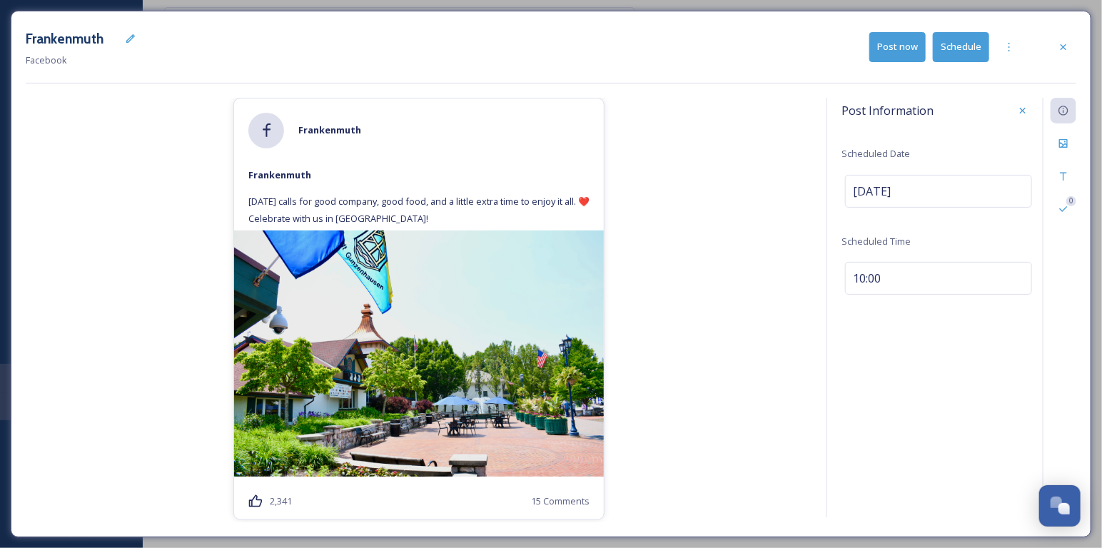
click at [963, 53] on button "Schedule" at bounding box center [961, 46] width 56 height 29
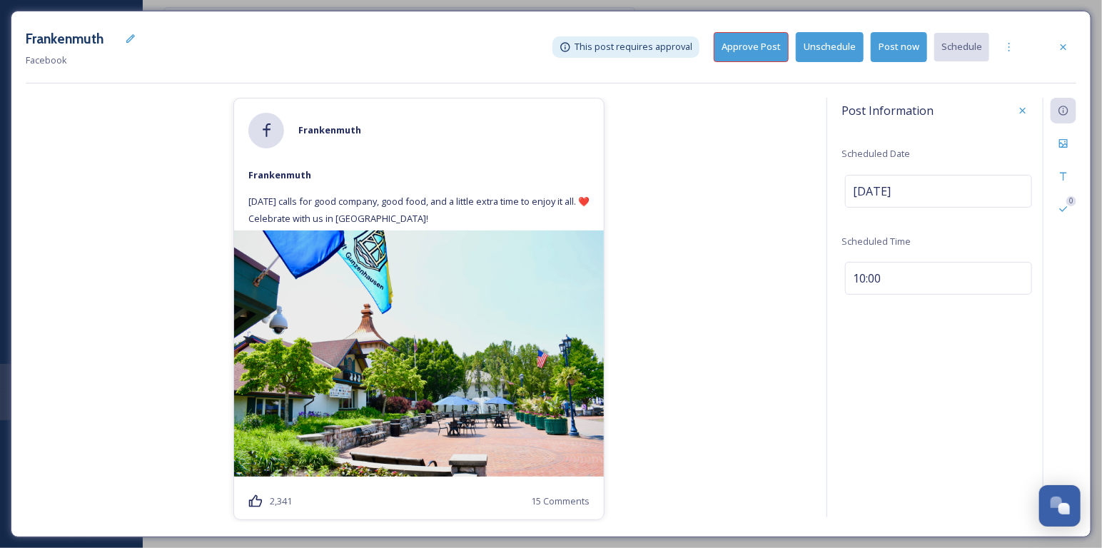
click at [754, 58] on button "Approve Post" at bounding box center [751, 46] width 75 height 29
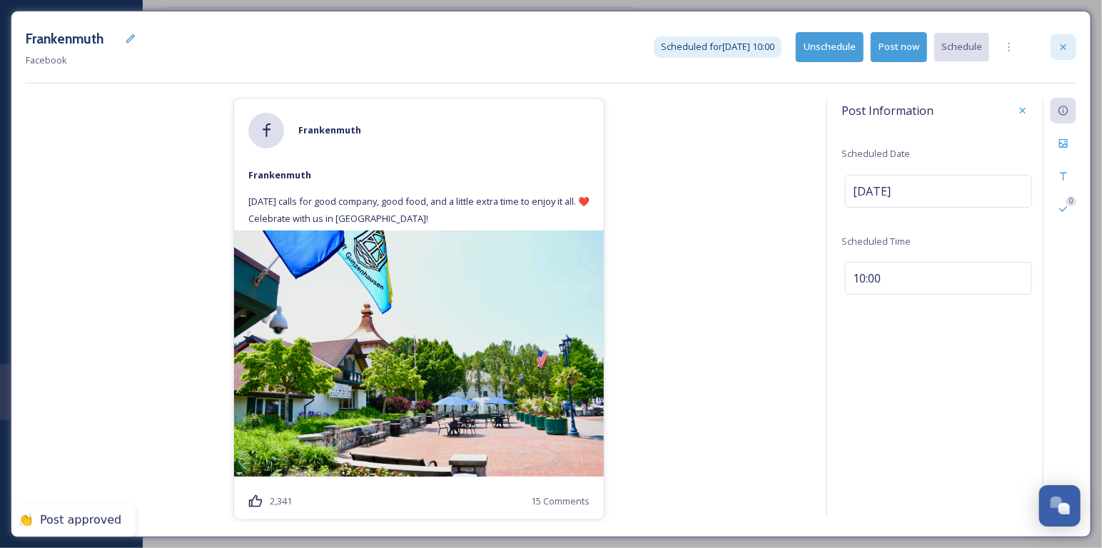
click at [1052, 50] on div at bounding box center [1063, 47] width 26 height 26
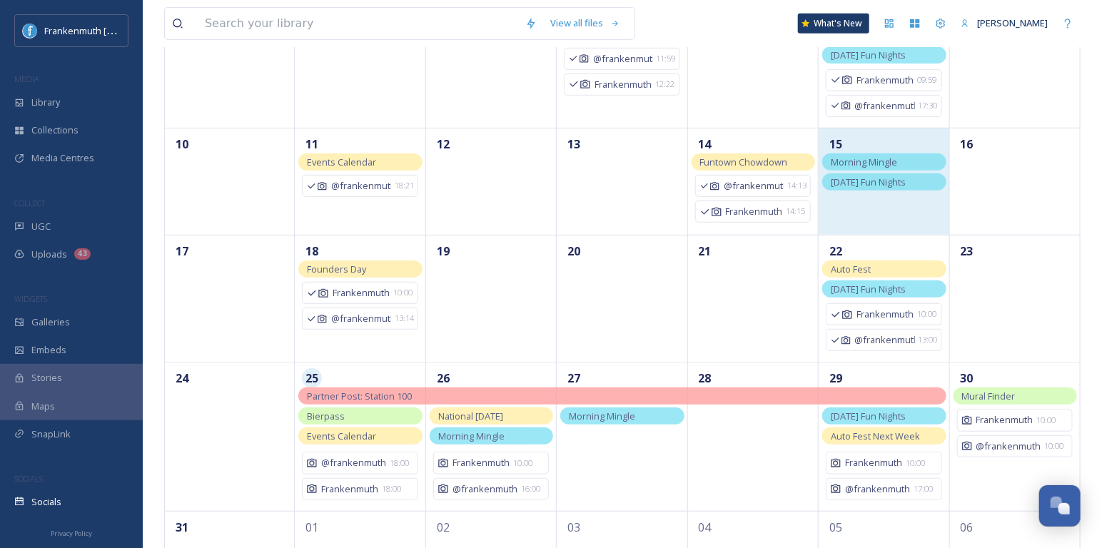
scroll to position [388, 0]
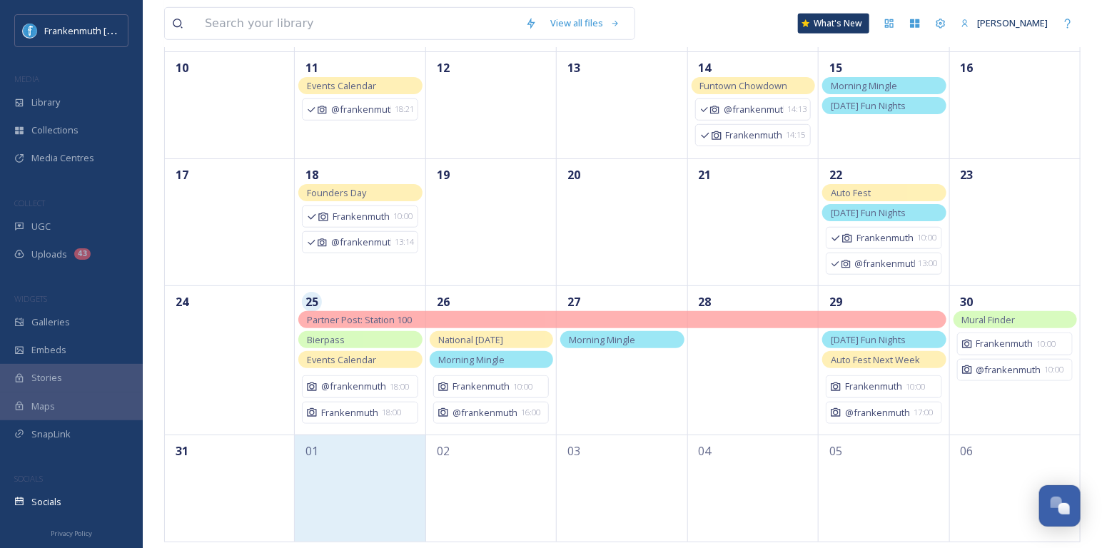
click at [343, 442] on div "01" at bounding box center [360, 451] width 116 height 18
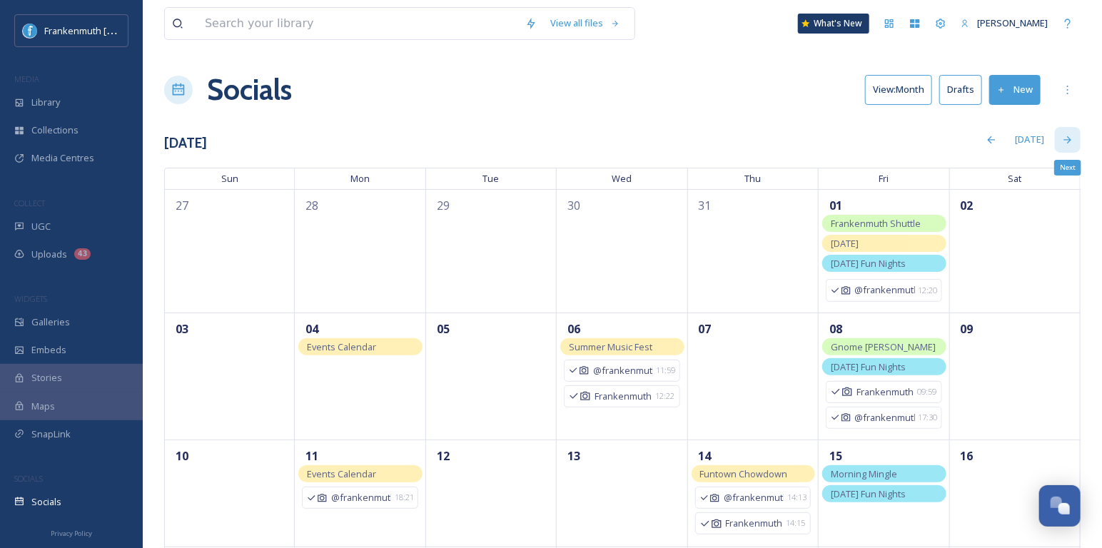
click at [1067, 149] on div "Next" at bounding box center [1068, 140] width 26 height 26
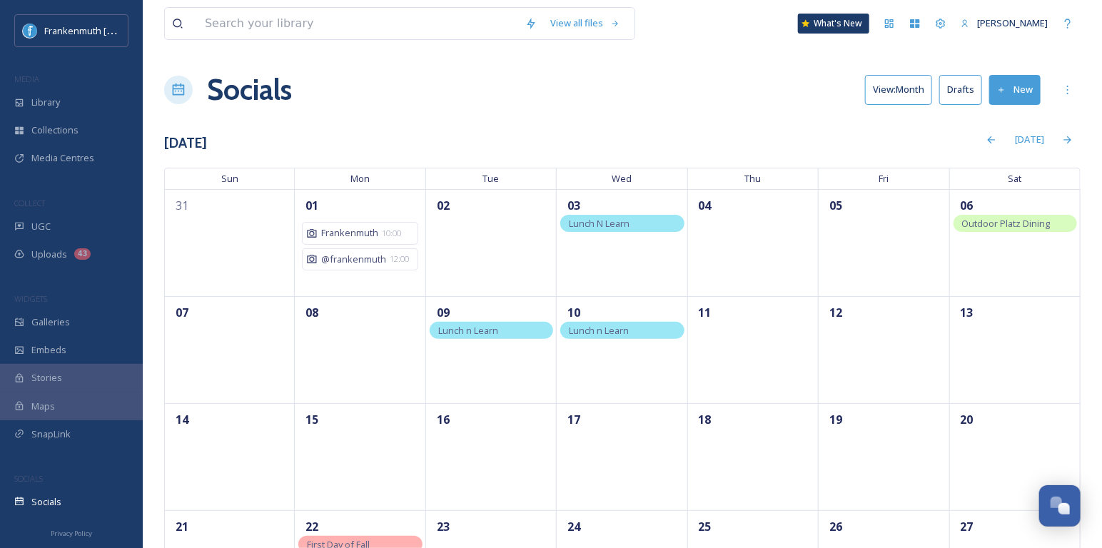
click at [627, 119] on div "View all files What's New [PERSON_NAME] Socials View: Month Drafts New [DATE] […" at bounding box center [622, 369] width 959 height 739
click at [997, 136] on icon at bounding box center [991, 139] width 11 height 11
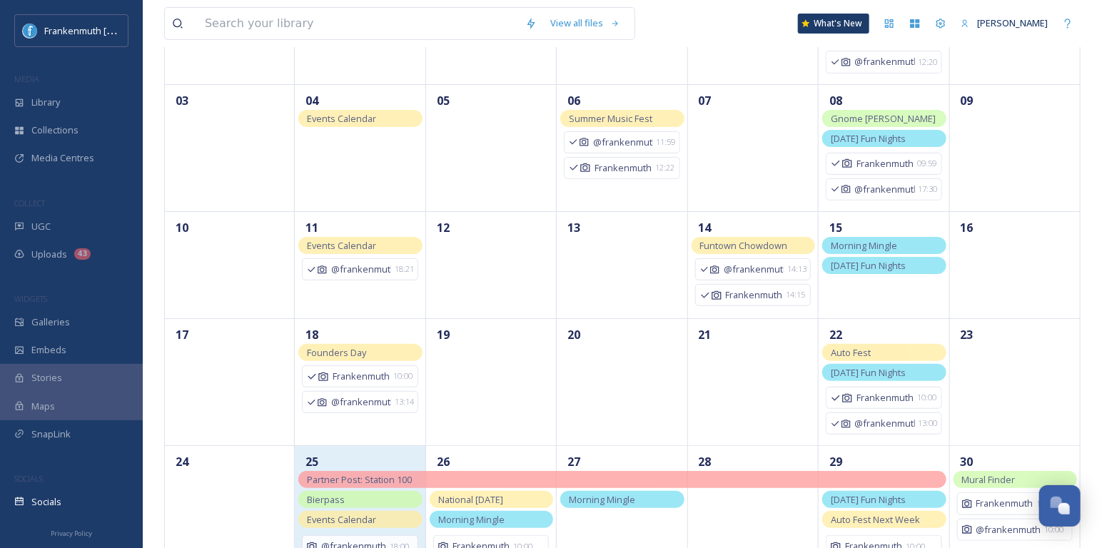
scroll to position [388, 0]
